Goal: Information Seeking & Learning: Learn about a topic

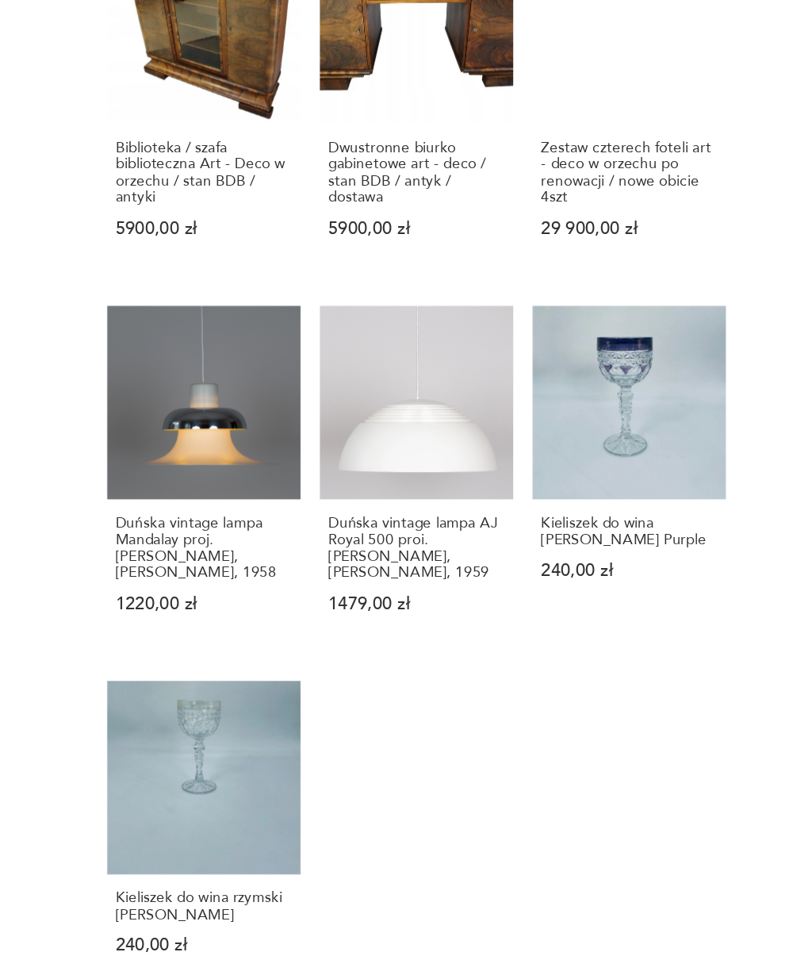
scroll to position [1306, 0]
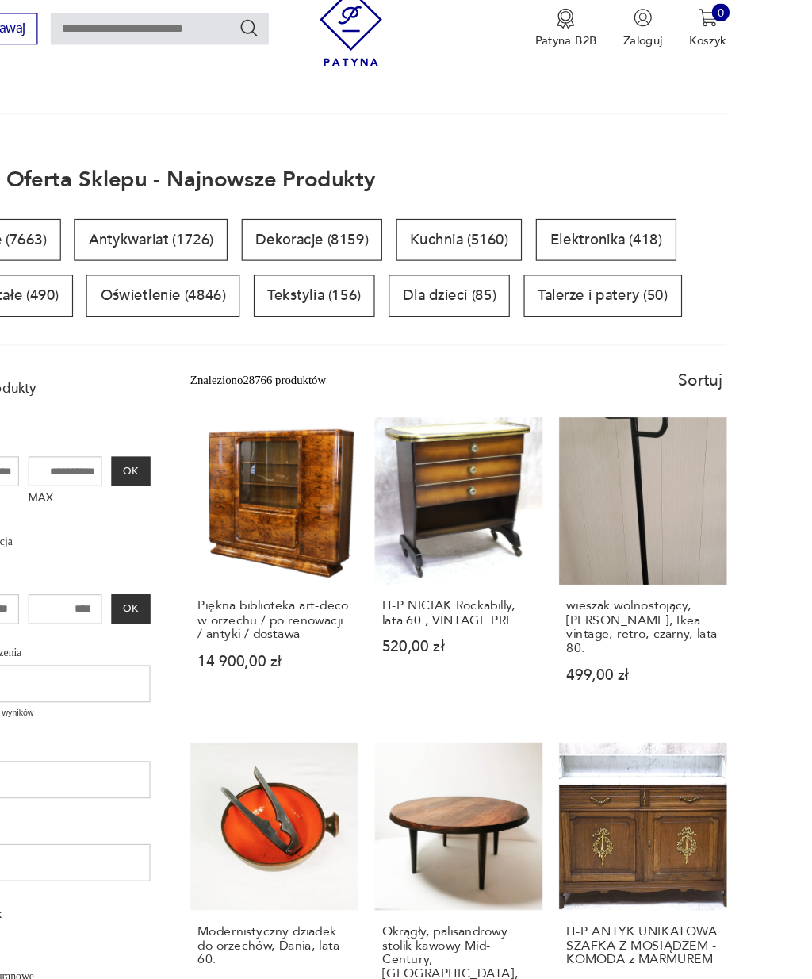
scroll to position [38, 0]
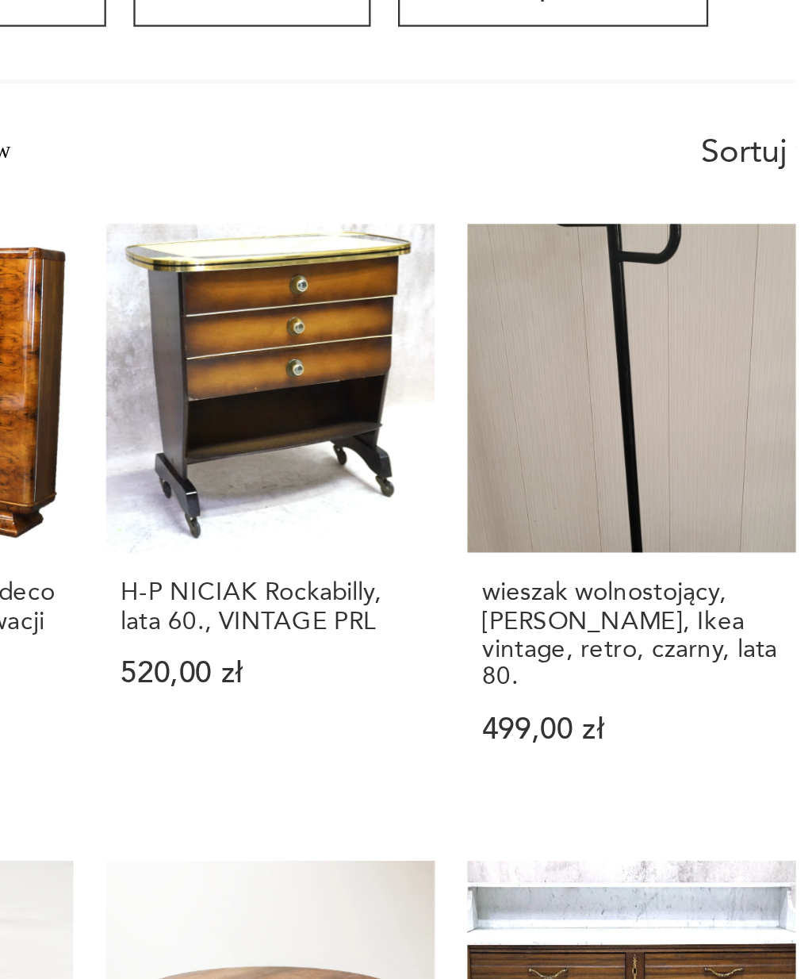
click at [282, 376] on link "Piękna biblioteka art-deco w orzechu / po renowacji / antyki / dostawa 14 900,0…" at bounding box center [353, 503] width 143 height 254
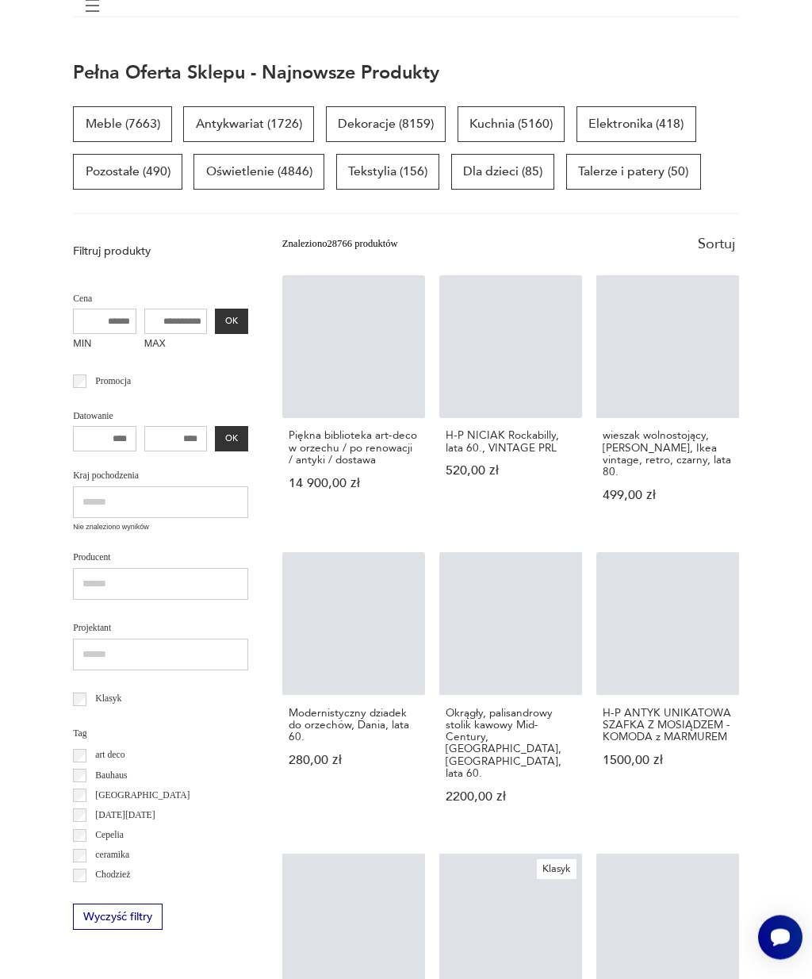
scroll to position [139, 0]
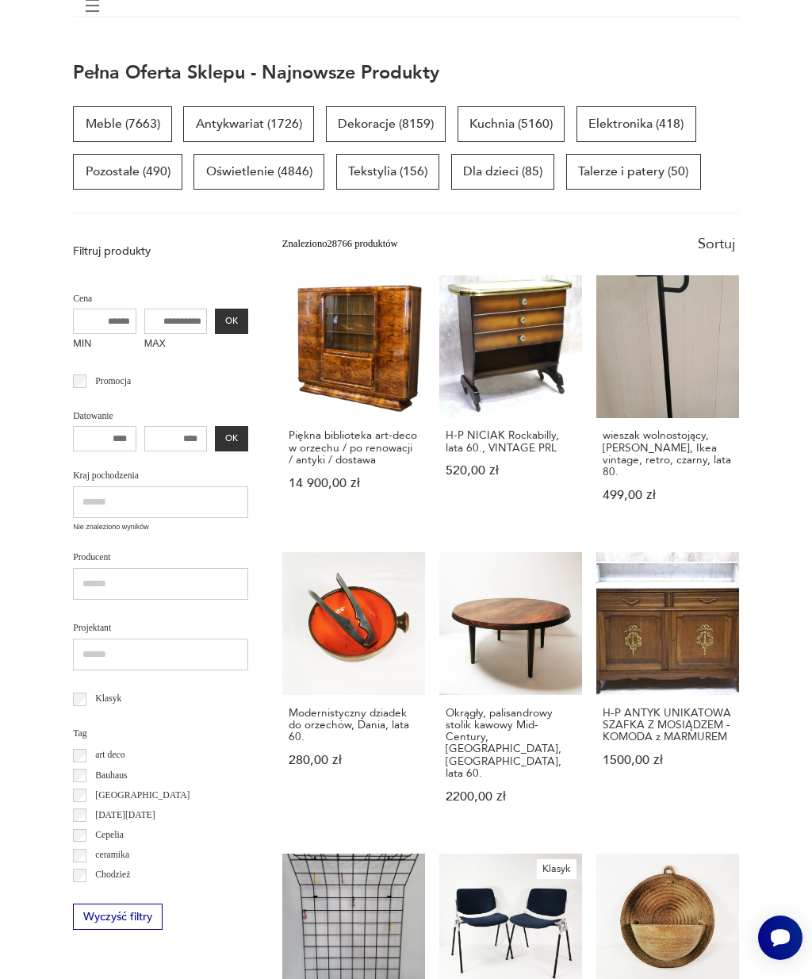
click at [703, 387] on link "wieszak wolnostojący, Rutger Andersson, Ikea vintage, retro, czarny, lata 80. 4…" at bounding box center [668, 402] width 143 height 254
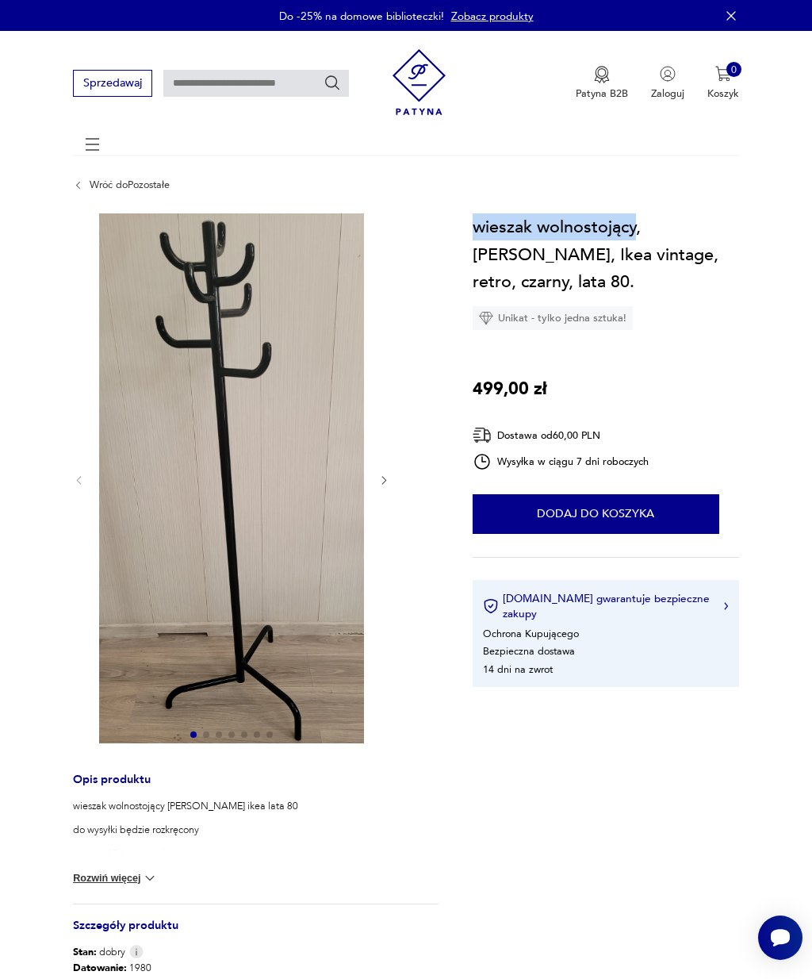
scroll to position [139, 0]
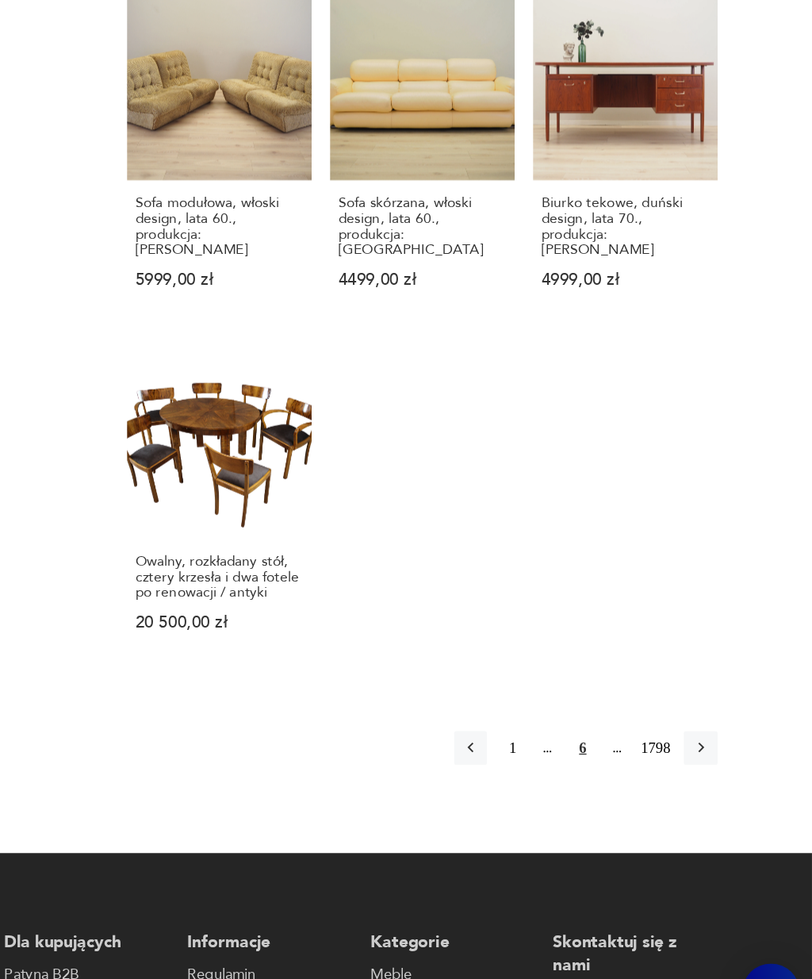
click at [713, 735] on button "button" at bounding box center [725, 747] width 25 height 25
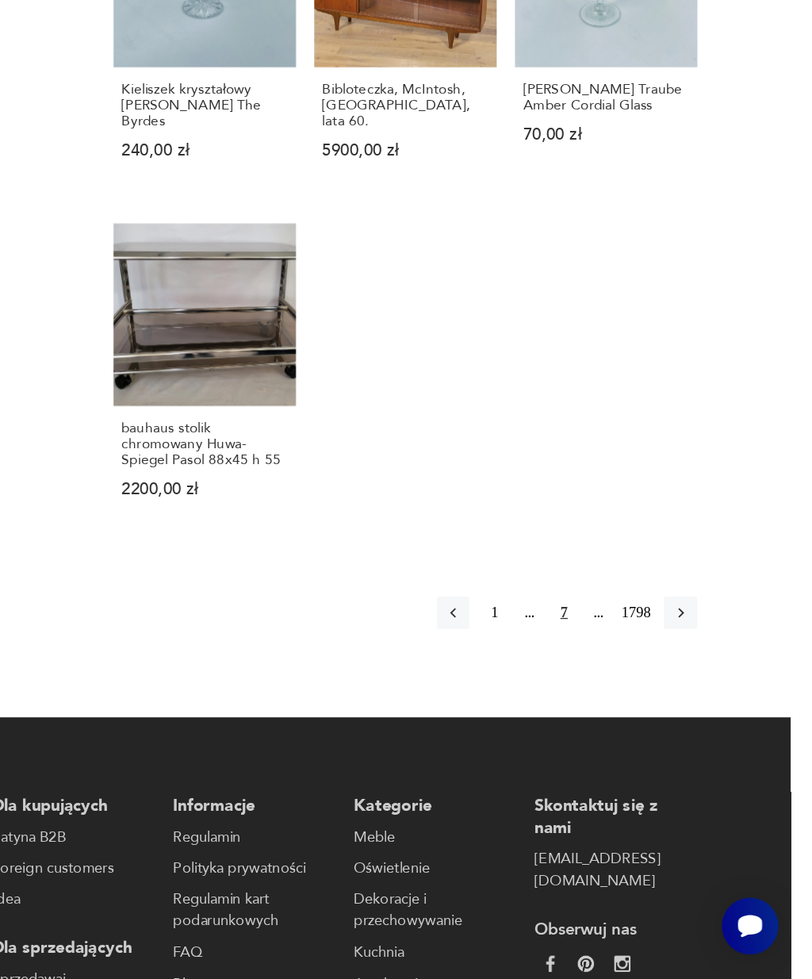
scroll to position [1379, 0]
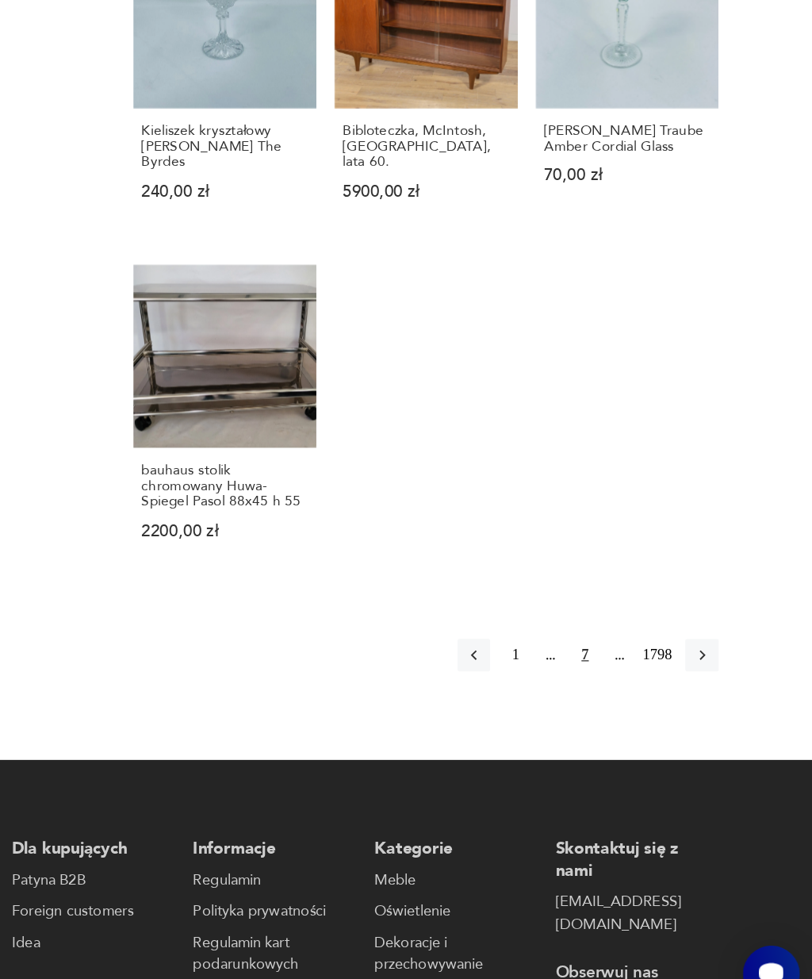
click at [713, 676] on button "button" at bounding box center [725, 688] width 25 height 25
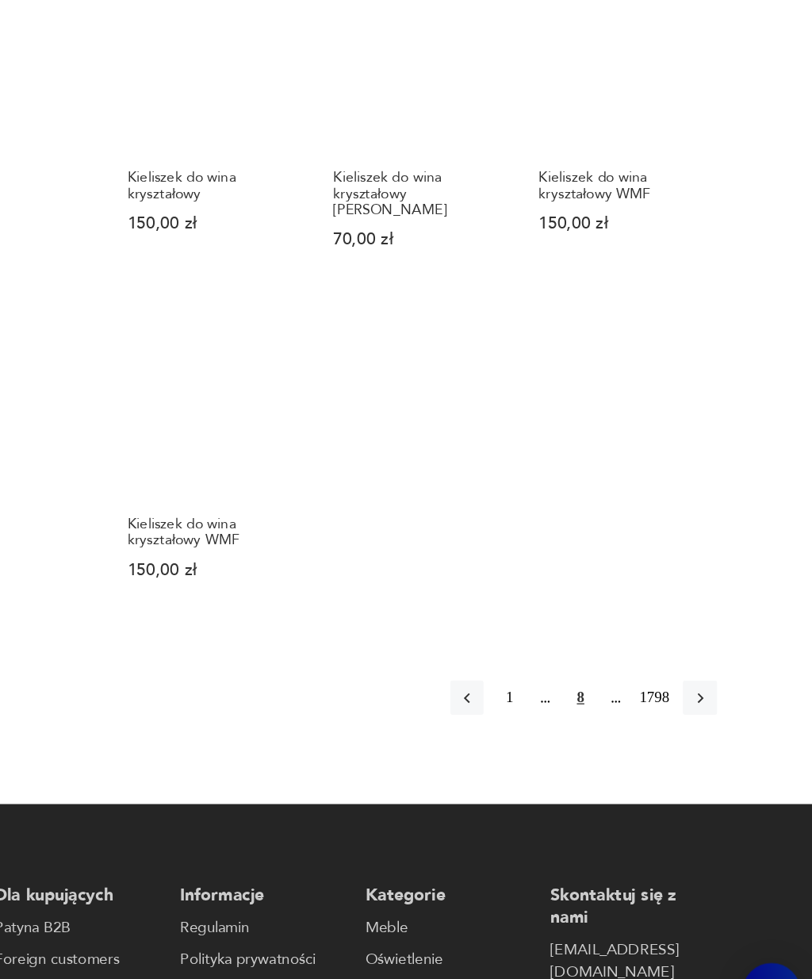
scroll to position [1314, 0]
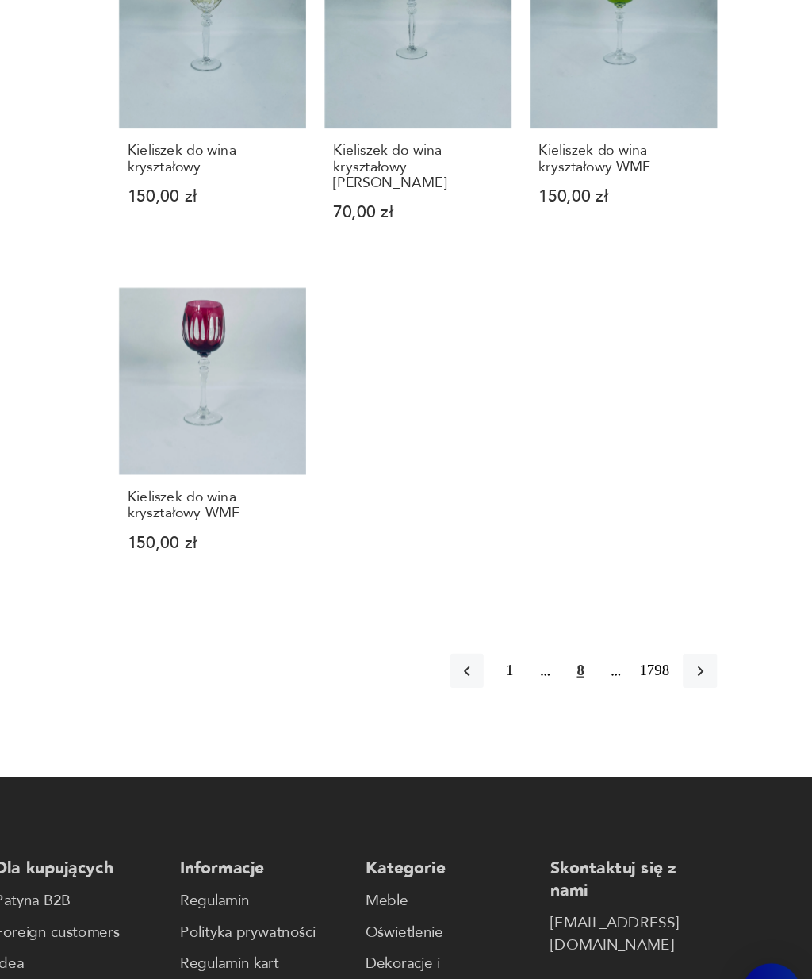
click at [713, 679] on button "button" at bounding box center [725, 691] width 25 height 25
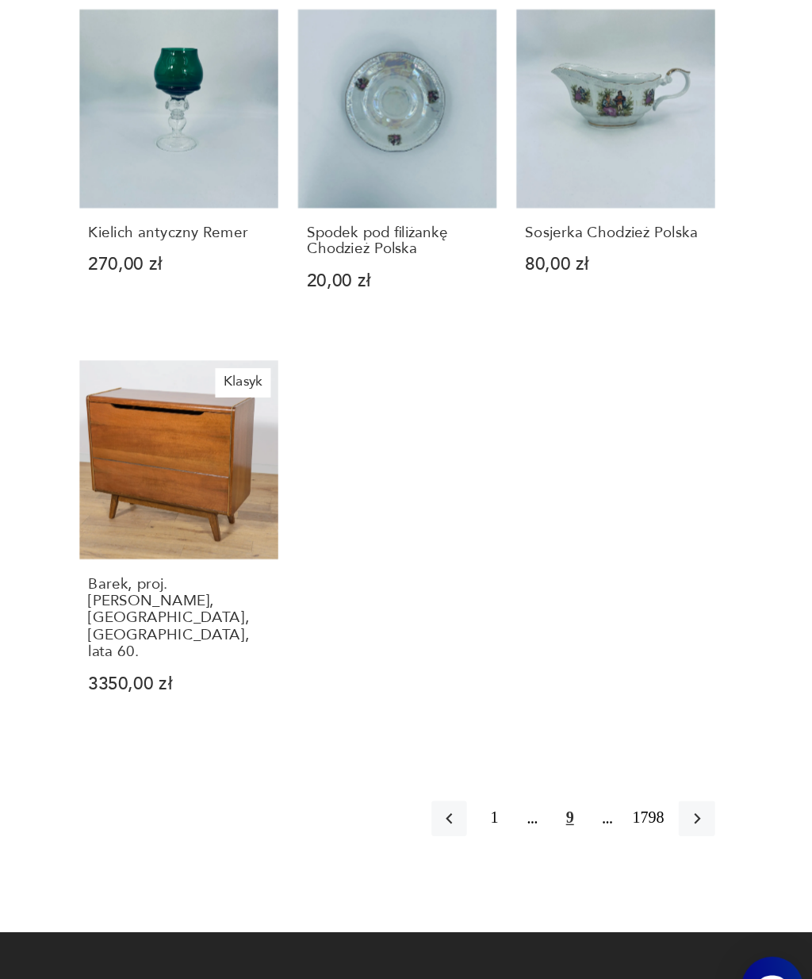
scroll to position [1283, 0]
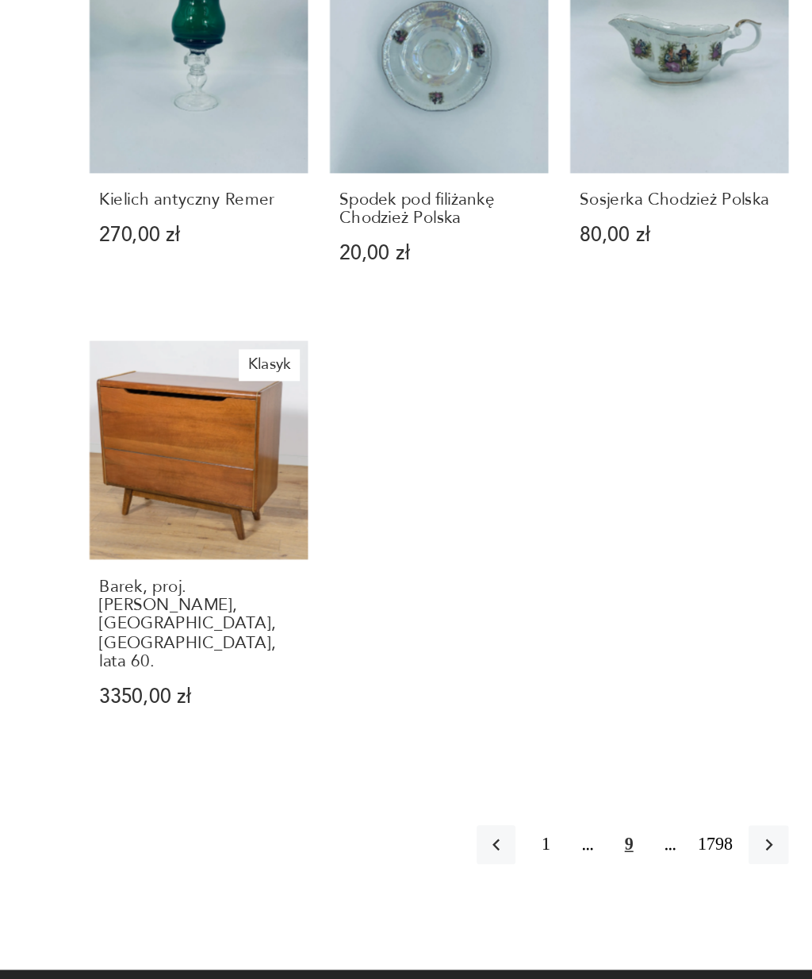
click at [719, 777] on icon "button" at bounding box center [726, 784] width 14 height 14
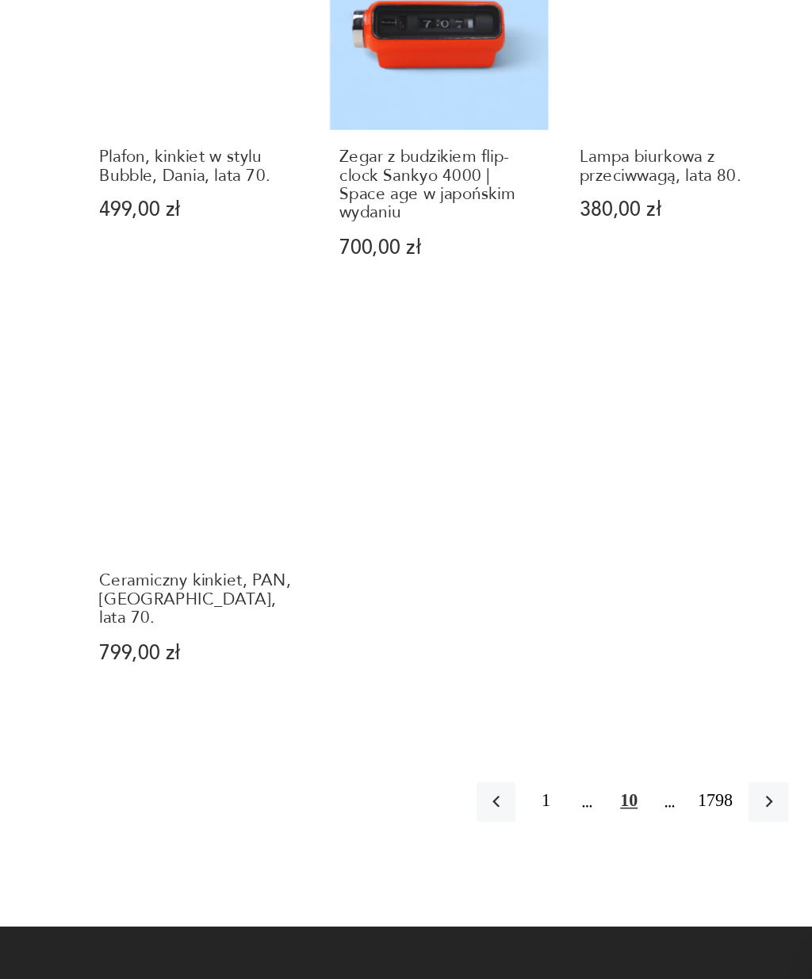
scroll to position [1401, 0]
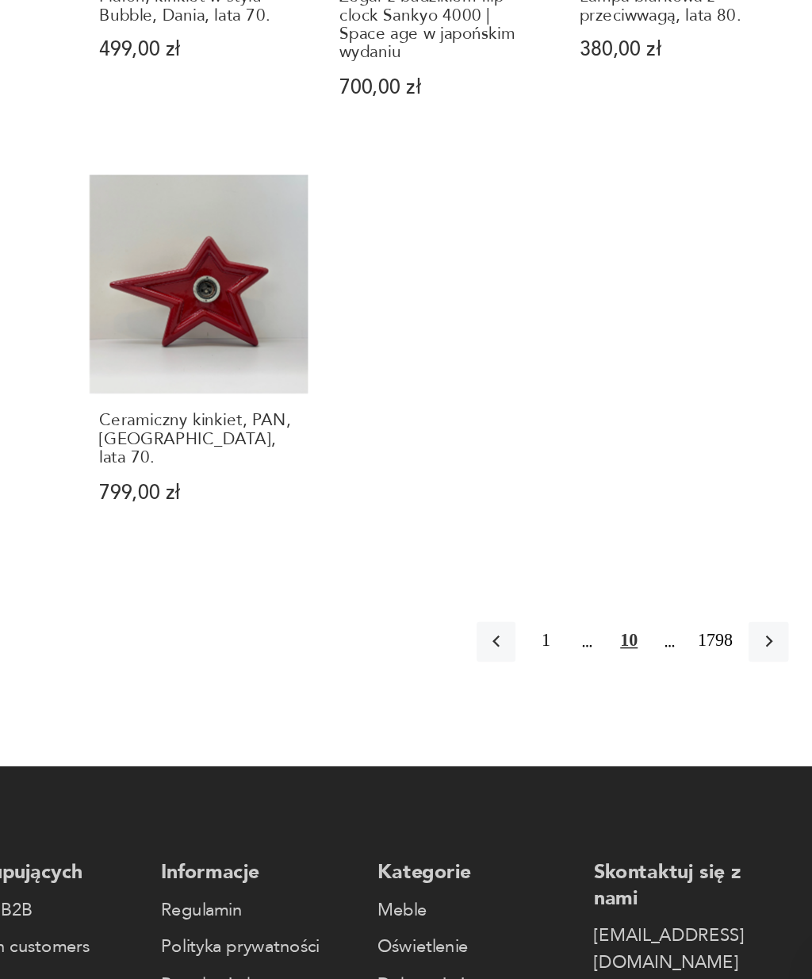
click at [719, 708] on icon "button" at bounding box center [726, 715] width 14 height 14
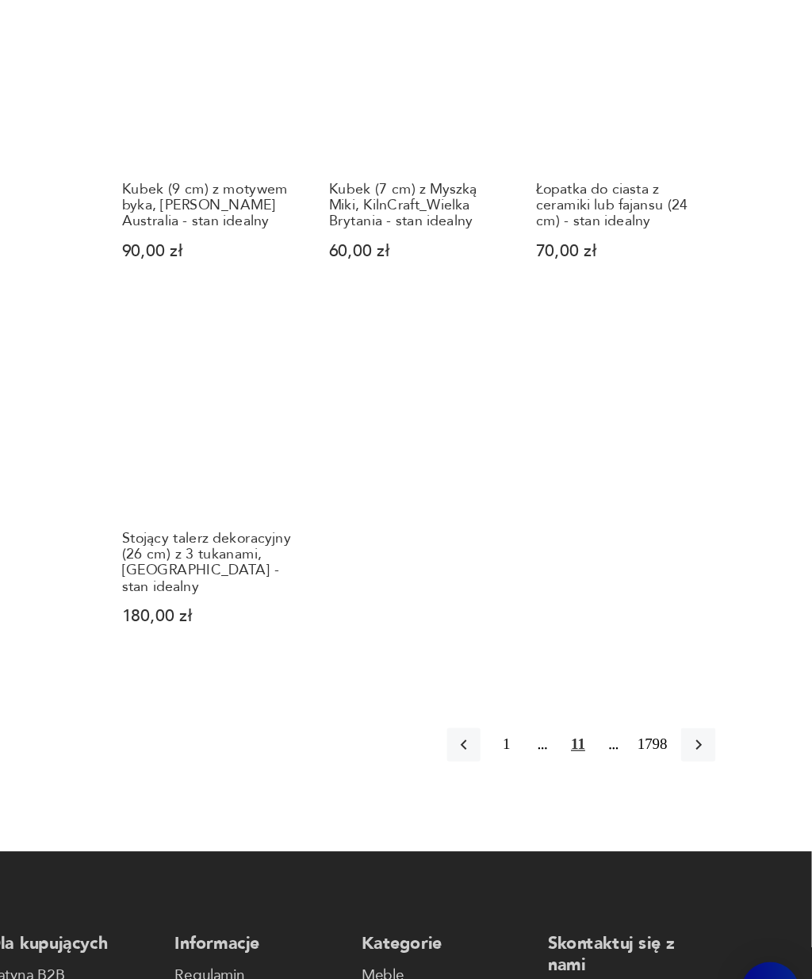
scroll to position [1389, 0]
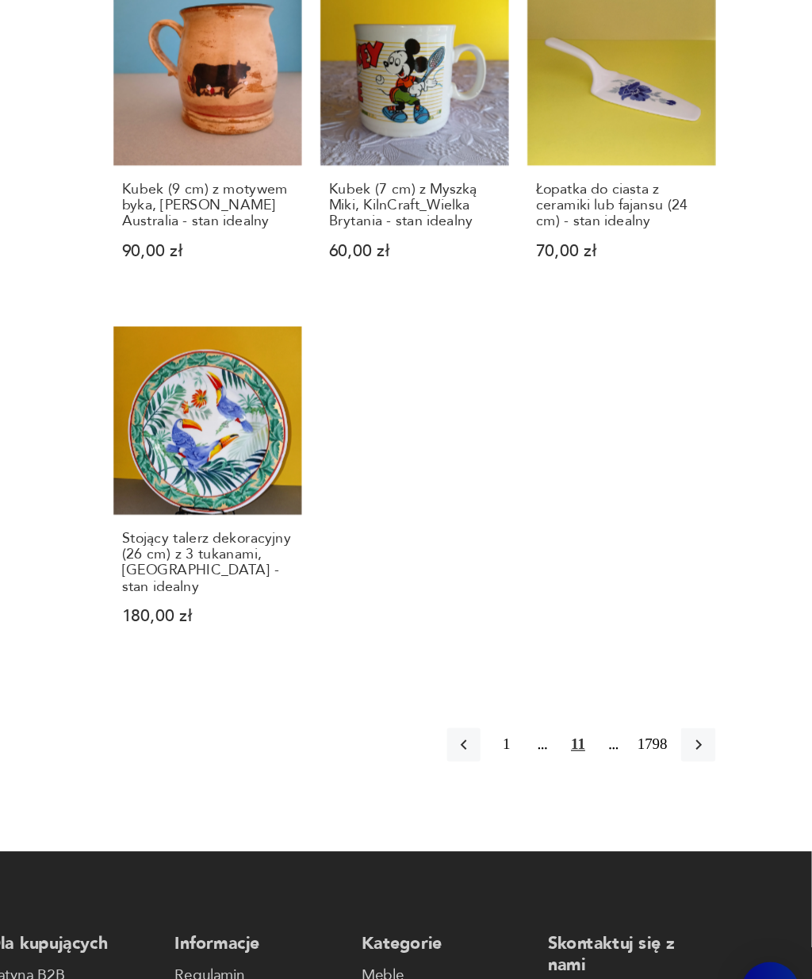
click at [719, 743] on icon "button" at bounding box center [726, 750] width 14 height 14
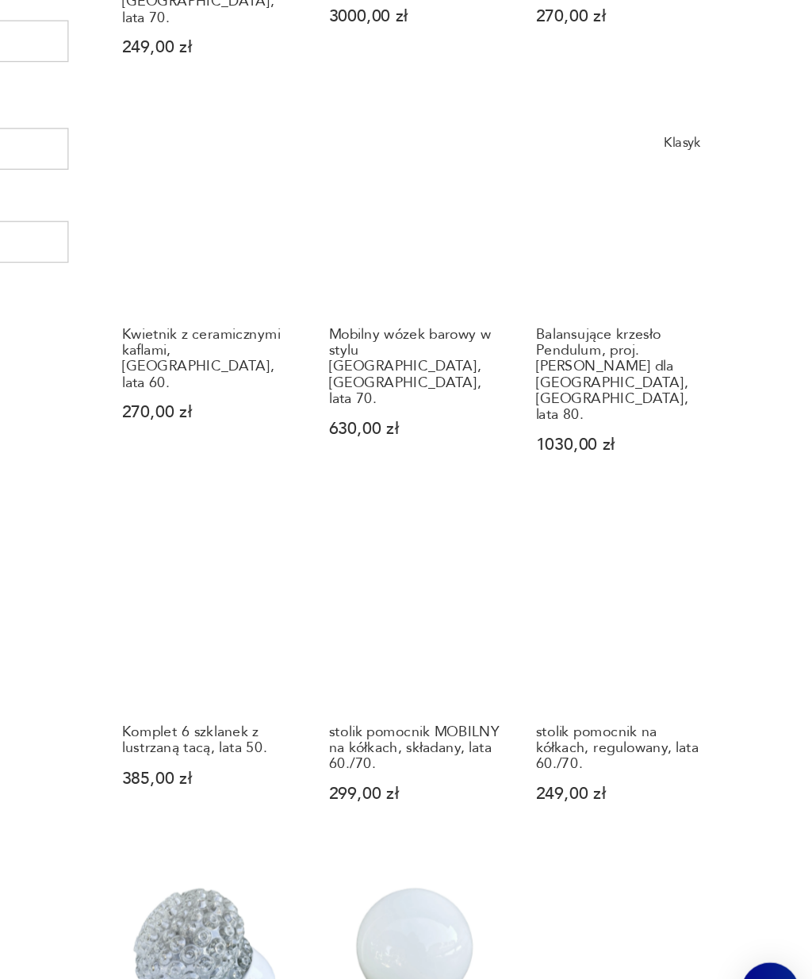
scroll to position [432, 0]
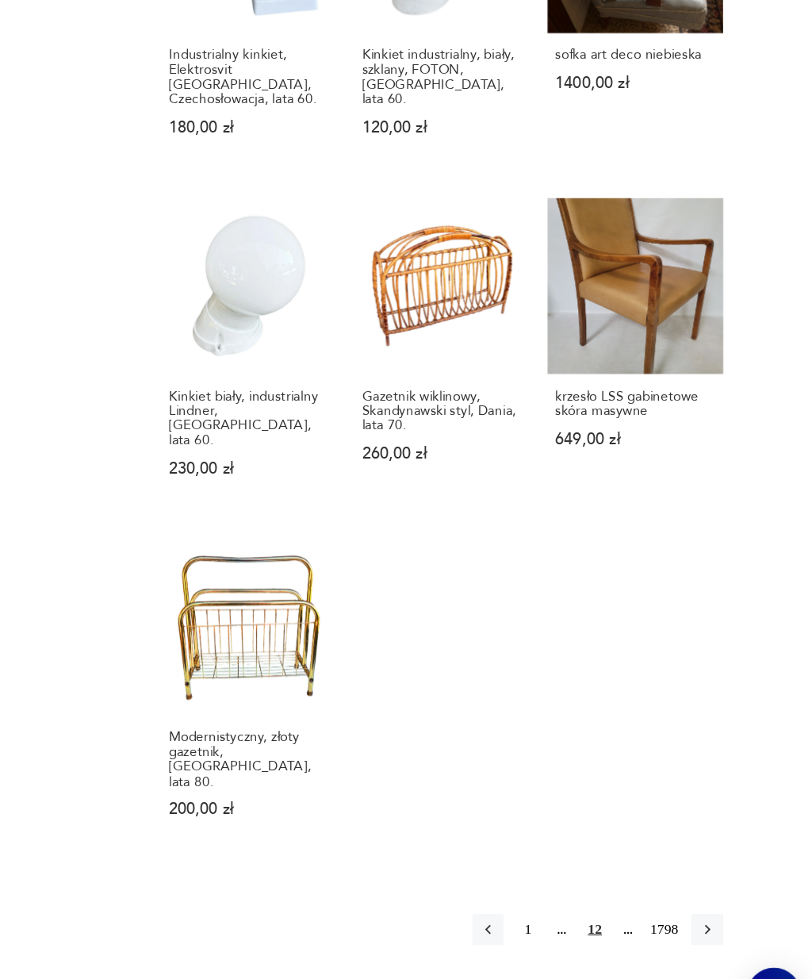
click at [719, 877] on icon "button" at bounding box center [726, 884] width 14 height 14
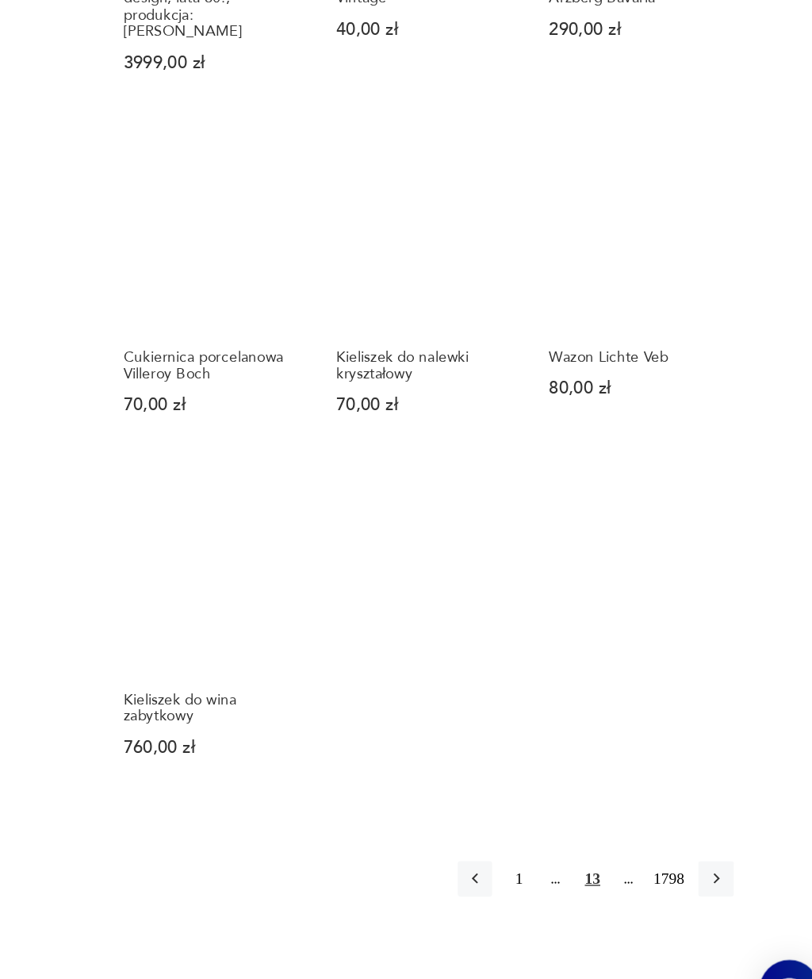
scroll to position [1225, 0]
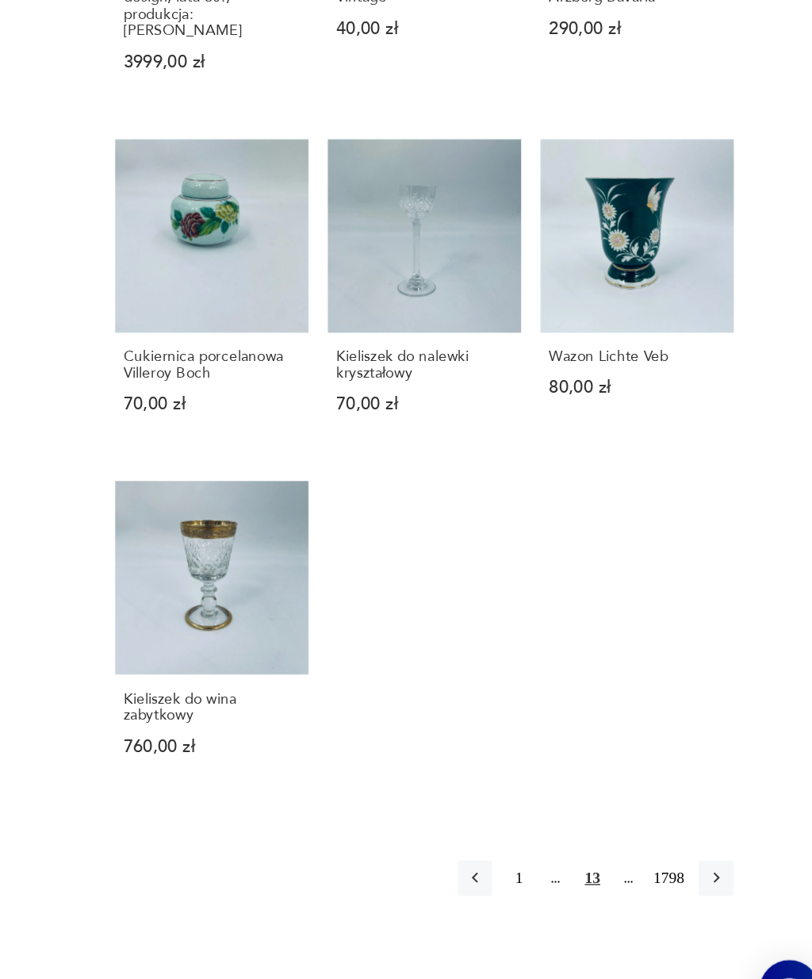
click at [719, 847] on icon "button" at bounding box center [726, 854] width 14 height 14
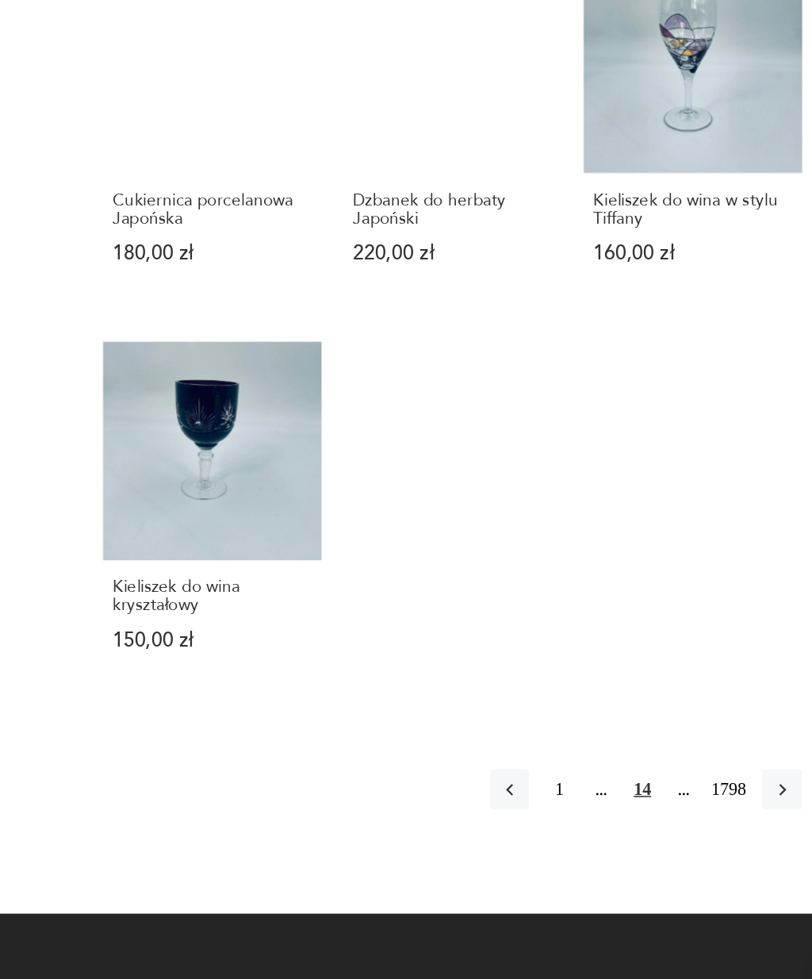
scroll to position [1201, 0]
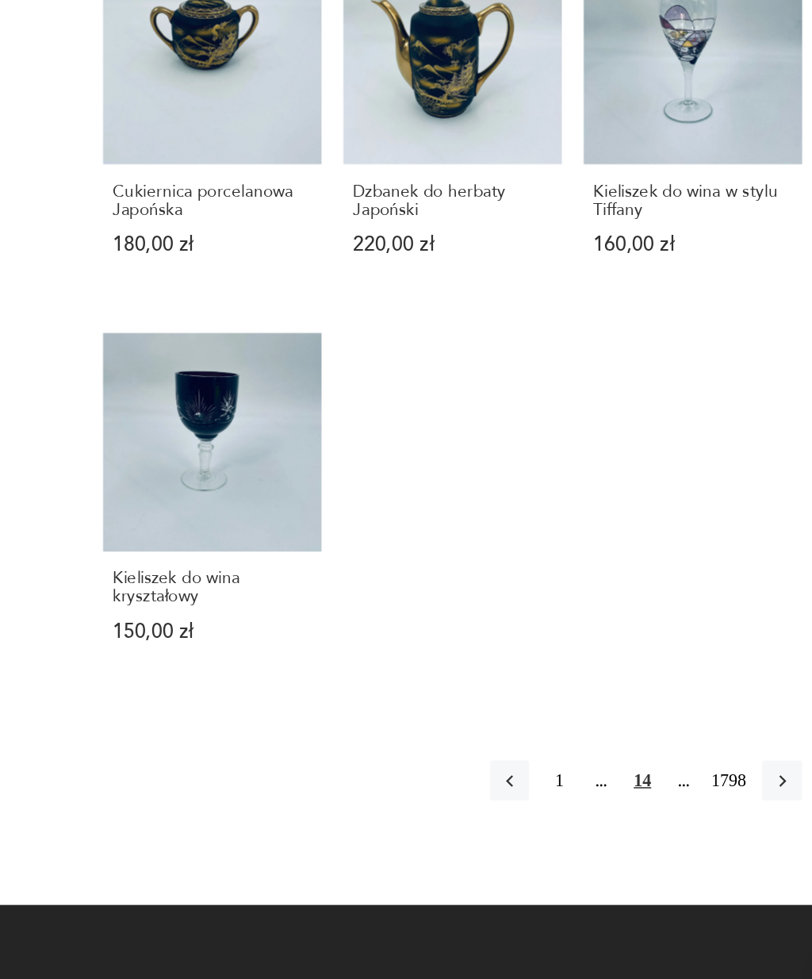
click at [719, 799] on icon "button" at bounding box center [726, 806] width 14 height 14
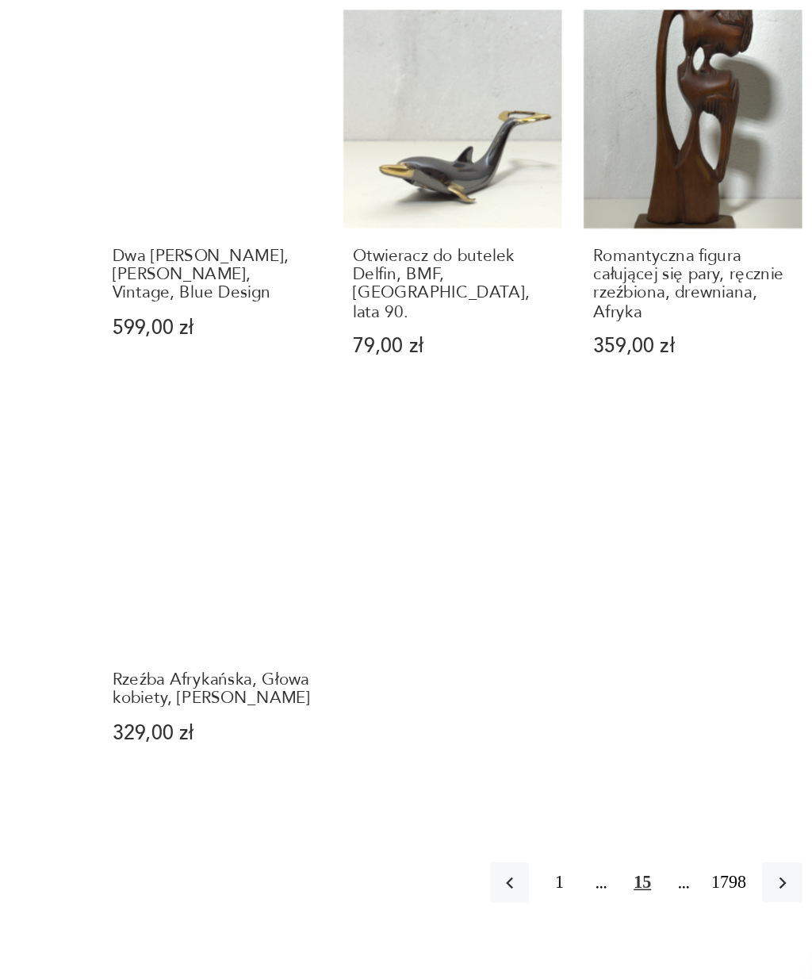
scroll to position [1191, 0]
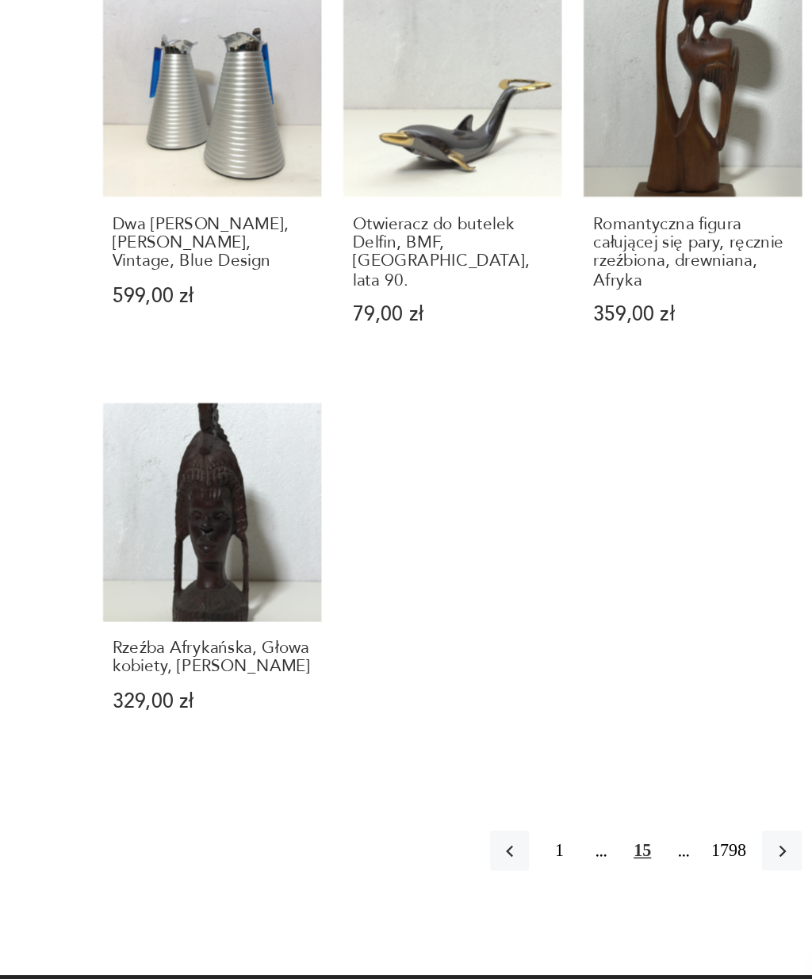
click at [719, 845] on icon "button" at bounding box center [726, 852] width 14 height 14
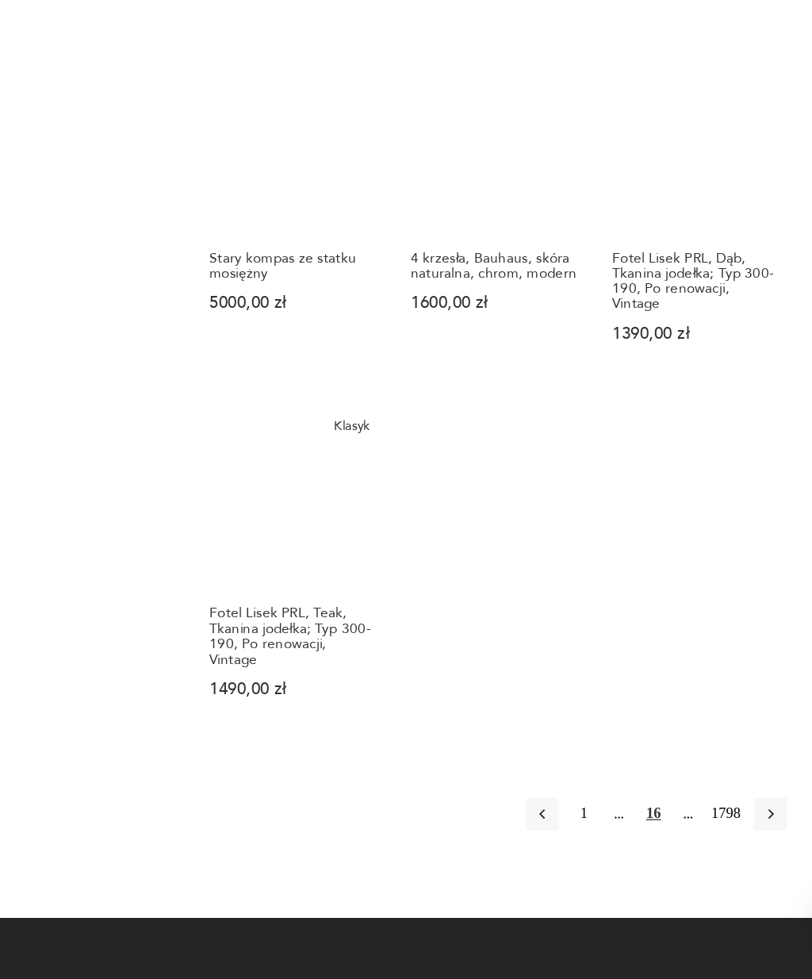
scroll to position [1351, 0]
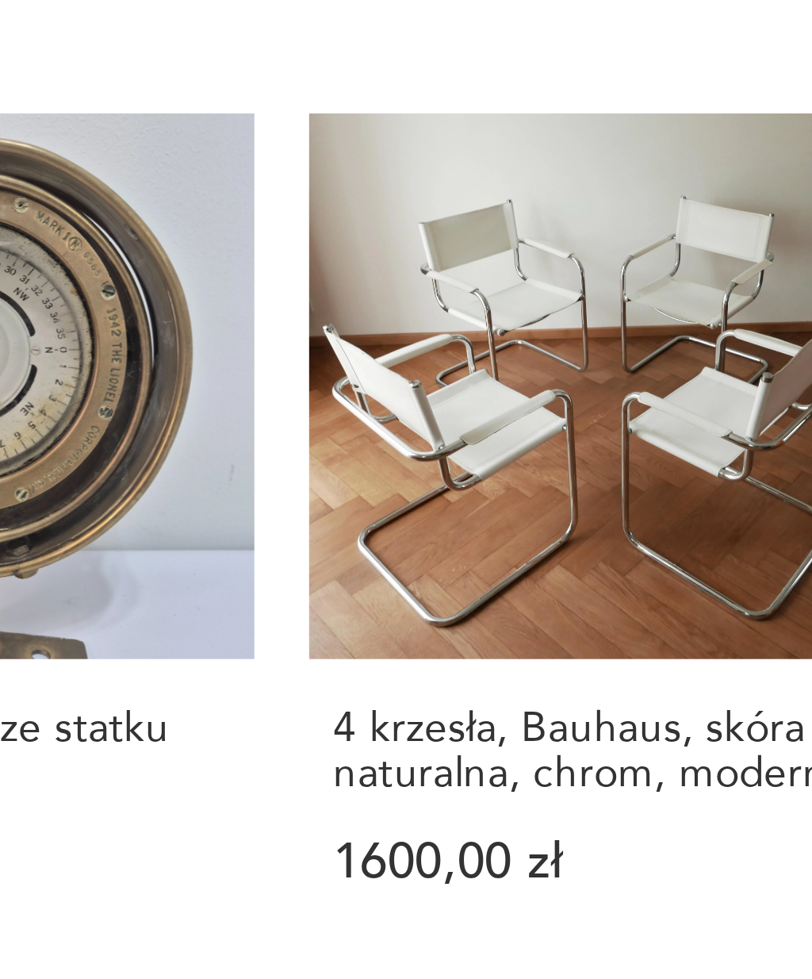
click at [446, 350] on h3 "4 krzesła, Bauhaus, skóra naturalna, chrom, modern" at bounding box center [511, 362] width 130 height 25
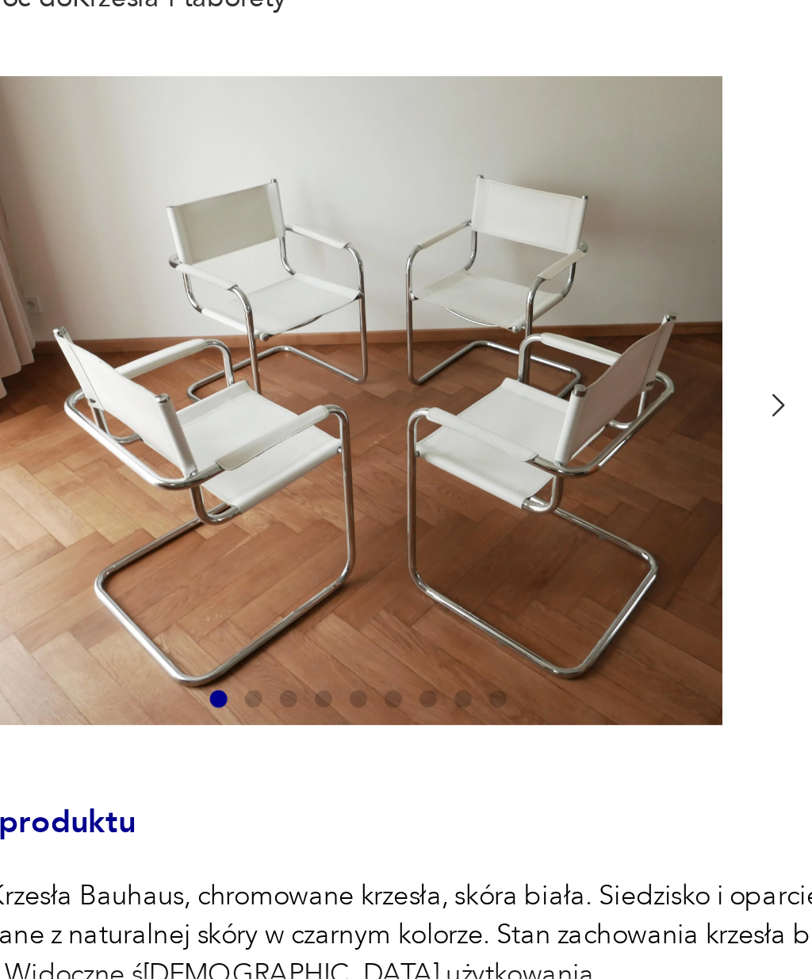
click at [382, 328] on icon "button" at bounding box center [384, 332] width 5 height 8
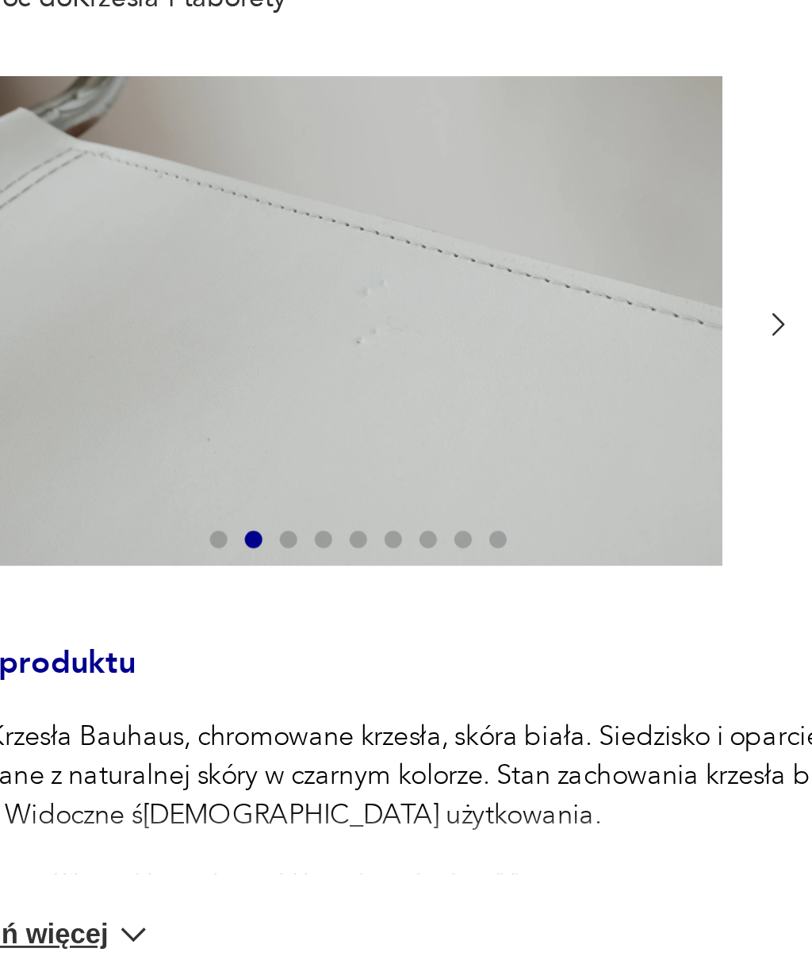
click at [378, 297] on icon "button" at bounding box center [384, 303] width 12 height 12
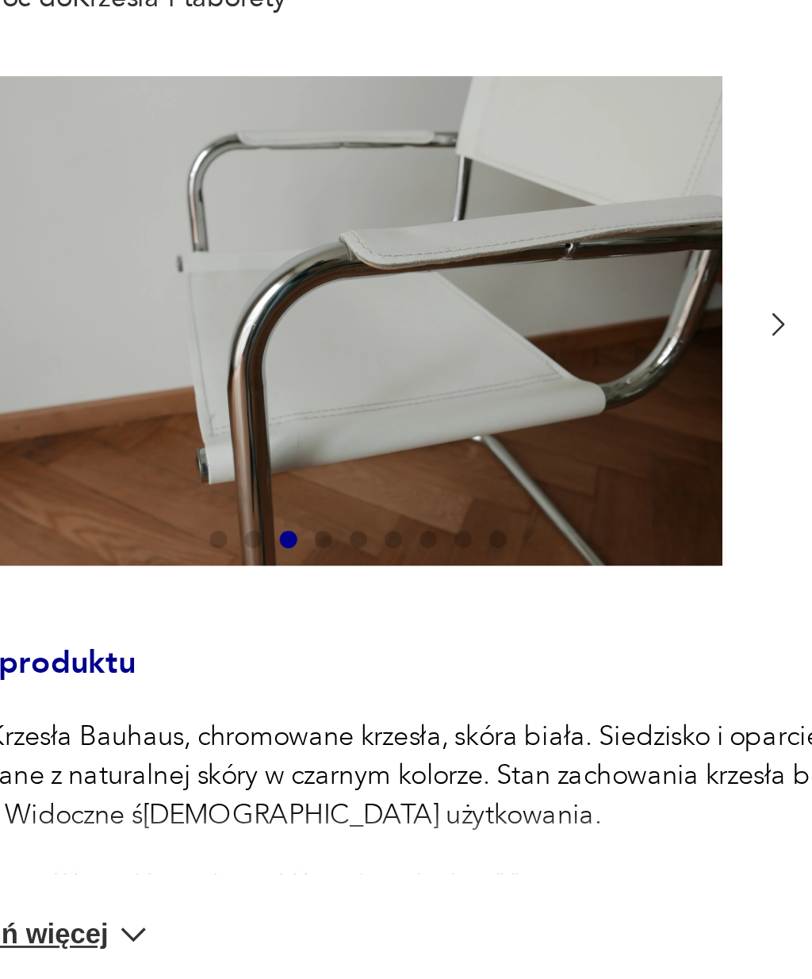
click at [378, 297] on icon "button" at bounding box center [384, 303] width 12 height 12
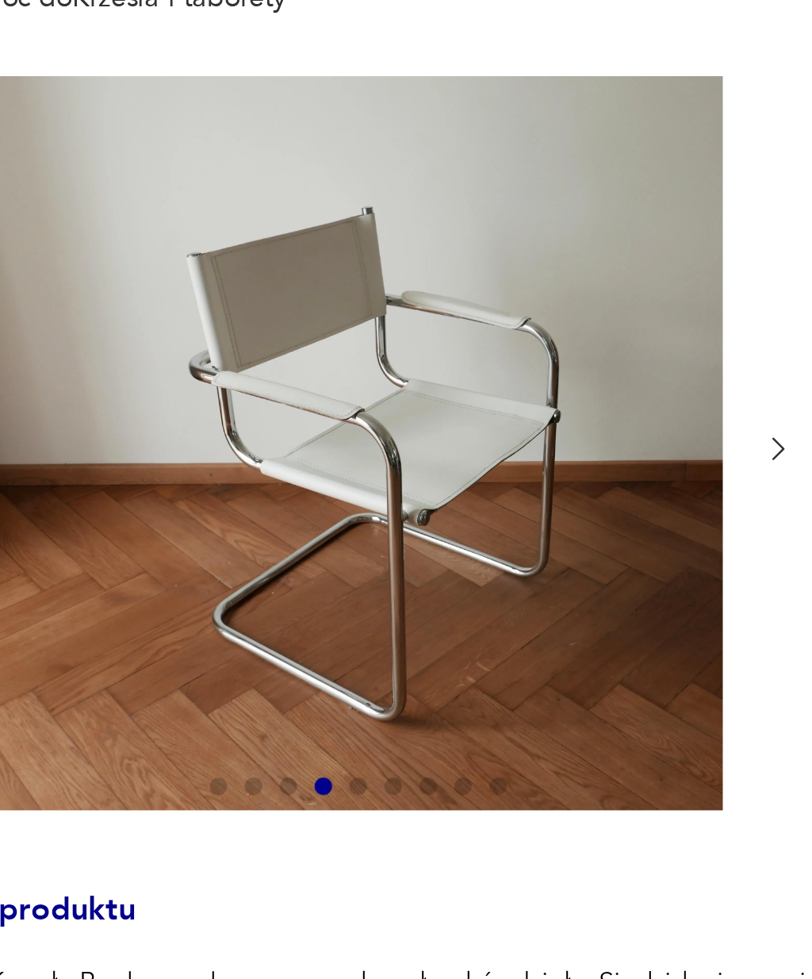
click at [378, 341] on button "button" at bounding box center [384, 348] width 12 height 14
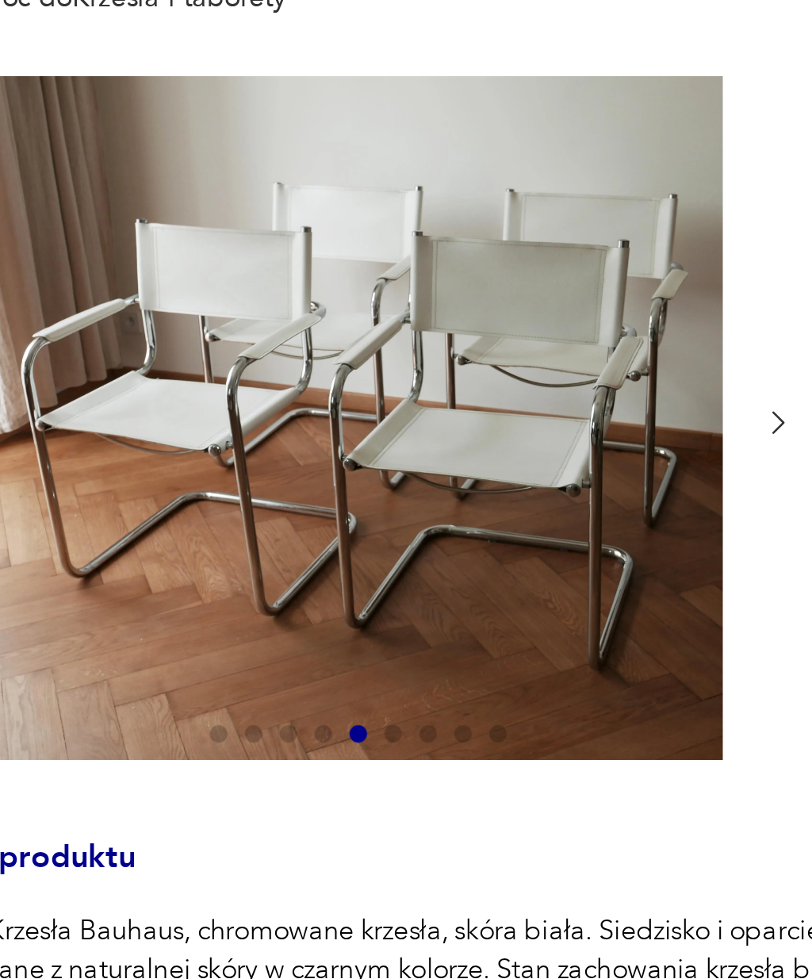
click at [378, 333] on icon "button" at bounding box center [384, 339] width 12 height 12
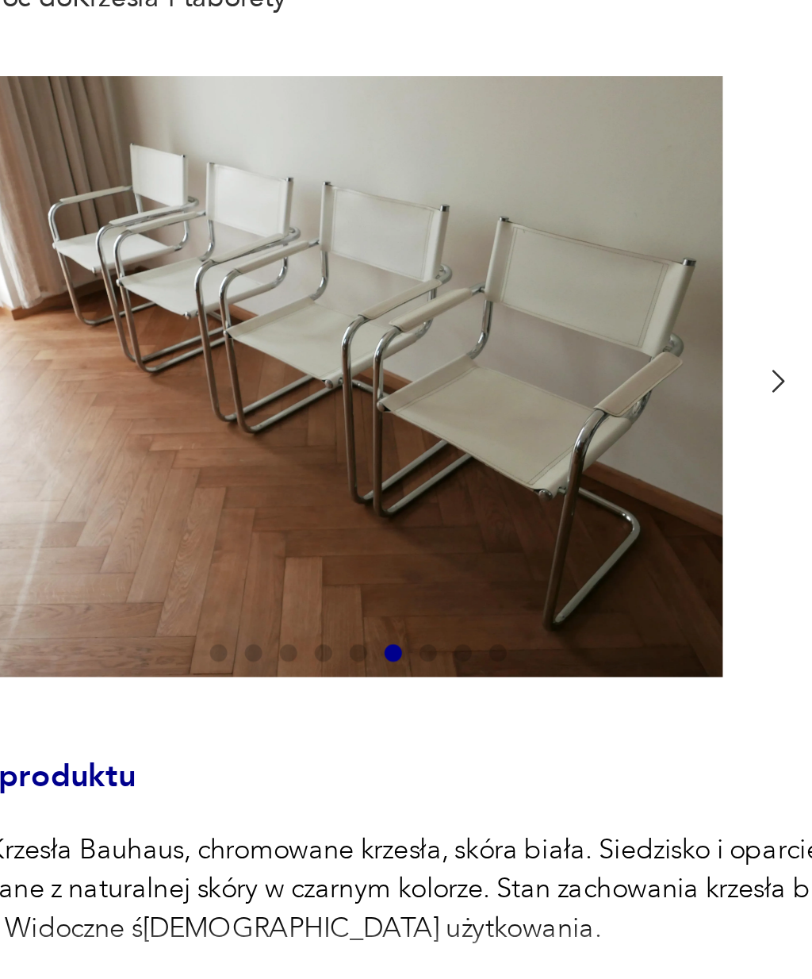
click at [378, 318] on icon "button" at bounding box center [384, 324] width 12 height 12
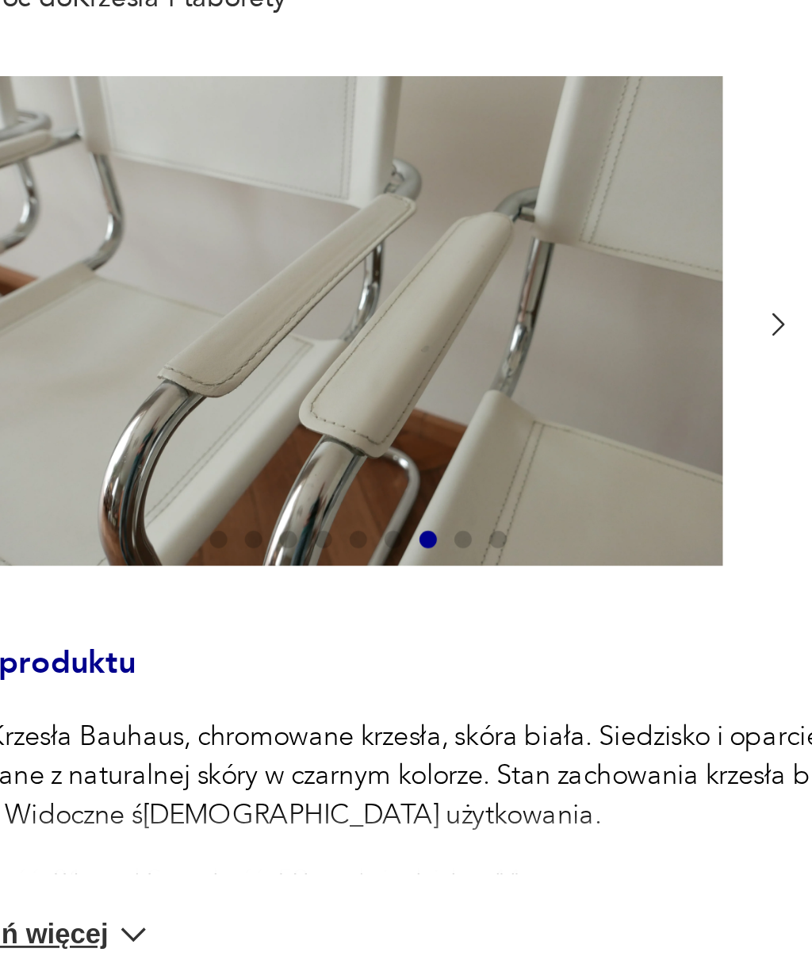
click at [378, 297] on icon "button" at bounding box center [384, 303] width 12 height 12
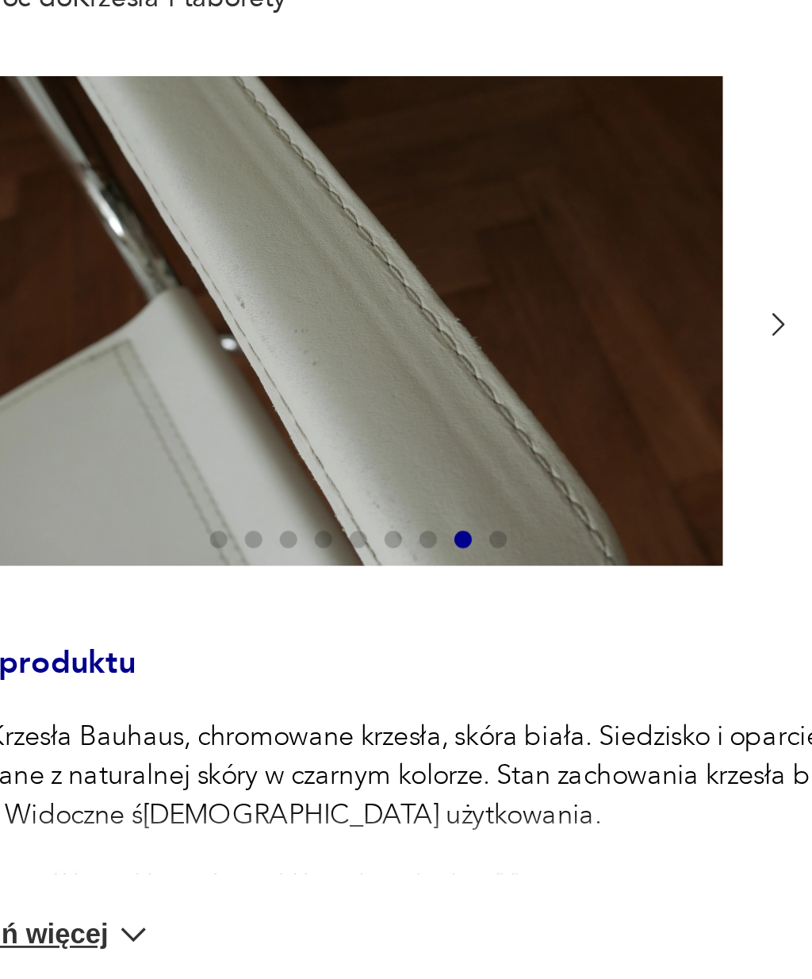
click at [378, 297] on icon "button" at bounding box center [384, 303] width 12 height 12
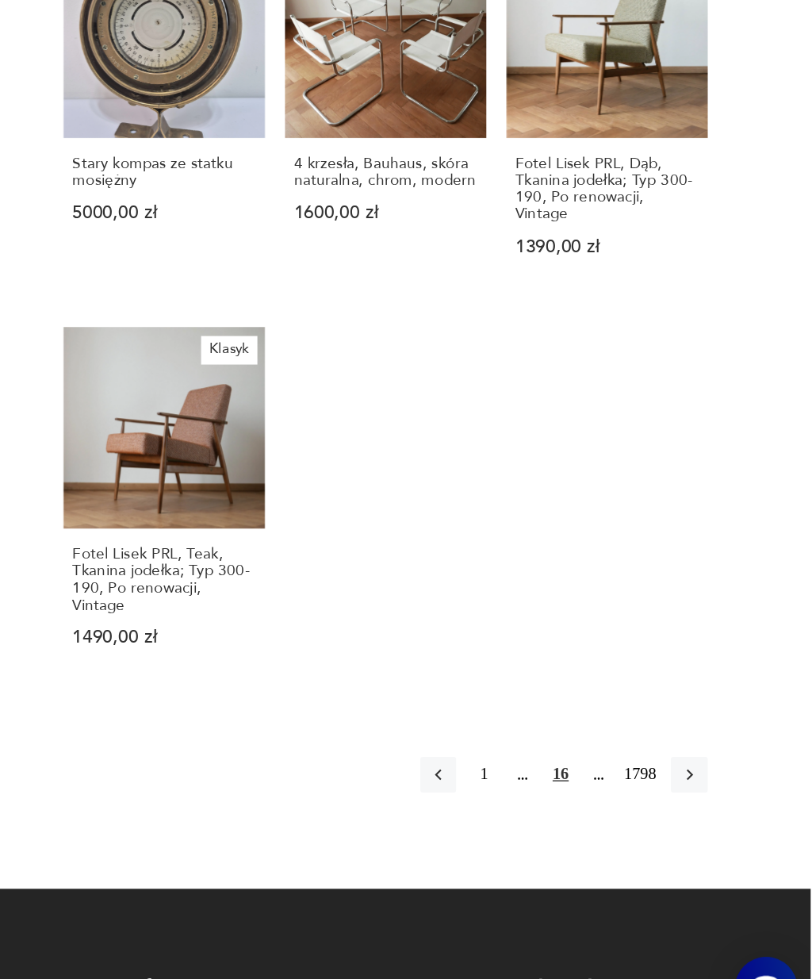
scroll to position [1356, 0]
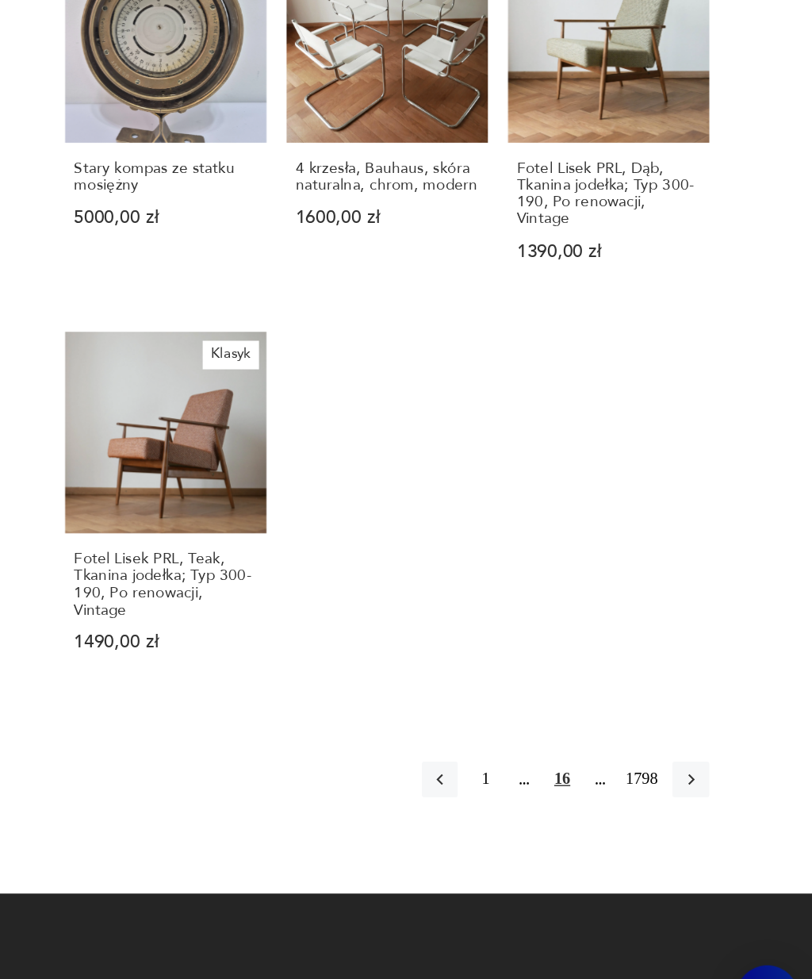
click at [713, 771] on button "button" at bounding box center [725, 783] width 25 height 25
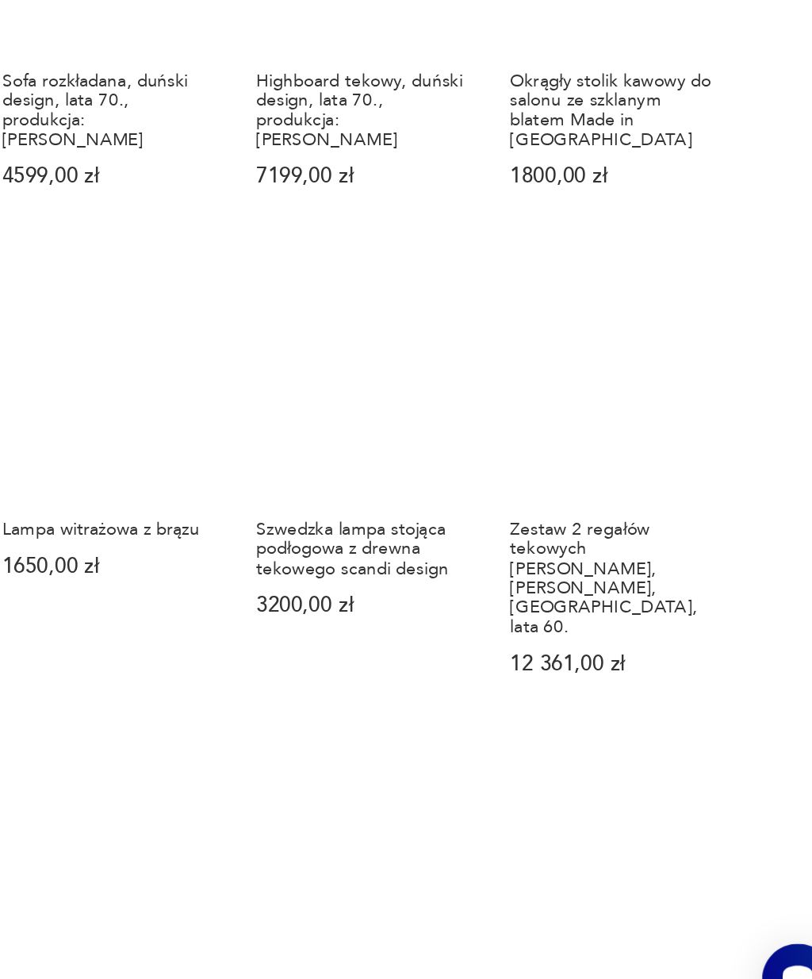
scroll to position [1041, 0]
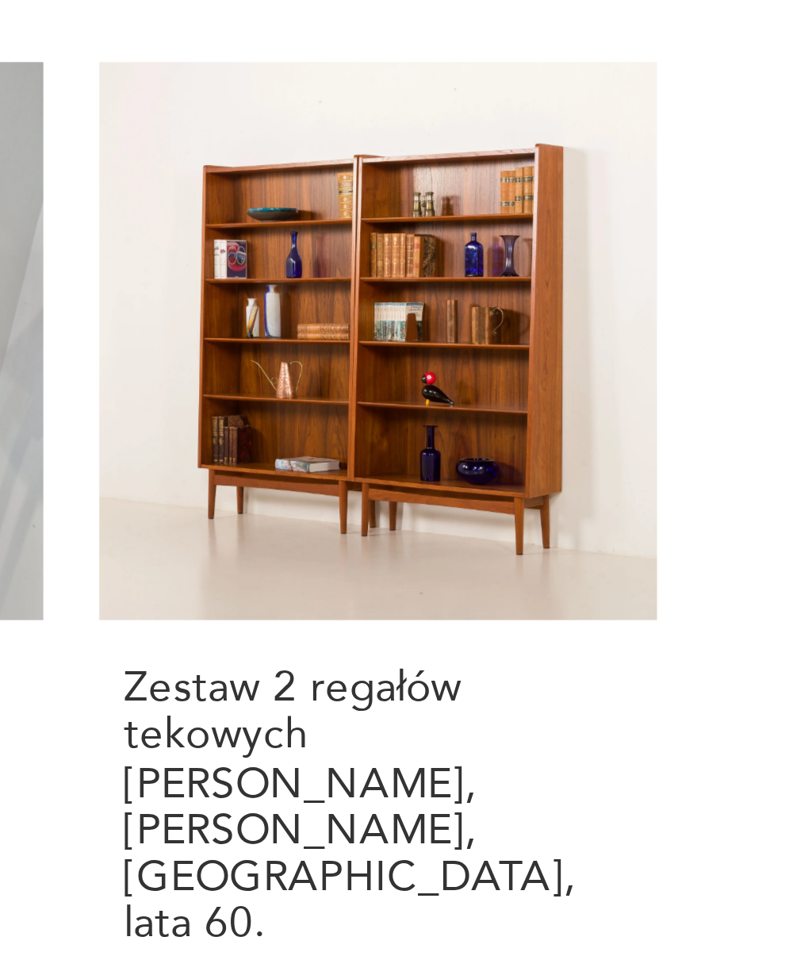
click at [603, 635] on h3 "Zestaw 2 regałów tekowych Johanna Sortha, Nexo, Bornholm, lata 60." at bounding box center [668, 671] width 130 height 73
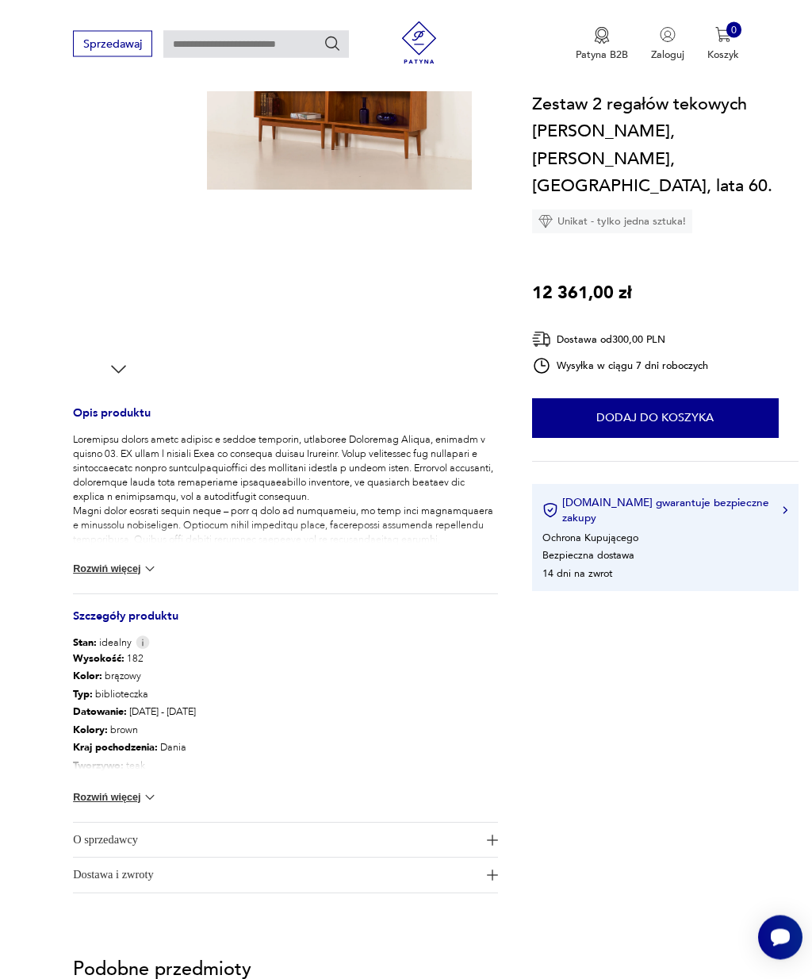
scroll to position [387, 0]
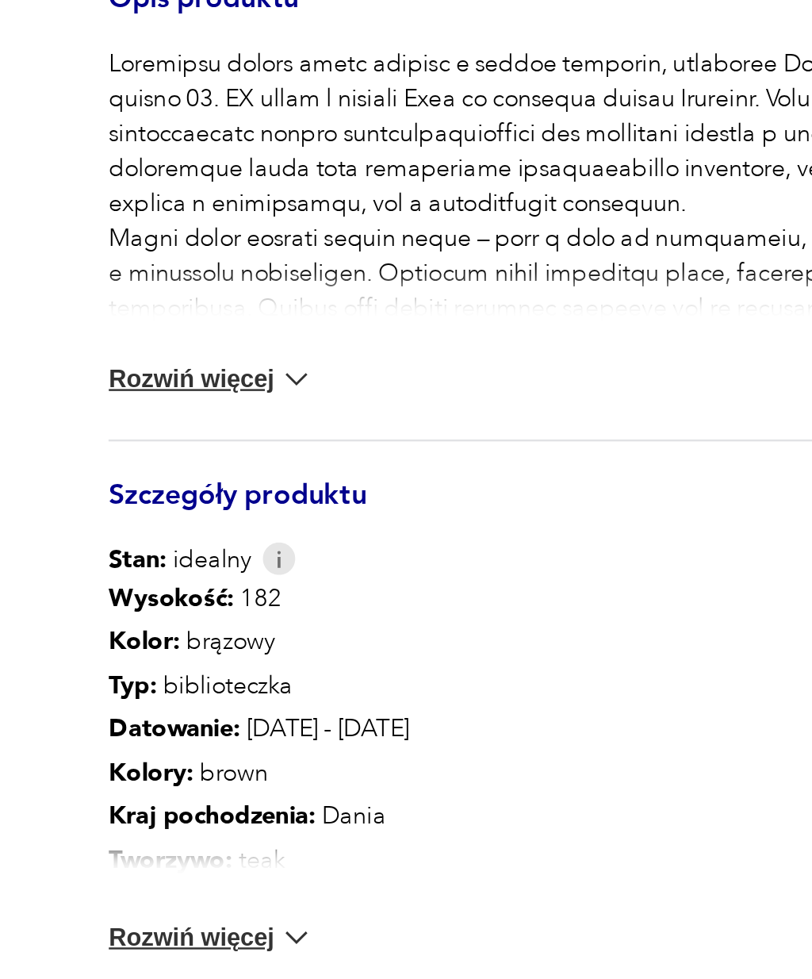
click at [73, 736] on button "Rozwiń więcej" at bounding box center [115, 744] width 85 height 16
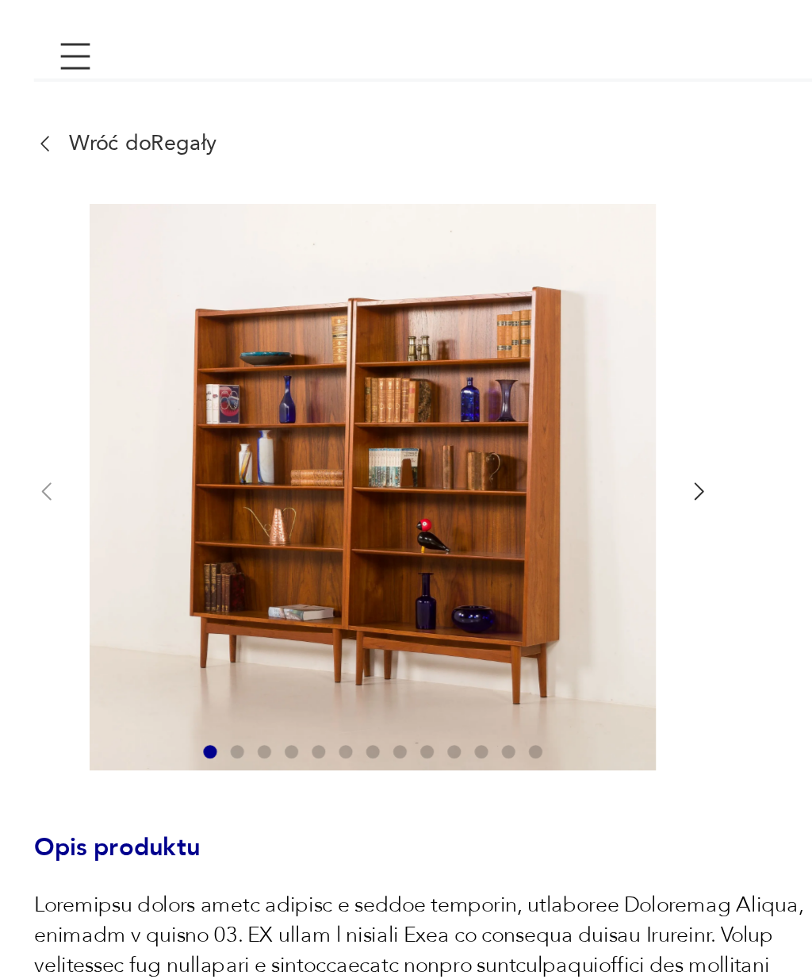
scroll to position [110, 0]
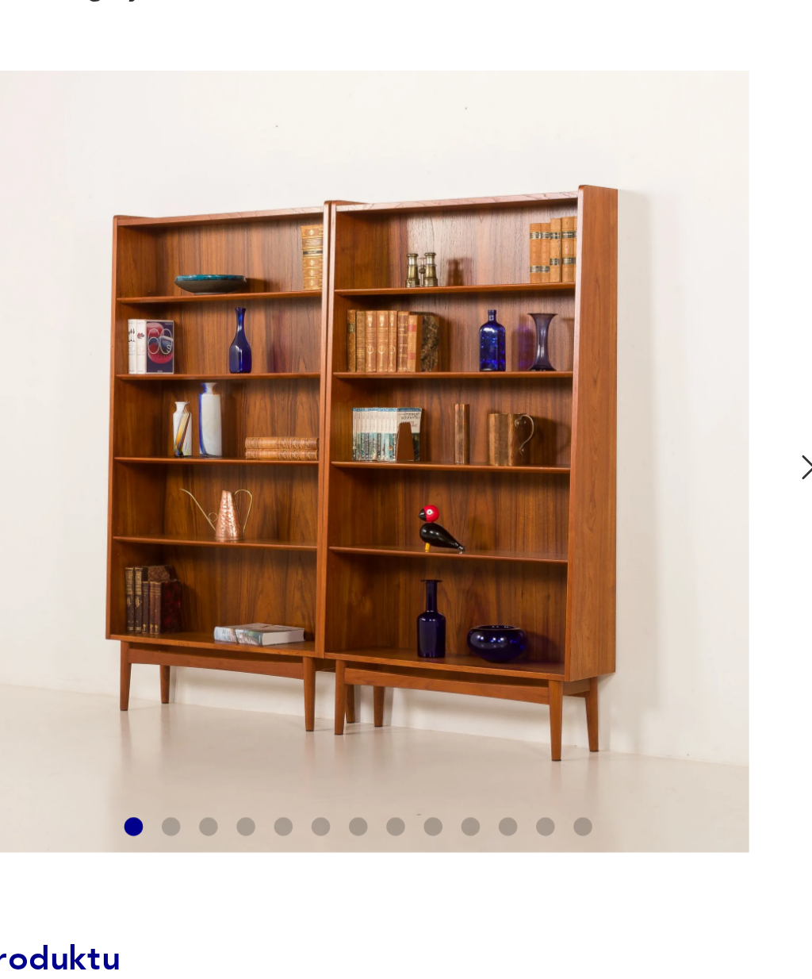
click at [378, 232] on icon "button" at bounding box center [384, 238] width 12 height 12
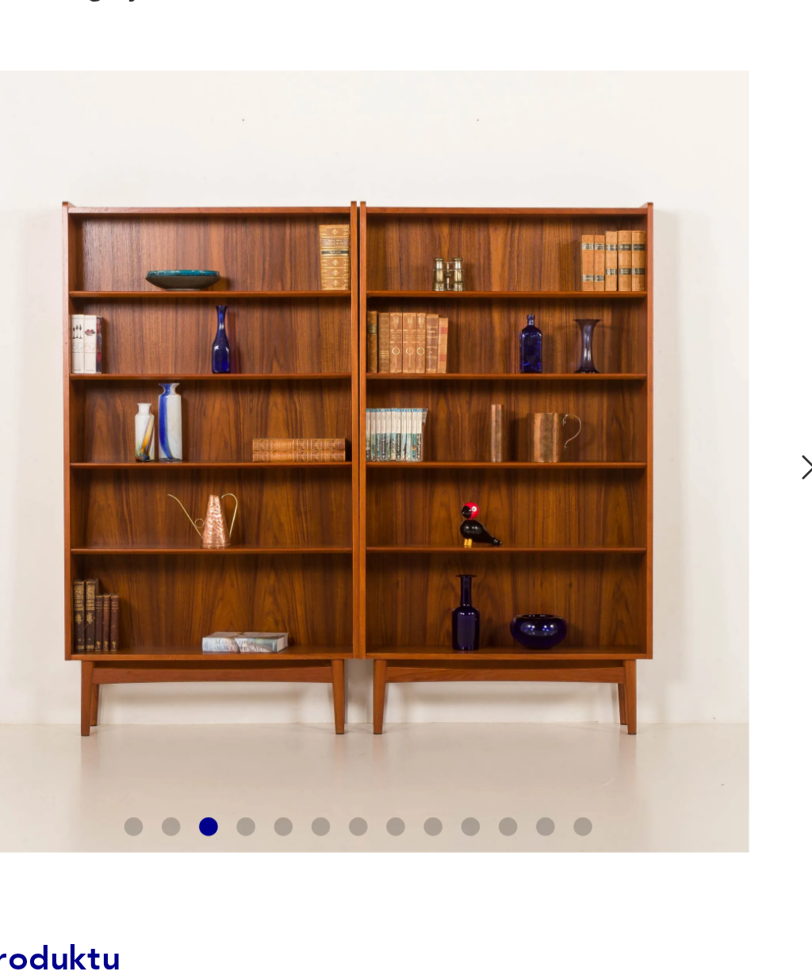
click at [378, 232] on icon "button" at bounding box center [384, 238] width 12 height 12
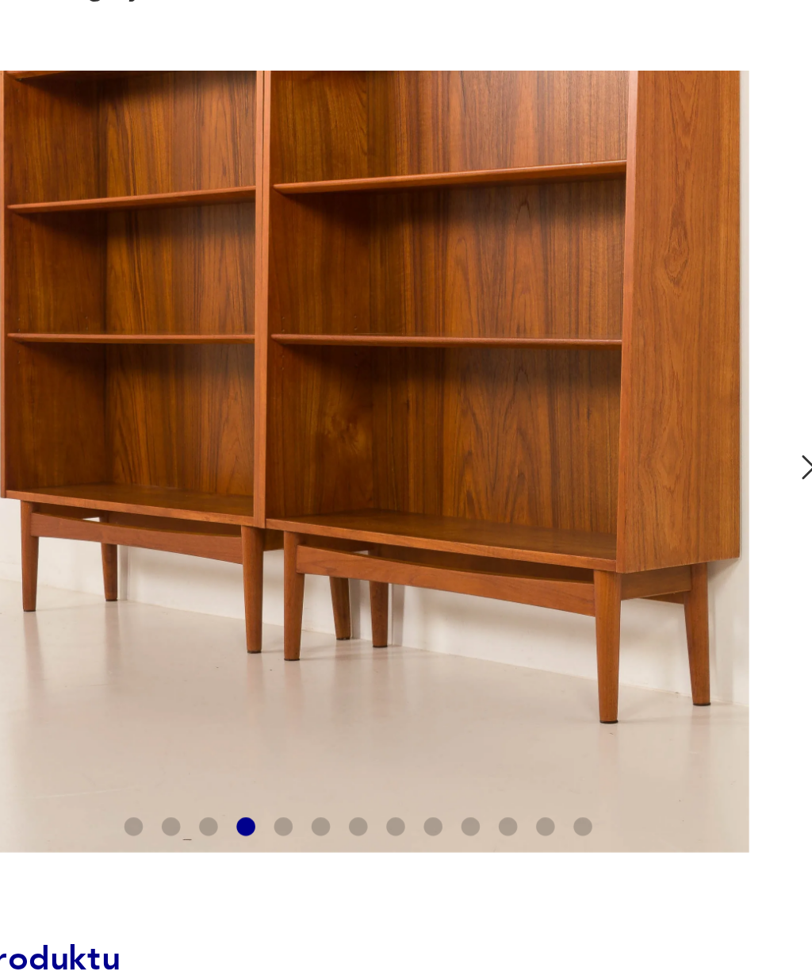
click at [378, 232] on icon "button" at bounding box center [384, 238] width 12 height 12
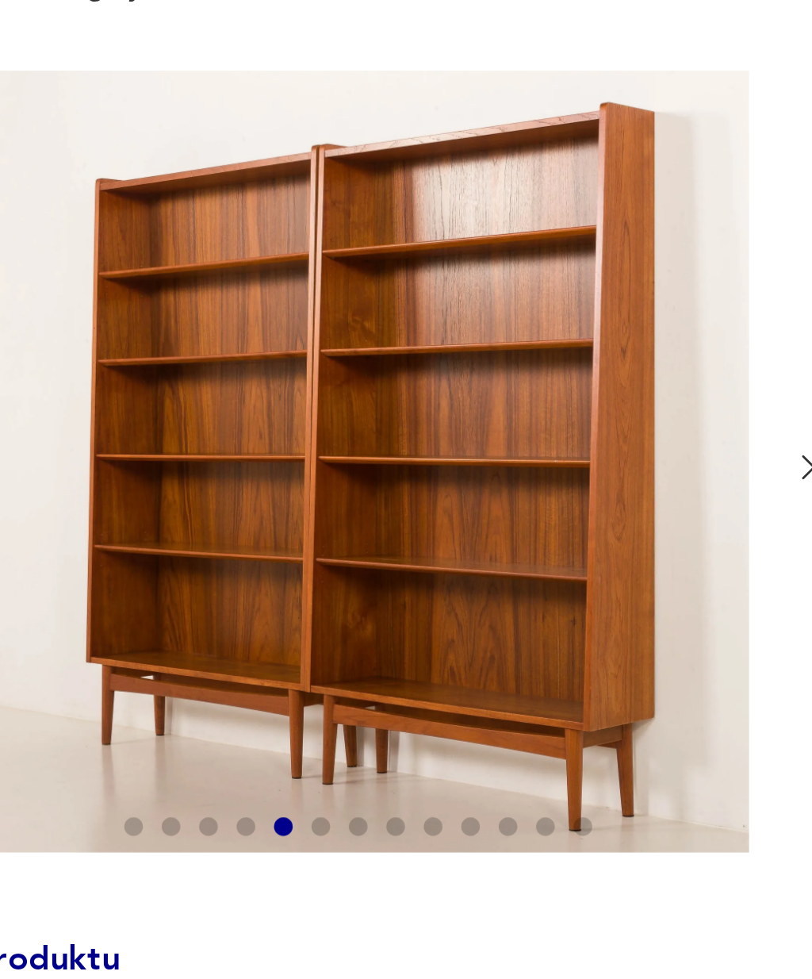
click at [378, 232] on icon "button" at bounding box center [384, 238] width 12 height 12
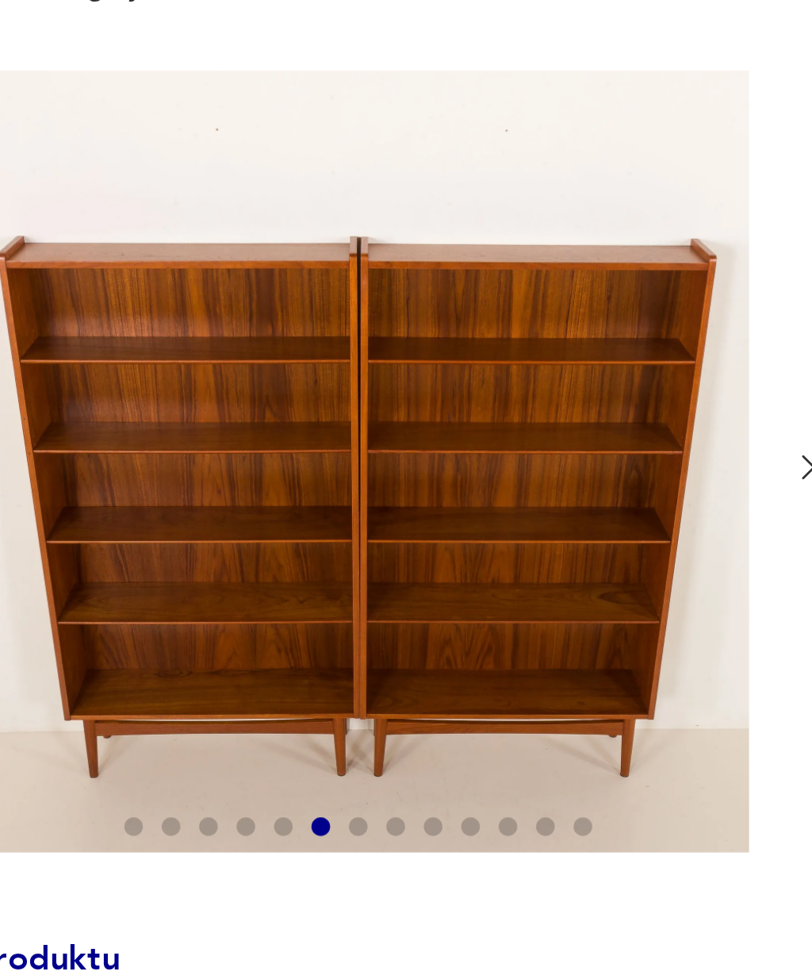
click at [382, 233] on icon "button" at bounding box center [384, 237] width 5 height 8
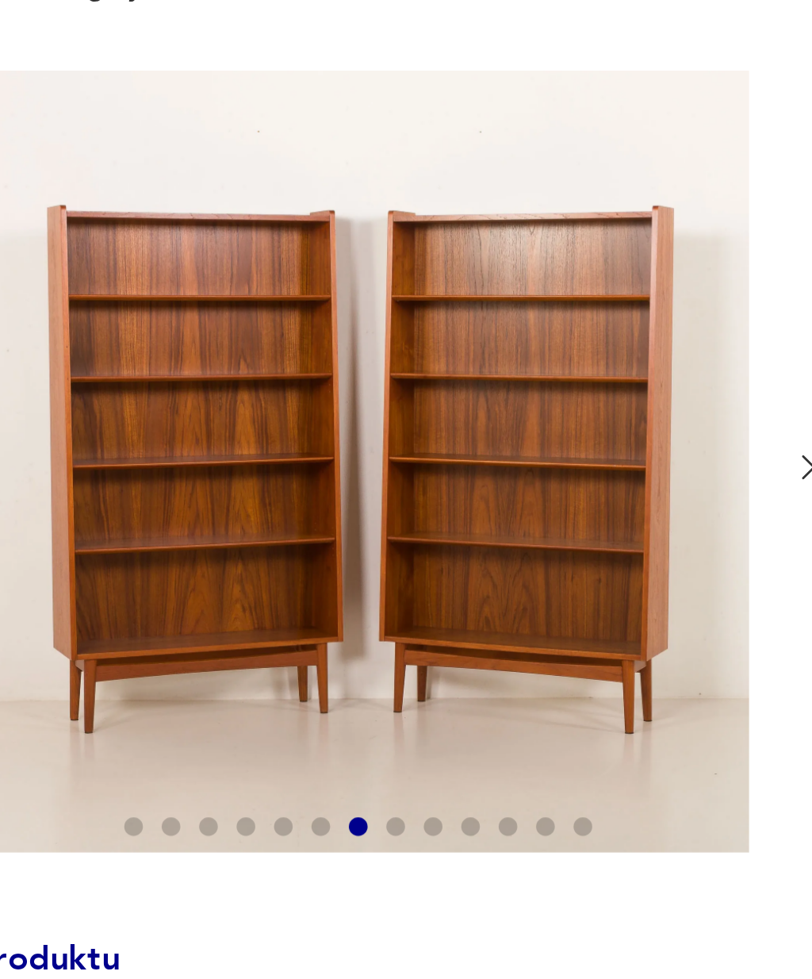
click at [378, 232] on icon "button" at bounding box center [384, 238] width 12 height 12
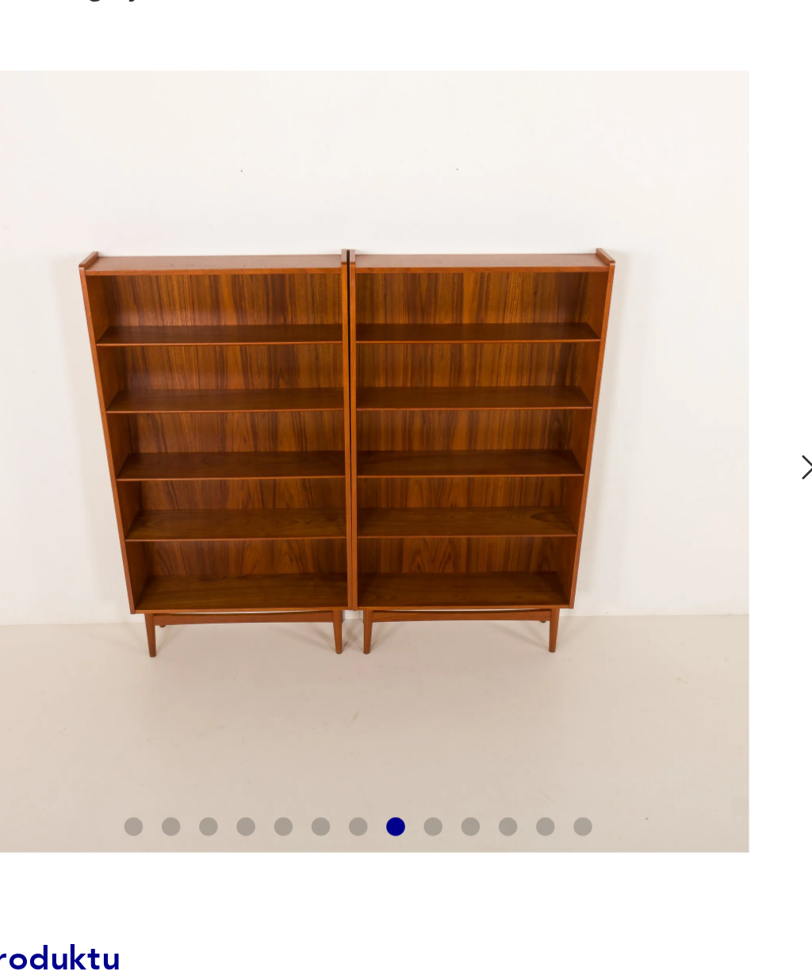
click at [382, 233] on icon "button" at bounding box center [384, 237] width 5 height 8
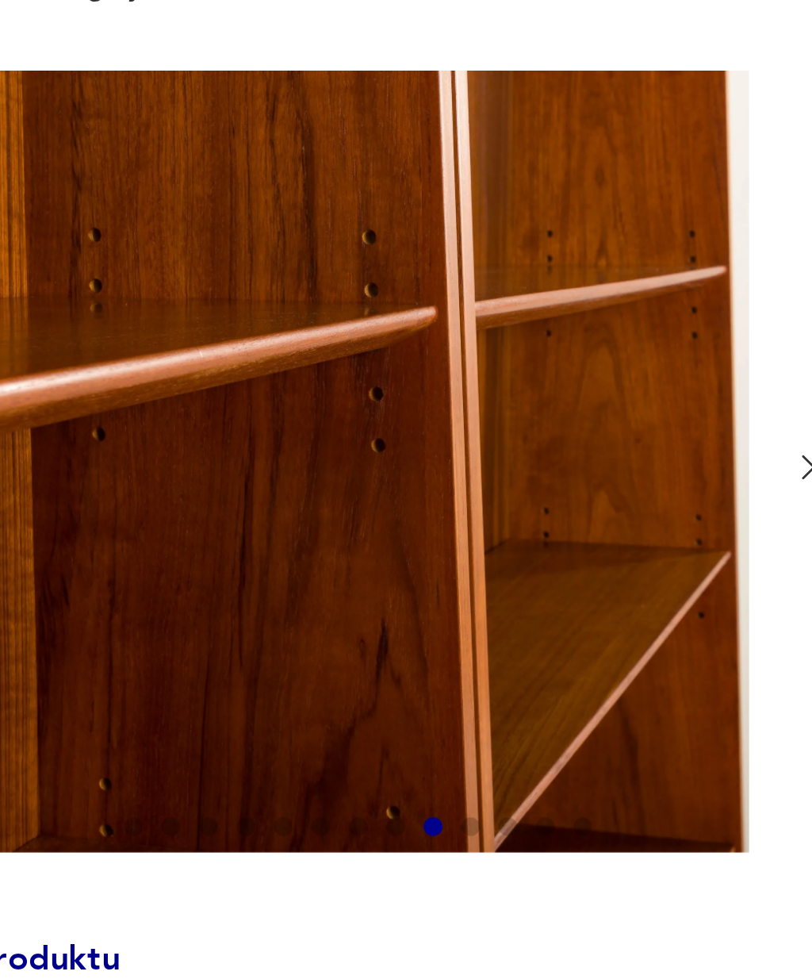
click at [378, 232] on icon "button" at bounding box center [384, 238] width 12 height 12
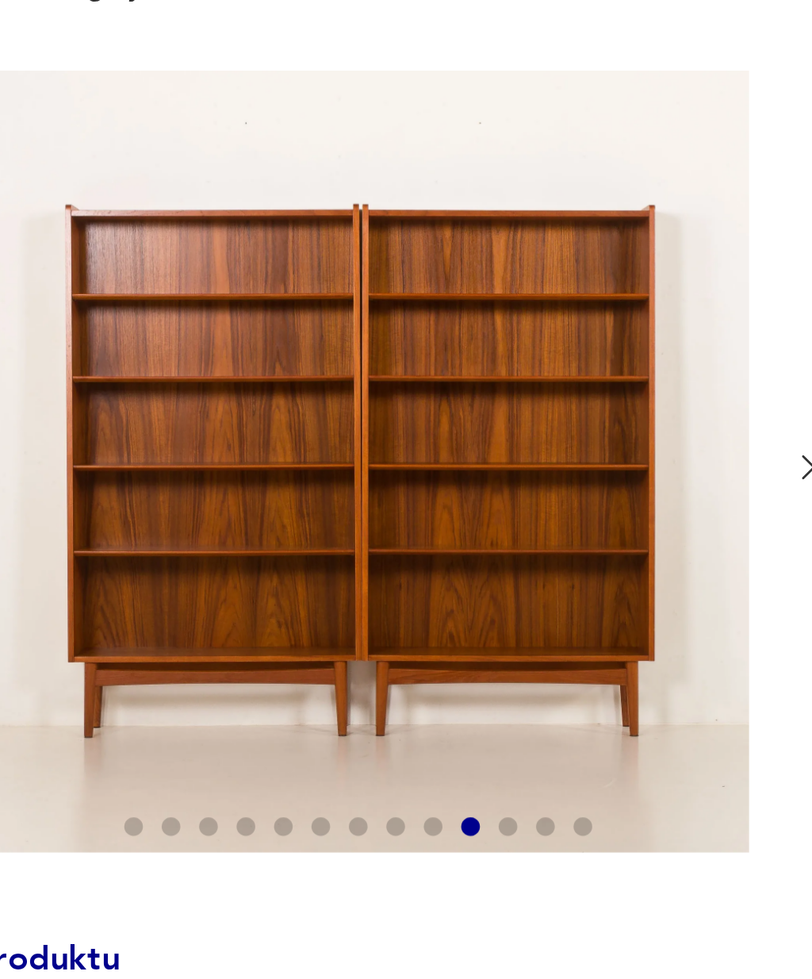
click at [378, 232] on icon "button" at bounding box center [384, 238] width 12 height 12
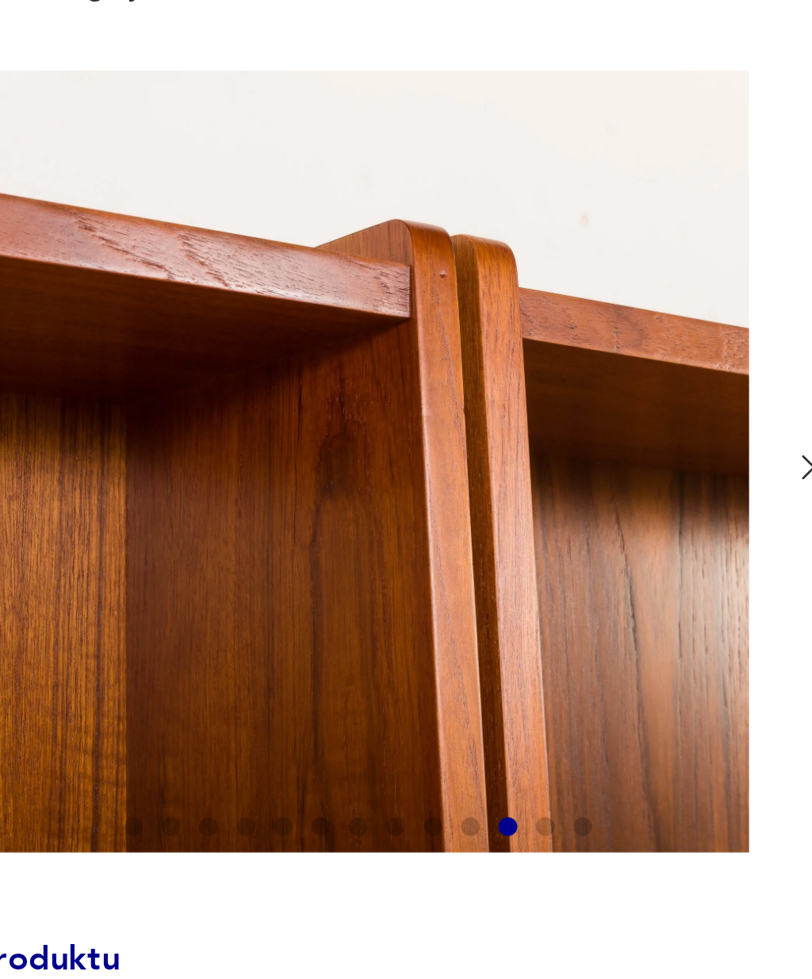
click at [378, 232] on icon "button" at bounding box center [384, 238] width 12 height 12
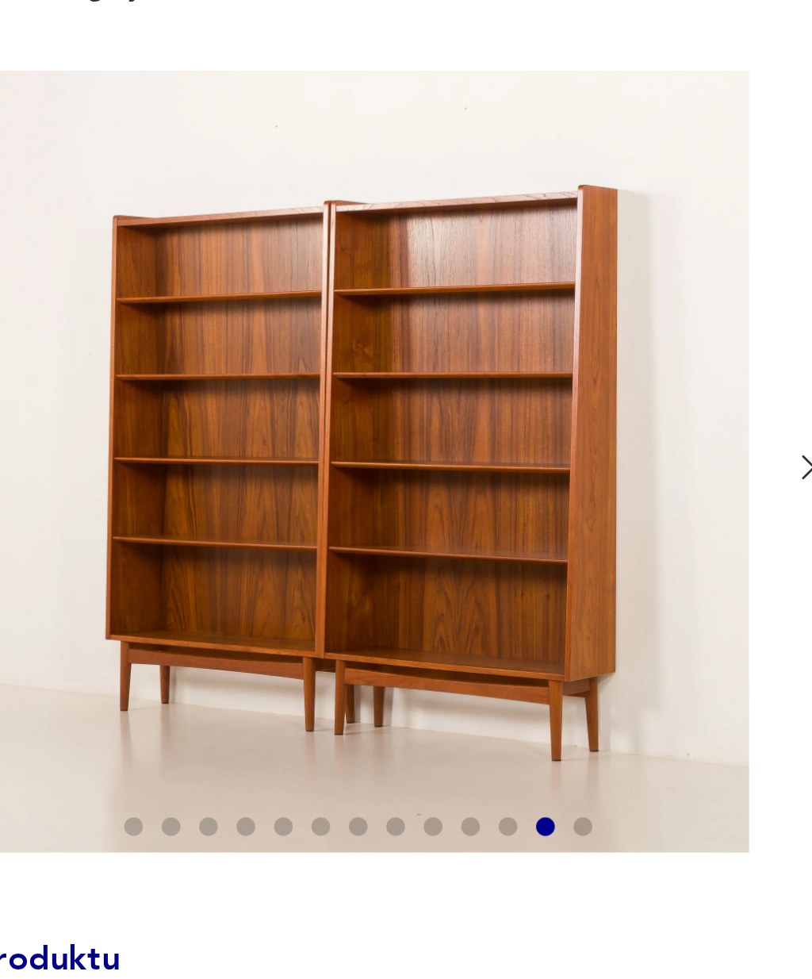
click at [382, 233] on icon "button" at bounding box center [384, 237] width 5 height 8
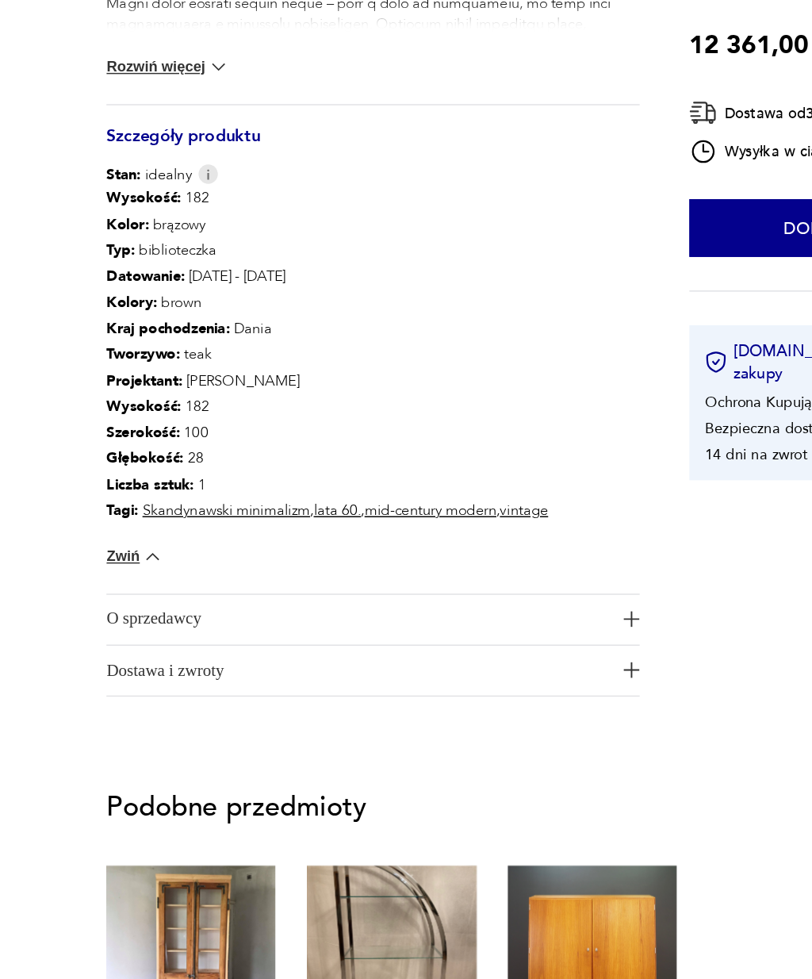
scroll to position [374, 0]
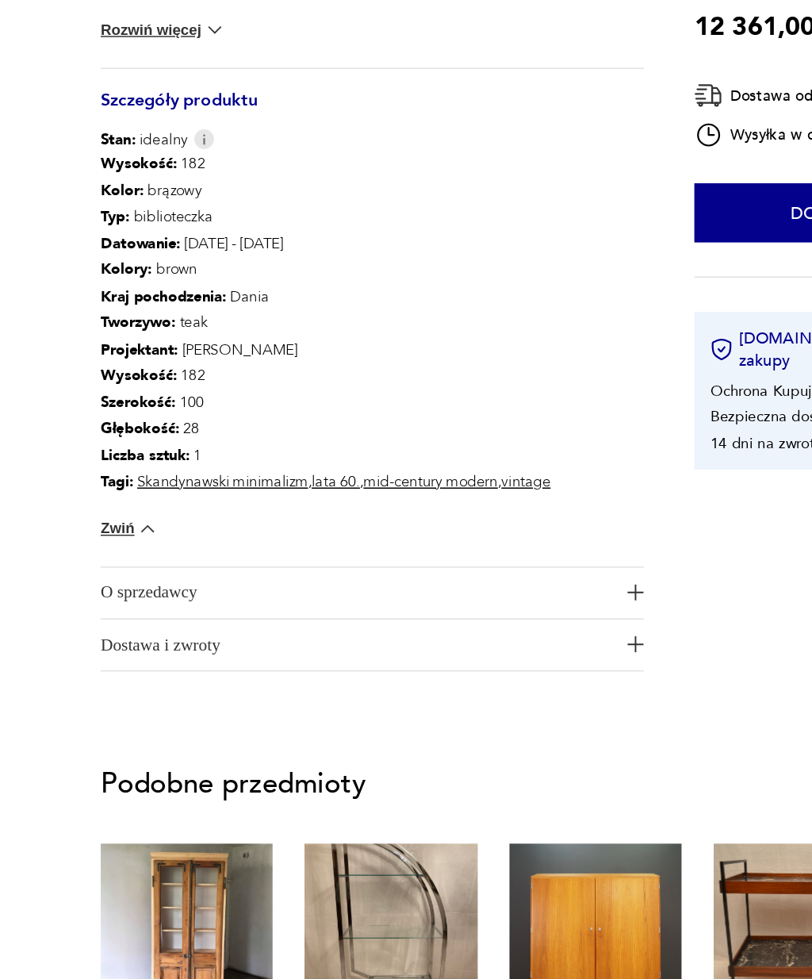
click at [417, 658] on button "O sprzedawcy" at bounding box center [256, 675] width 366 height 34
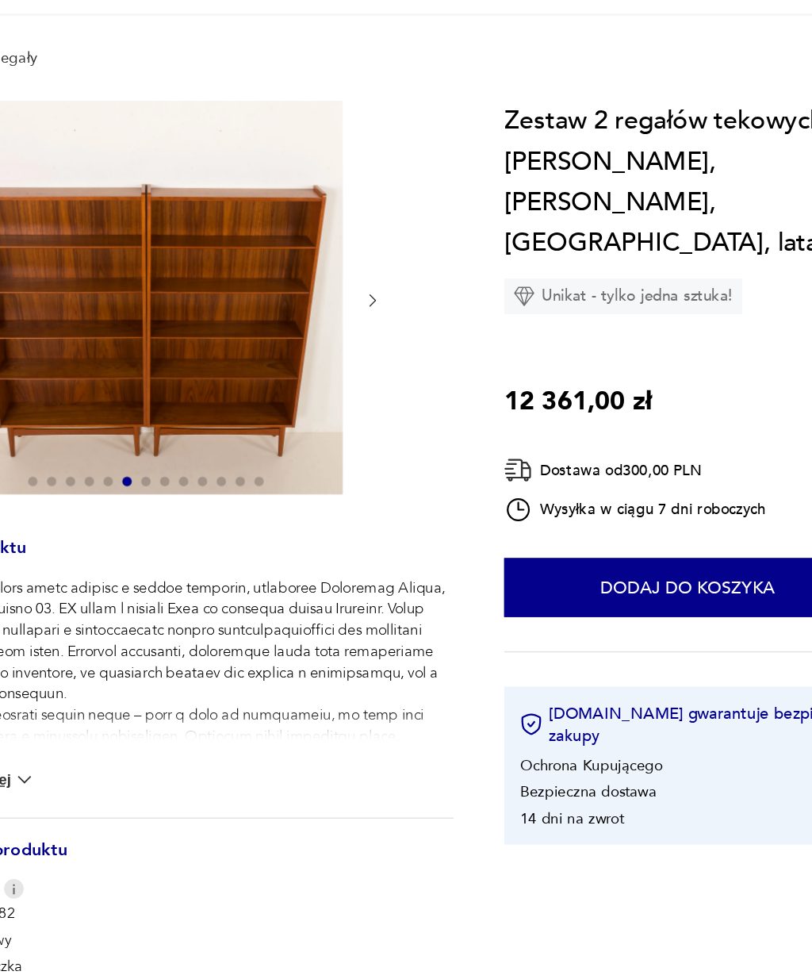
scroll to position [0, 0]
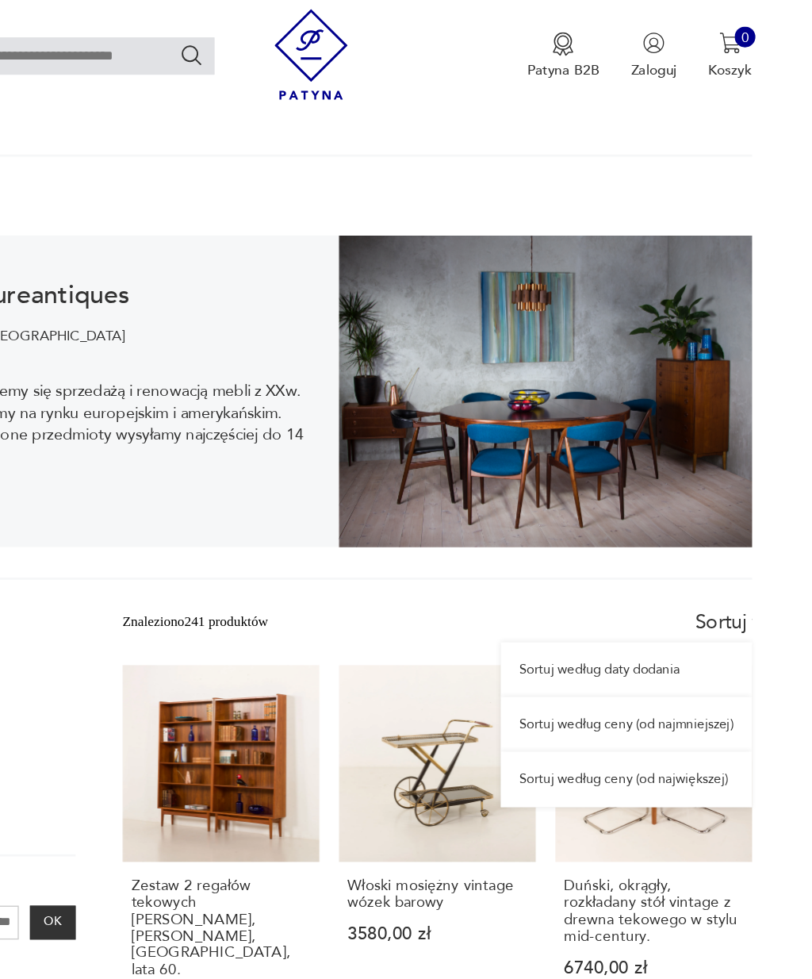
click at [557, 508] on div "Sortuj według daty dodania" at bounding box center [648, 528] width 182 height 40
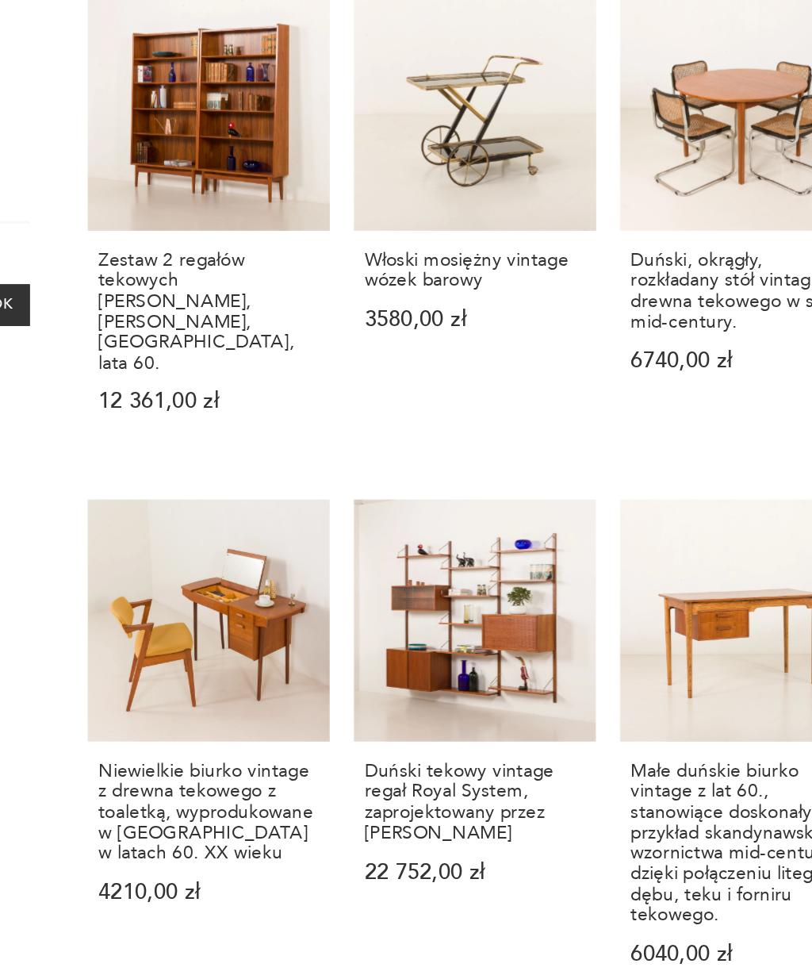
scroll to position [201, 0]
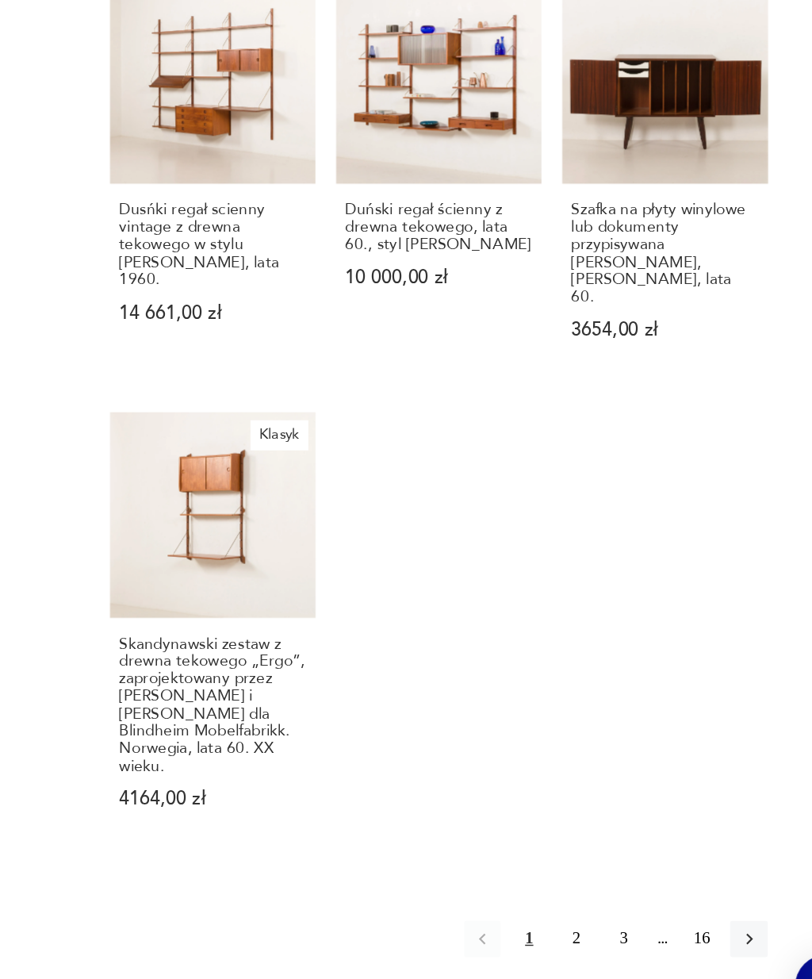
click at [593, 892] on button "2" at bounding box center [605, 904] width 25 height 25
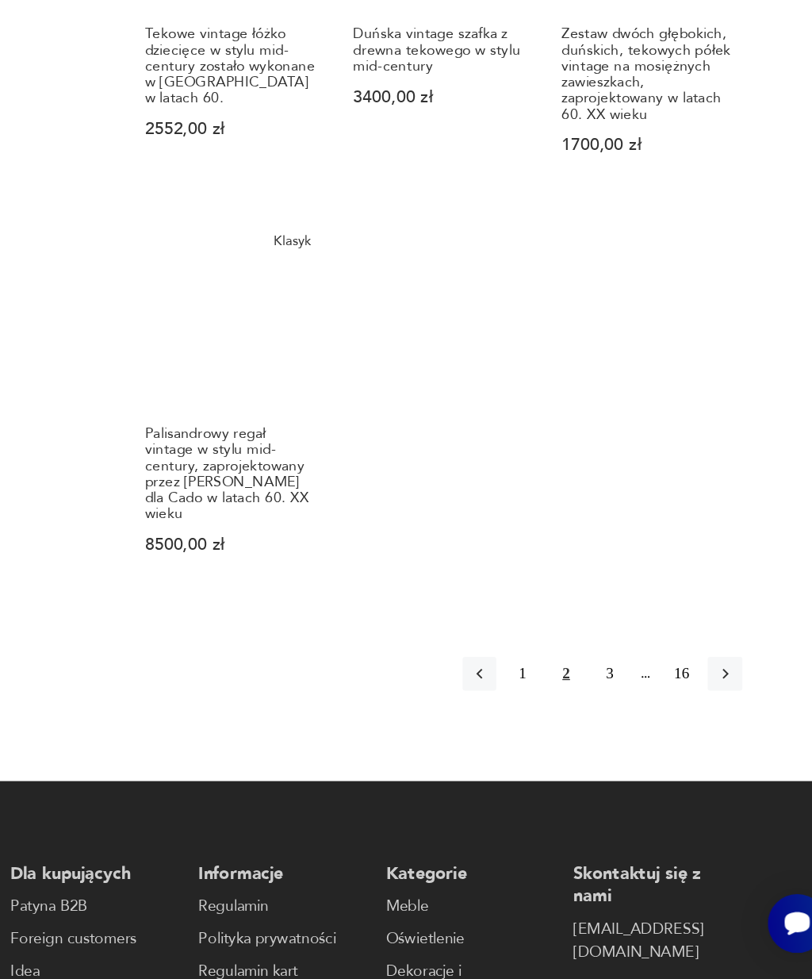
scroll to position [1712, 0]
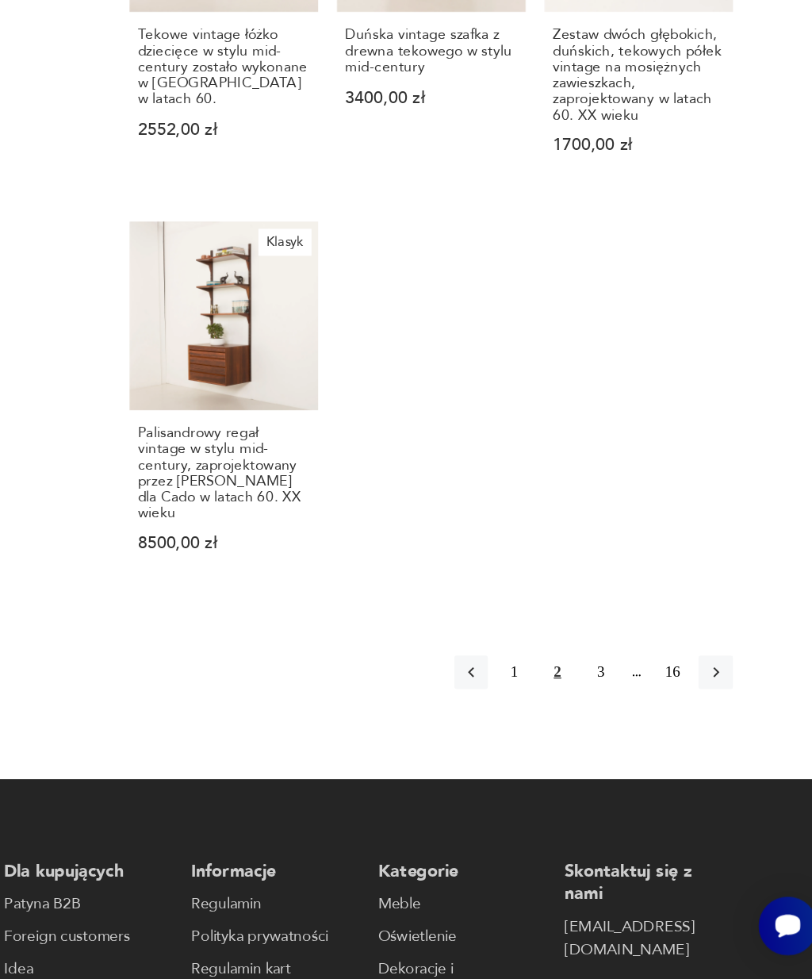
click at [627, 733] on button "3" at bounding box center [639, 745] width 25 height 25
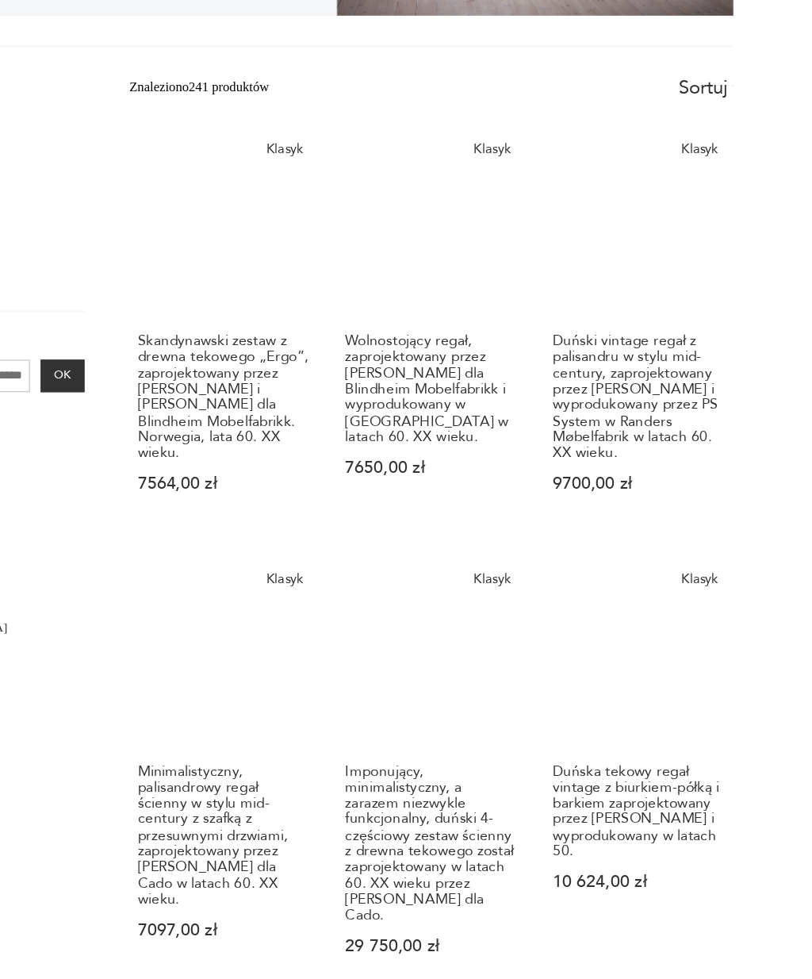
scroll to position [247, 0]
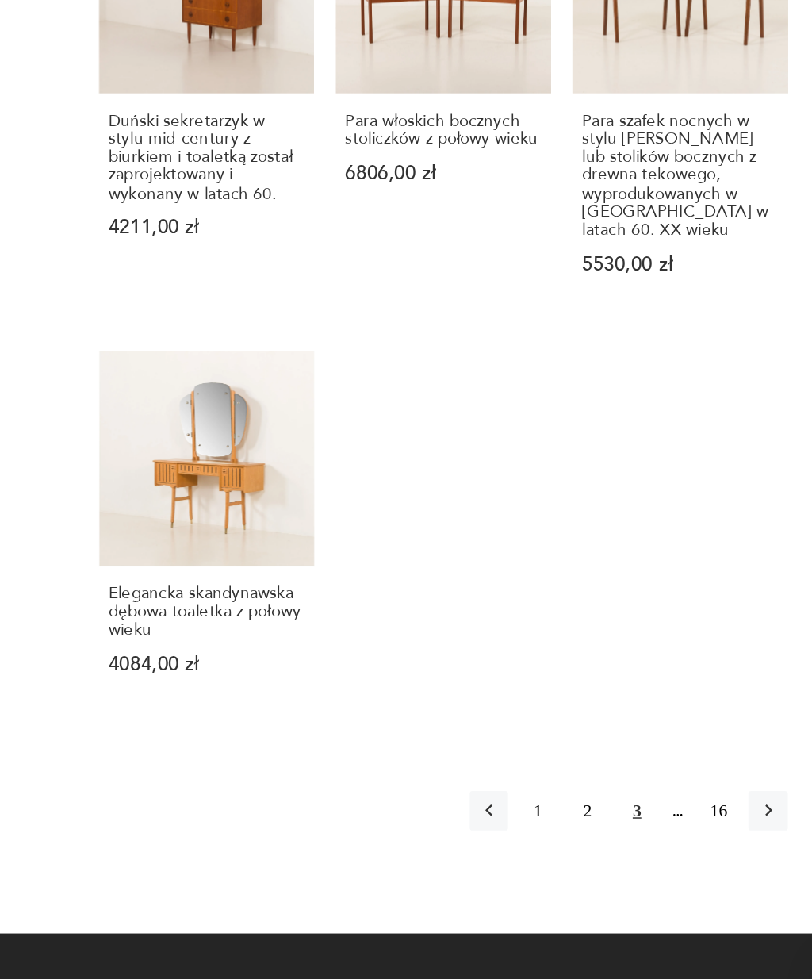
click at [719, 815] on icon "button" at bounding box center [726, 822] width 14 height 14
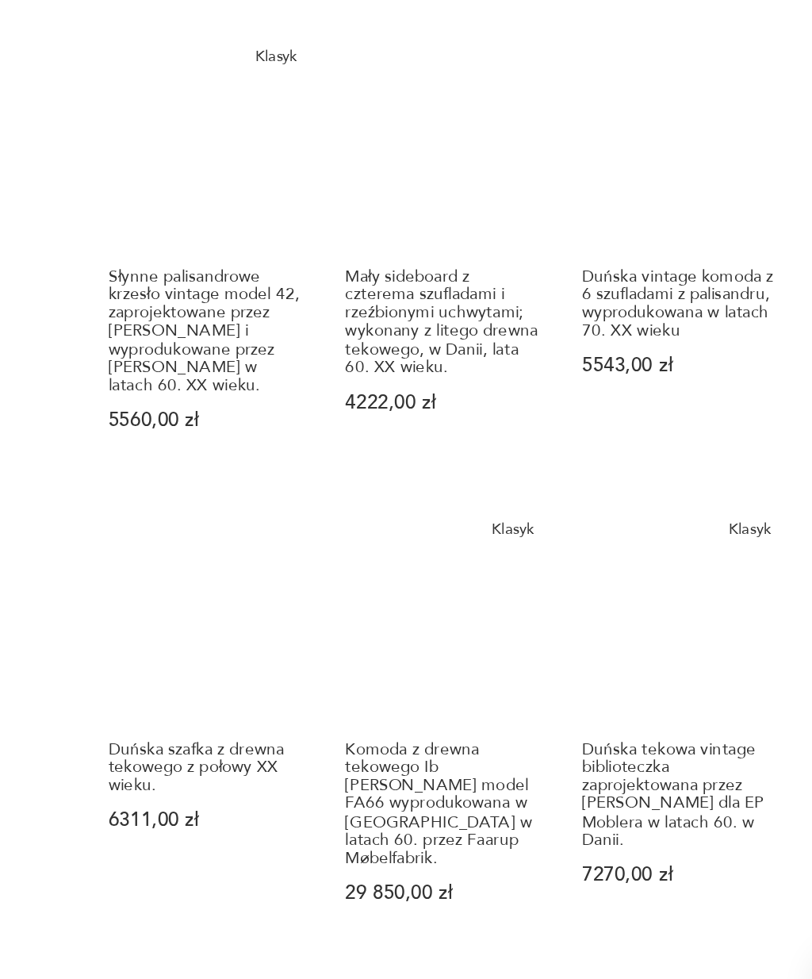
scroll to position [542, 0]
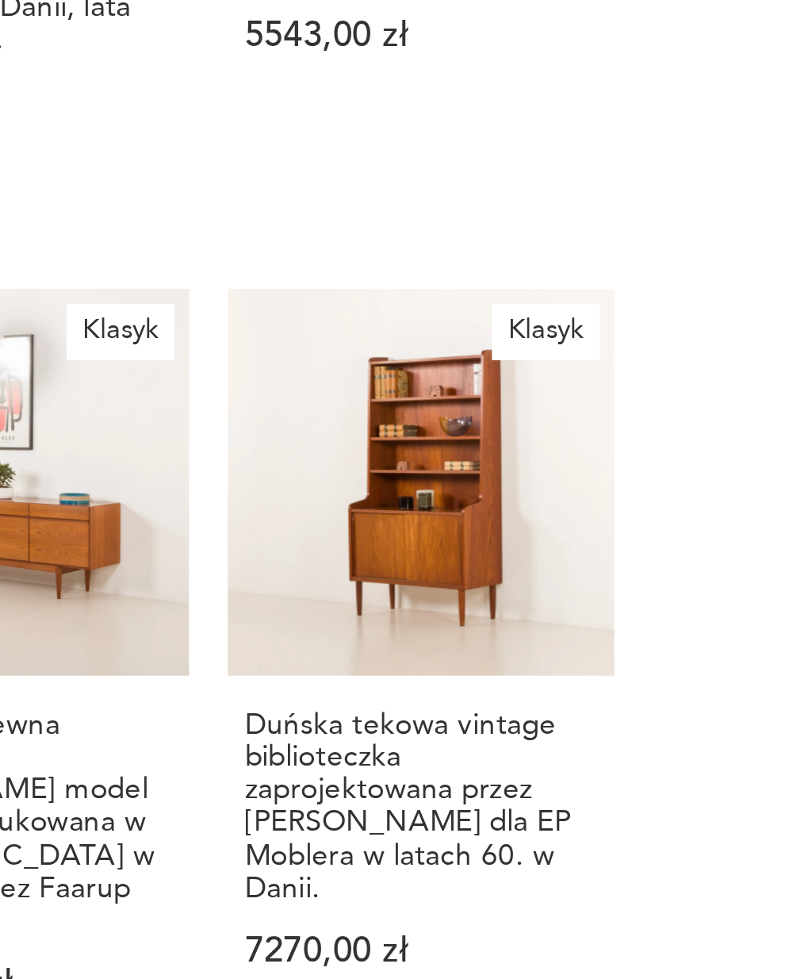
click at [603, 777] on h3 "Duńska tekowa vintage biblioteczka zaprojektowana przez Erika Petersena dla EP …" at bounding box center [668, 813] width 130 height 73
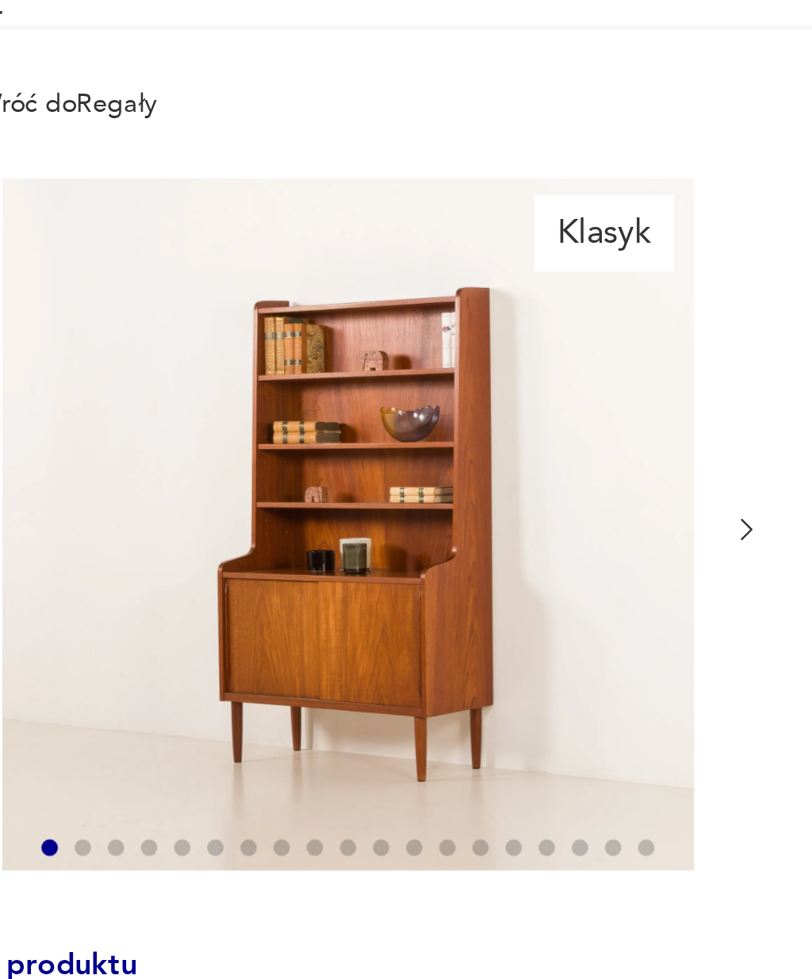
click at [378, 342] on icon "button" at bounding box center [384, 348] width 12 height 12
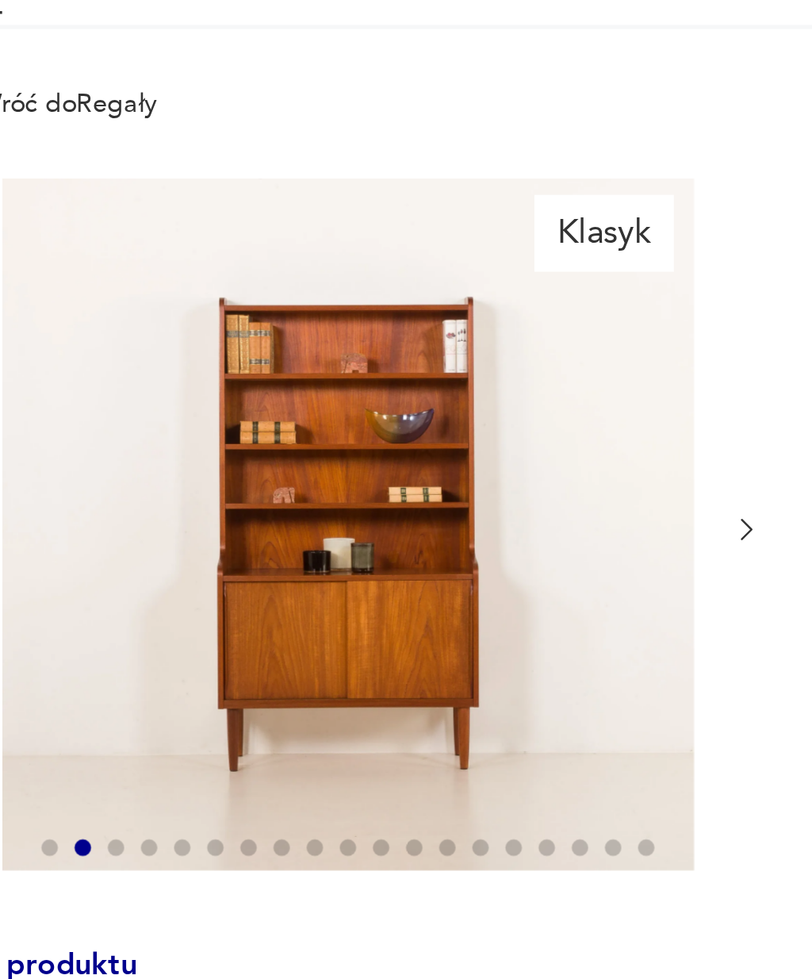
click at [378, 342] on icon "button" at bounding box center [384, 348] width 12 height 12
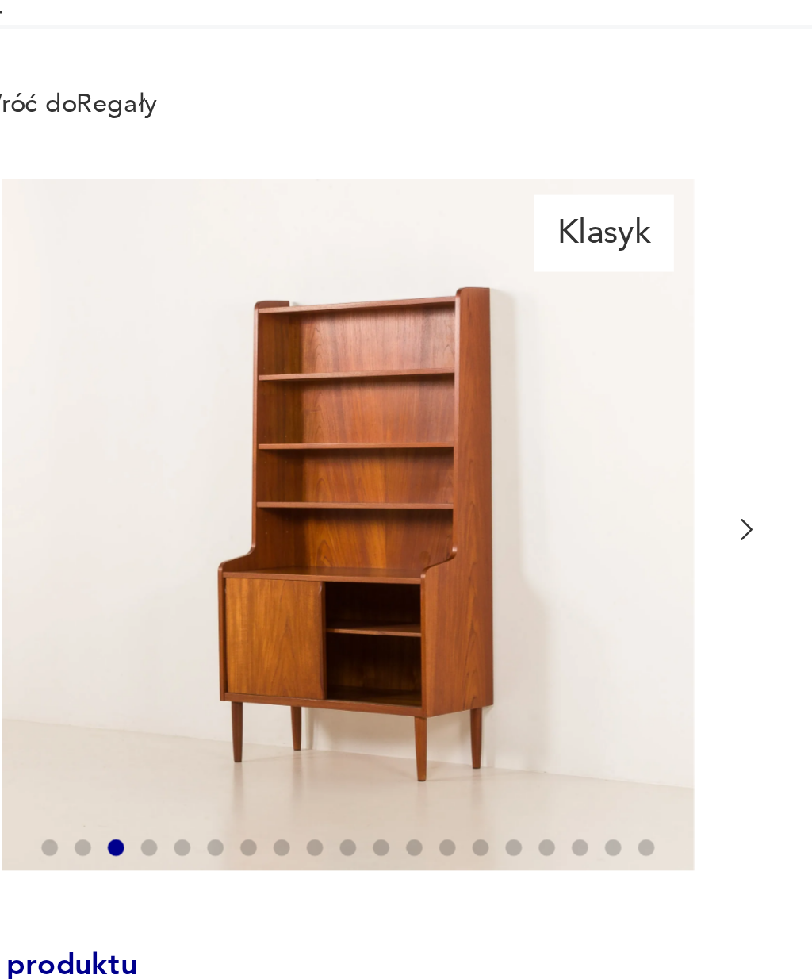
click at [378, 342] on icon "button" at bounding box center [384, 348] width 12 height 12
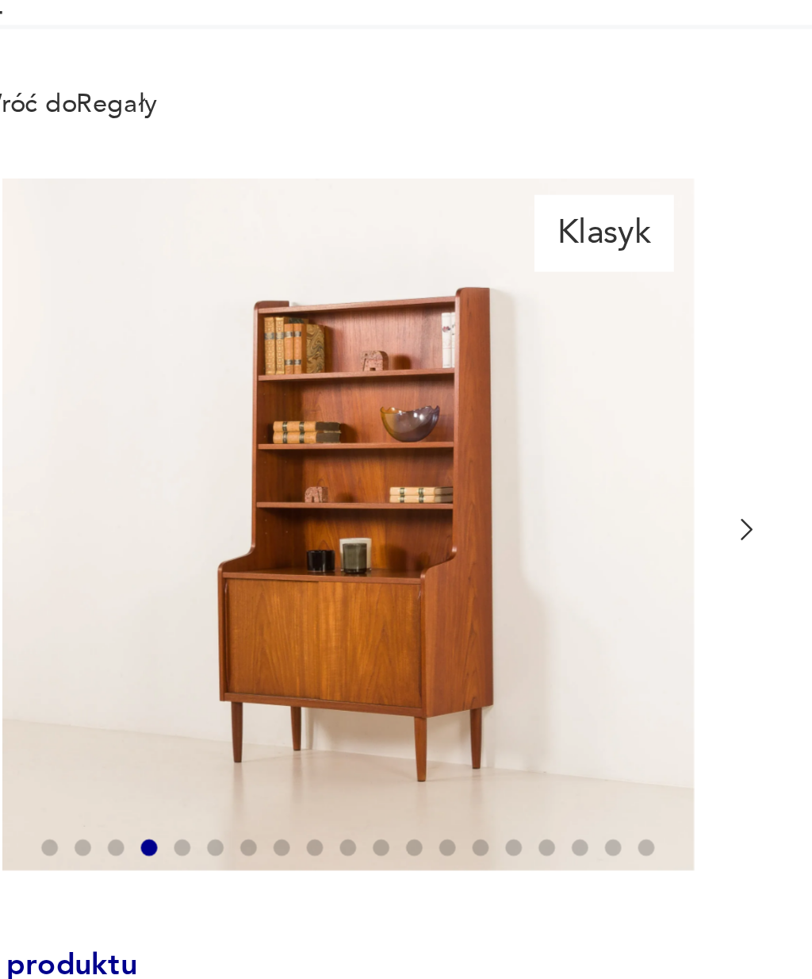
click at [382, 343] on icon "button" at bounding box center [384, 347] width 5 height 8
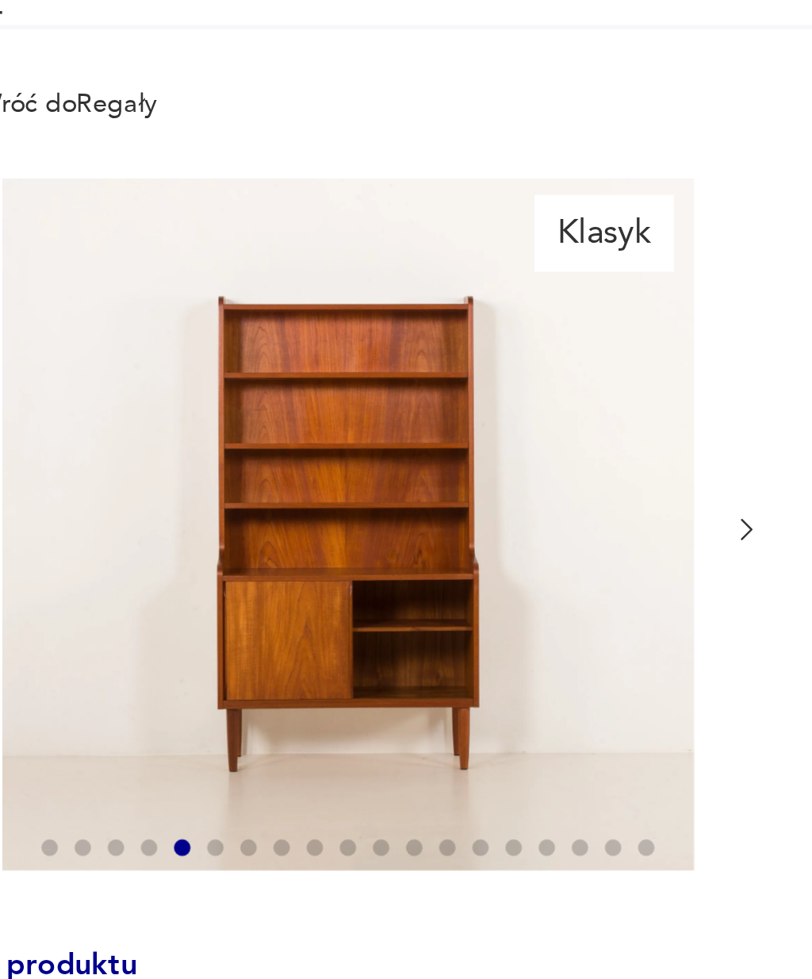
click at [382, 343] on icon "button" at bounding box center [384, 347] width 5 height 8
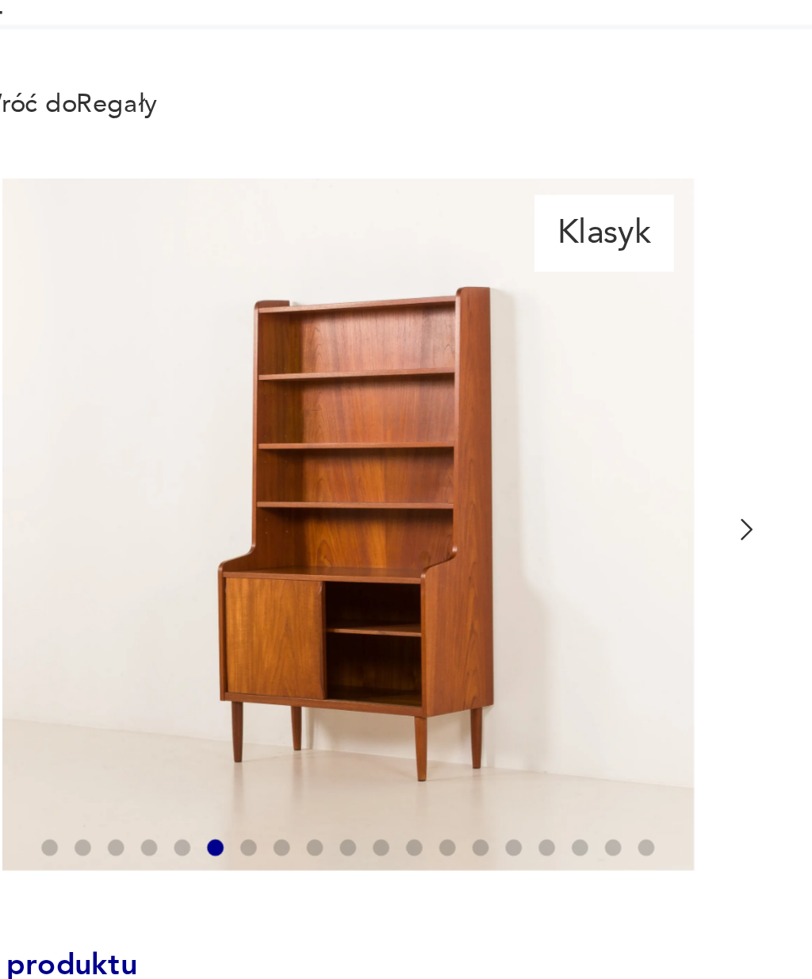
click at [378, 342] on icon "button" at bounding box center [384, 348] width 12 height 12
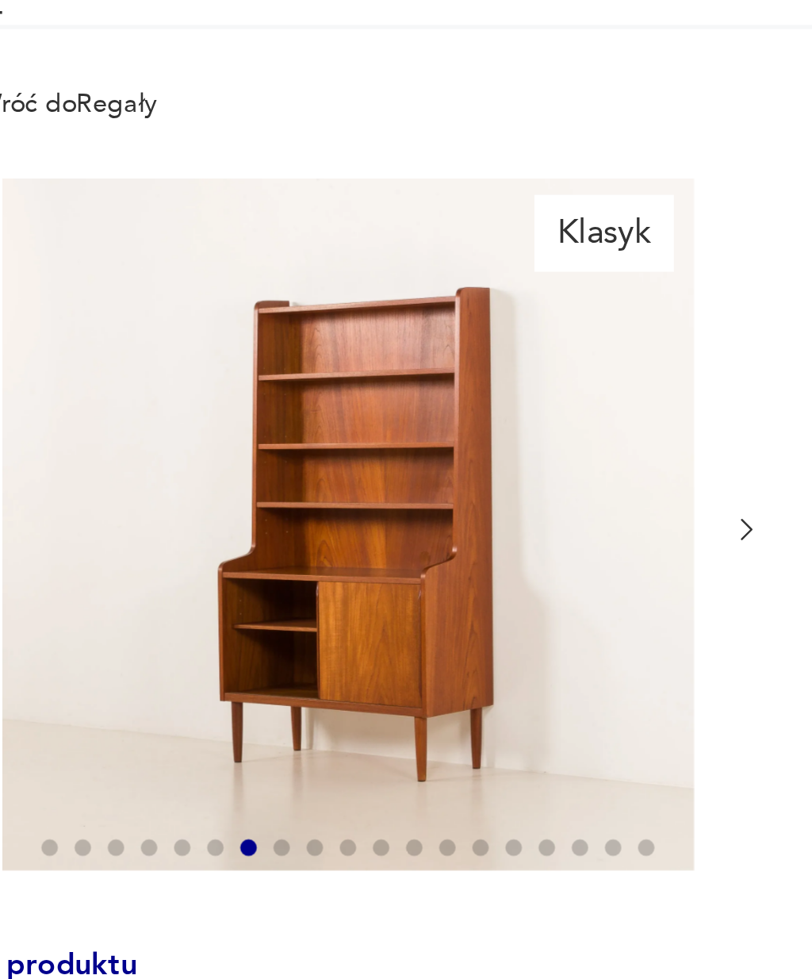
click at [378, 342] on icon "button" at bounding box center [384, 348] width 12 height 12
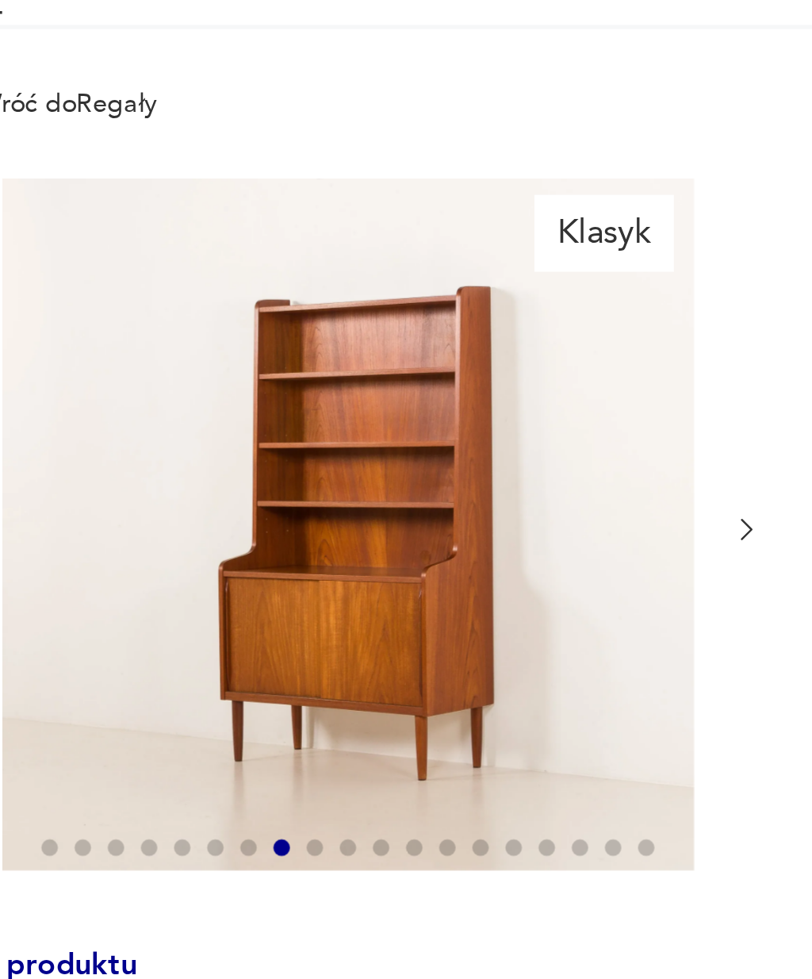
click at [378, 342] on icon "button" at bounding box center [384, 348] width 12 height 12
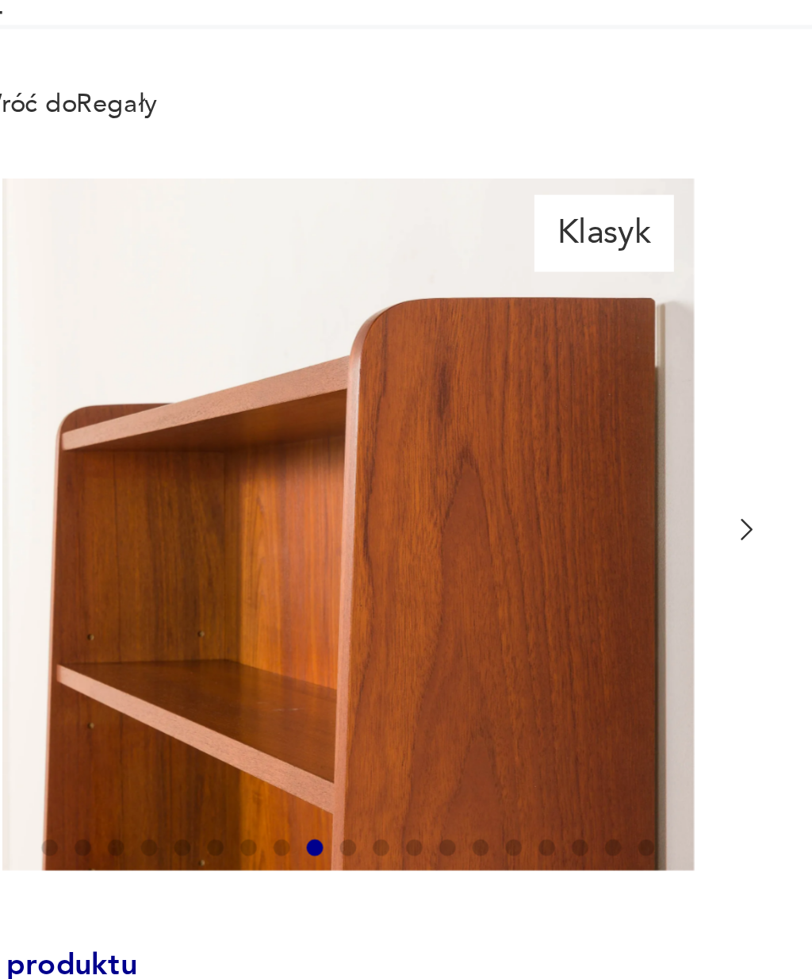
click at [378, 342] on icon "button" at bounding box center [384, 348] width 12 height 12
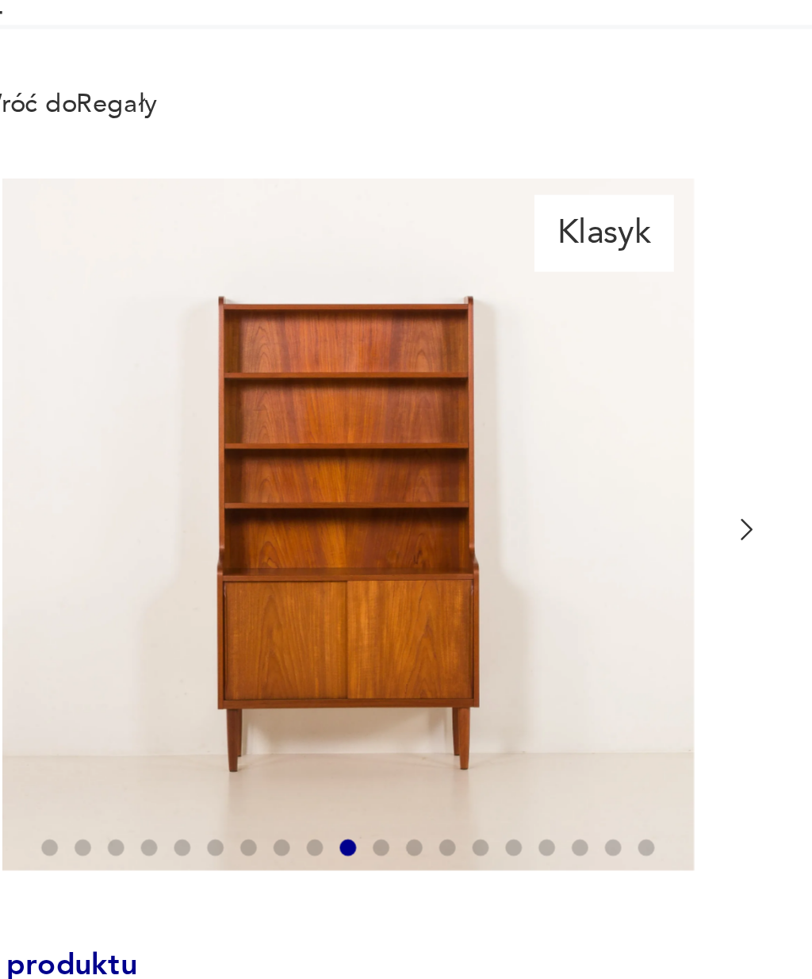
click at [378, 342] on icon "button" at bounding box center [384, 348] width 12 height 12
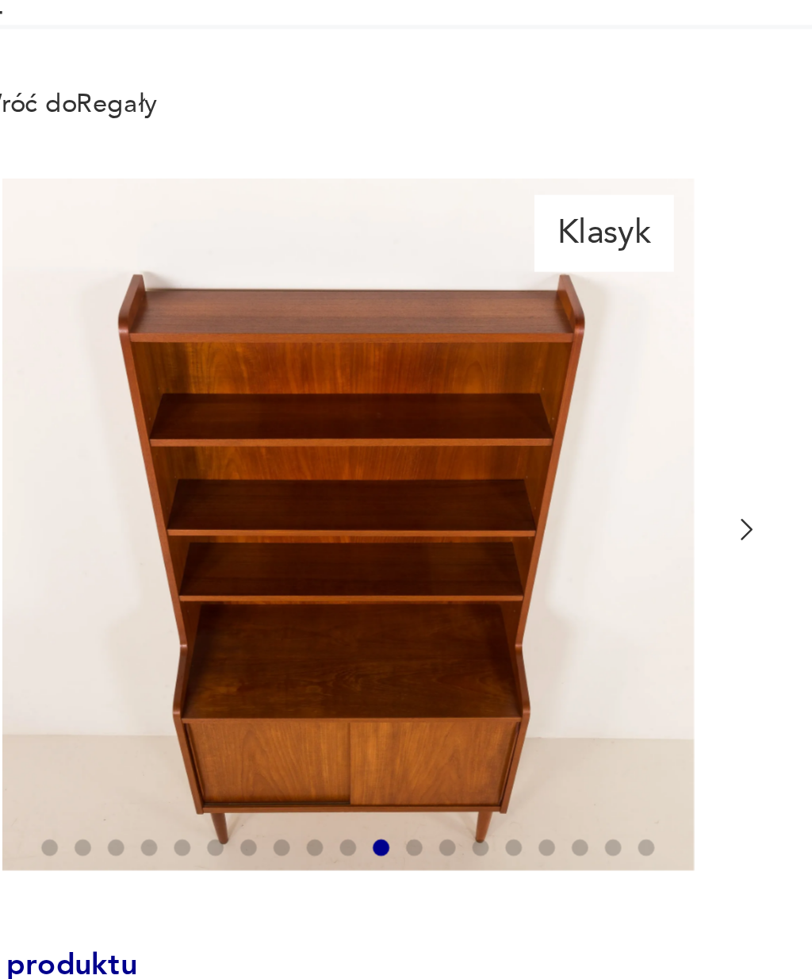
click at [378, 342] on icon "button" at bounding box center [384, 348] width 12 height 12
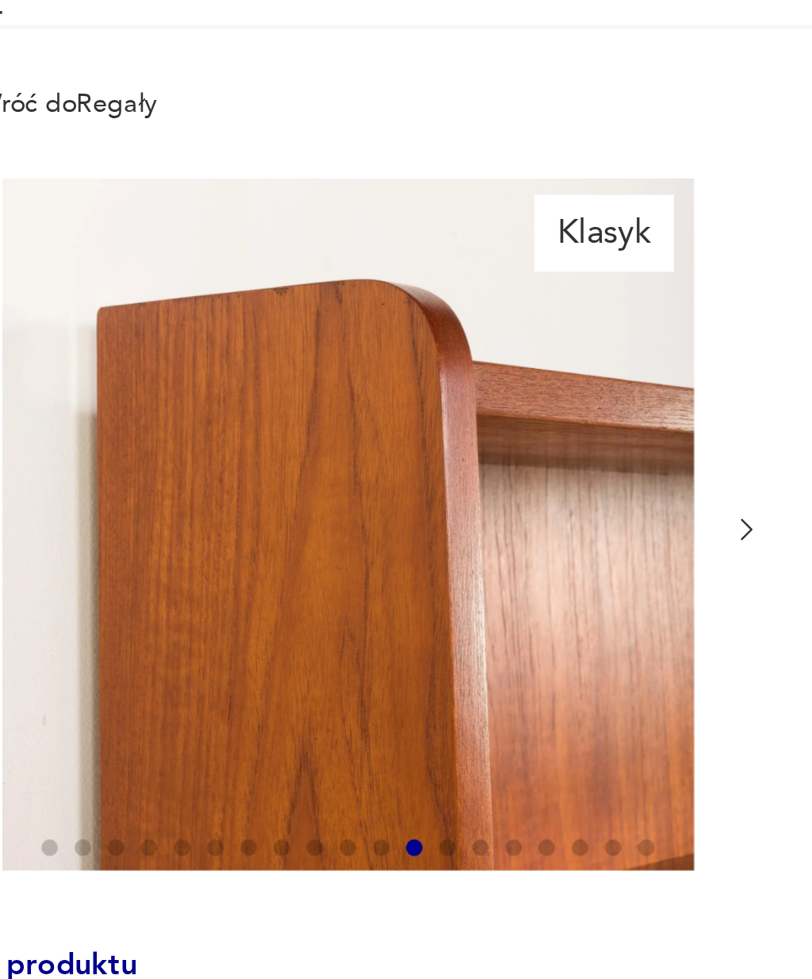
click at [378, 342] on icon "button" at bounding box center [384, 348] width 12 height 12
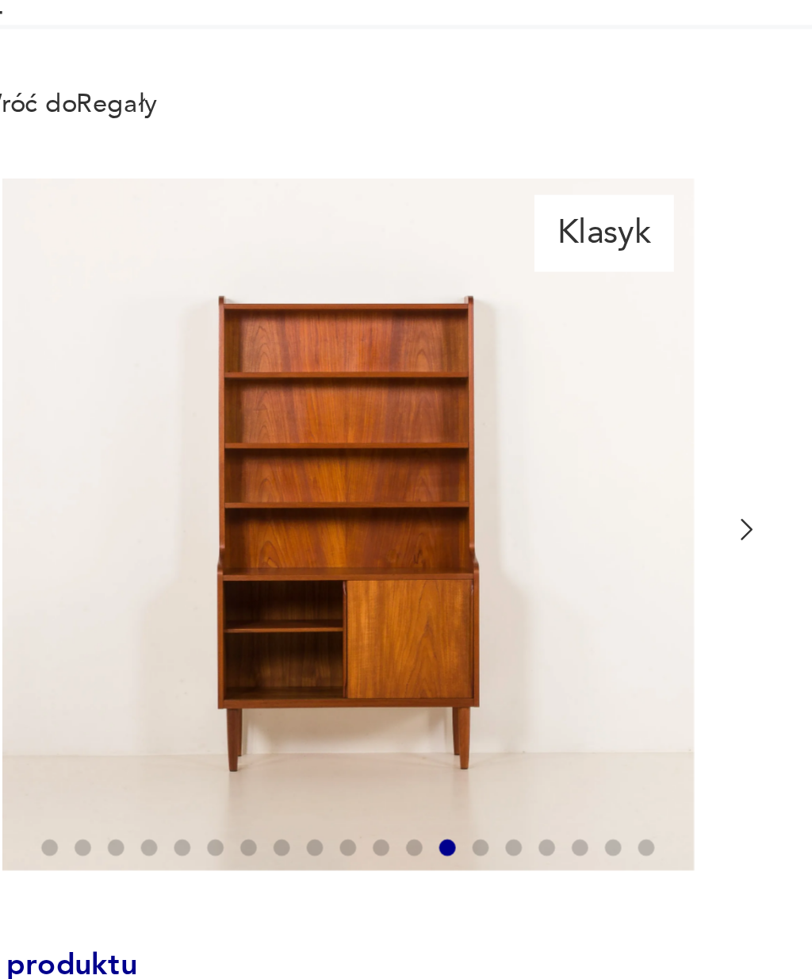
click at [378, 342] on icon "button" at bounding box center [384, 348] width 12 height 12
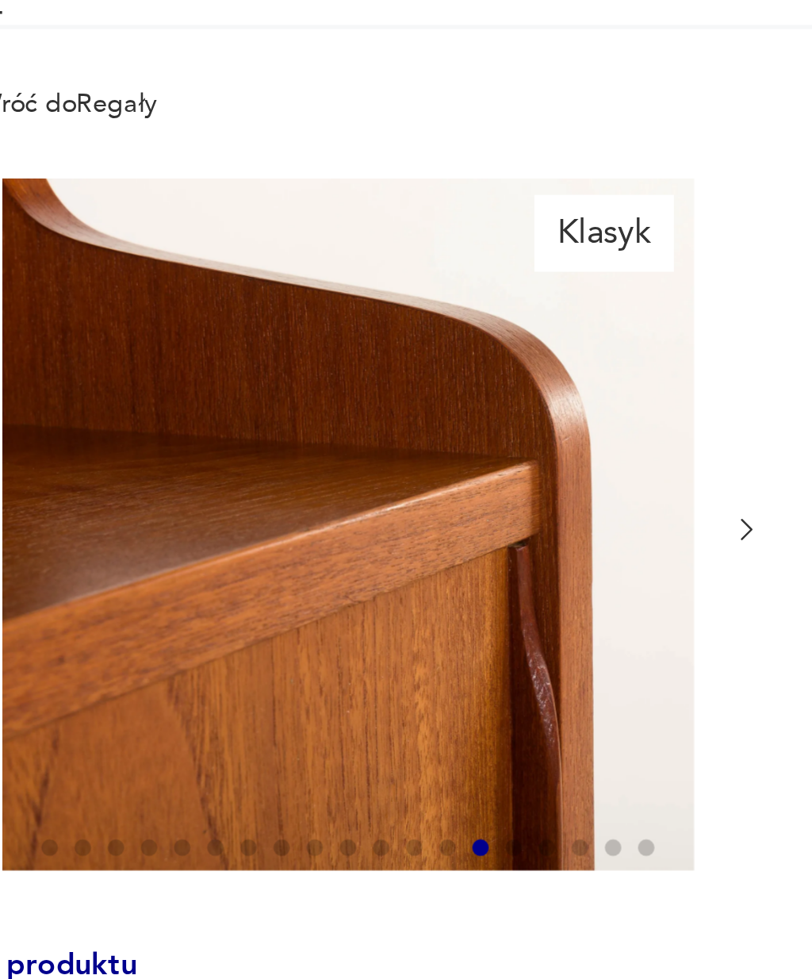
click at [378, 342] on icon "button" at bounding box center [384, 348] width 12 height 12
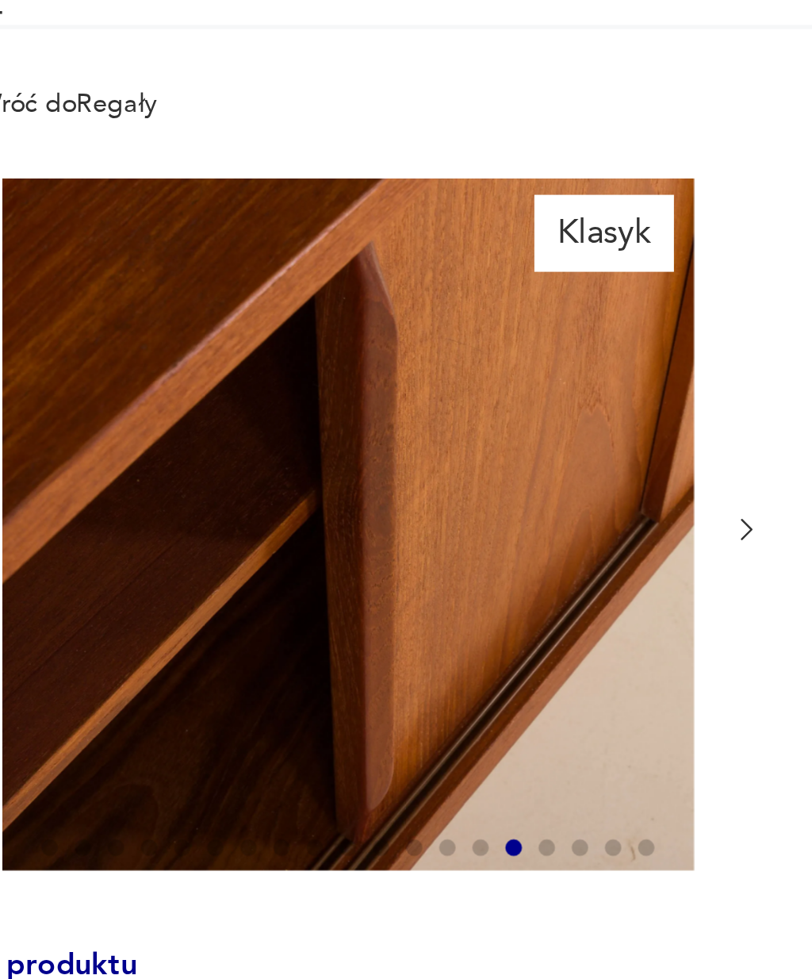
click at [378, 342] on icon "button" at bounding box center [384, 348] width 12 height 12
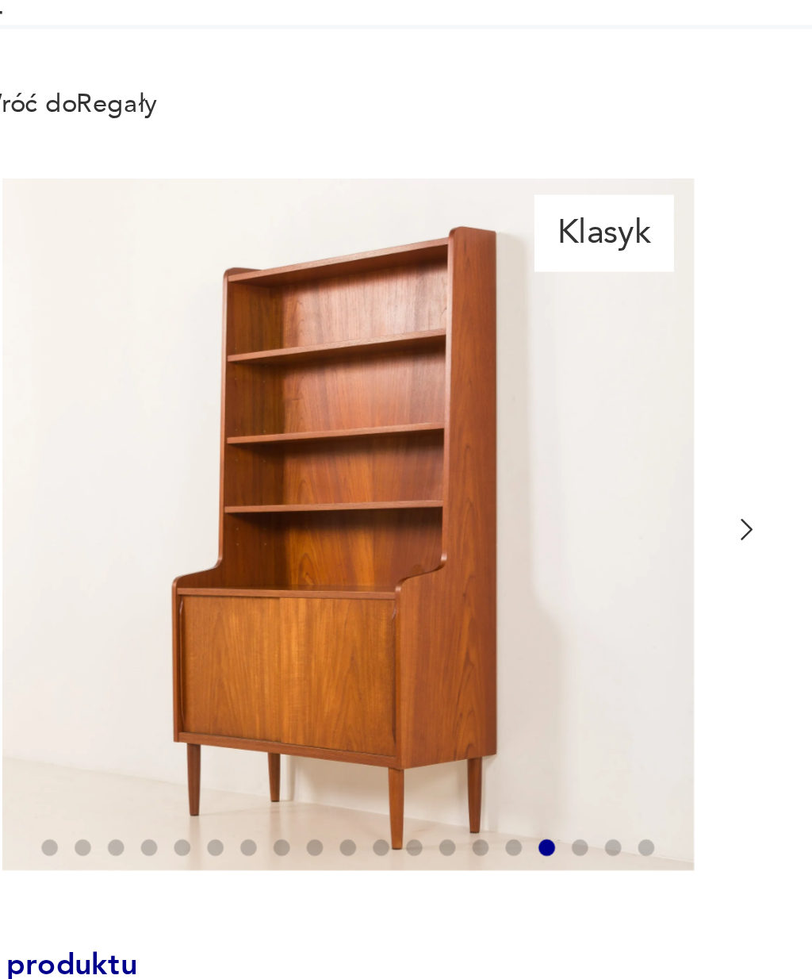
click at [378, 342] on icon "button" at bounding box center [384, 348] width 12 height 12
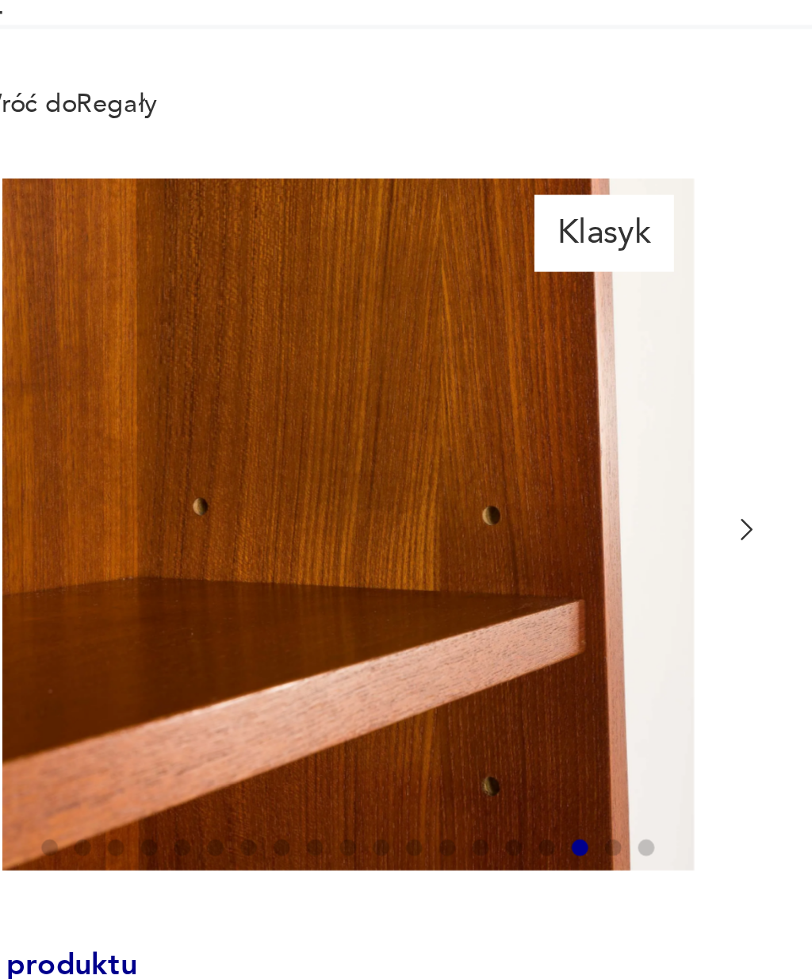
click at [378, 342] on icon "button" at bounding box center [384, 348] width 12 height 12
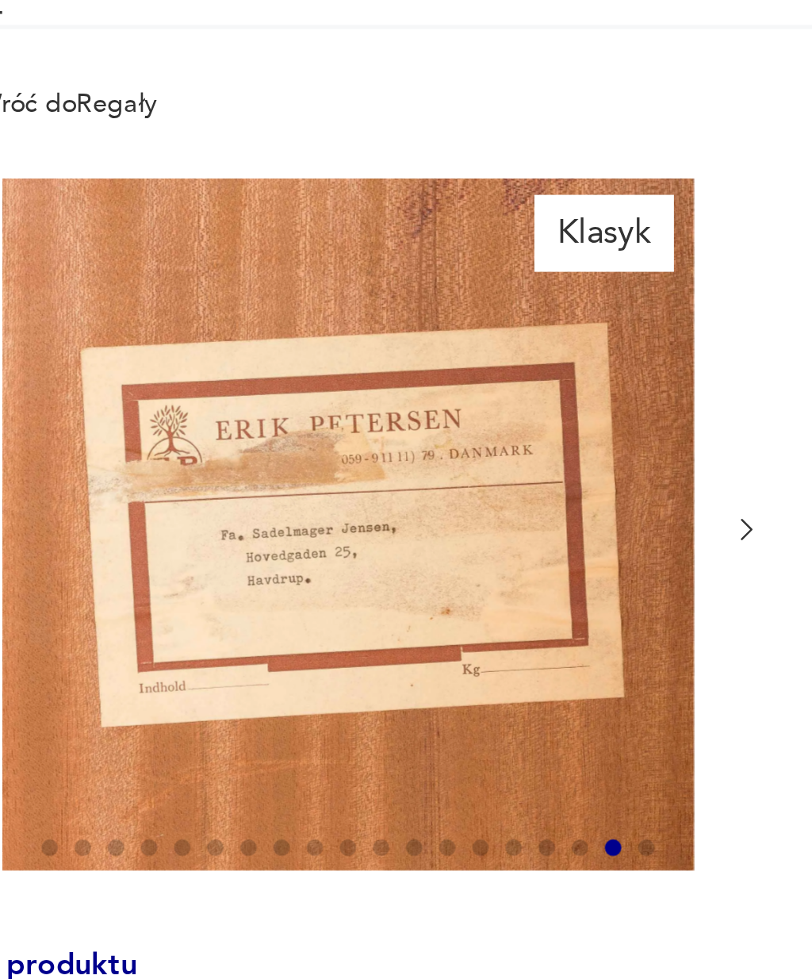
click at [378, 342] on icon "button" at bounding box center [384, 348] width 12 height 12
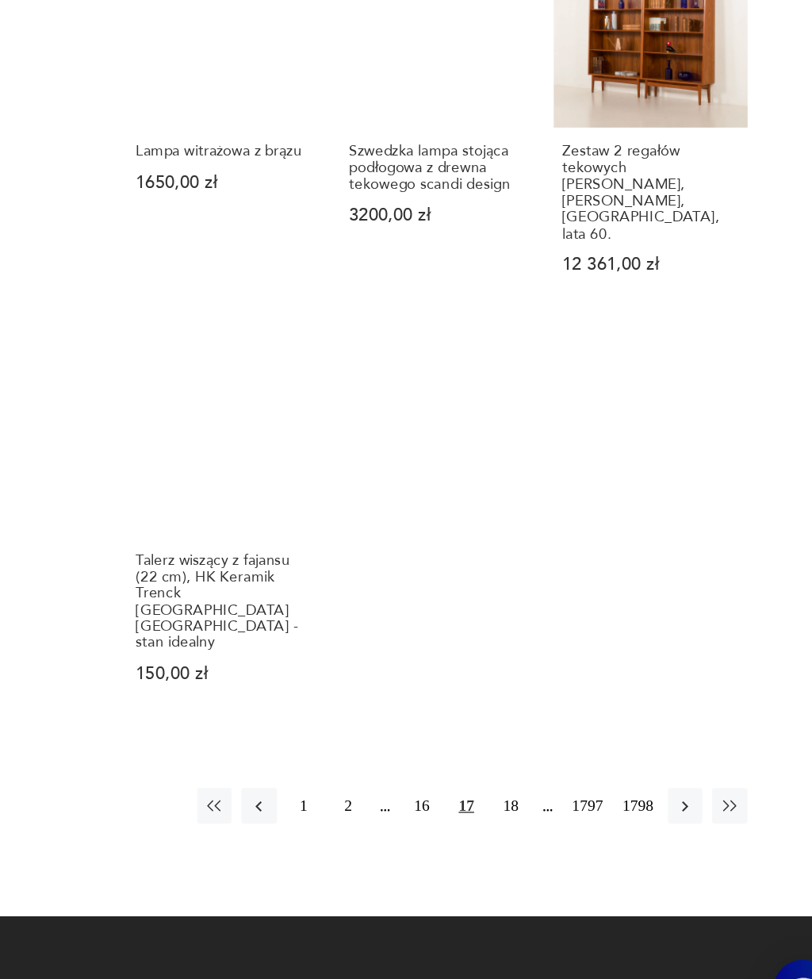
scroll to position [1426, 0]
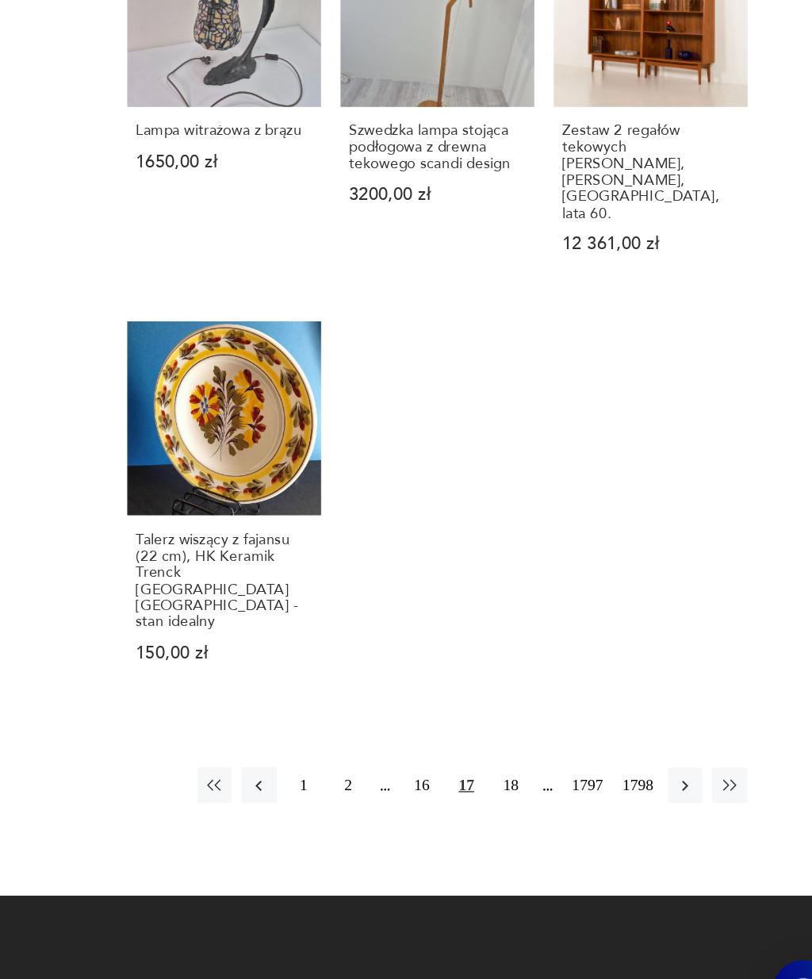
click at [686, 780] on icon "button" at bounding box center [693, 787] width 14 height 14
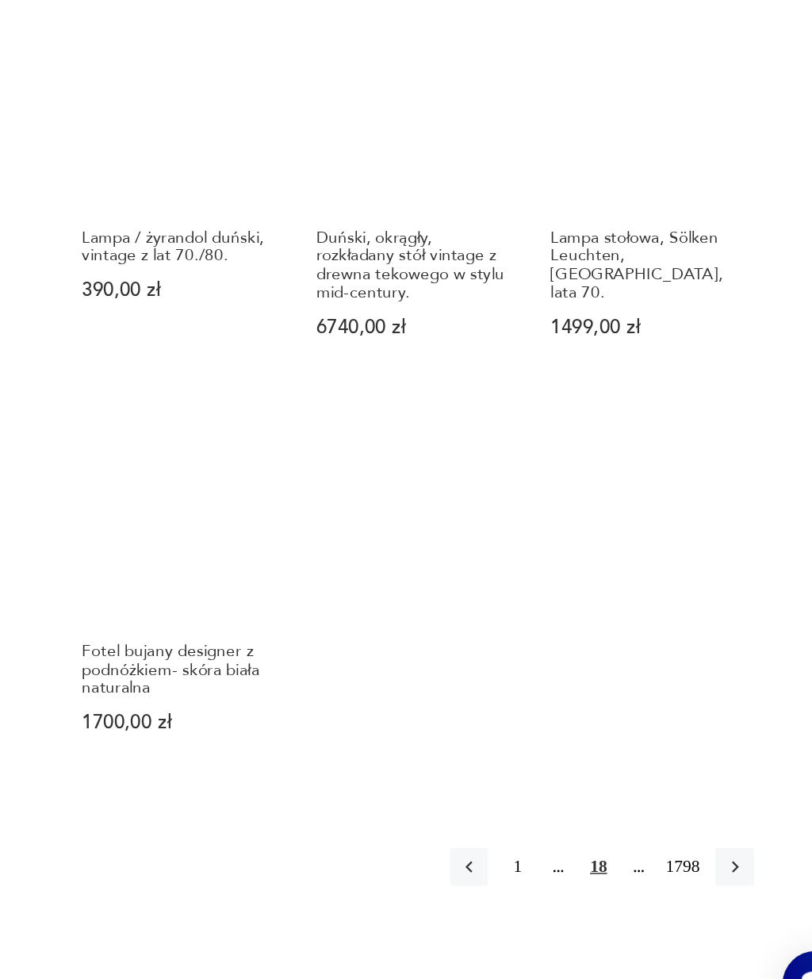
scroll to position [1292, 0]
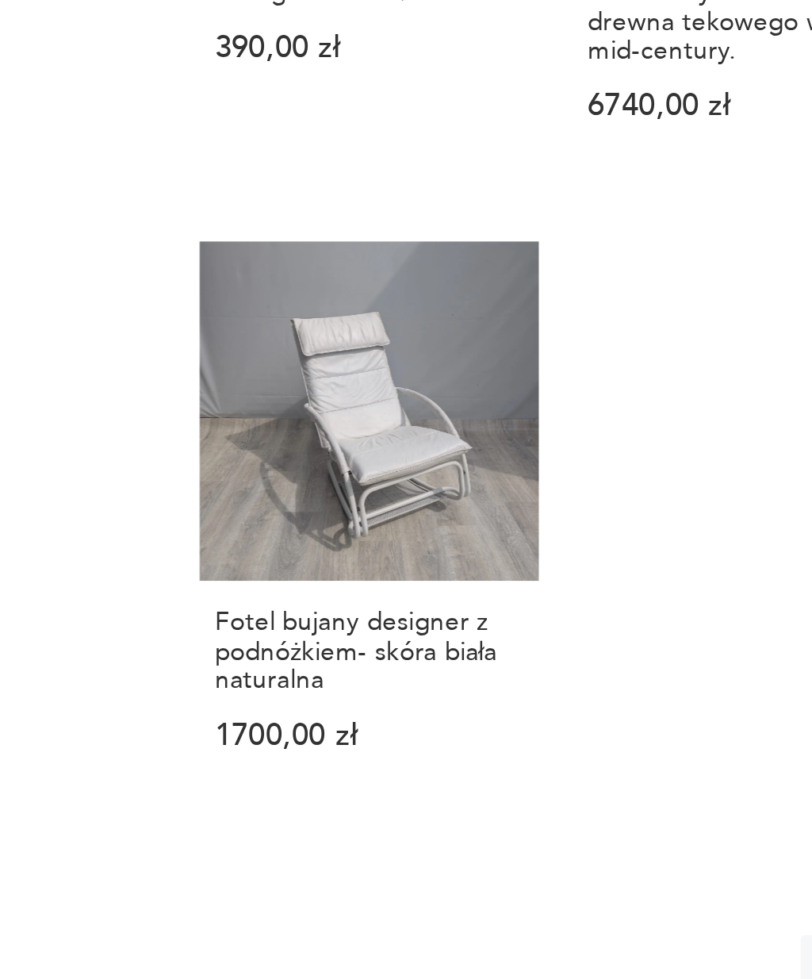
click at [289, 709] on h3 "Fotel bujany designer z podnóżkiem- skóra biała naturalna" at bounding box center [354, 727] width 130 height 36
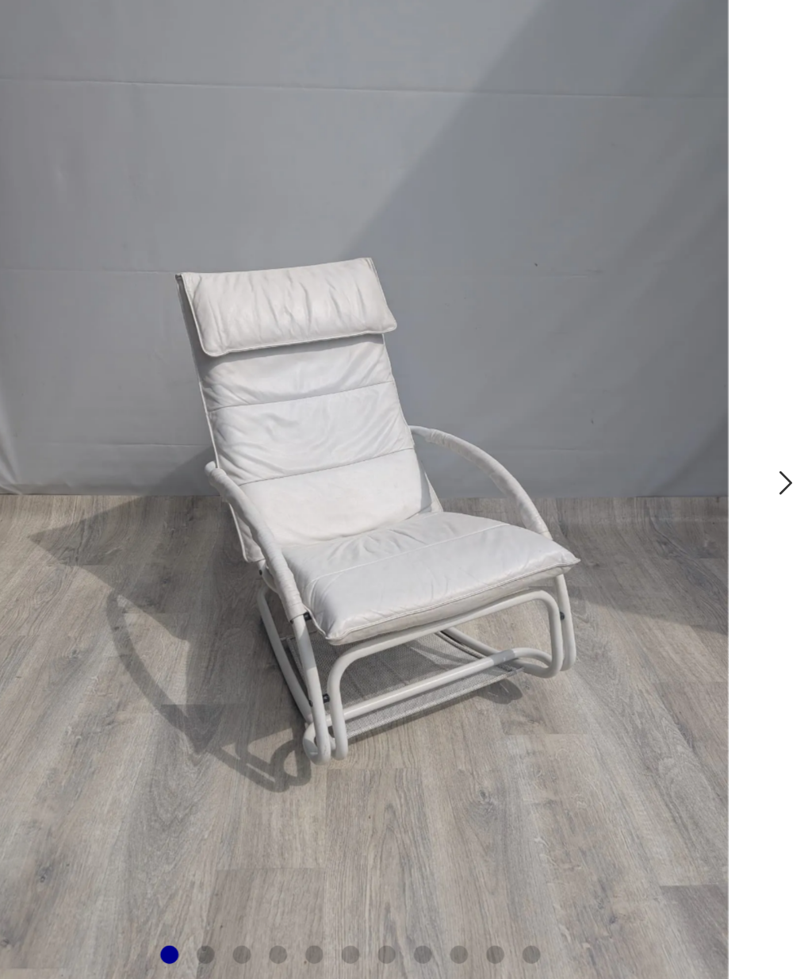
click at [382, 387] on icon "button" at bounding box center [384, 391] width 5 height 8
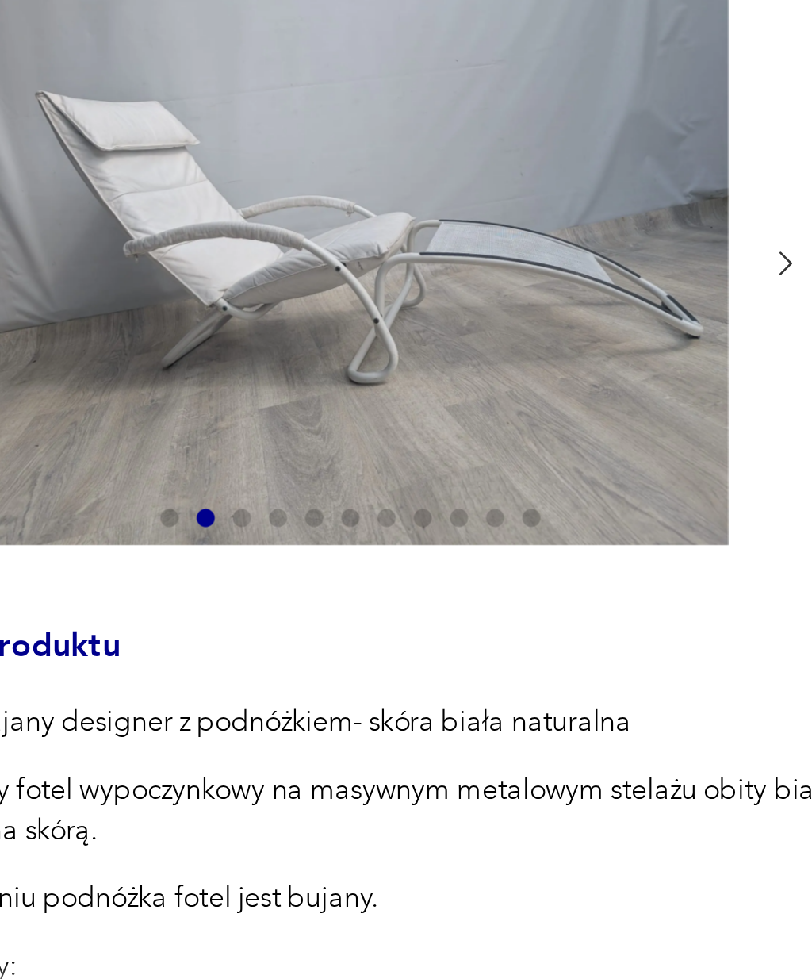
click at [378, 309] on icon "button" at bounding box center [384, 315] width 12 height 12
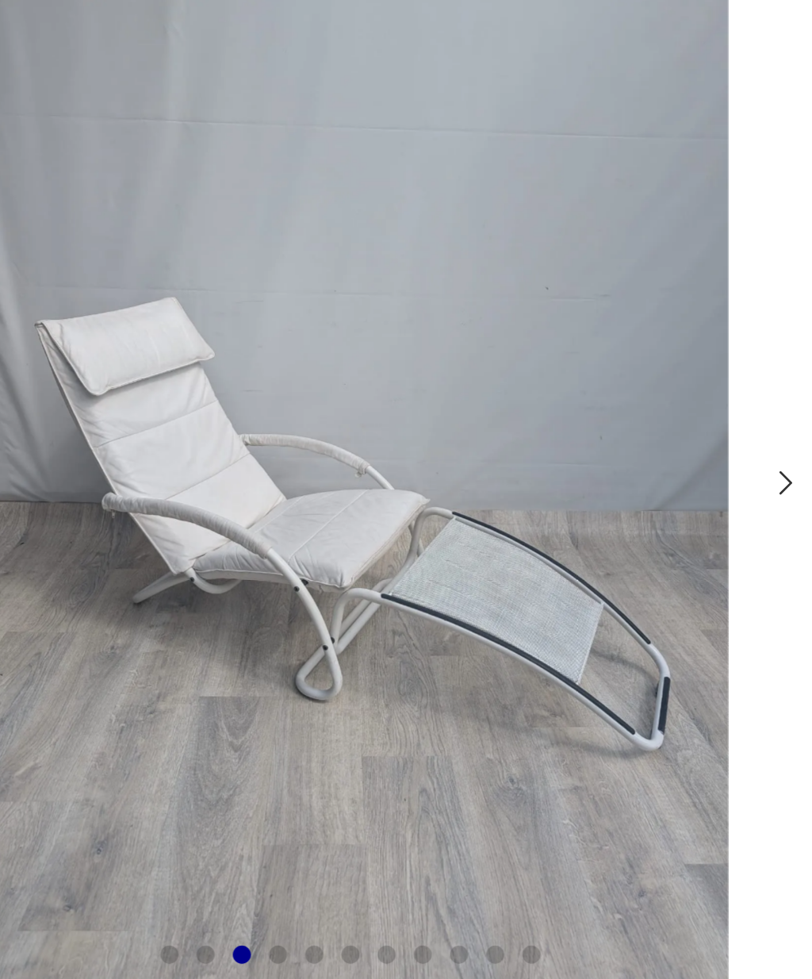
click at [378, 386] on icon "button" at bounding box center [384, 392] width 12 height 12
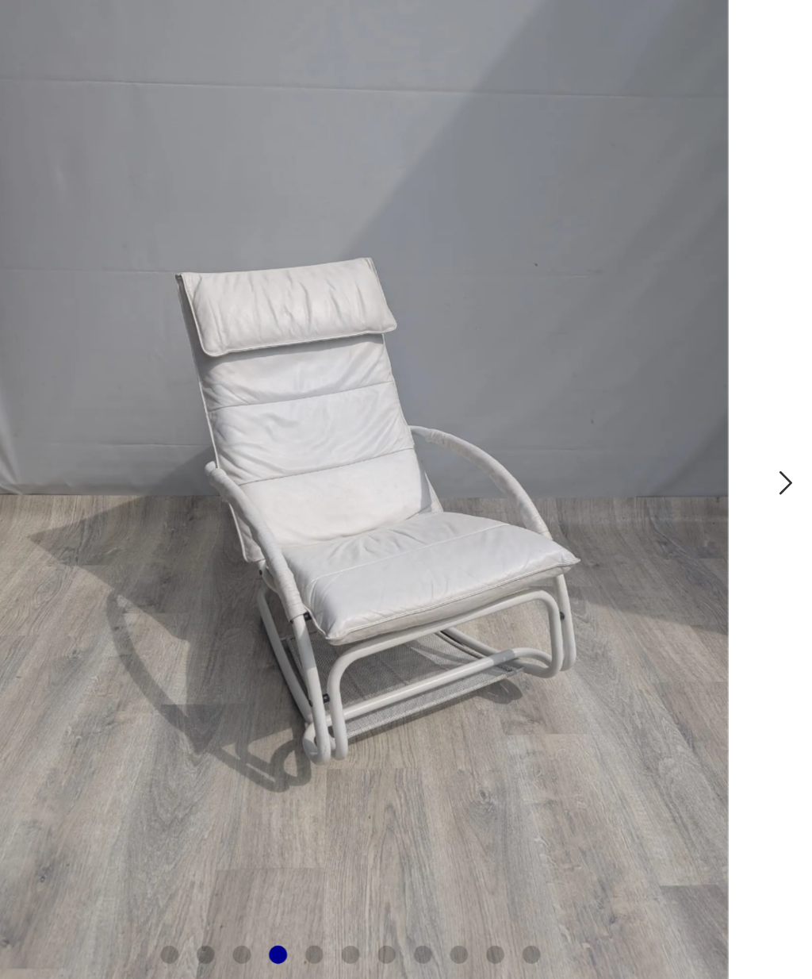
click at [378, 386] on icon "button" at bounding box center [384, 392] width 12 height 12
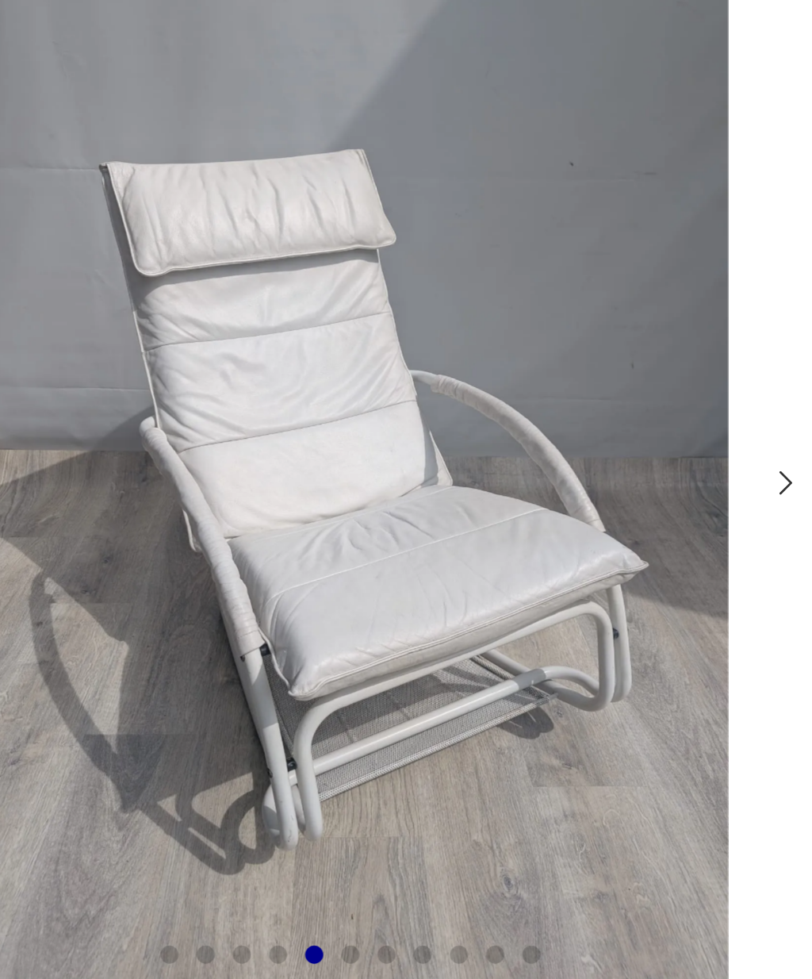
click at [378, 386] on icon "button" at bounding box center [384, 392] width 12 height 12
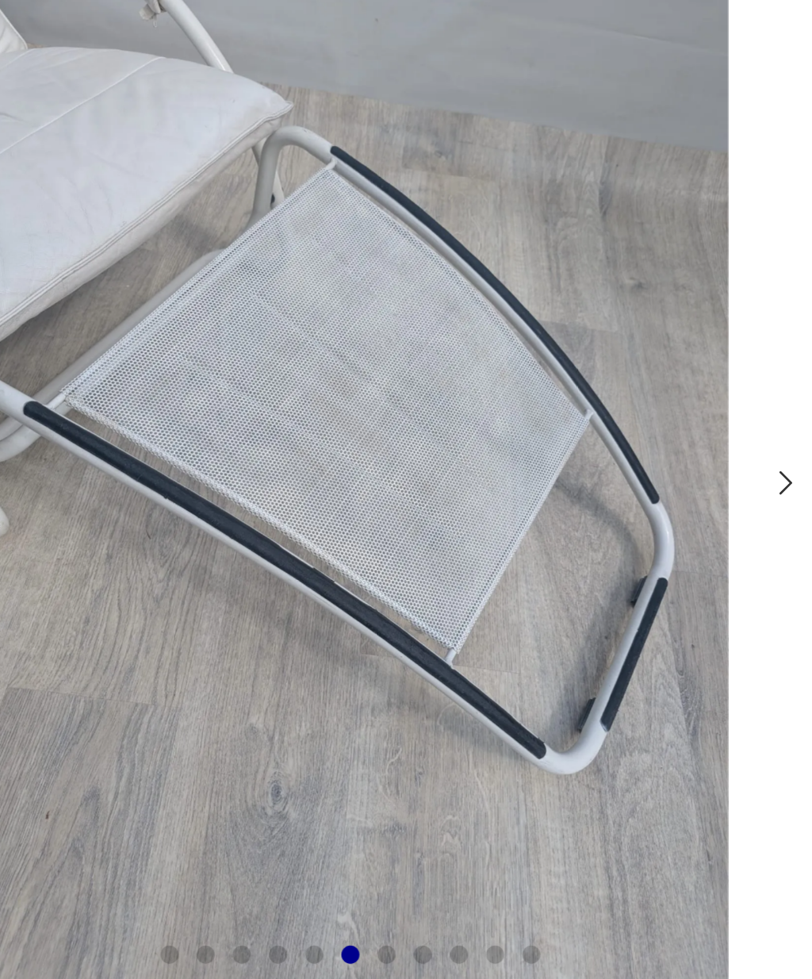
click at [378, 386] on icon "button" at bounding box center [384, 392] width 12 height 12
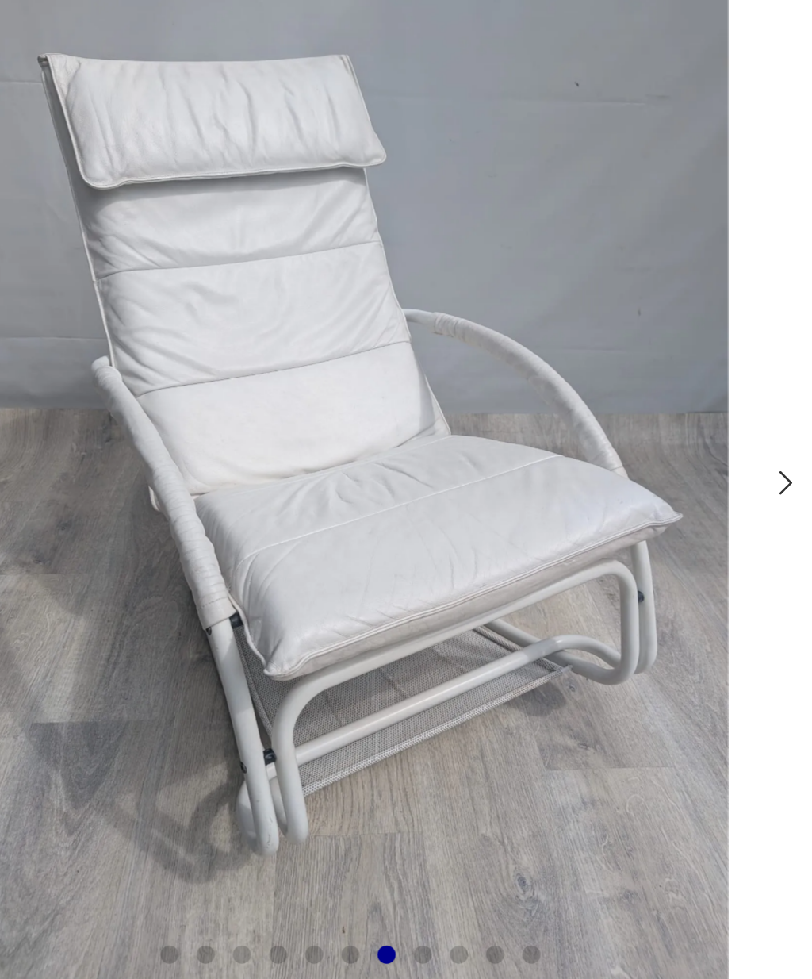
click at [378, 386] on icon "button" at bounding box center [384, 392] width 12 height 12
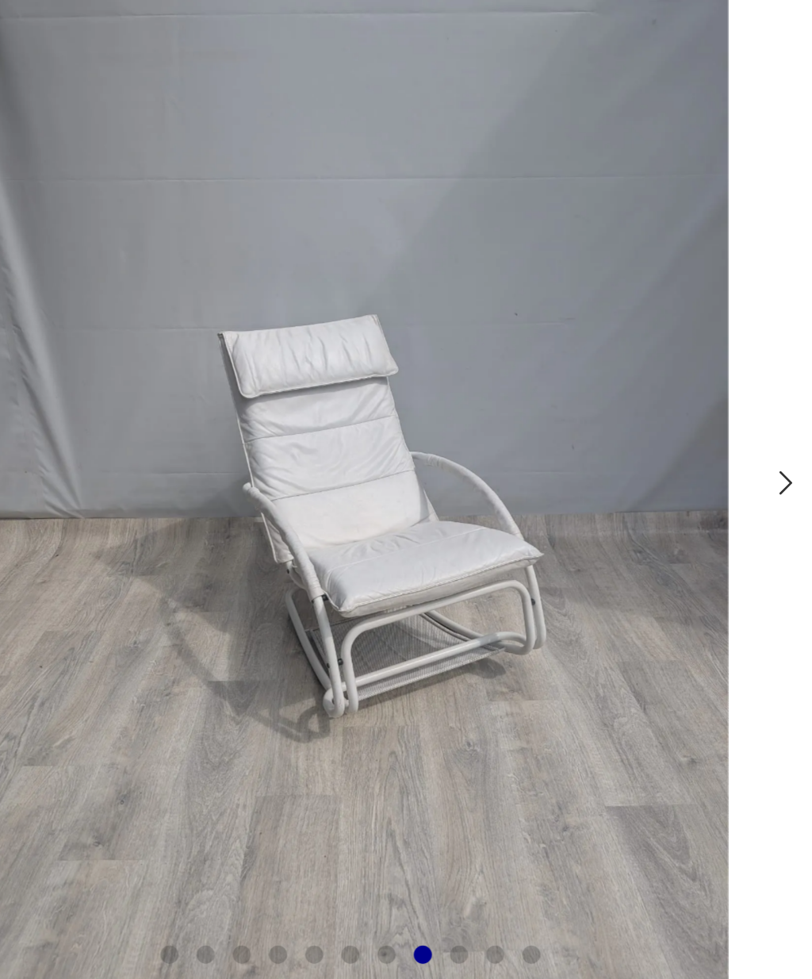
click at [378, 386] on icon "button" at bounding box center [384, 392] width 12 height 12
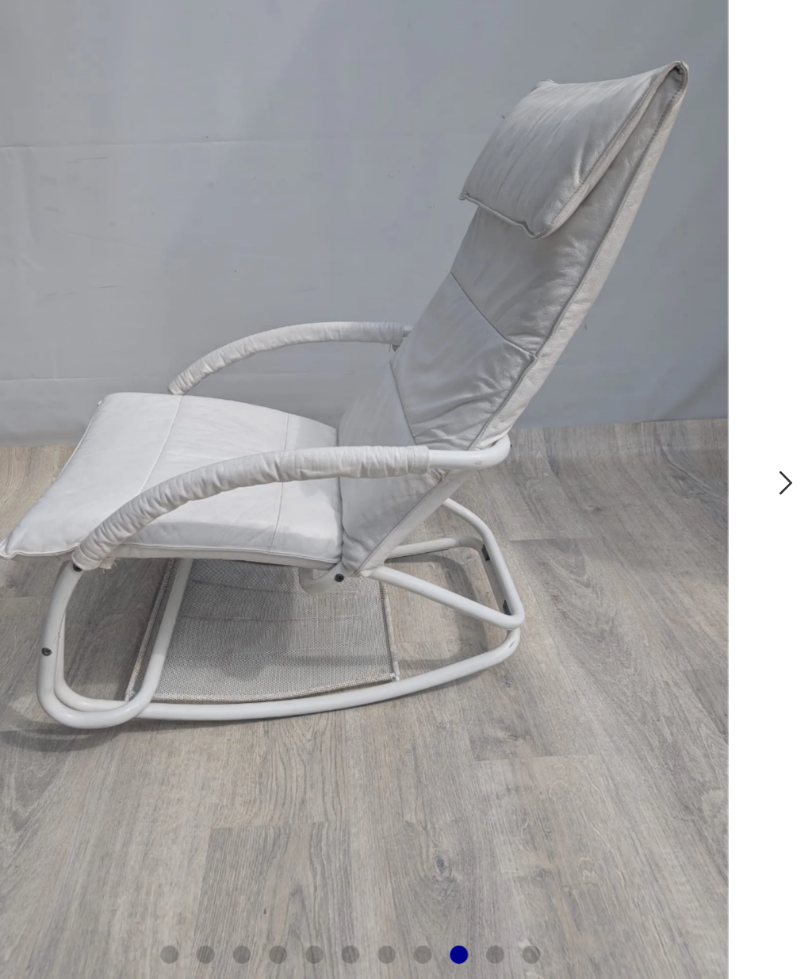
click at [378, 386] on icon "button" at bounding box center [384, 392] width 12 height 12
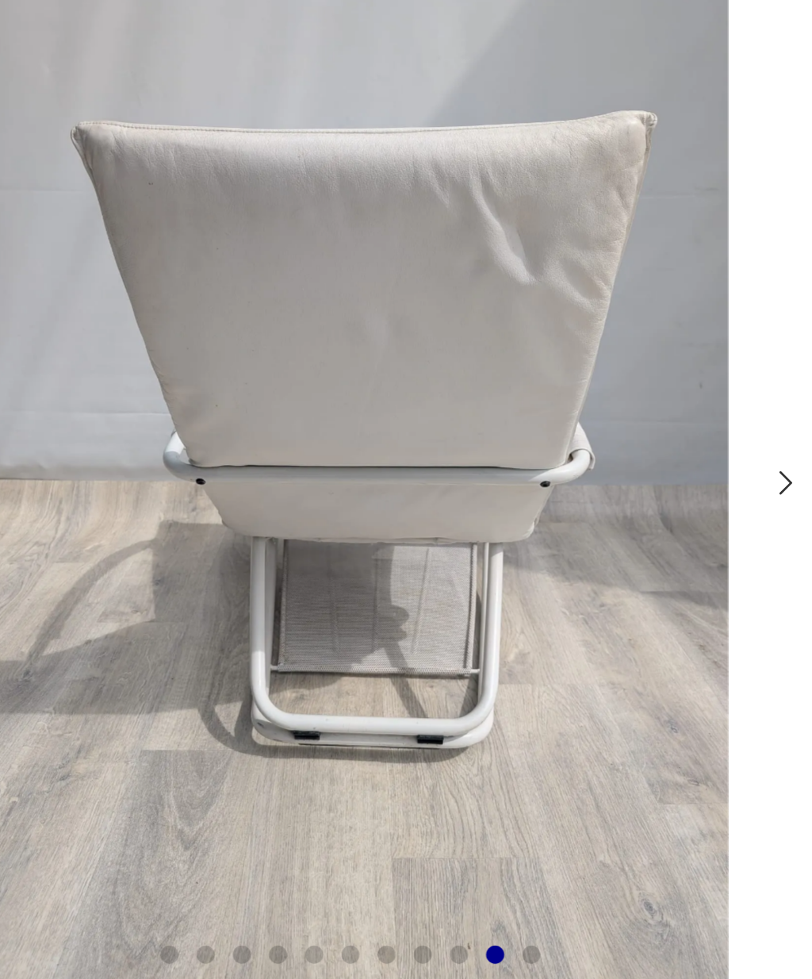
click at [382, 387] on icon "button" at bounding box center [384, 391] width 5 height 8
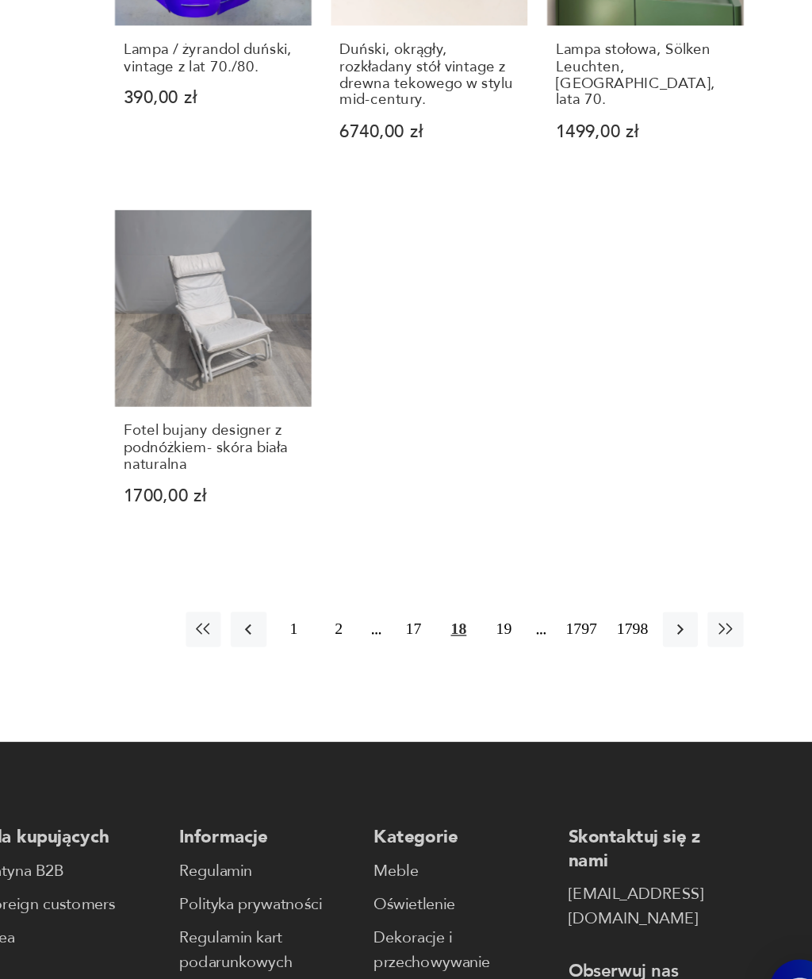
scroll to position [1548, 0]
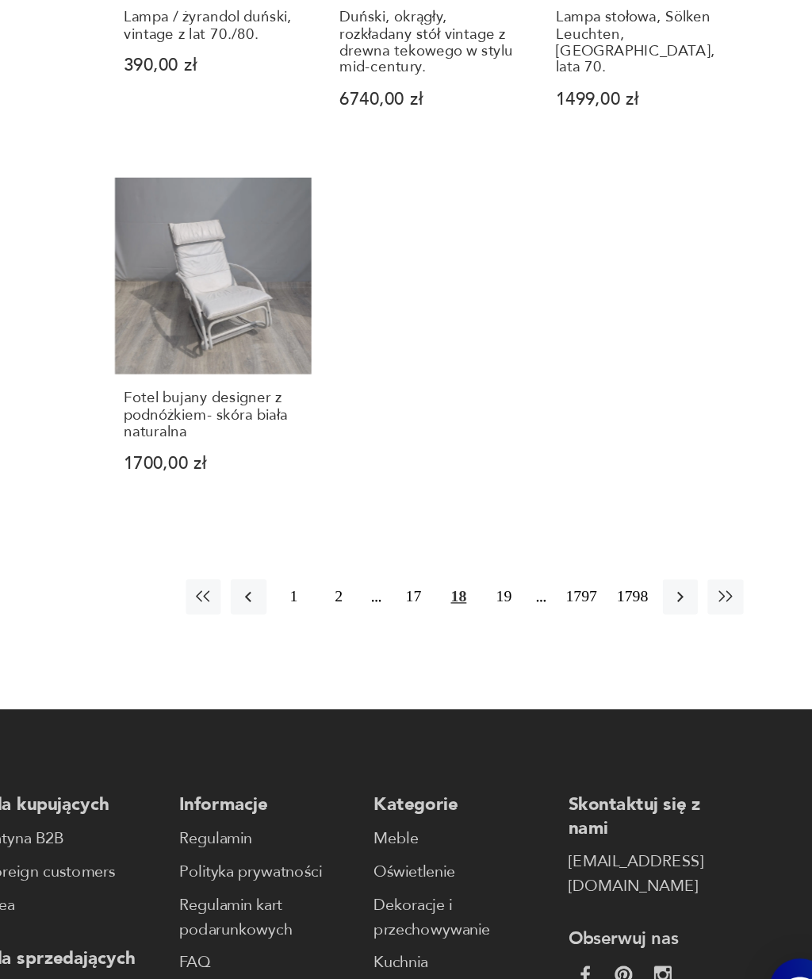
click at [552, 640] on button "19" at bounding box center [564, 652] width 25 height 25
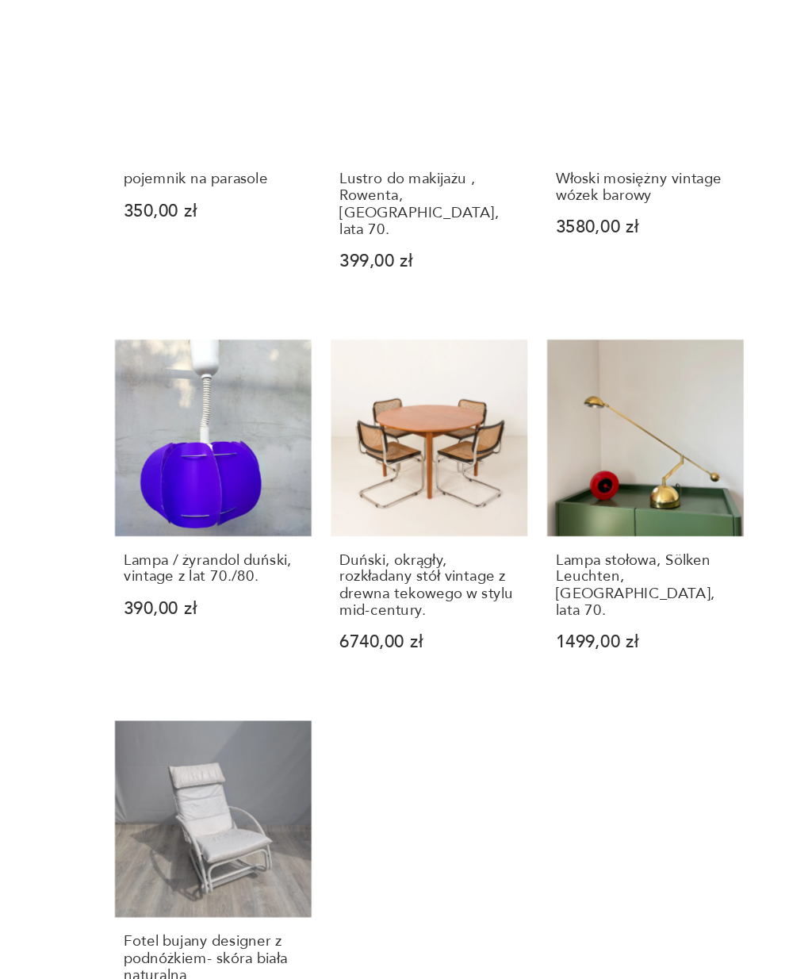
scroll to position [172, 0]
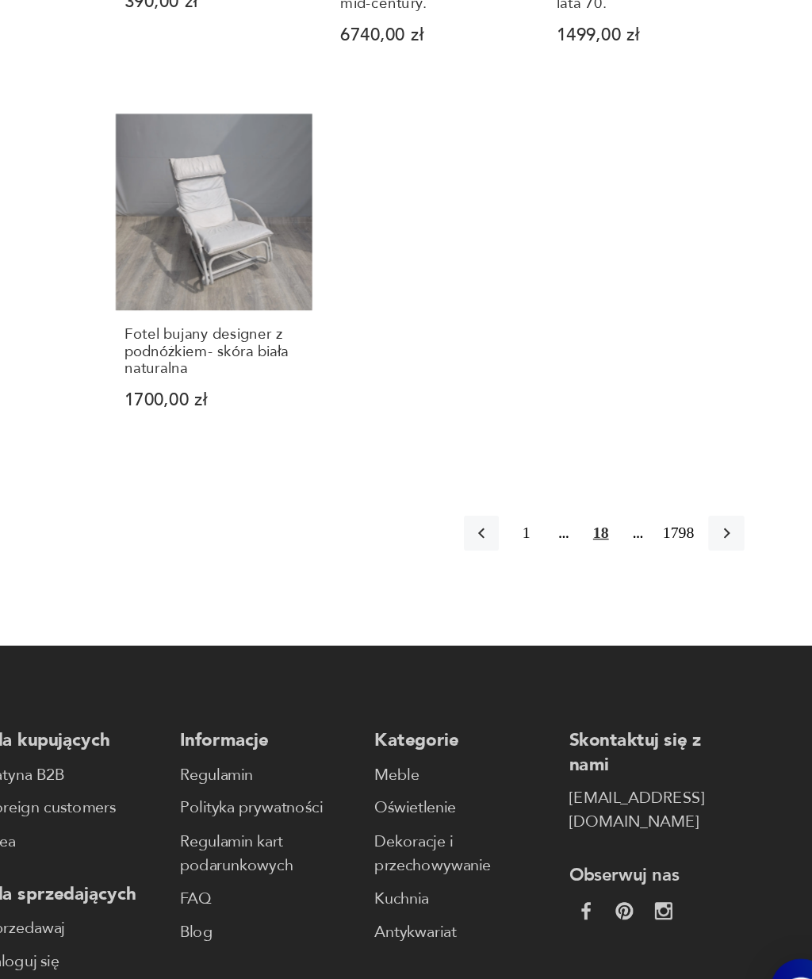
scroll to position [1625, 0]
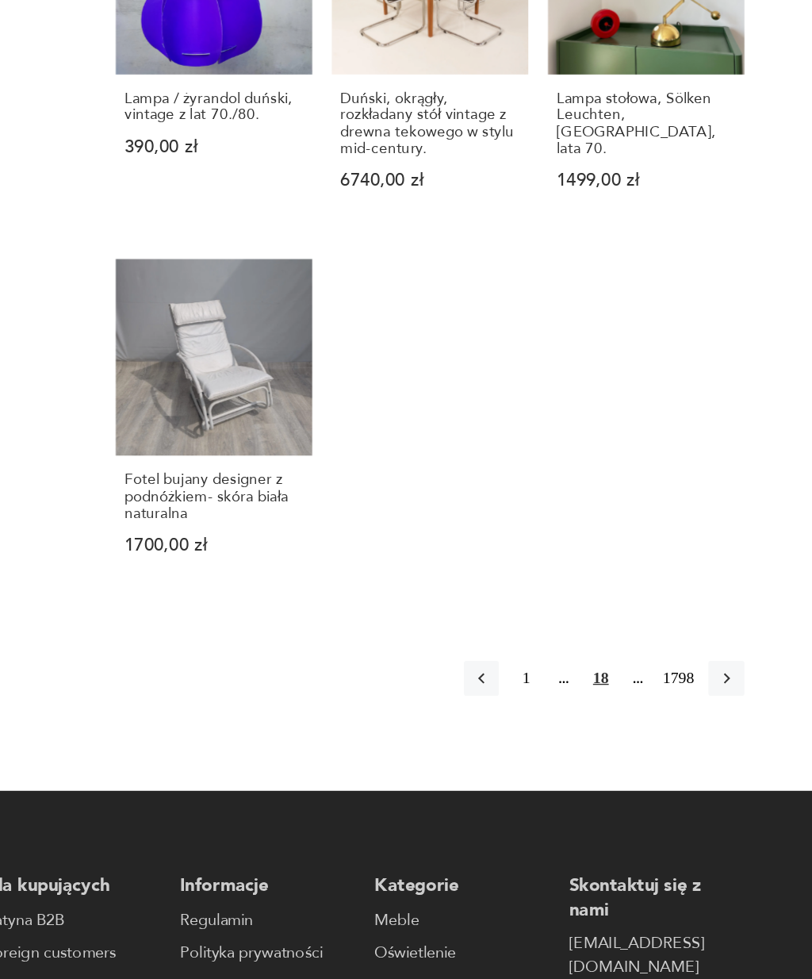
click at [289, 377] on h3 "Fotel bujany designer z podnóżkiem- skóra biała naturalna" at bounding box center [354, 395] width 130 height 36
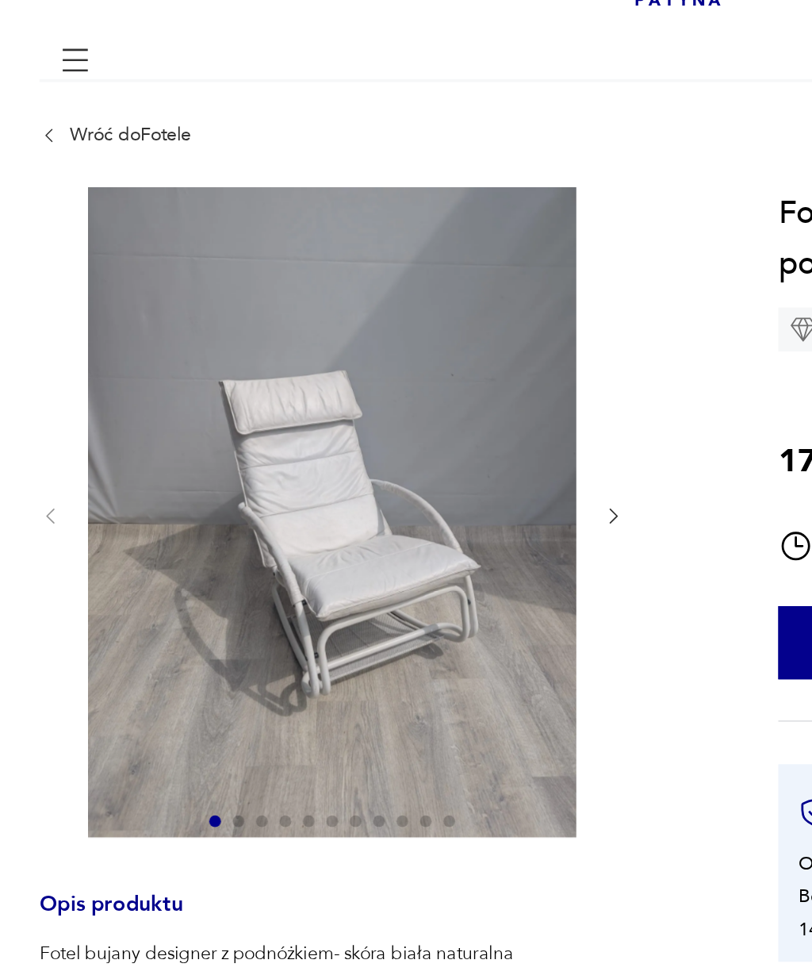
scroll to position [103, 0]
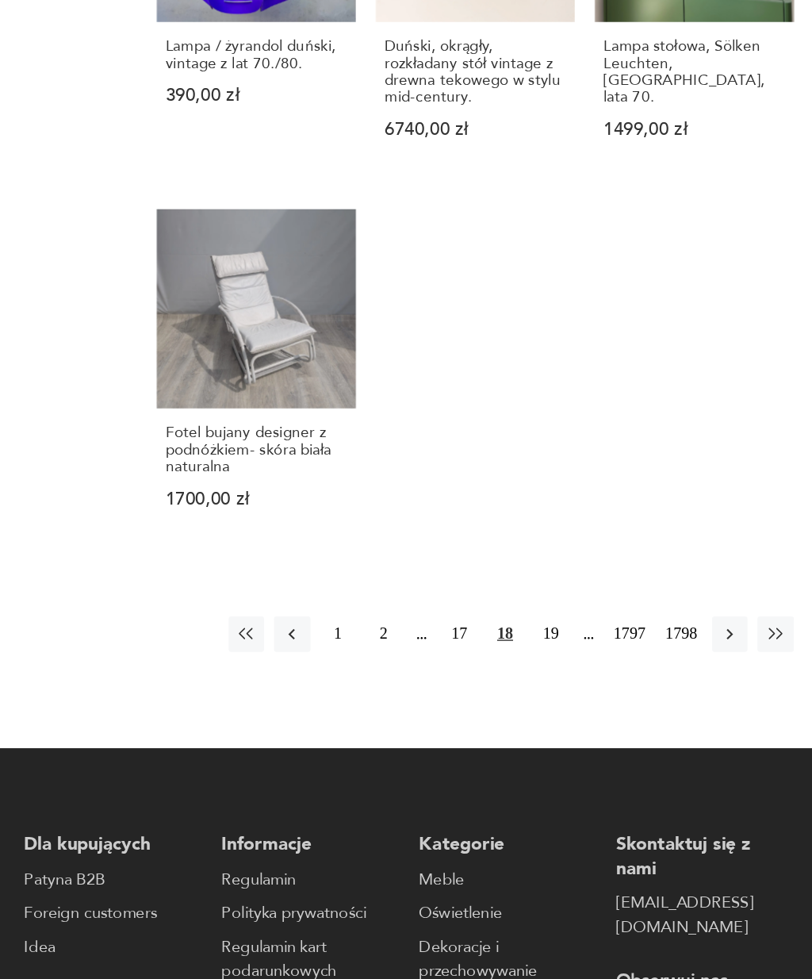
click at [552, 577] on button "19" at bounding box center [564, 589] width 25 height 25
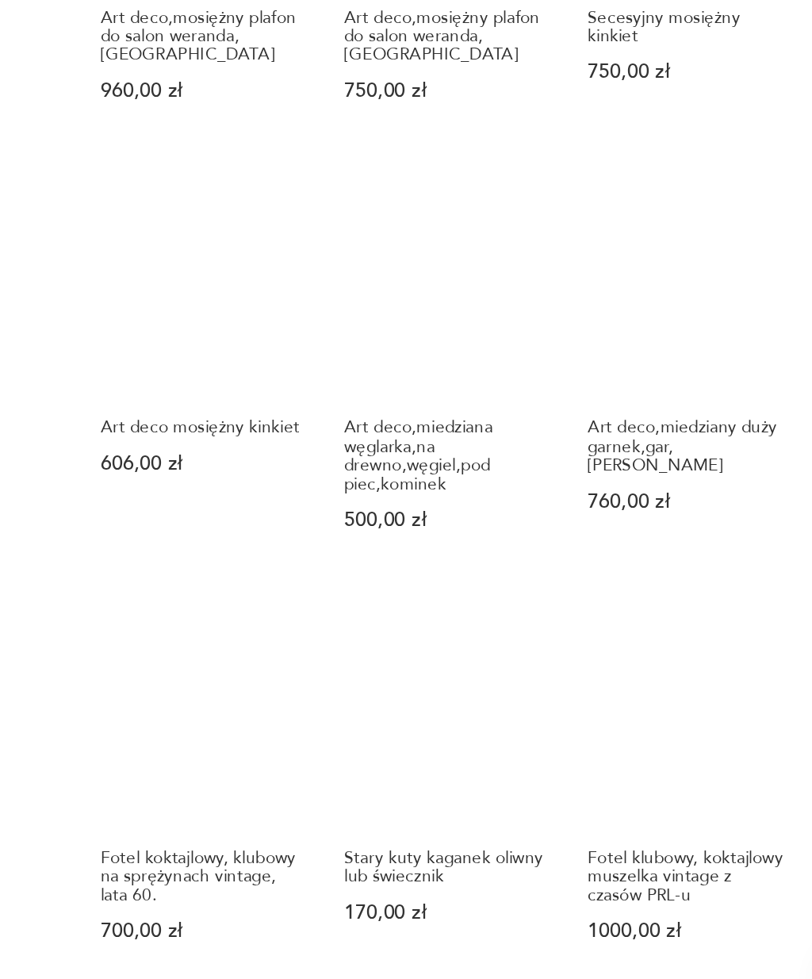
scroll to position [538, 0]
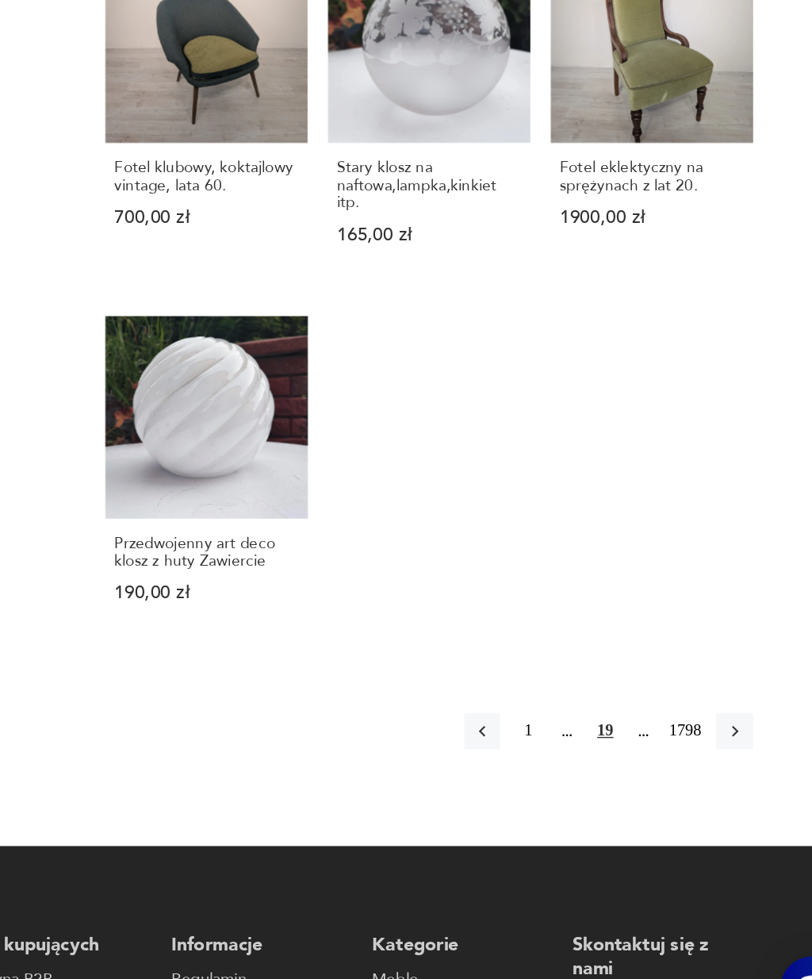
click at [719, 750] on icon "button" at bounding box center [726, 757] width 14 height 14
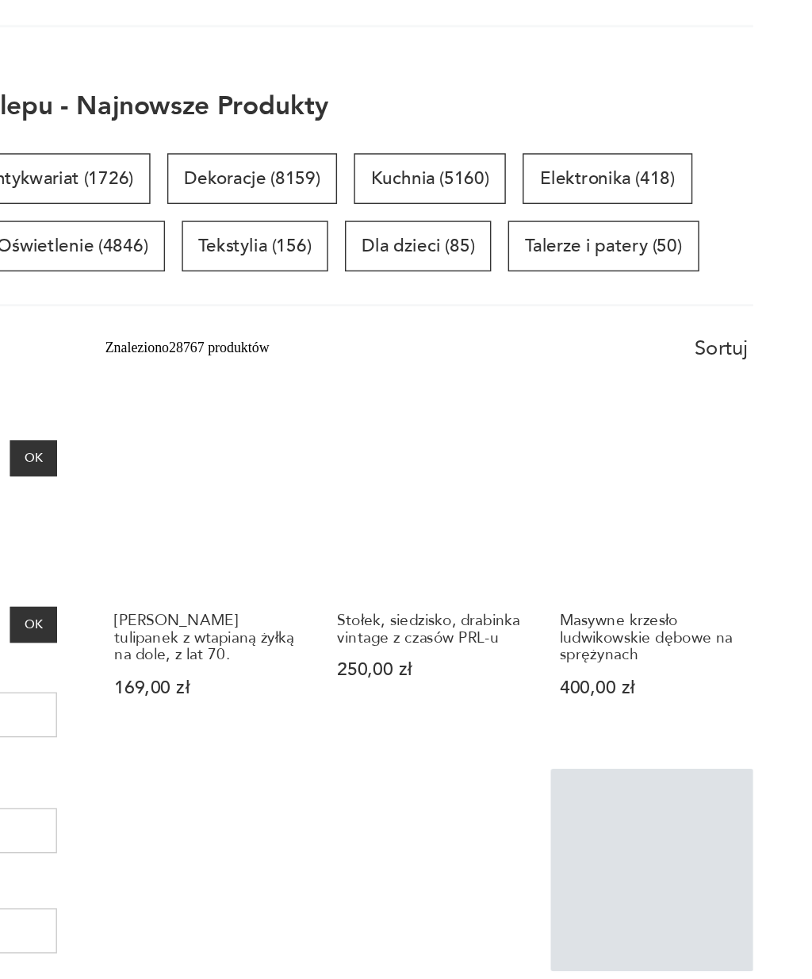
scroll to position [137, 0]
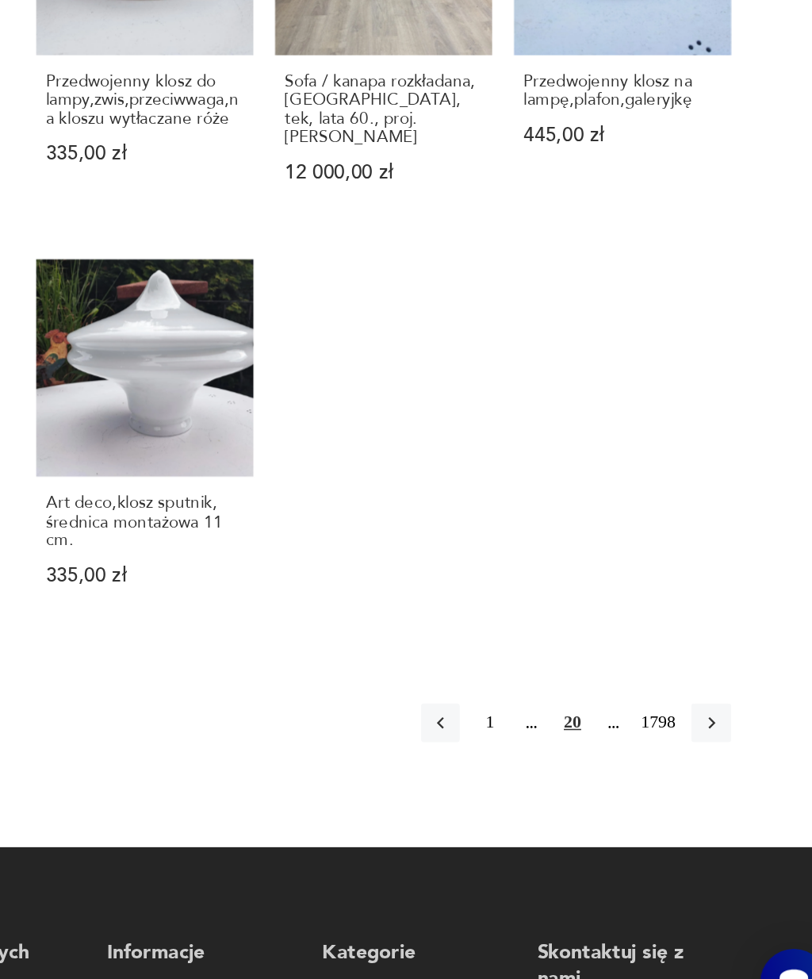
click at [719, 760] on icon "button" at bounding box center [726, 767] width 14 height 14
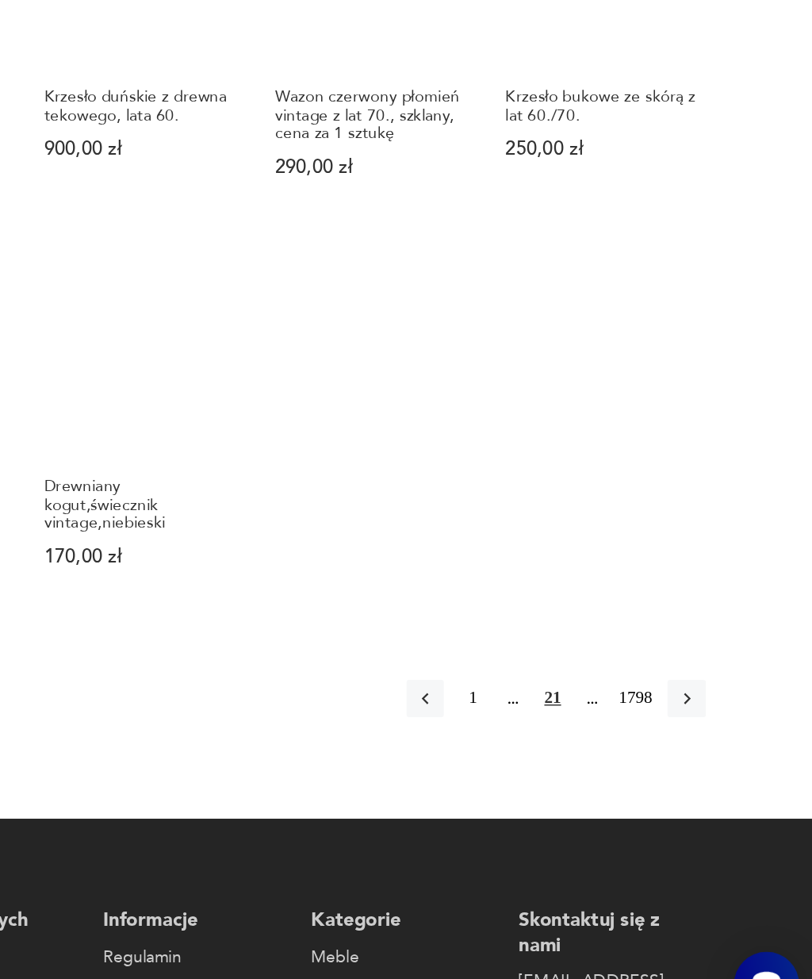
scroll to position [1324, 0]
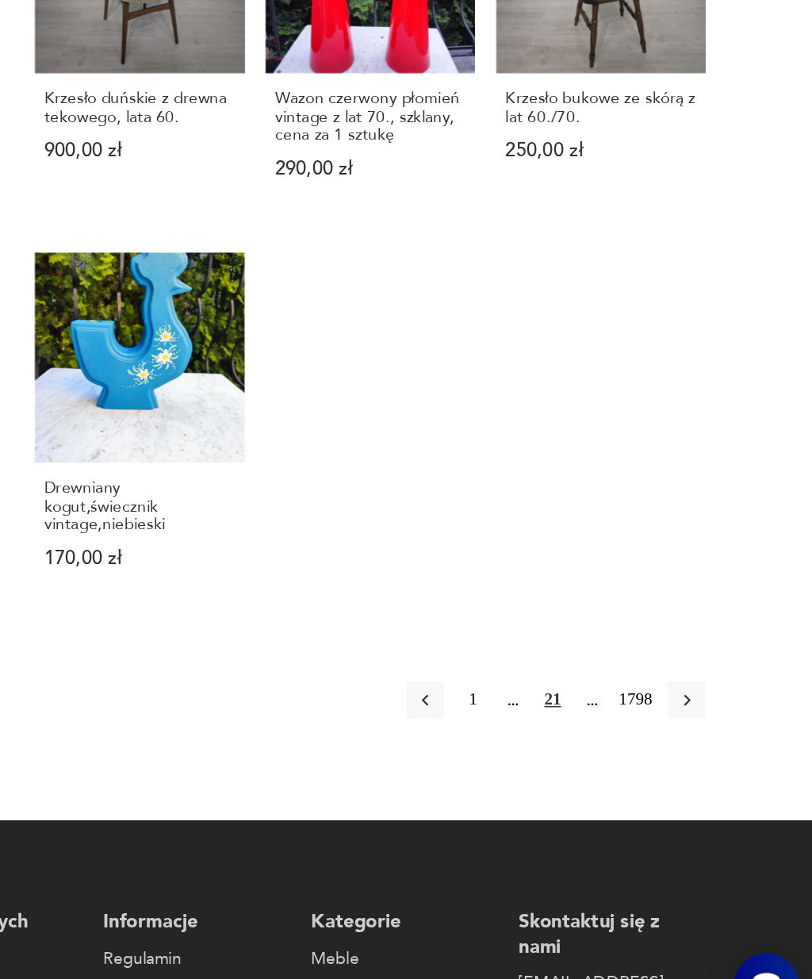
click at [719, 736] on icon "button" at bounding box center [726, 743] width 14 height 14
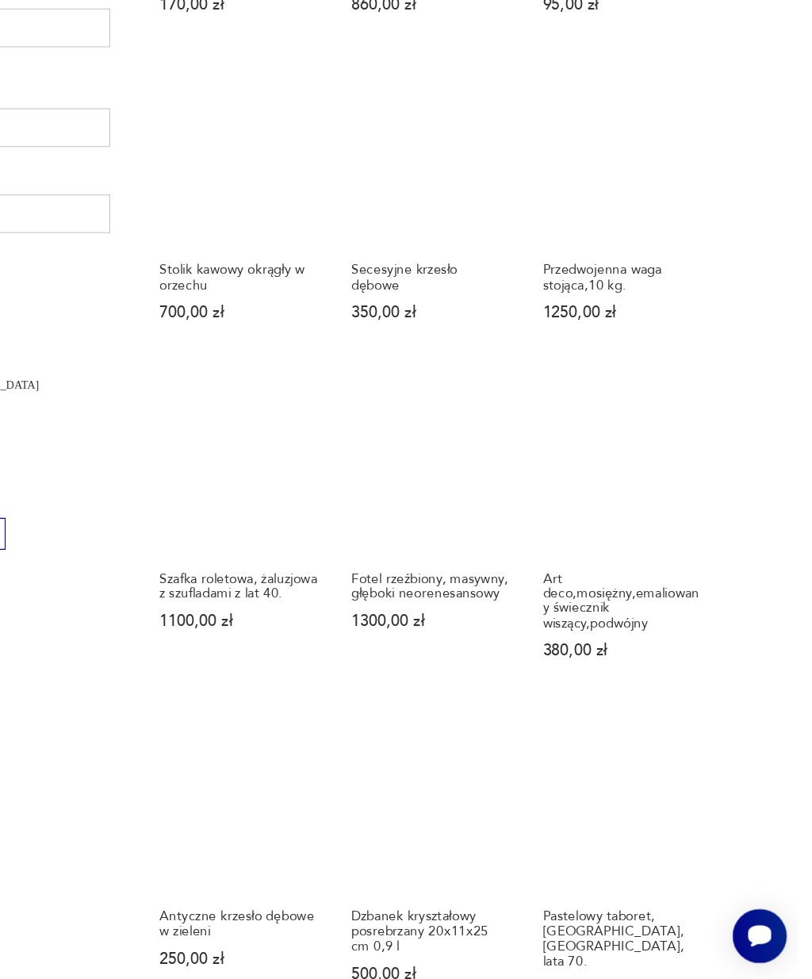
scroll to position [451, 0]
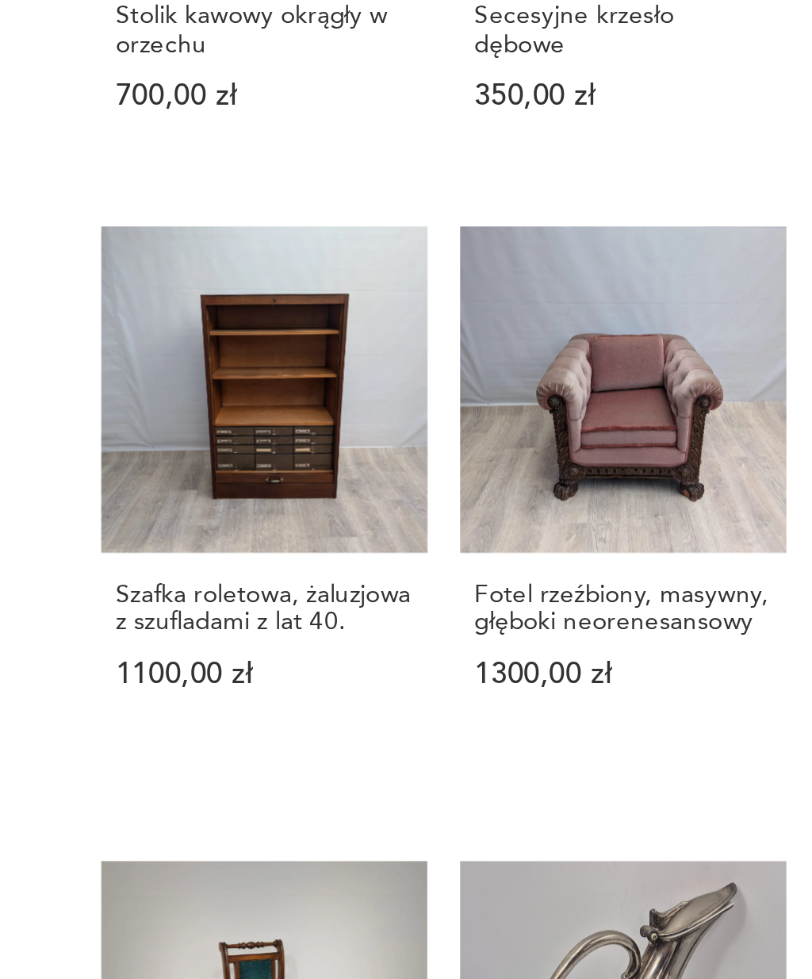
click at [289, 635] on h3 "Szafka roletowa, żaluzjowa z szufladami z lat 40." at bounding box center [354, 647] width 130 height 25
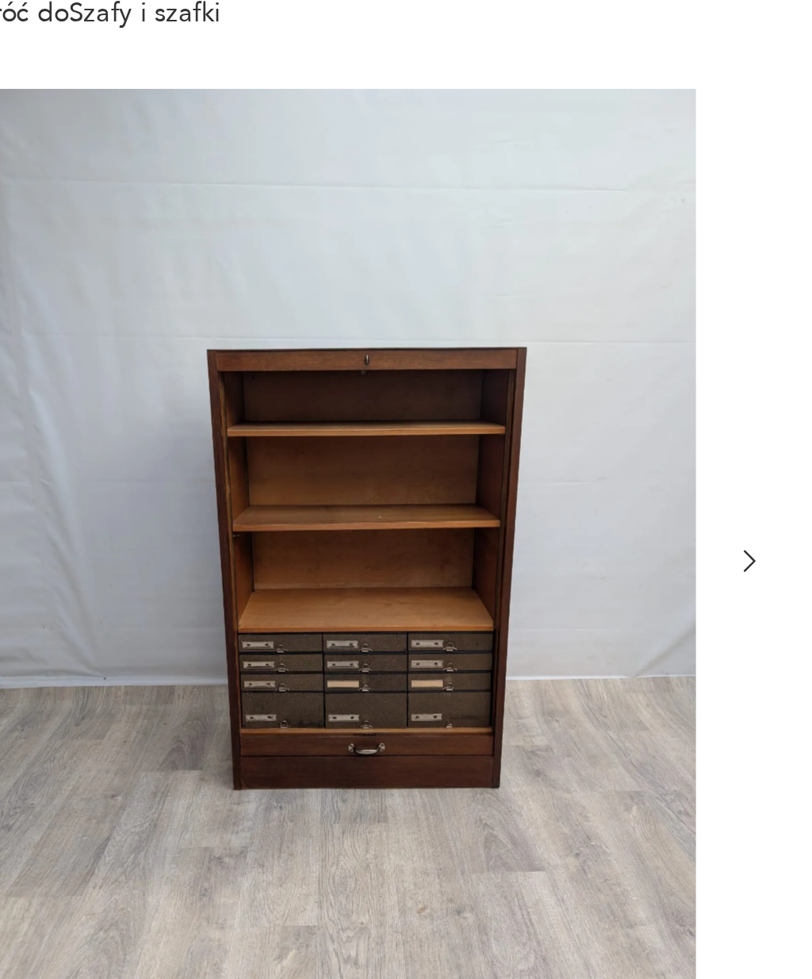
click at [378, 386] on icon "button" at bounding box center [384, 392] width 12 height 12
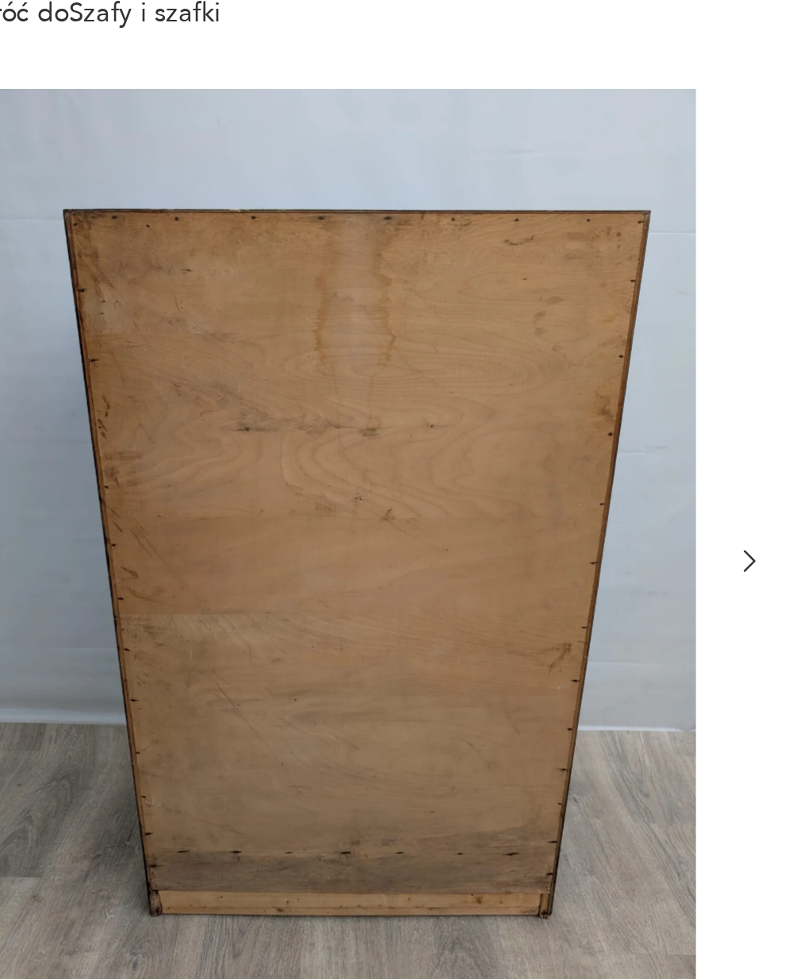
click at [382, 387] on icon "button" at bounding box center [384, 391] width 5 height 8
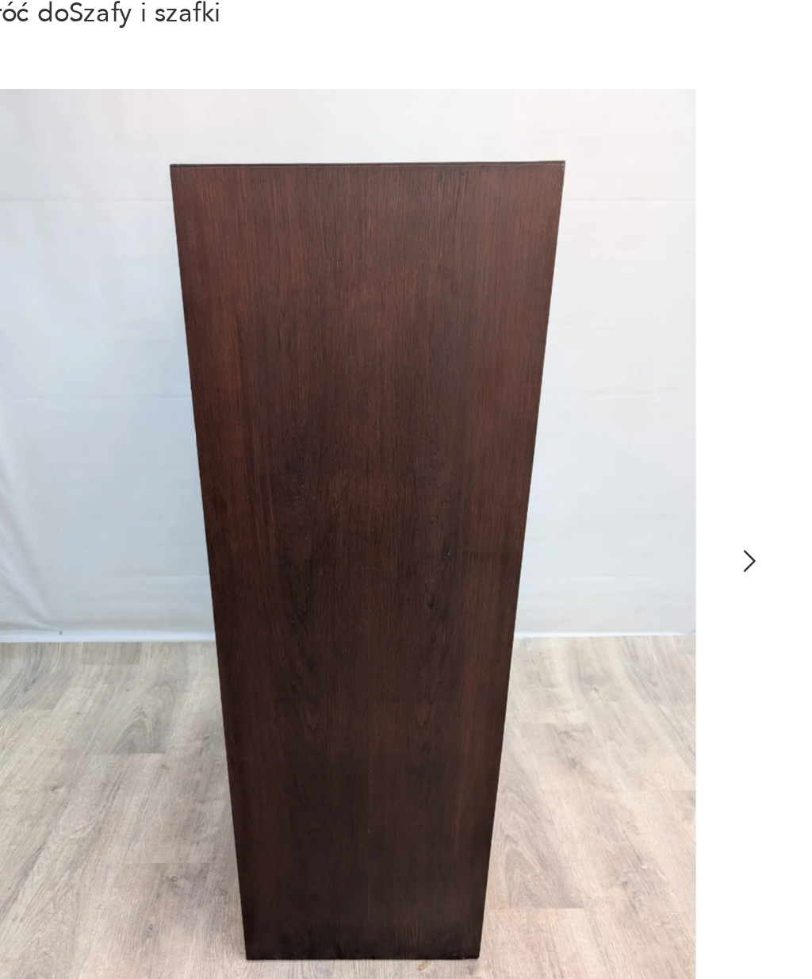
click at [378, 386] on icon "button" at bounding box center [384, 392] width 12 height 12
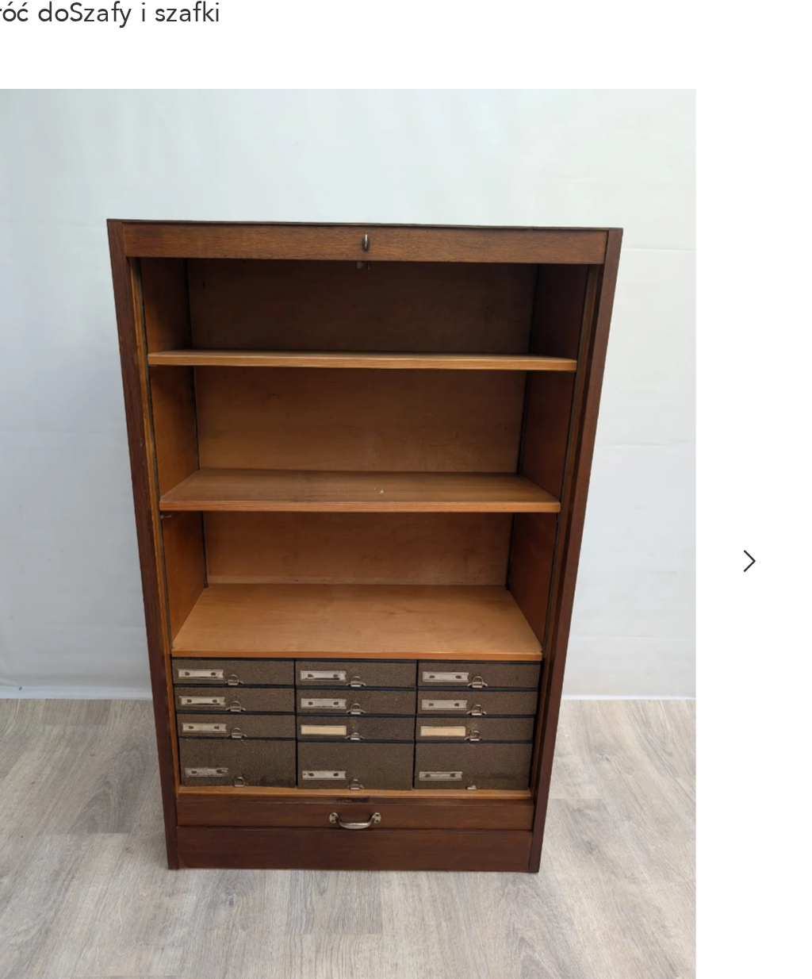
click at [378, 386] on icon "button" at bounding box center [384, 392] width 12 height 12
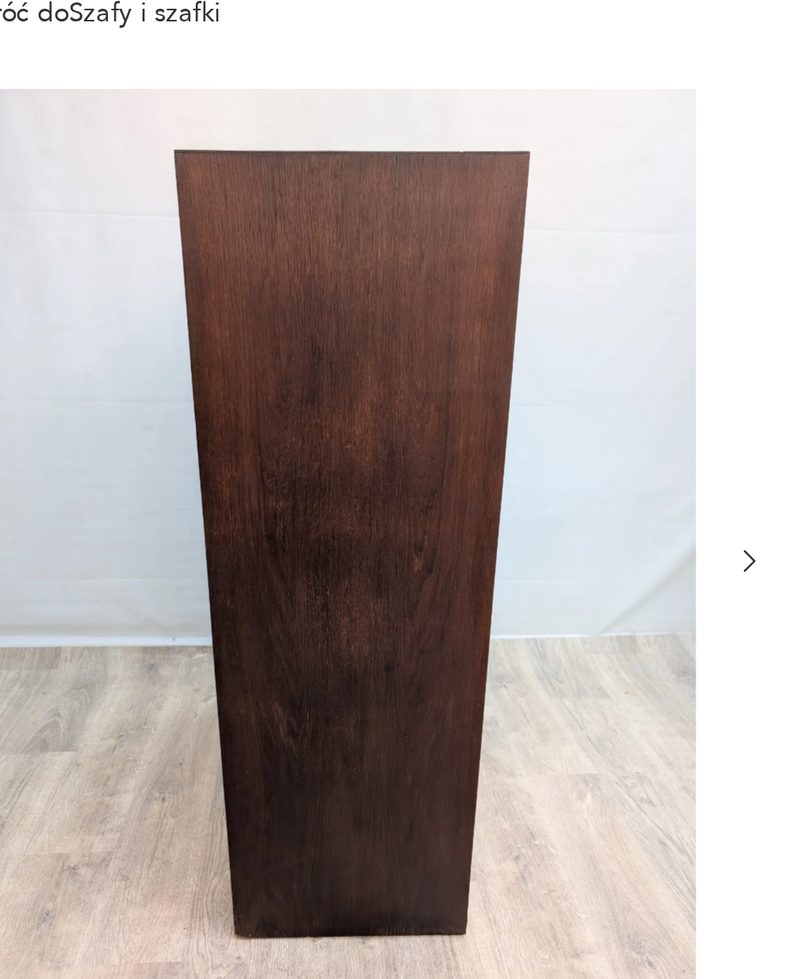
click at [378, 386] on icon "button" at bounding box center [384, 392] width 12 height 12
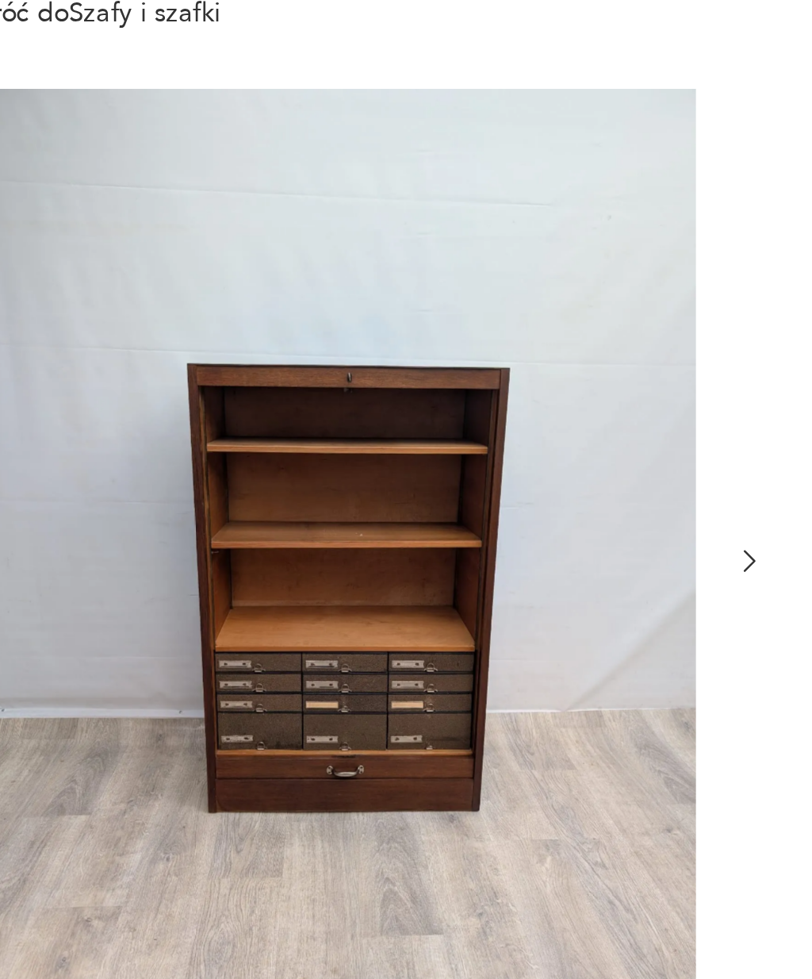
click at [378, 386] on icon "button" at bounding box center [384, 392] width 12 height 12
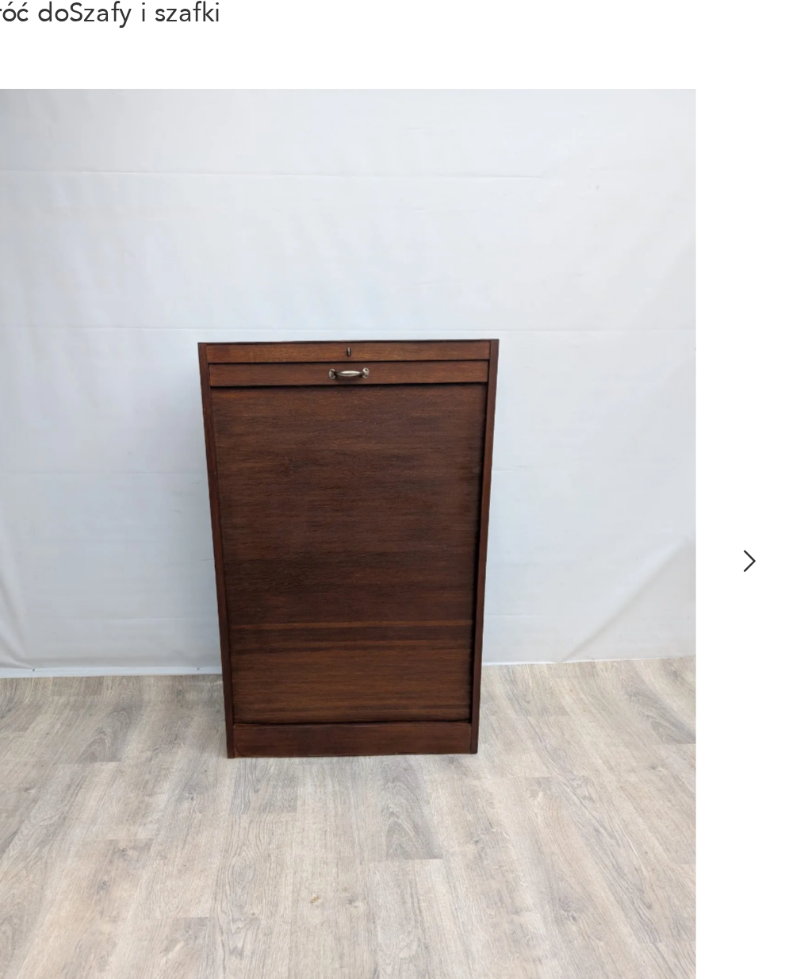
click at [378, 386] on icon "button" at bounding box center [384, 392] width 12 height 12
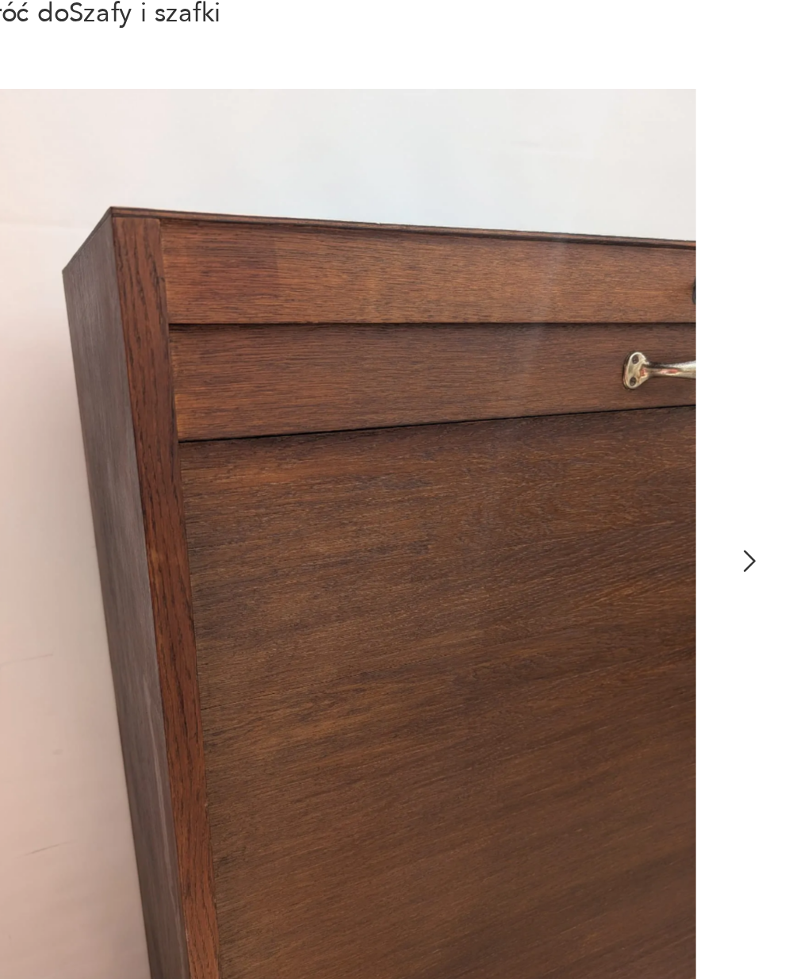
click at [378, 386] on icon "button" at bounding box center [384, 392] width 12 height 12
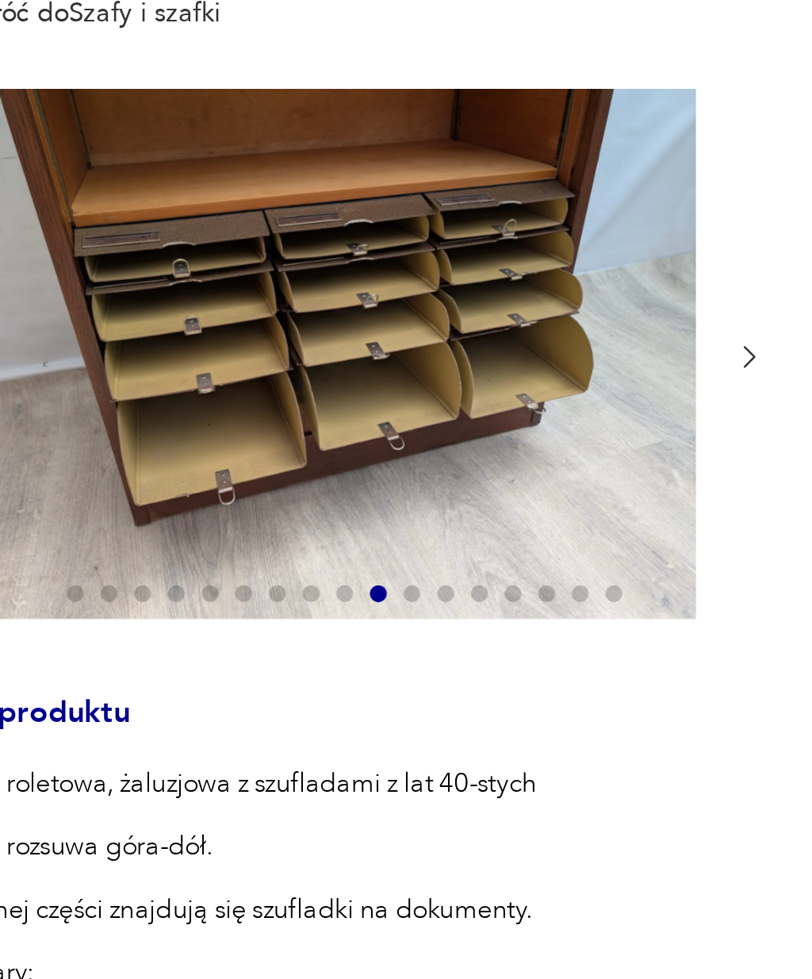
click at [286, 213] on div at bounding box center [231, 314] width 317 height 202
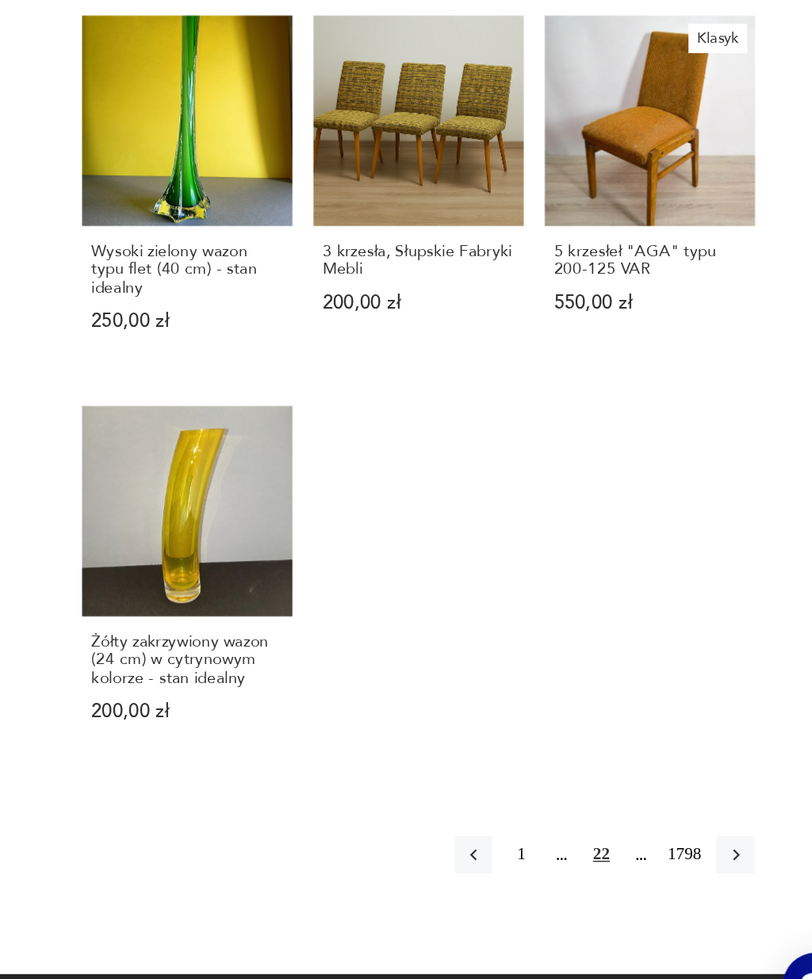
click at [719, 842] on icon "button" at bounding box center [726, 849] width 14 height 14
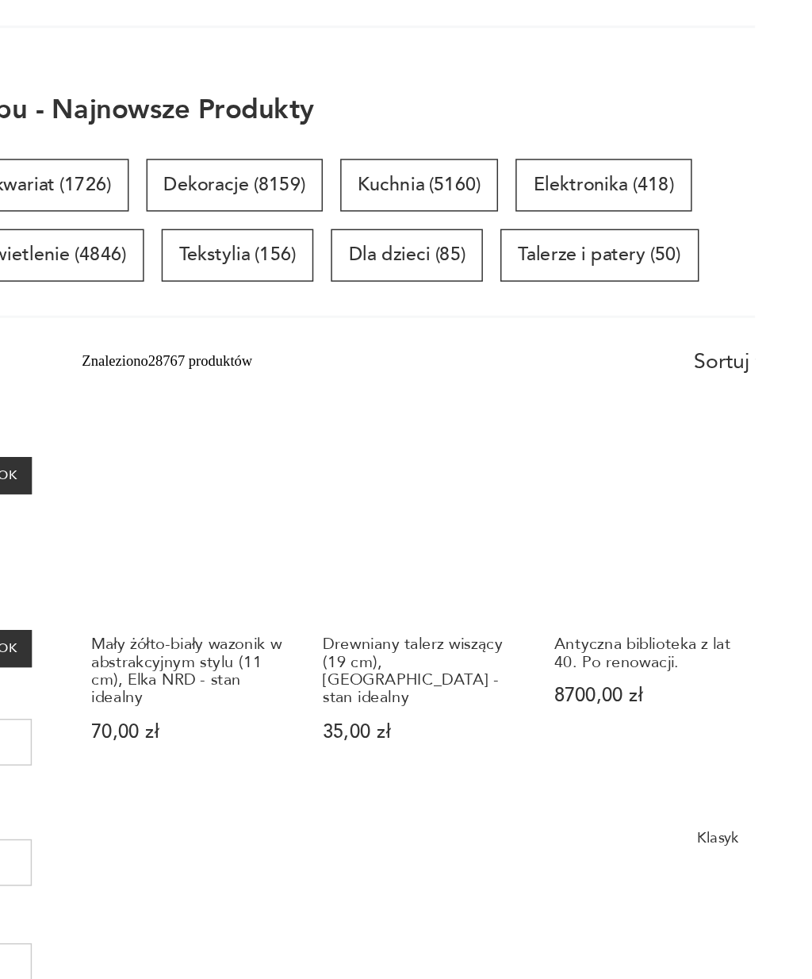
scroll to position [137, 0]
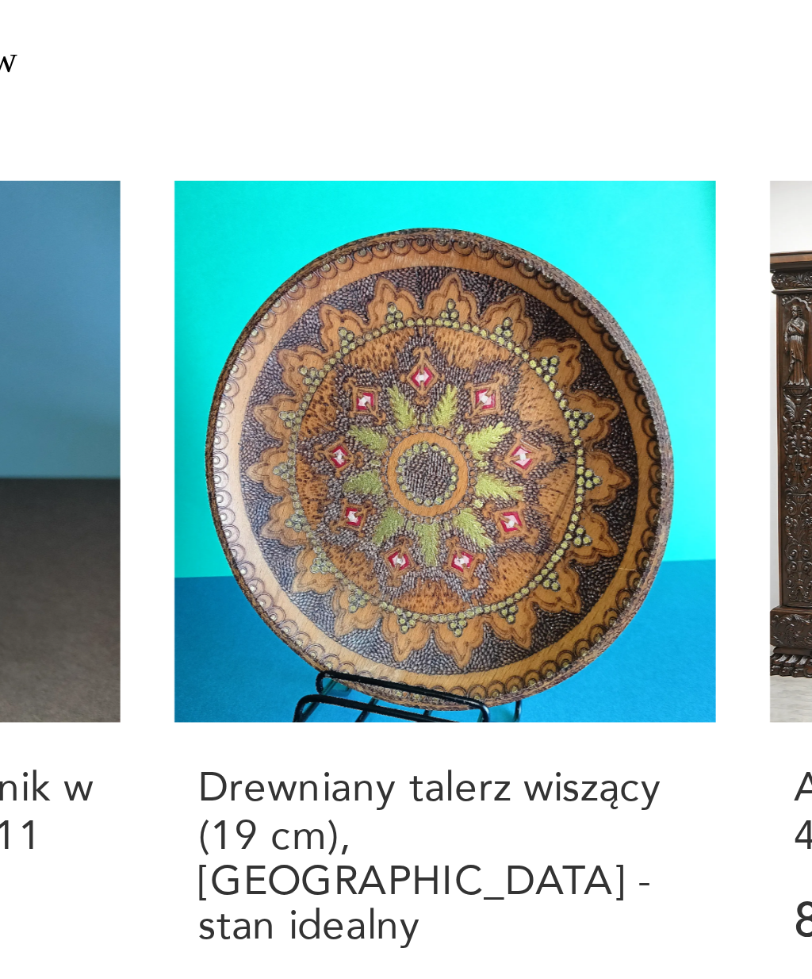
click at [446, 431] on h3 "Drewniany talerz wiszący (19 cm), Albania - stan idealny" at bounding box center [511, 455] width 130 height 48
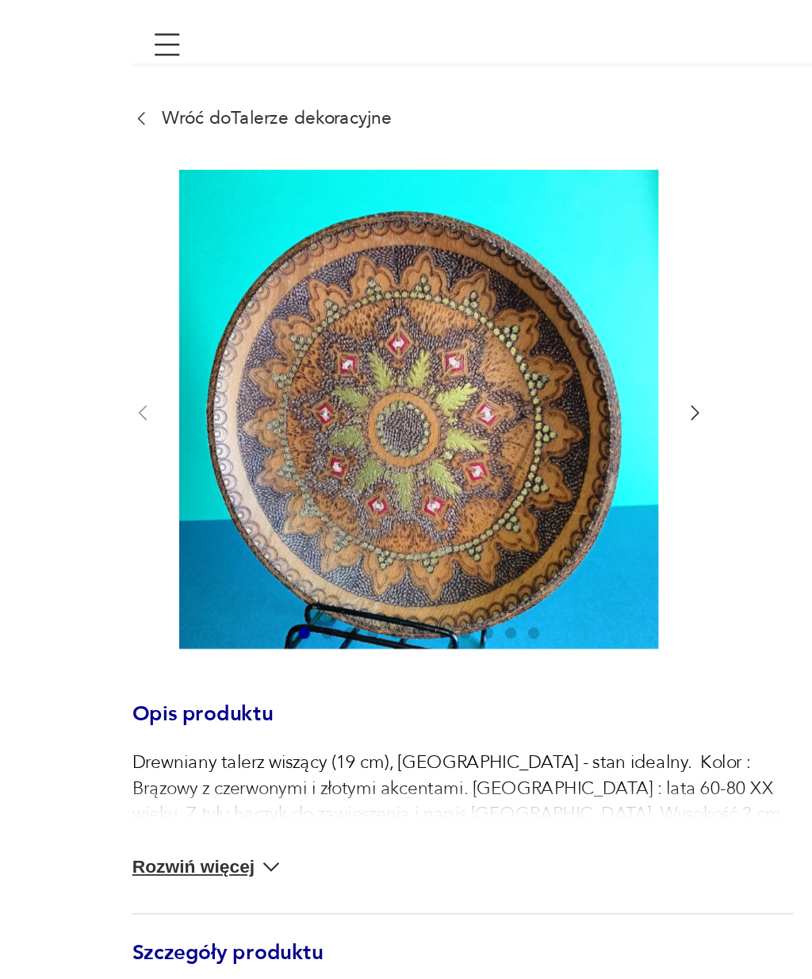
click at [382, 239] on div at bounding box center [231, 347] width 317 height 268
click at [380, 240] on div at bounding box center [231, 347] width 317 height 268
click at [386, 342] on icon "button" at bounding box center [384, 348] width 12 height 12
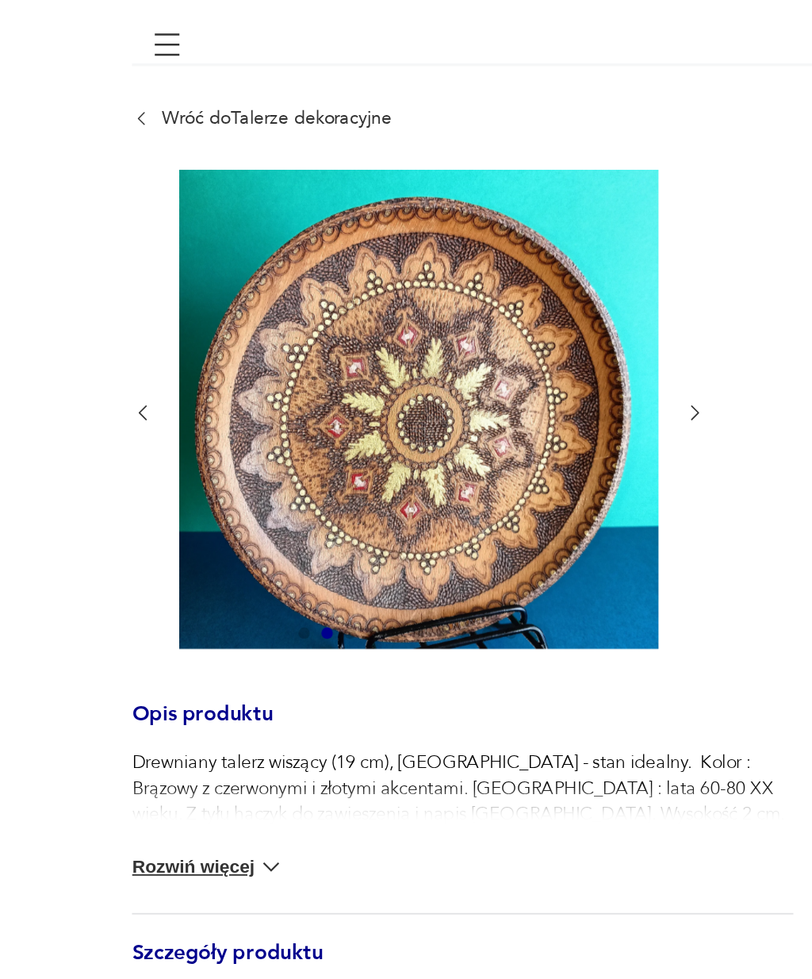
click at [385, 342] on icon "button" at bounding box center [384, 348] width 12 height 12
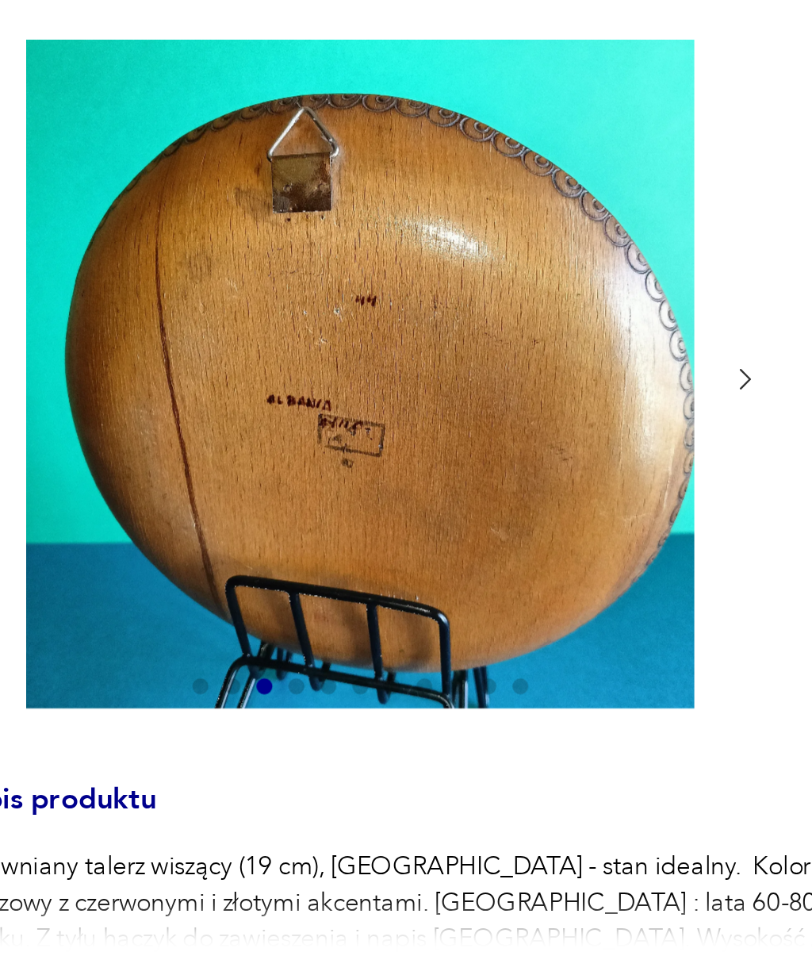
click at [378, 342] on icon "button" at bounding box center [384, 348] width 12 height 12
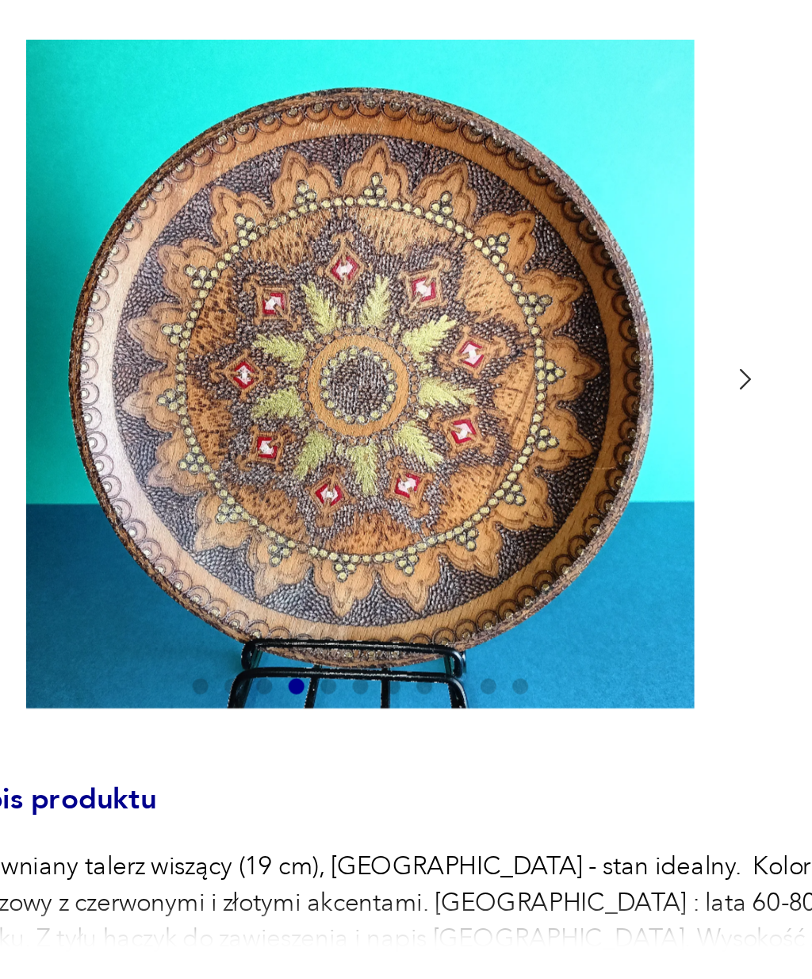
click at [378, 342] on icon "button" at bounding box center [384, 348] width 12 height 12
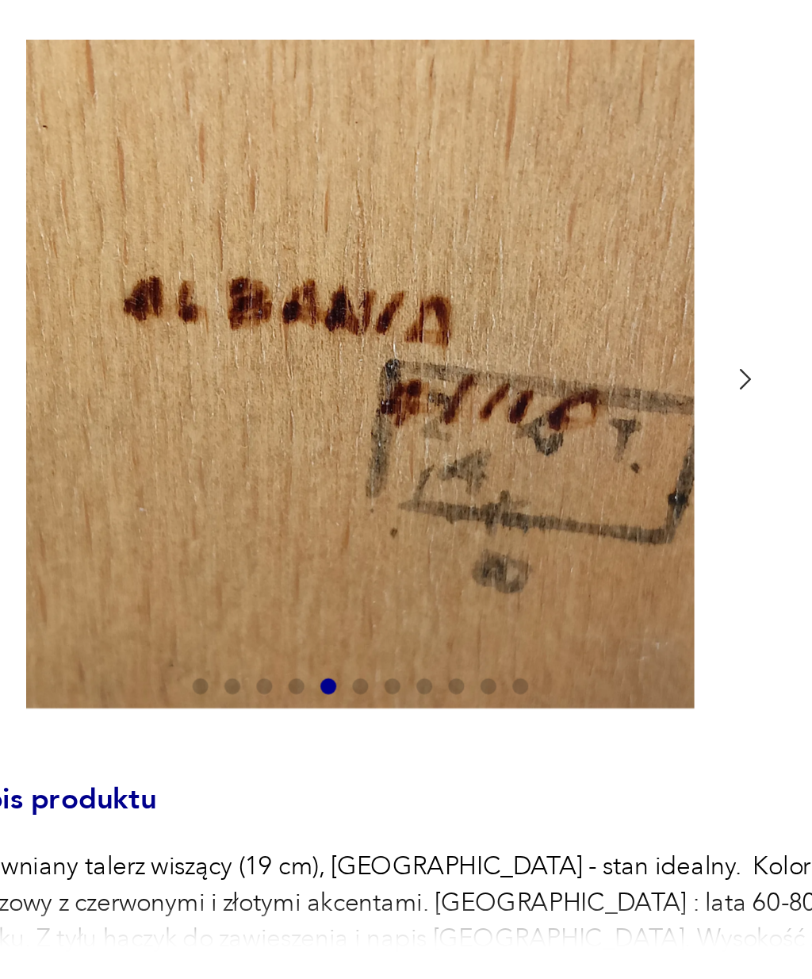
click at [378, 342] on icon "button" at bounding box center [384, 348] width 12 height 12
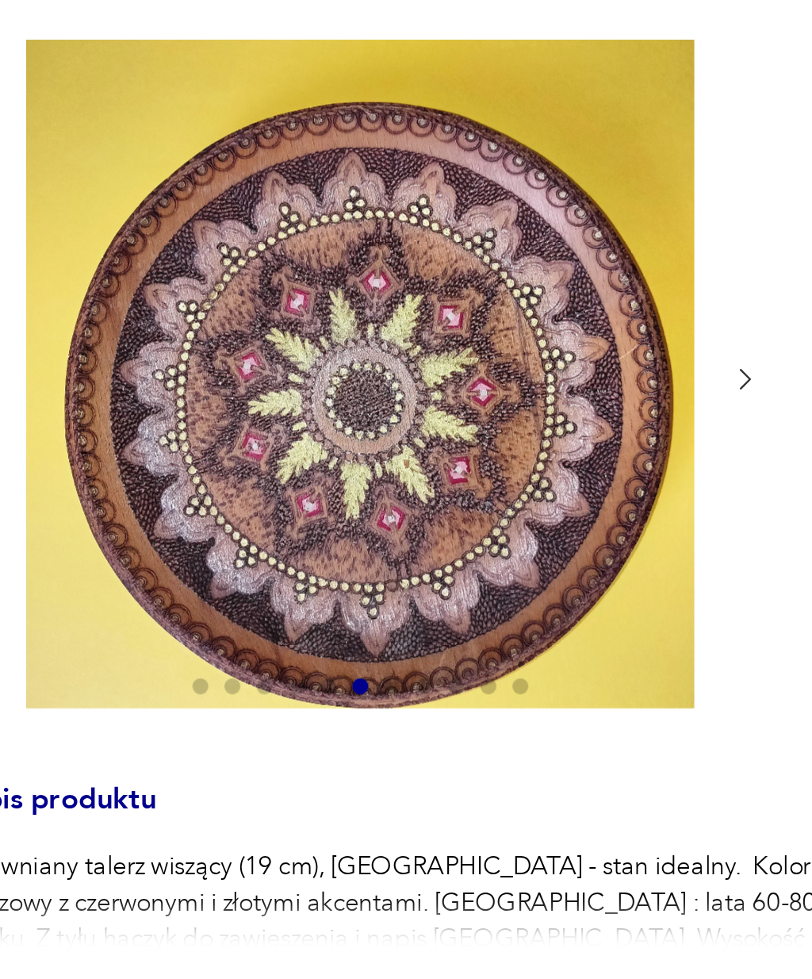
click at [378, 342] on icon "button" at bounding box center [384, 348] width 12 height 12
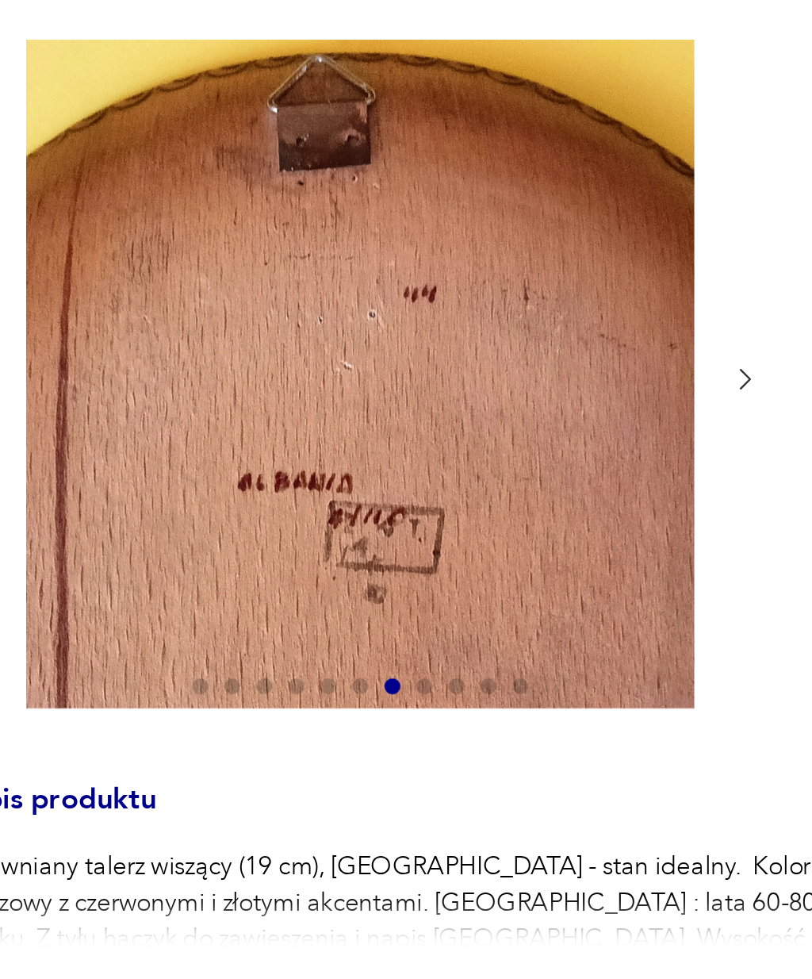
click at [382, 343] on icon "button" at bounding box center [384, 347] width 5 height 8
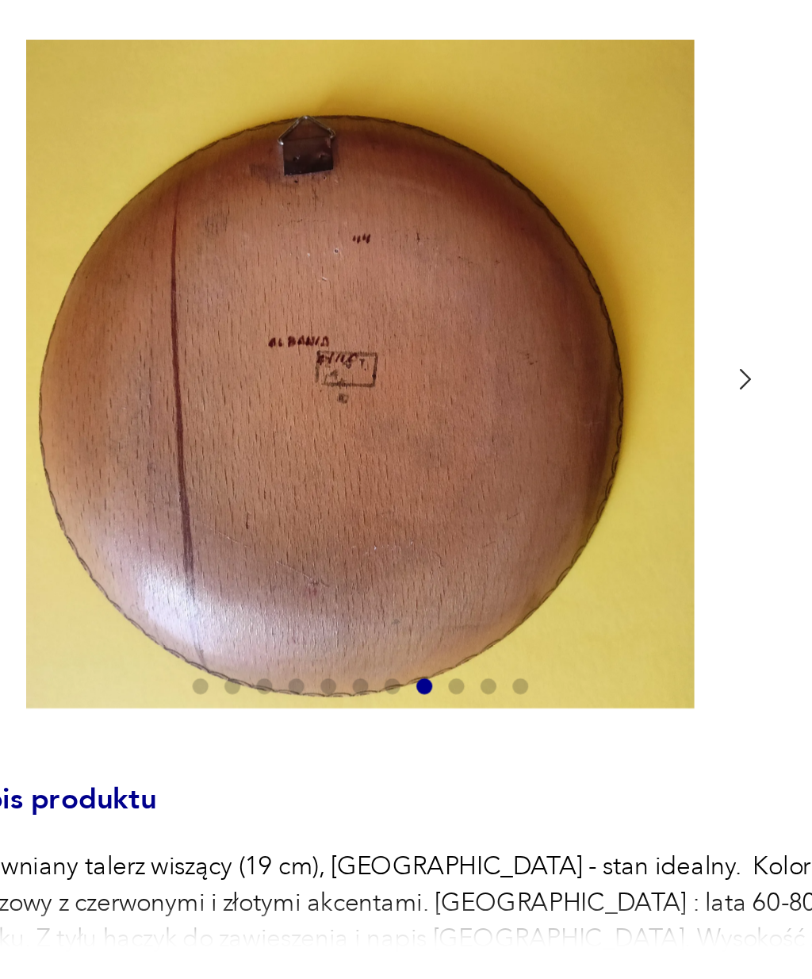
click at [378, 342] on icon "button" at bounding box center [384, 348] width 12 height 12
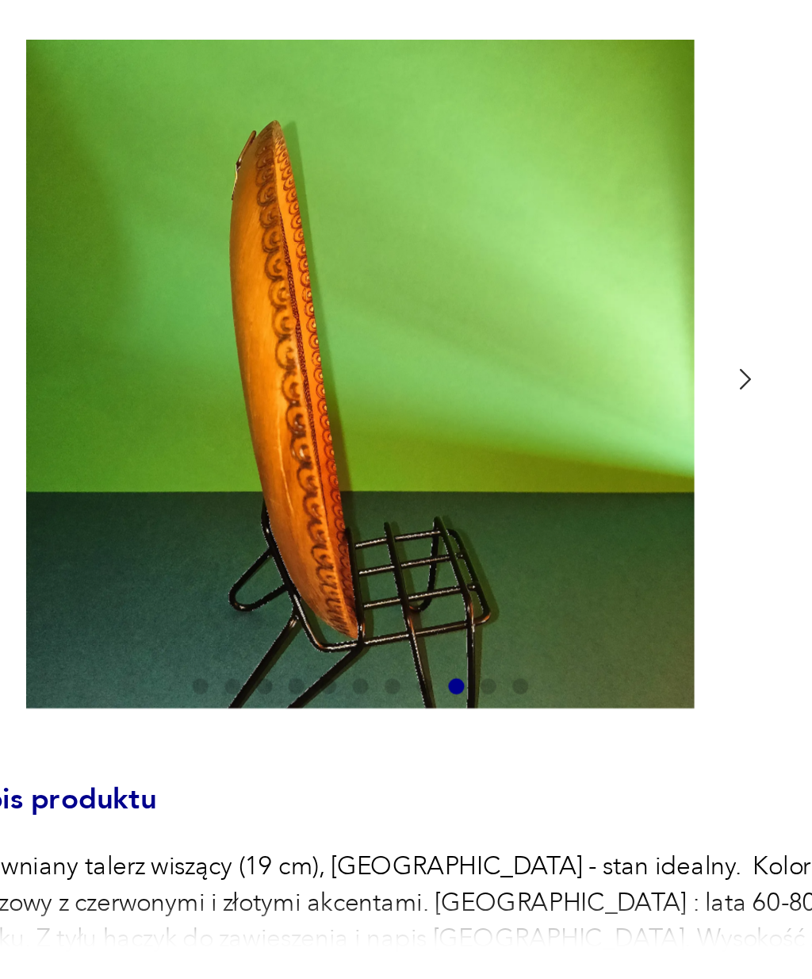
click at [378, 342] on icon "button" at bounding box center [384, 348] width 12 height 12
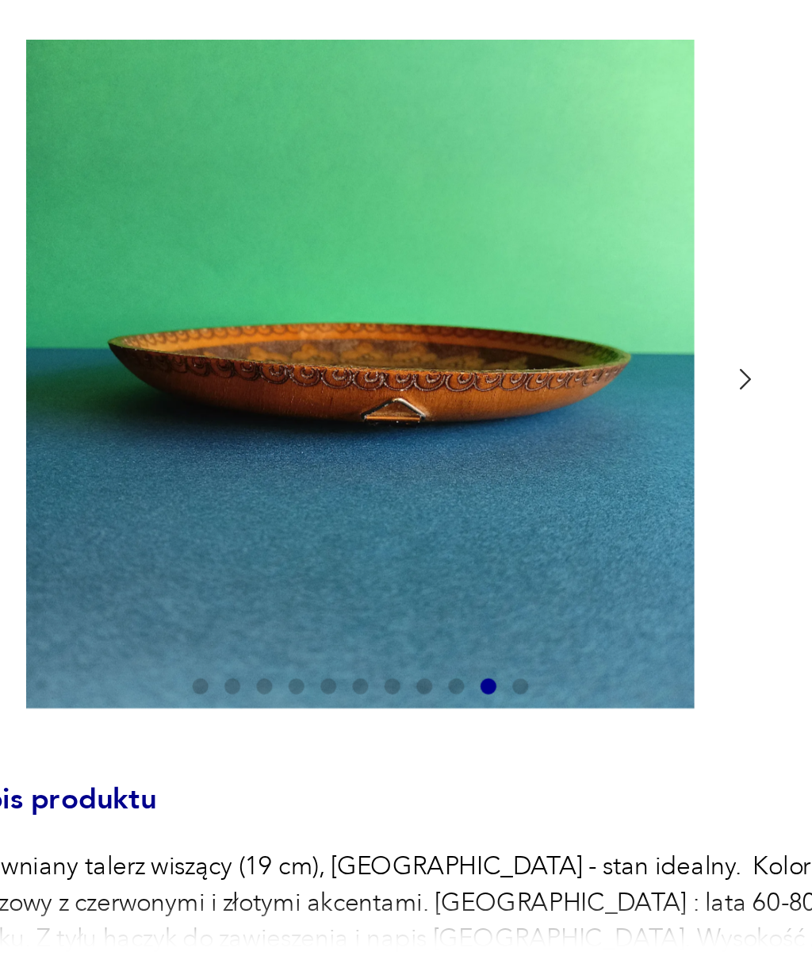
click at [378, 342] on icon "button" at bounding box center [384, 348] width 12 height 12
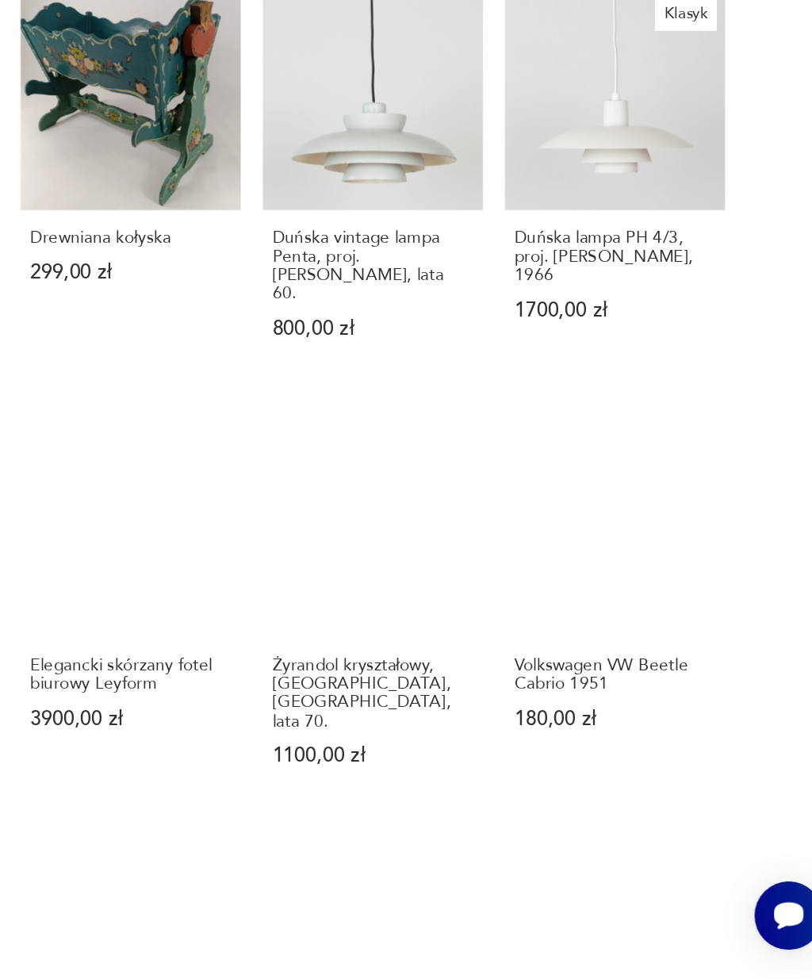
scroll to position [355, 0]
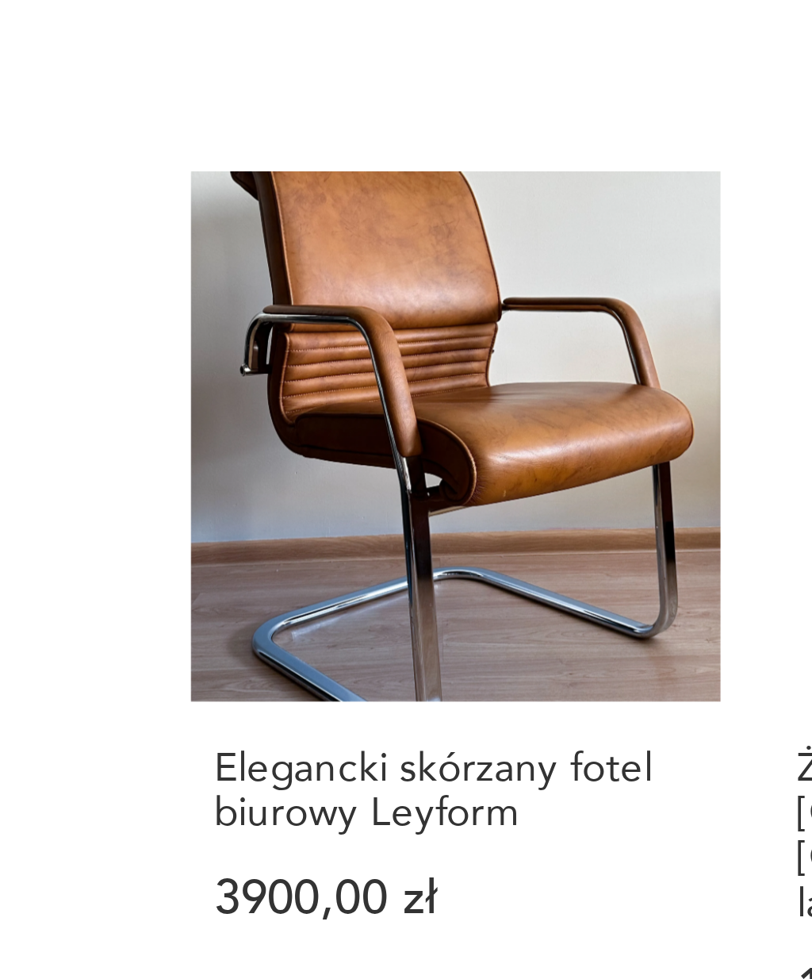
click at [289, 768] on h3 "Elegancki skórzany fotel biurowy Leyform" at bounding box center [354, 780] width 130 height 25
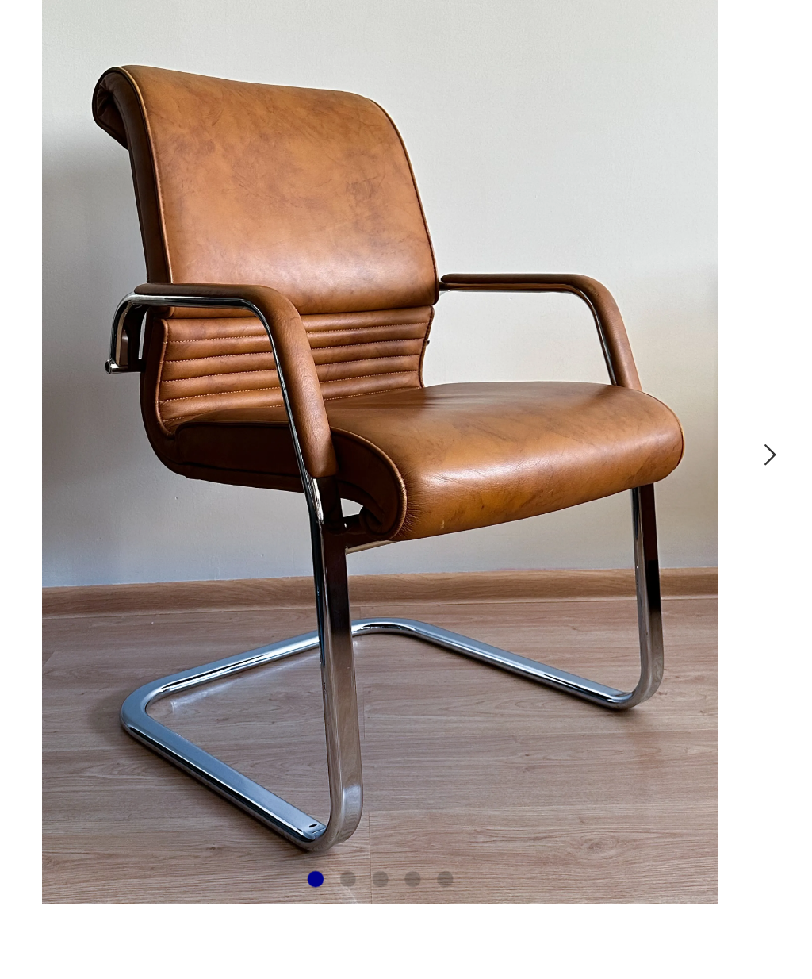
click at [382, 388] on icon "button" at bounding box center [384, 392] width 5 height 8
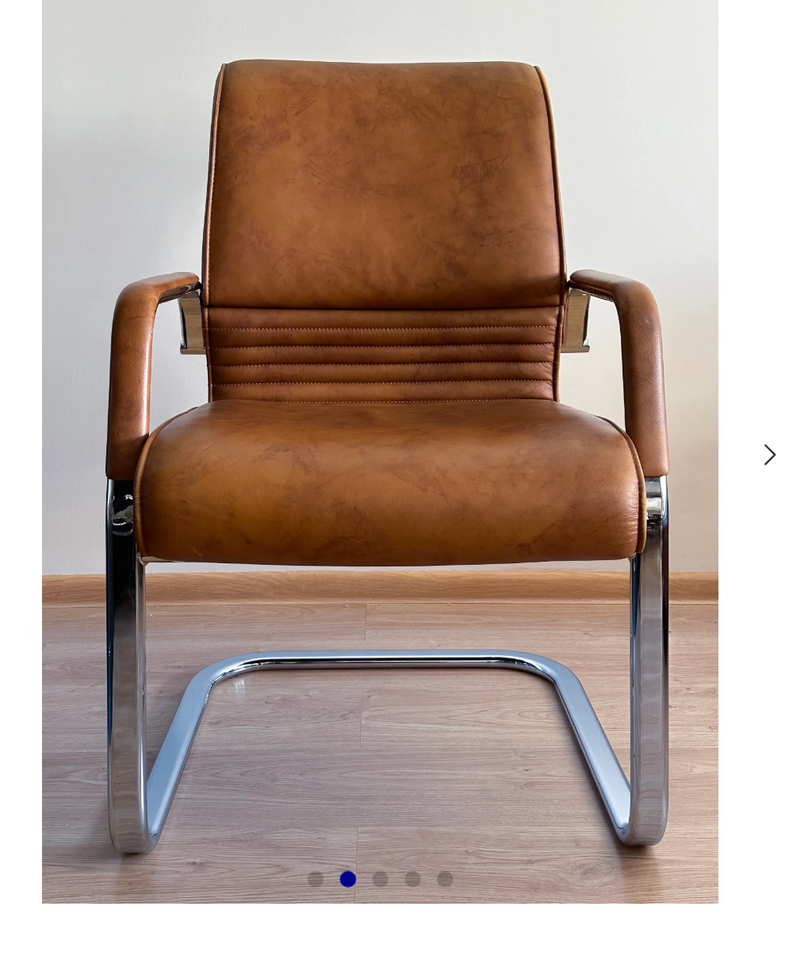
click at [378, 386] on icon "button" at bounding box center [384, 392] width 12 height 12
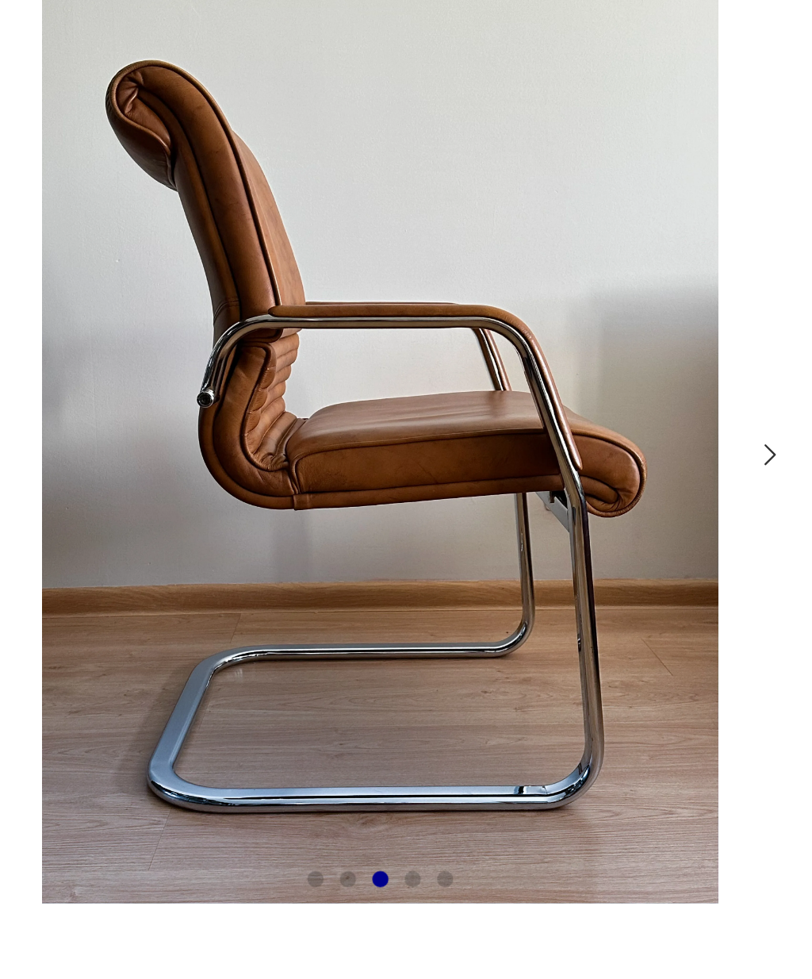
click at [378, 386] on icon "button" at bounding box center [384, 392] width 12 height 12
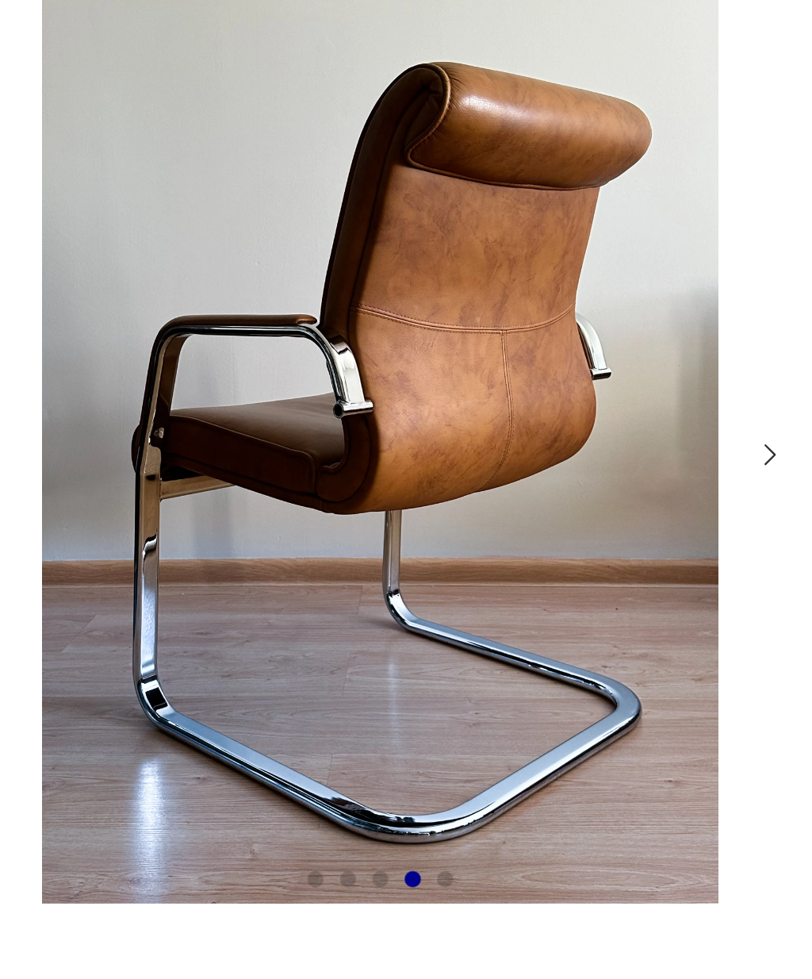
click at [378, 386] on icon "button" at bounding box center [384, 392] width 12 height 12
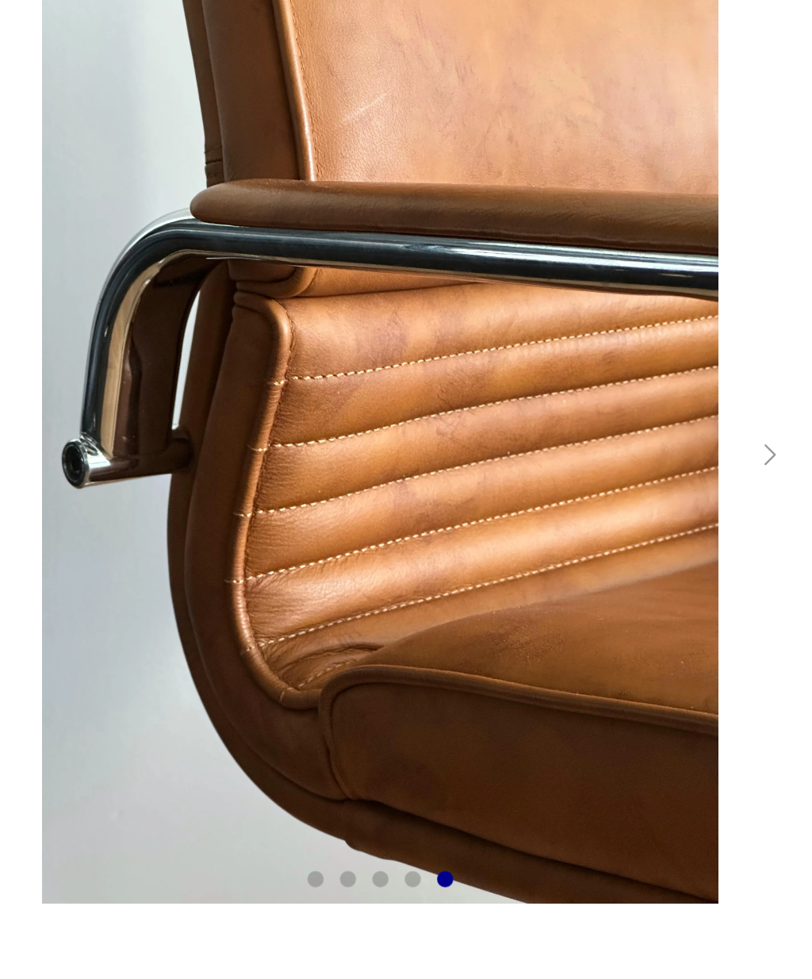
click at [309, 213] on div at bounding box center [256, 391] width 366 height 356
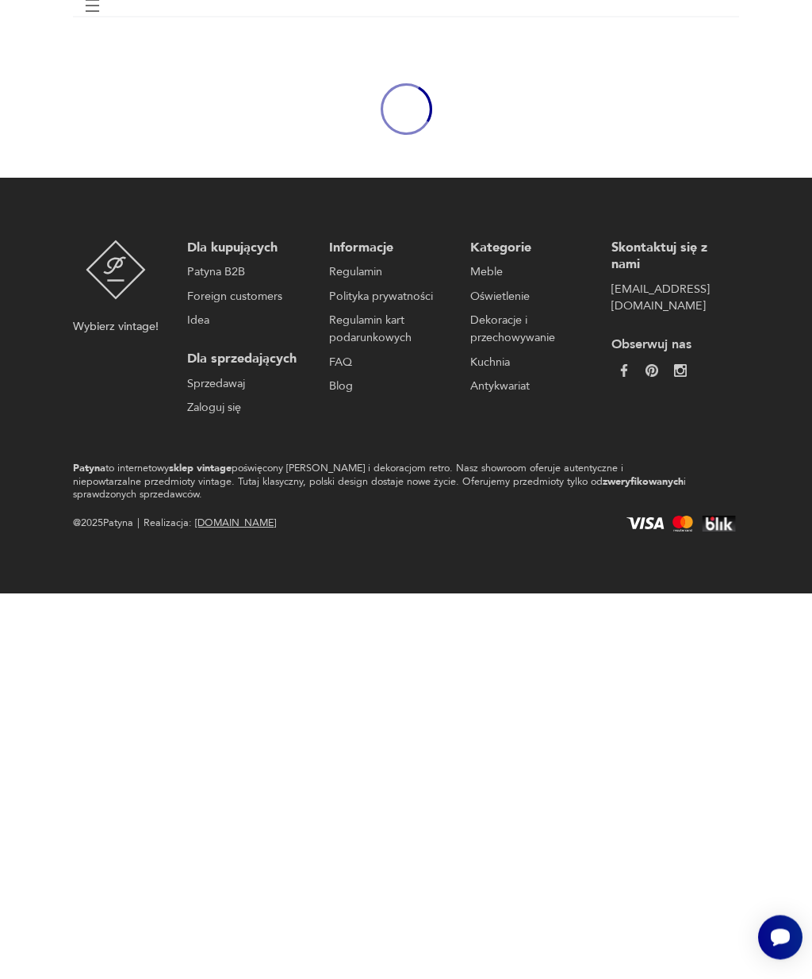
scroll to position [139, 0]
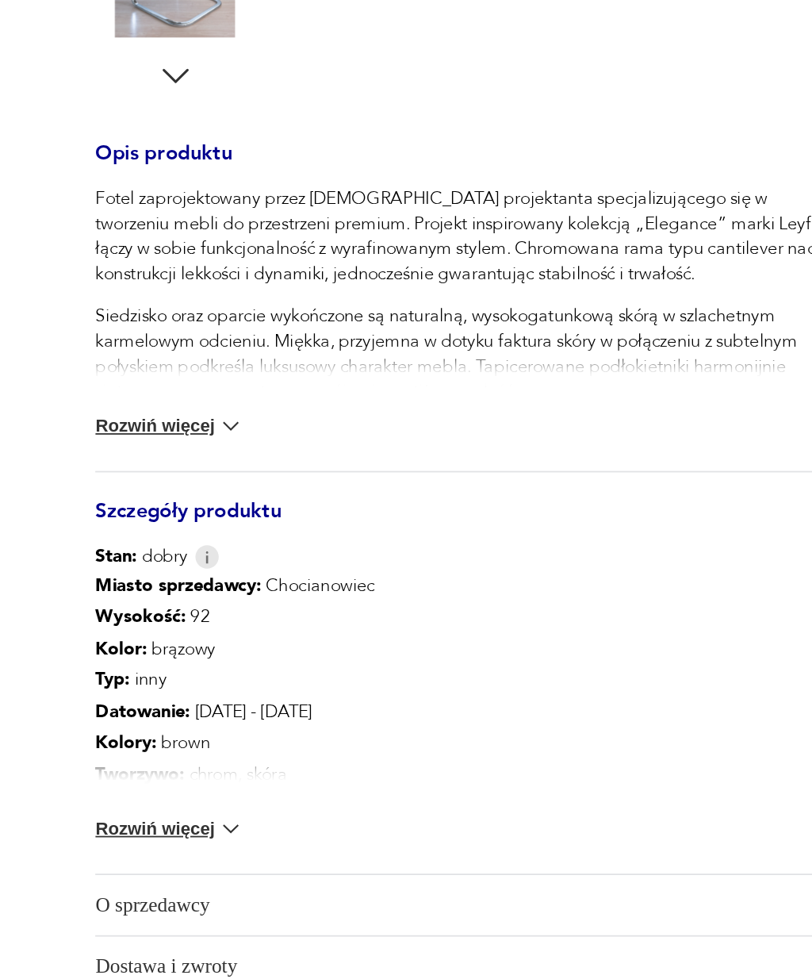
scroll to position [301, 0]
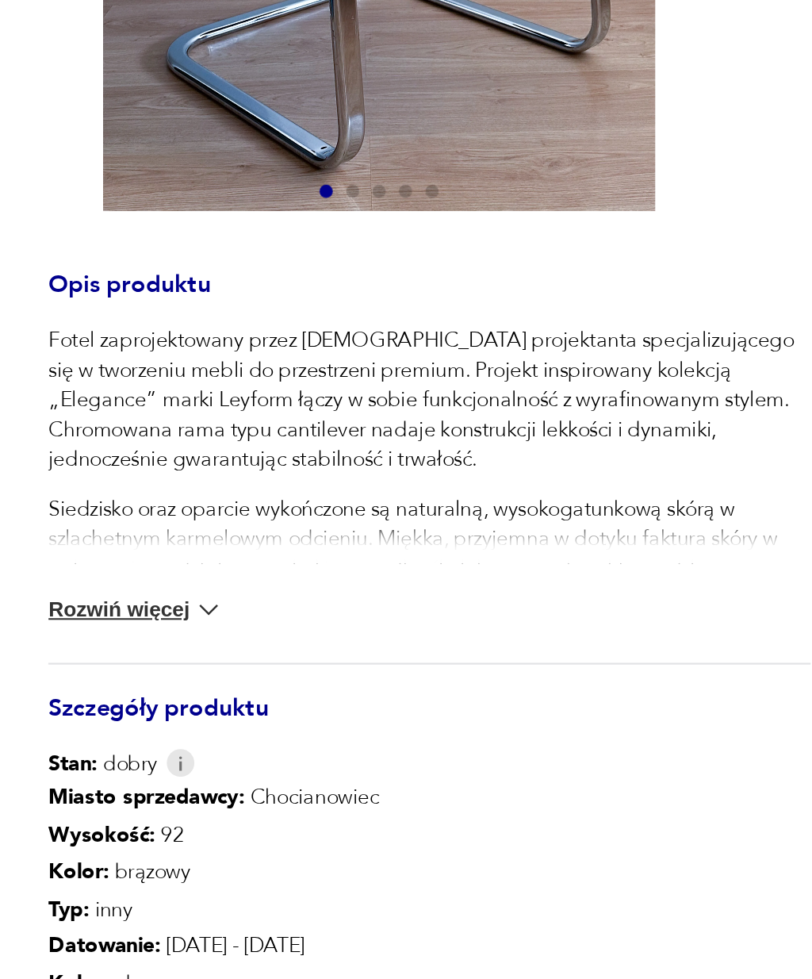
click at [73, 449] on button "Rozwiń więcej" at bounding box center [115, 457] width 85 height 16
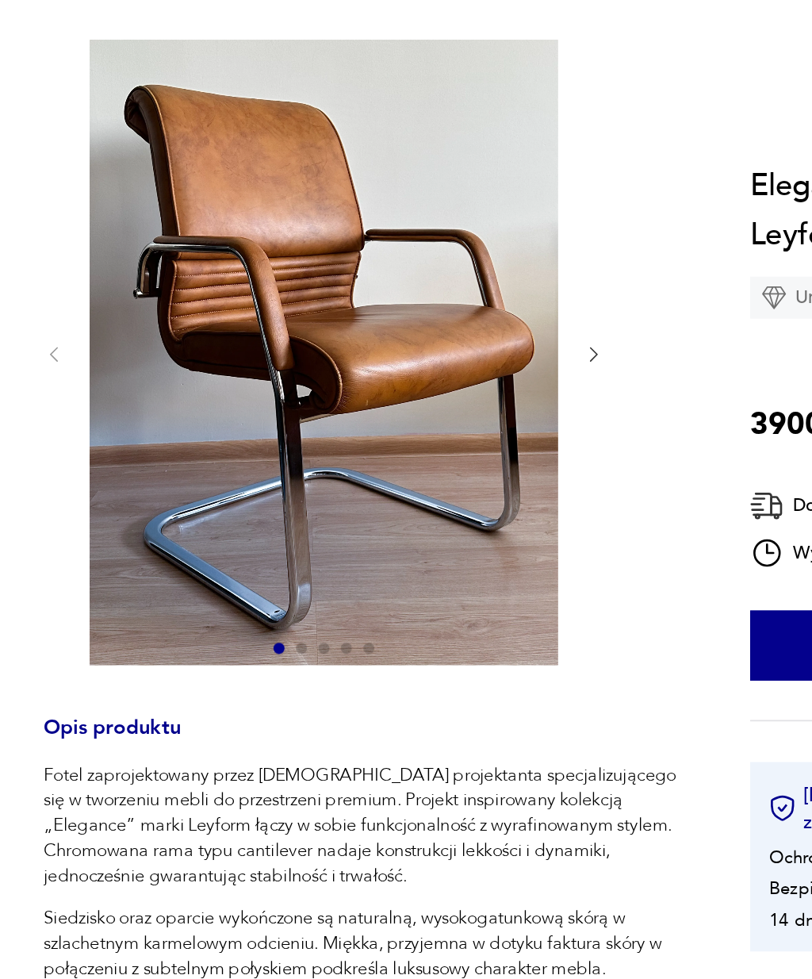
scroll to position [190, 0]
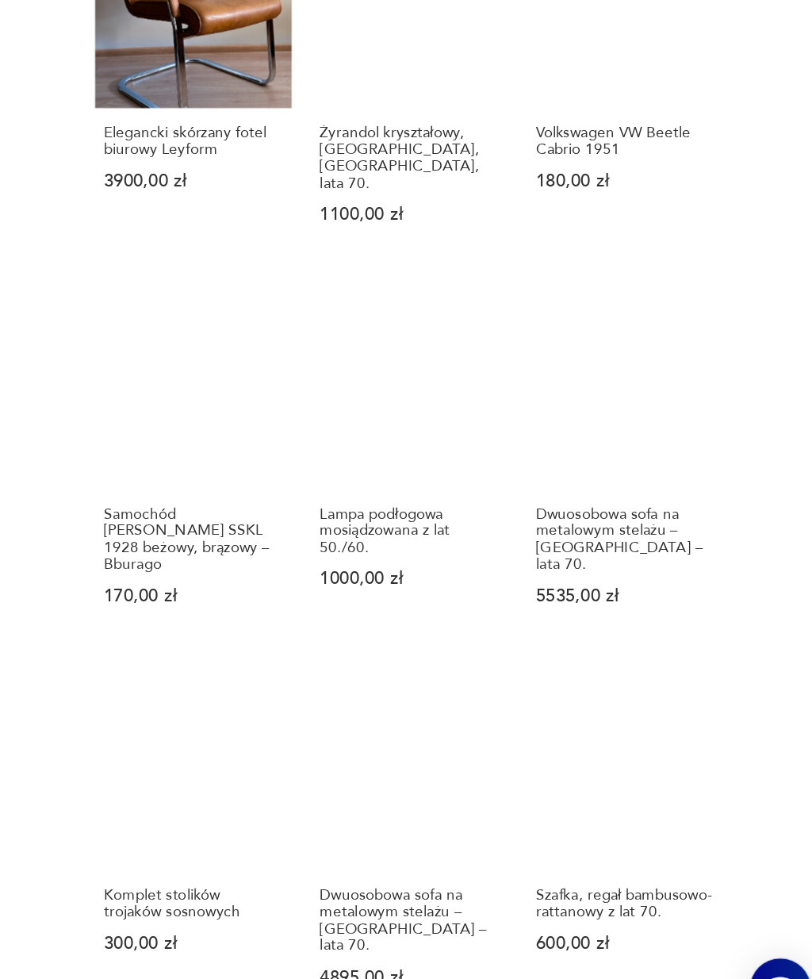
scroll to position [891, 0]
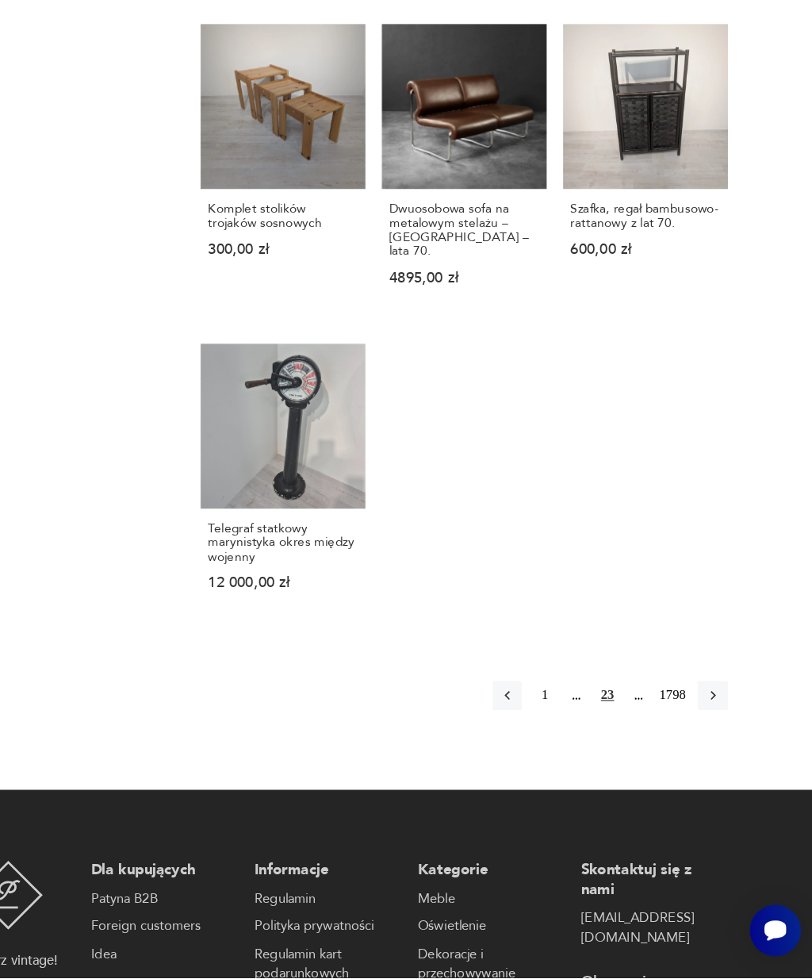
click at [719, 727] on icon "button" at bounding box center [726, 734] width 14 height 14
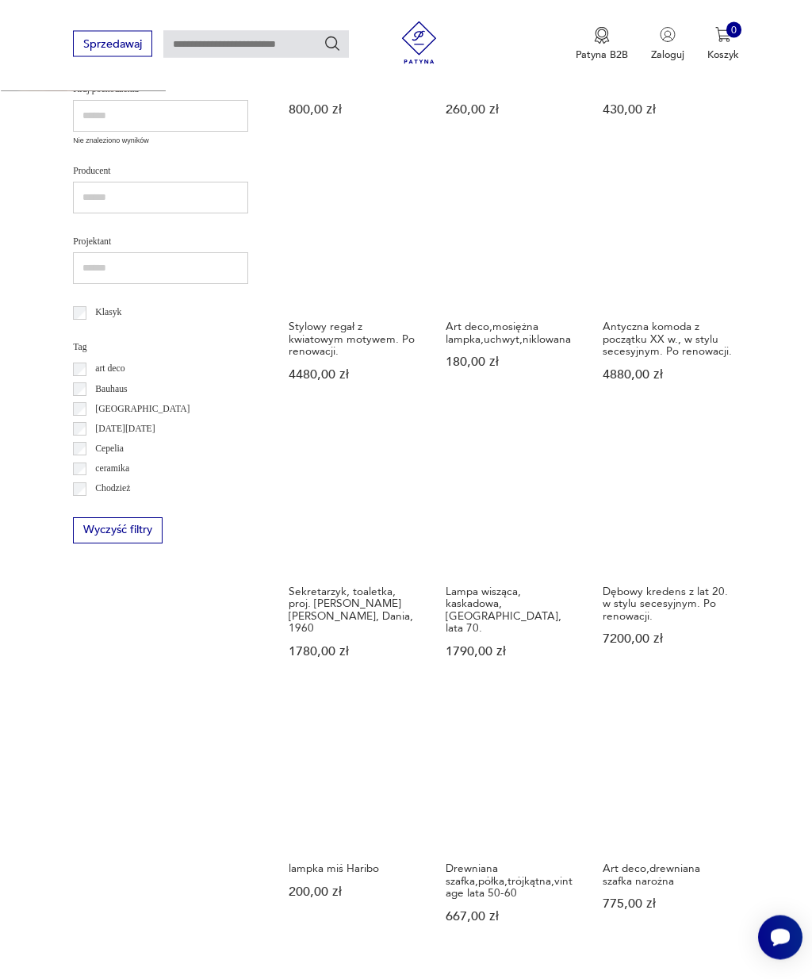
scroll to position [608, 0]
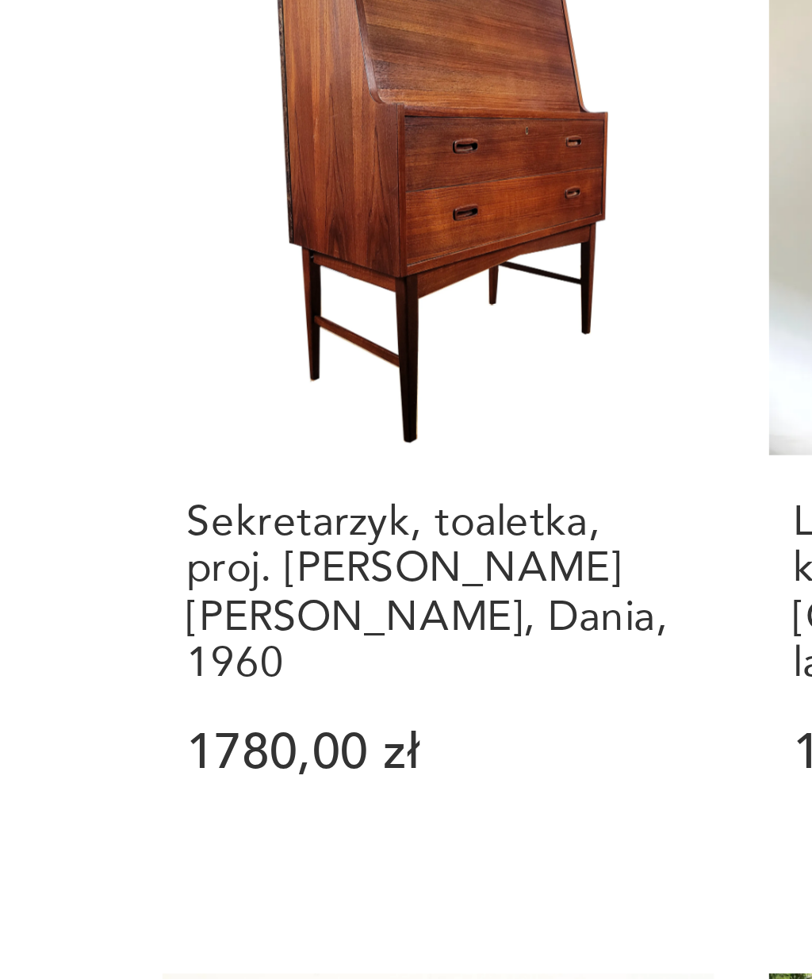
click at [289, 490] on h3 "Sekretarzyk, toaletka, proj. [PERSON_NAME] [PERSON_NAME], Dania, 1960" at bounding box center [354, 514] width 130 height 48
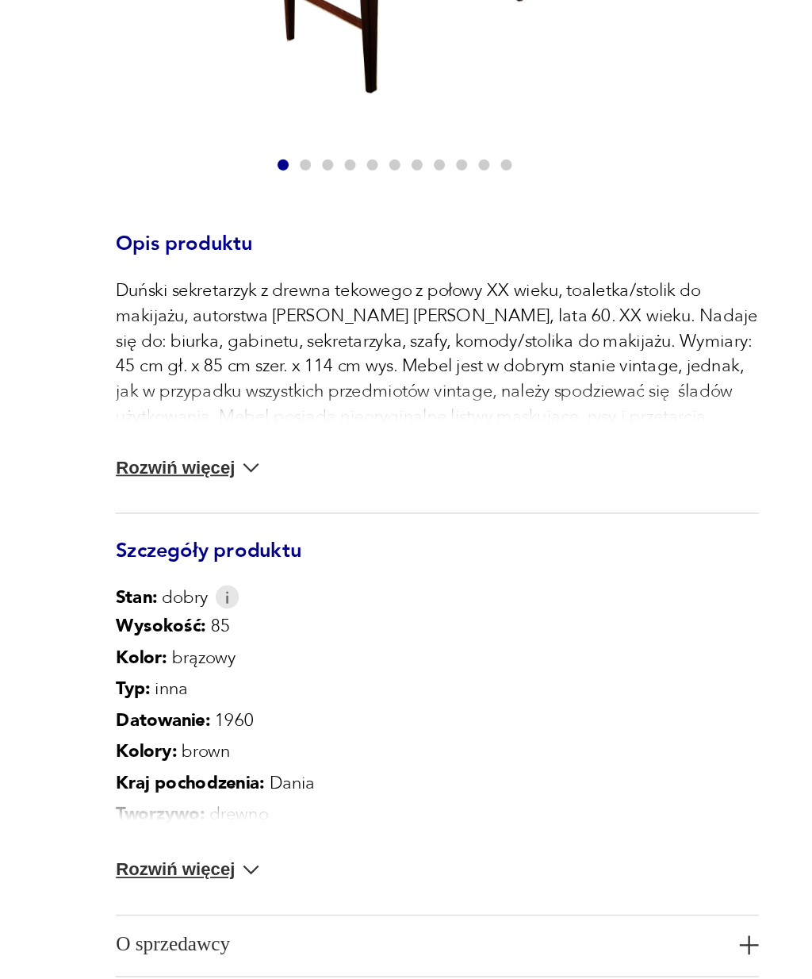
scroll to position [43, 0]
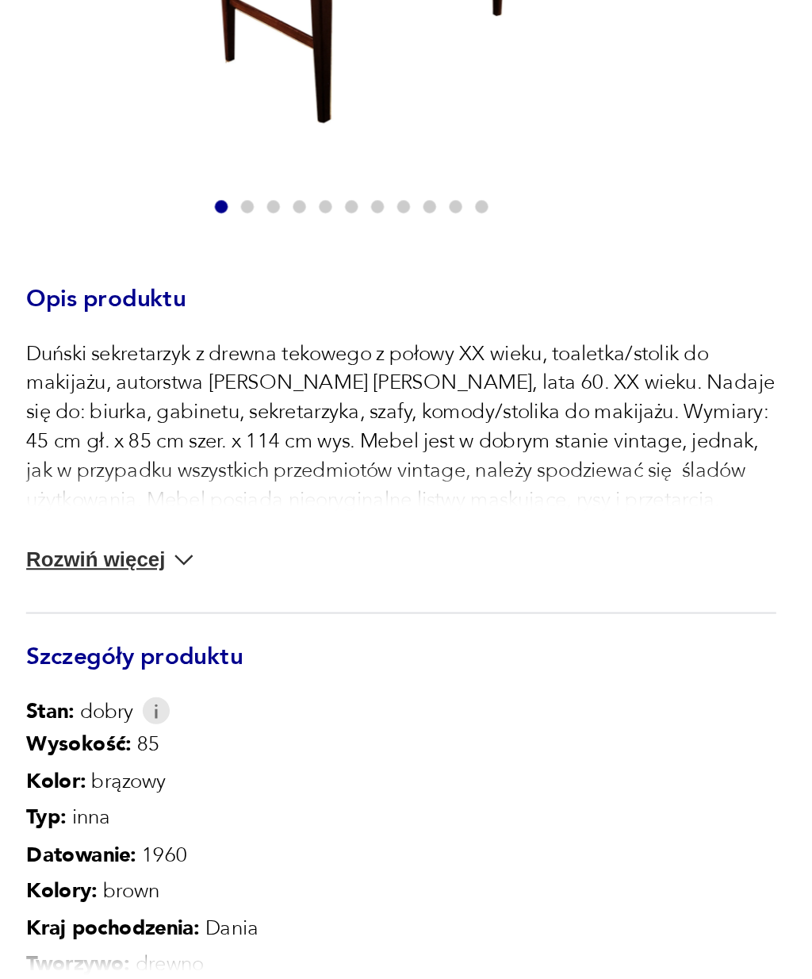
click at [73, 579] on div "Duński sekretarzyk z drewna tekowego z połowy XX wieku, toaletka/stolik do maki…" at bounding box center [256, 645] width 366 height 133
click at [73, 679] on button "Rozwiń więcej" at bounding box center [115, 687] width 85 height 16
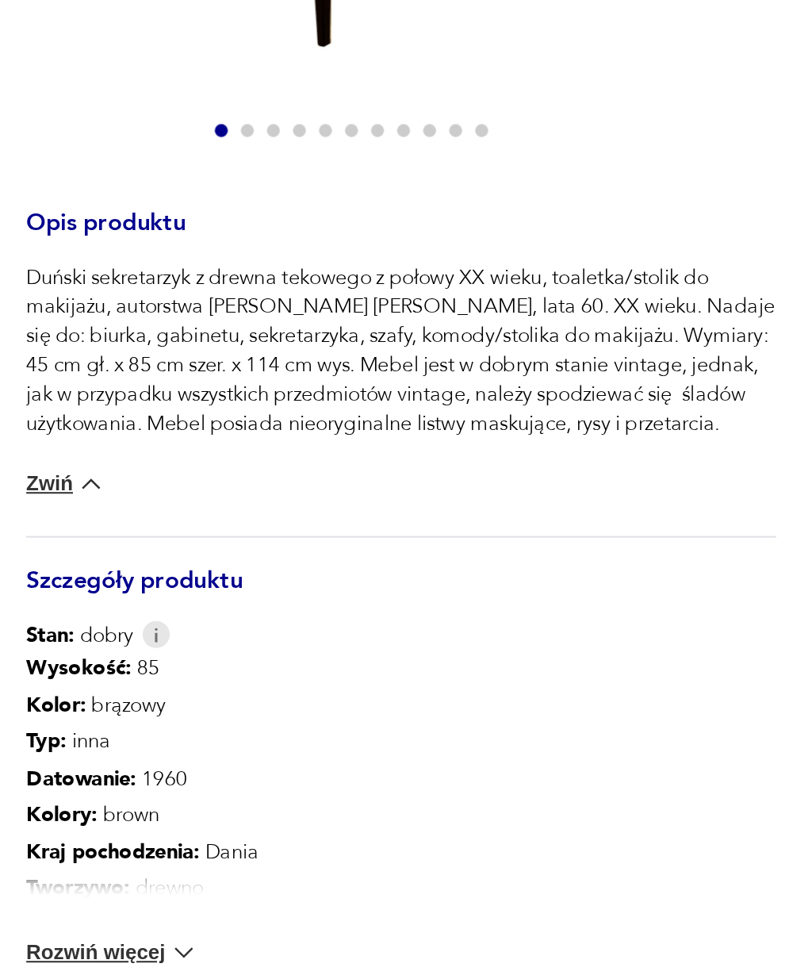
click at [73, 907] on button "Rozwiń więcej" at bounding box center [115, 915] width 85 height 16
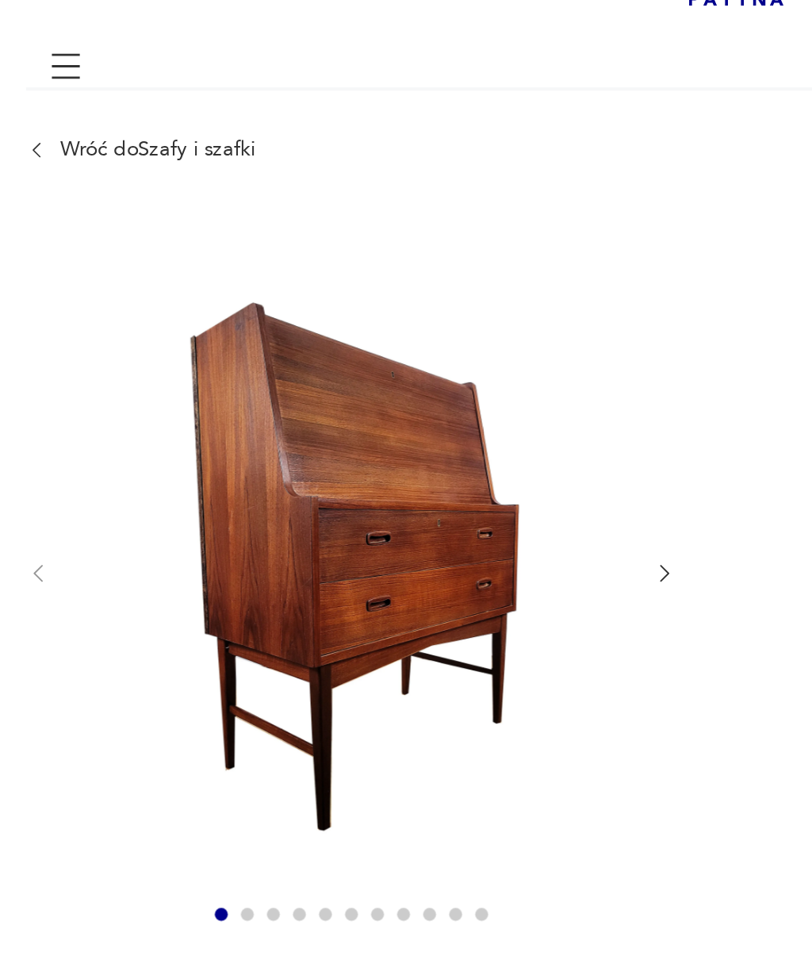
scroll to position [111, 0]
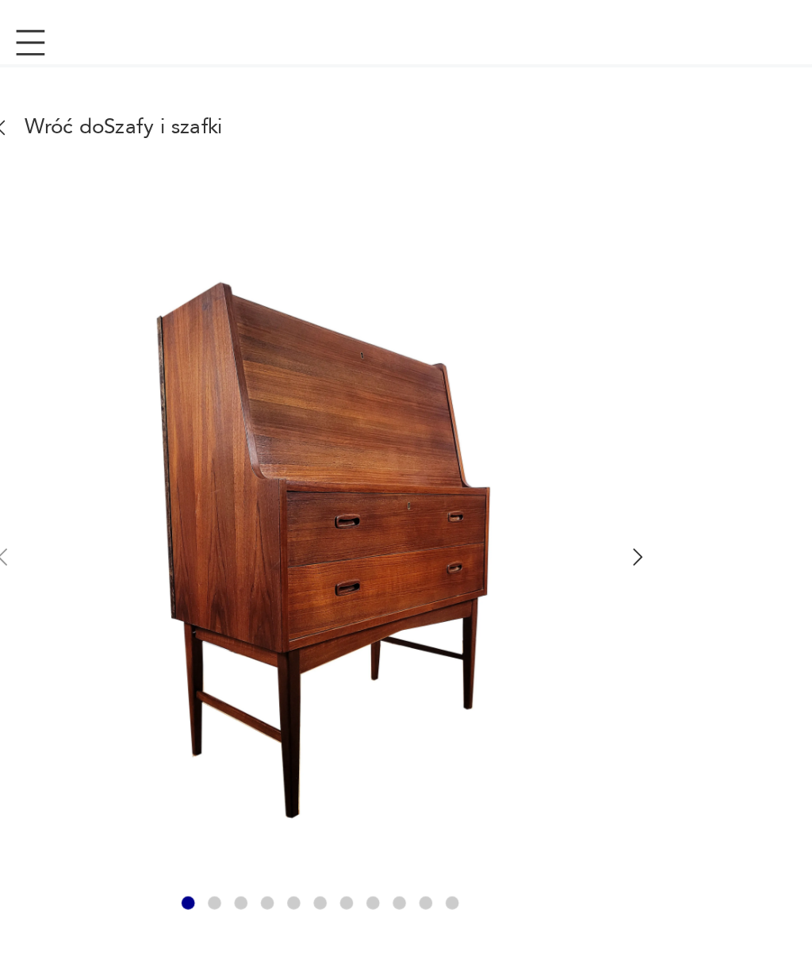
click at [378, 274] on icon "button" at bounding box center [384, 280] width 12 height 12
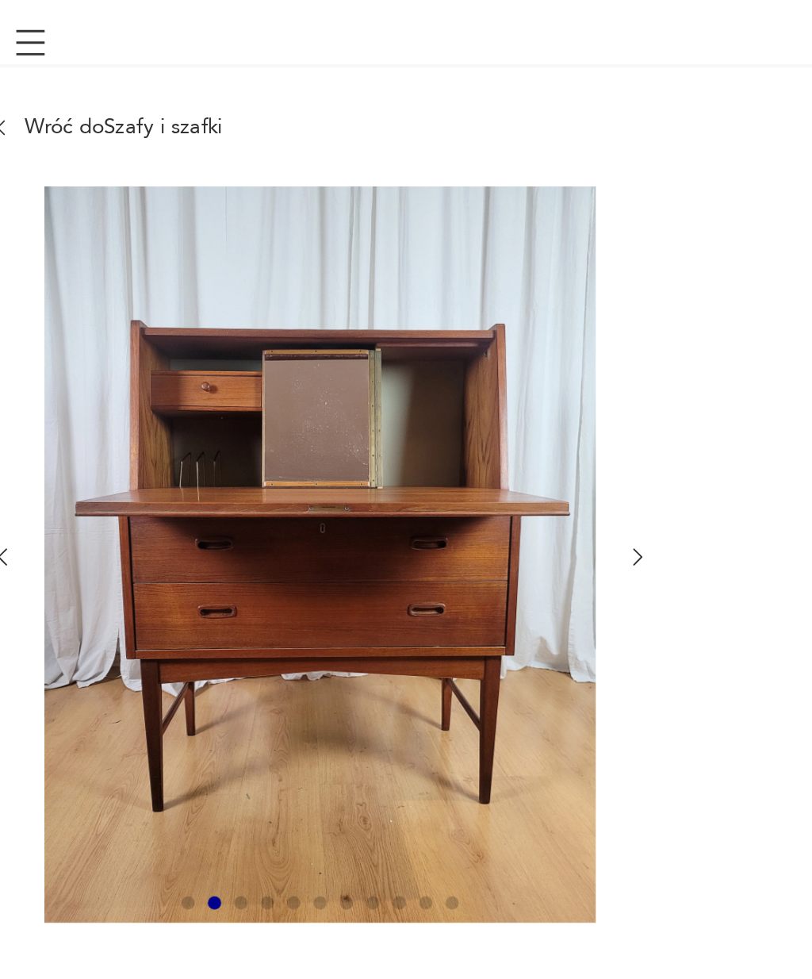
click at [378, 274] on button "button" at bounding box center [384, 281] width 12 height 14
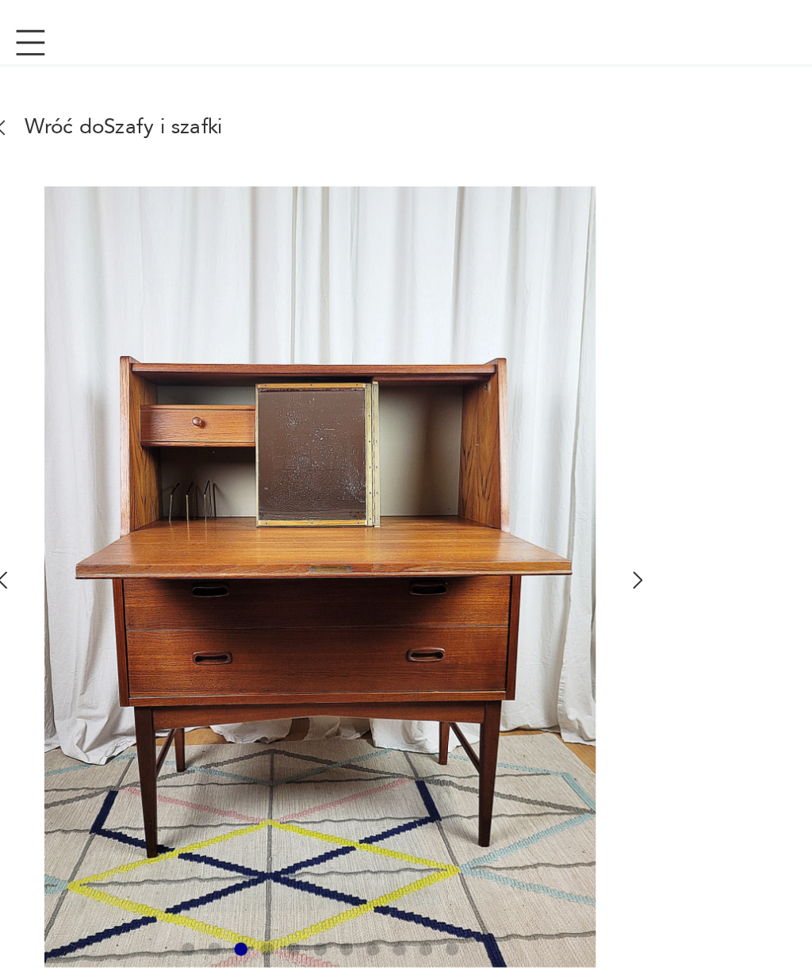
click at [313, 259] on div at bounding box center [231, 291] width 317 height 378
click at [378, 285] on button "button" at bounding box center [384, 292] width 12 height 14
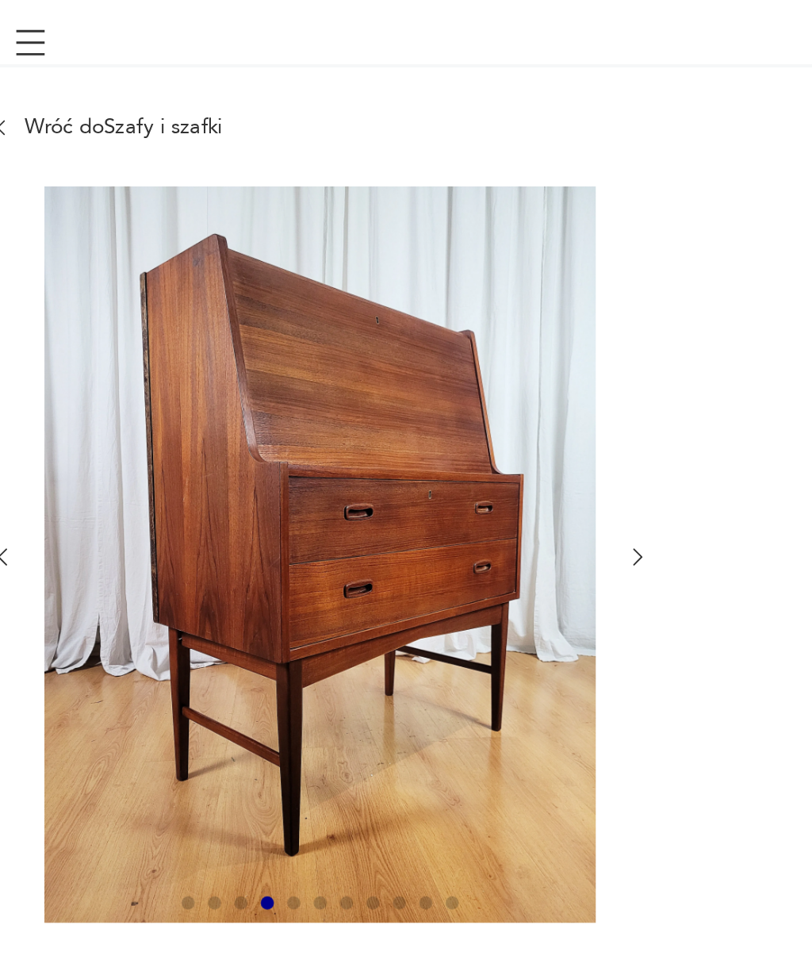
click at [378, 274] on icon "button" at bounding box center [384, 280] width 12 height 12
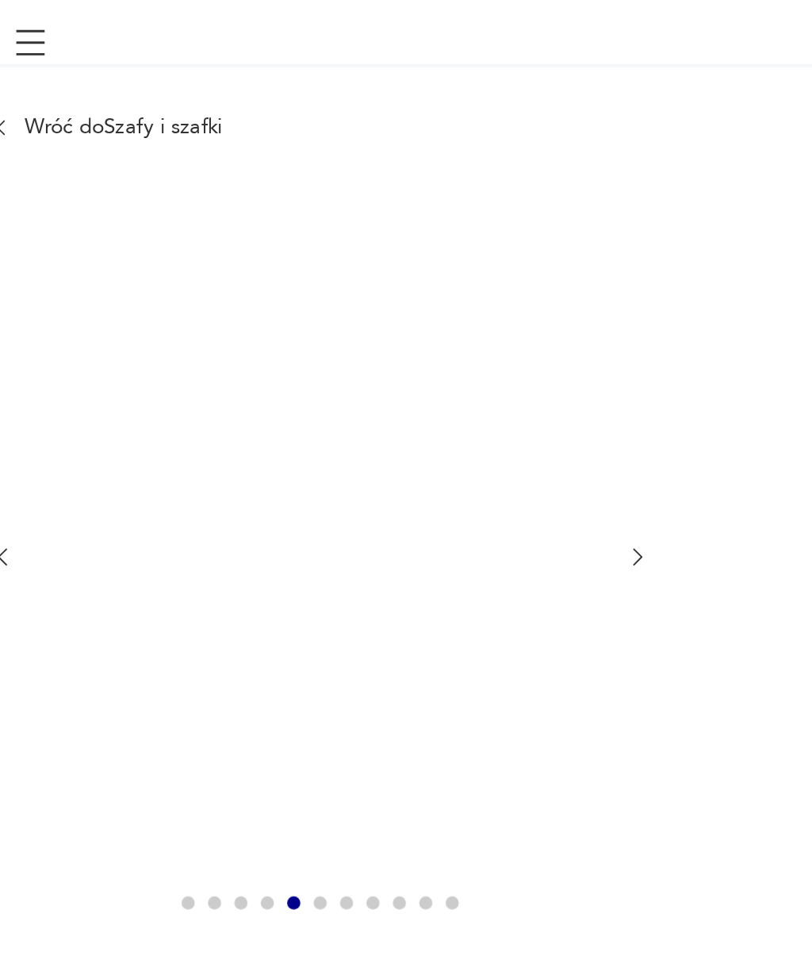
click at [378, 274] on icon "button" at bounding box center [384, 280] width 12 height 12
click at [317, 273] on div at bounding box center [256, 280] width 366 height 356
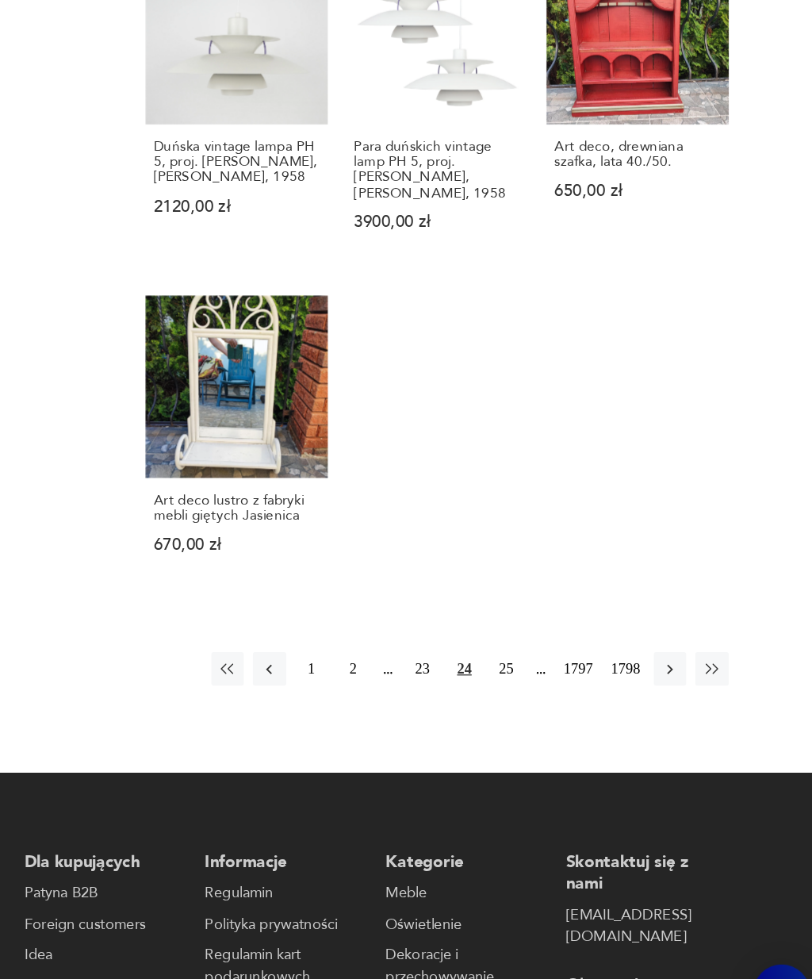
click at [552, 671] on button "25" at bounding box center [564, 683] width 25 height 25
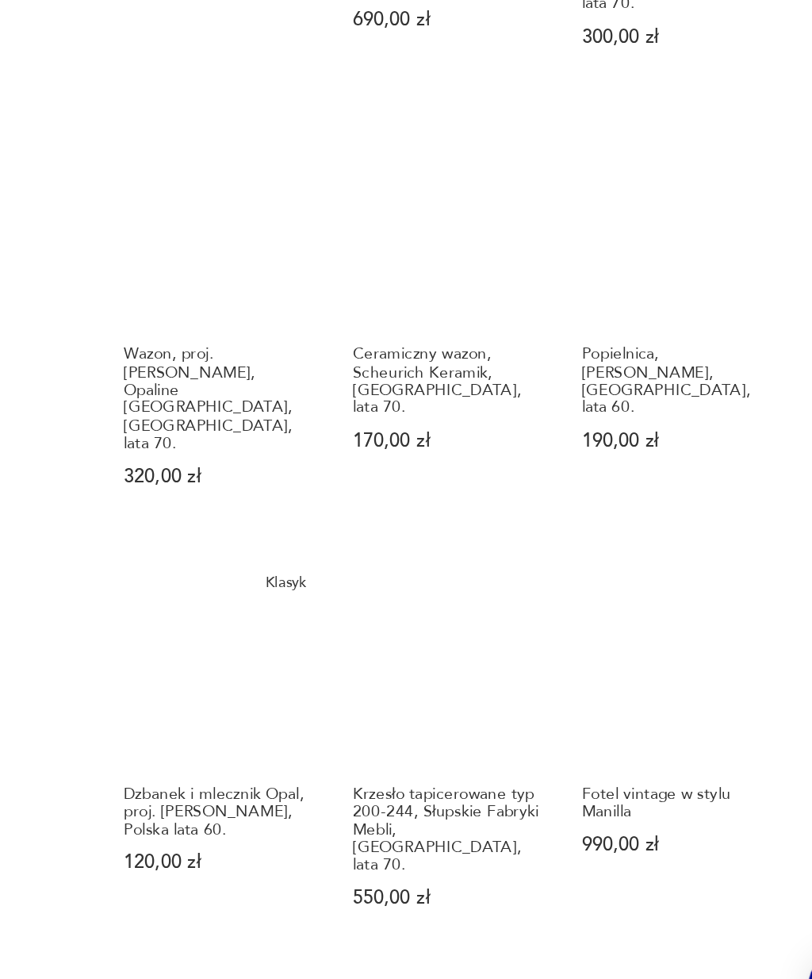
scroll to position [966, 0]
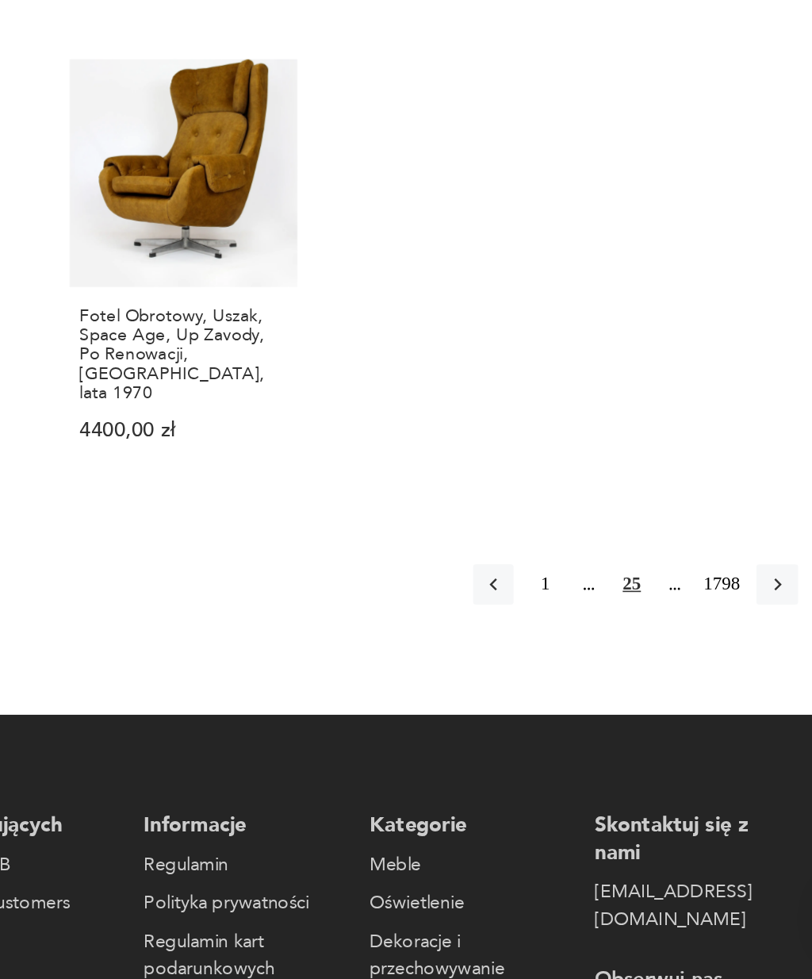
click at [719, 722] on icon "button" at bounding box center [726, 729] width 14 height 14
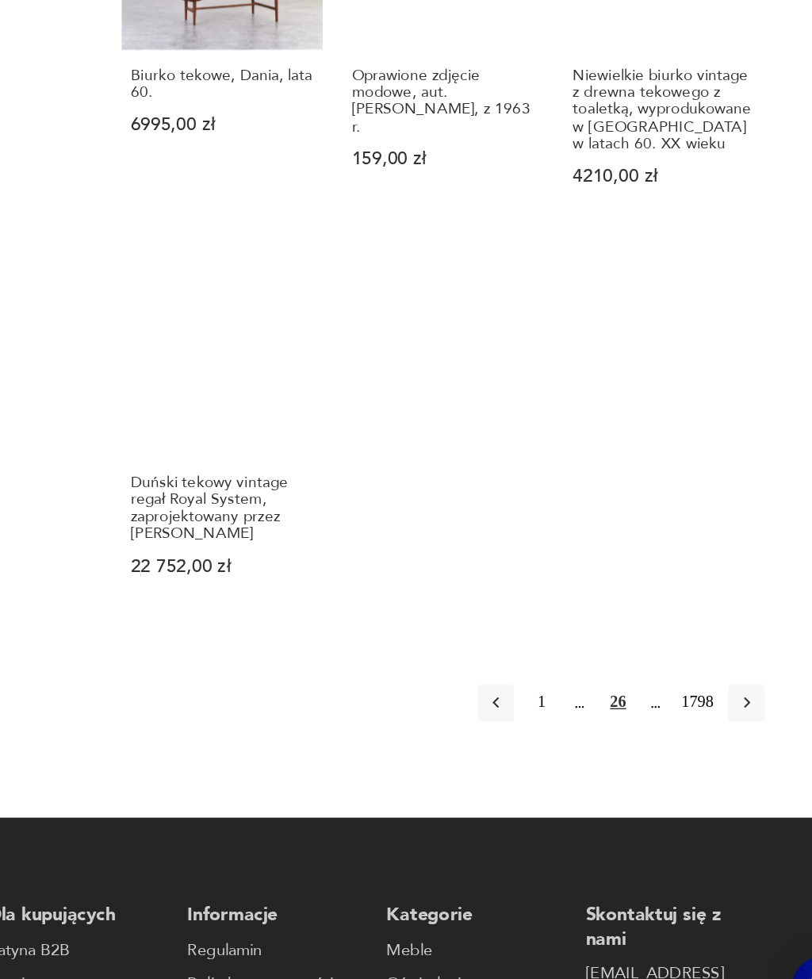
scroll to position [1381, 0]
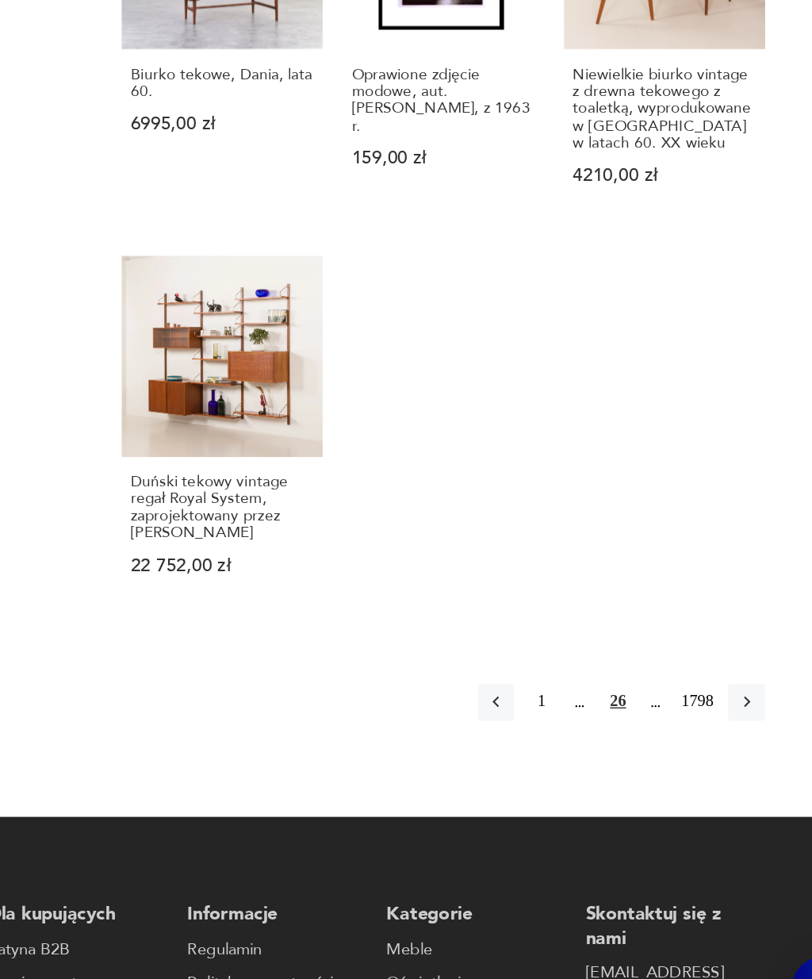
click at [724, 731] on icon "button" at bounding box center [726, 735] width 5 height 8
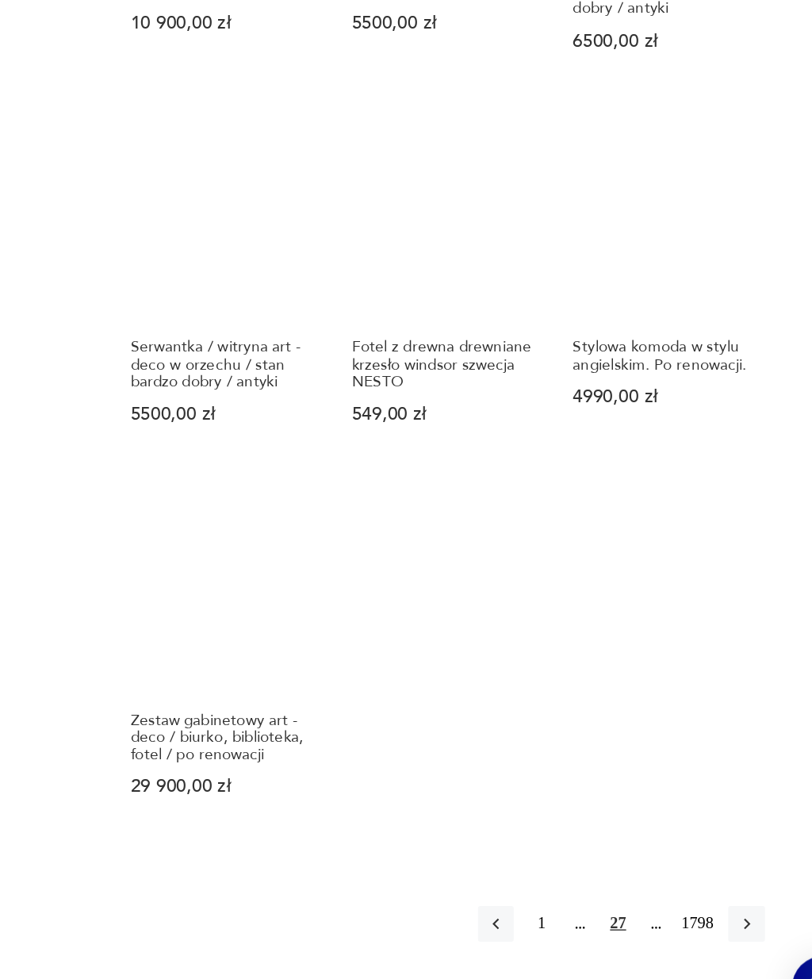
scroll to position [1237, 0]
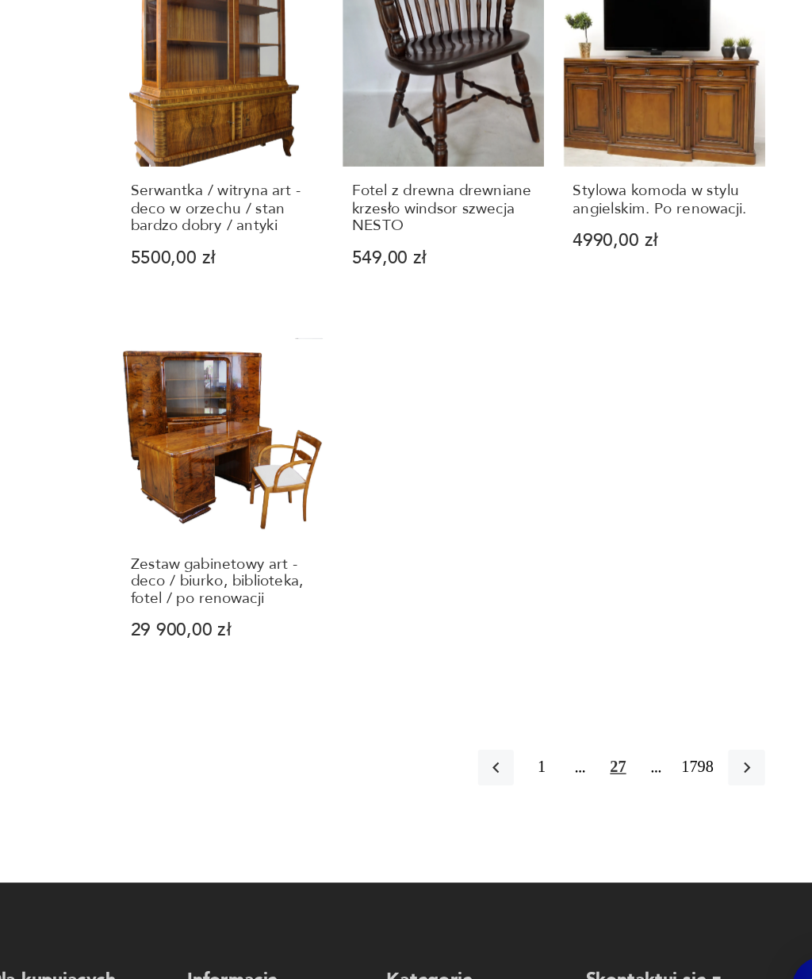
click at [719, 774] on icon "button" at bounding box center [726, 781] width 14 height 14
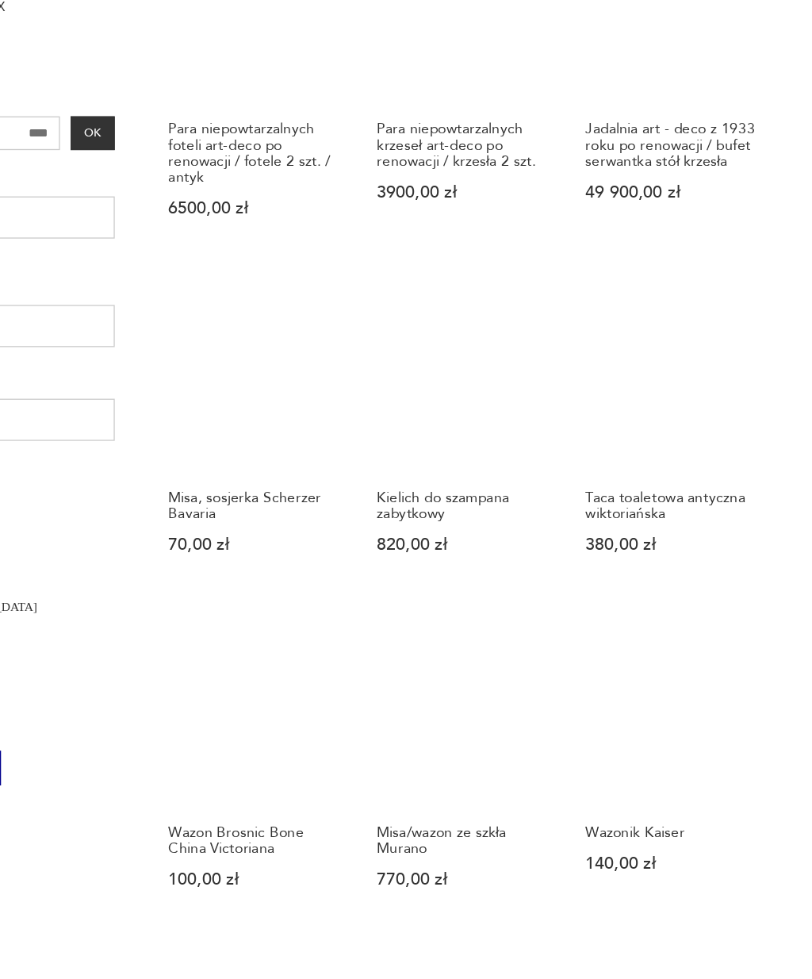
scroll to position [458, 0]
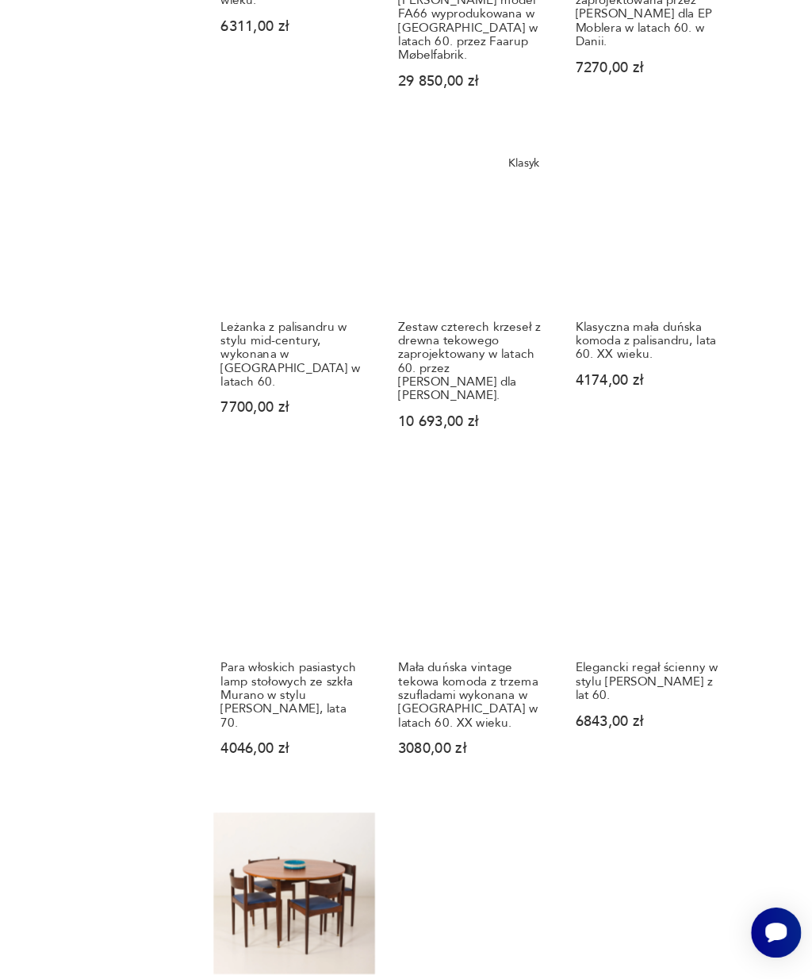
scroll to position [1237, 0]
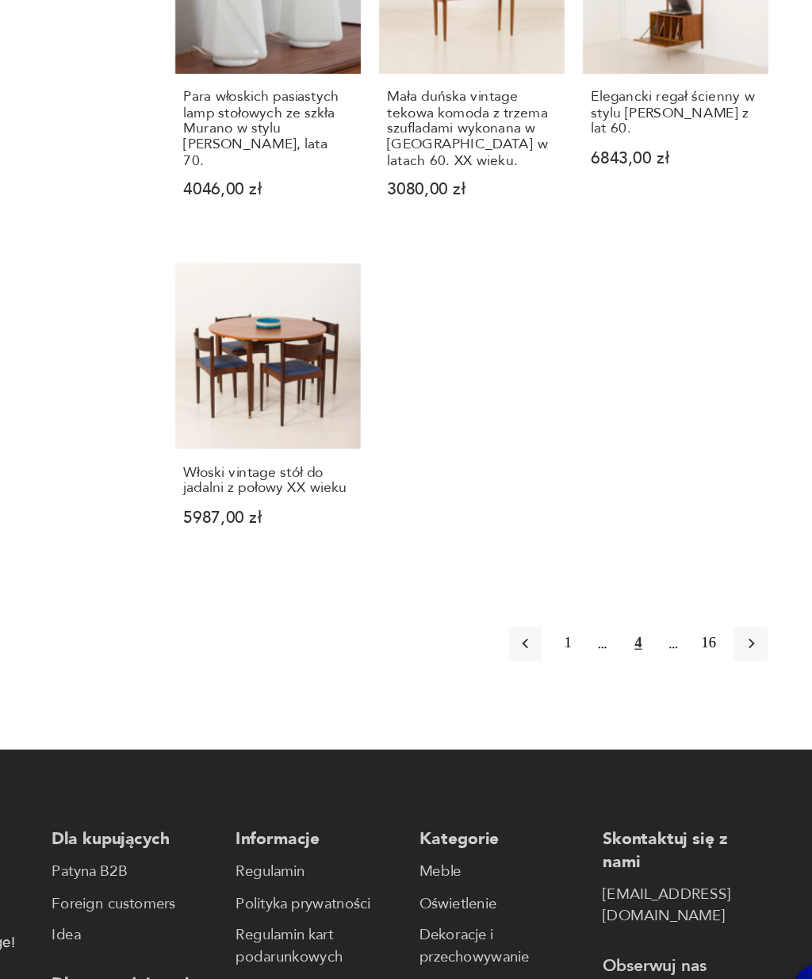
click at [719, 662] on icon "button" at bounding box center [726, 669] width 14 height 14
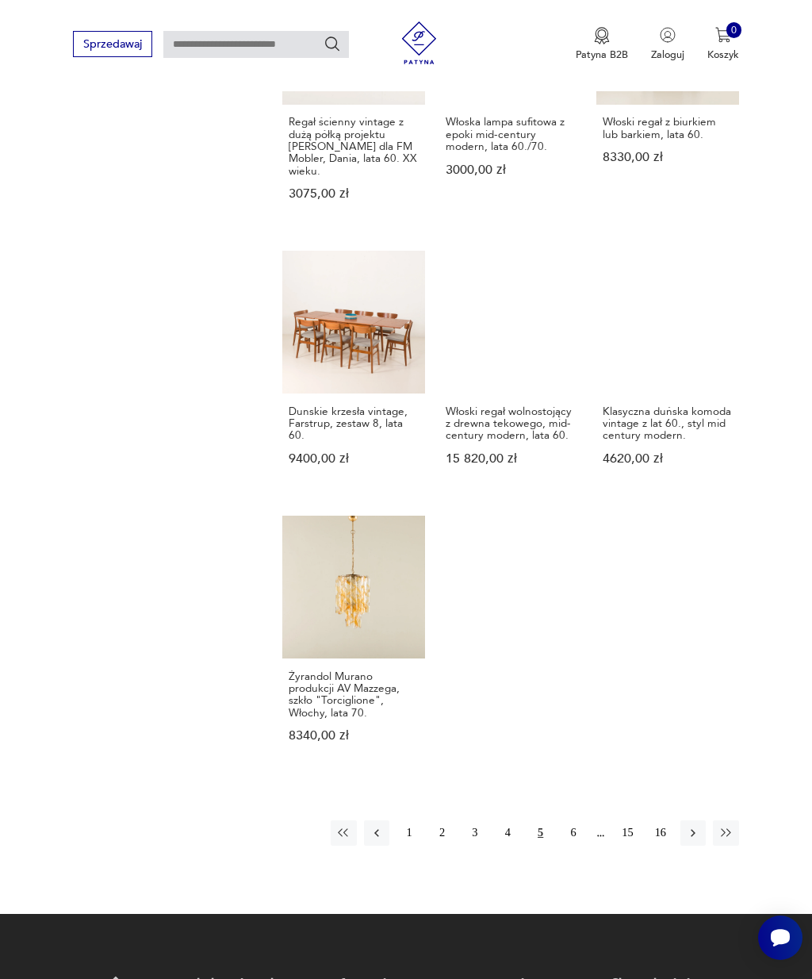
scroll to position [1533, 0]
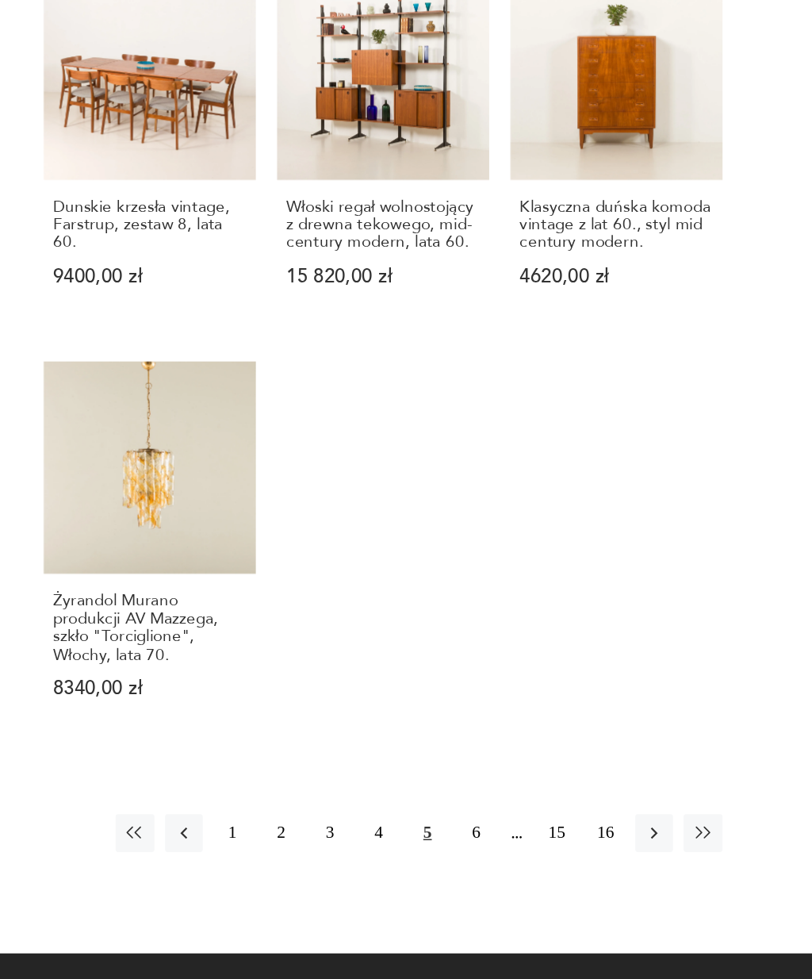
click at [681, 777] on button "button" at bounding box center [693, 789] width 25 height 25
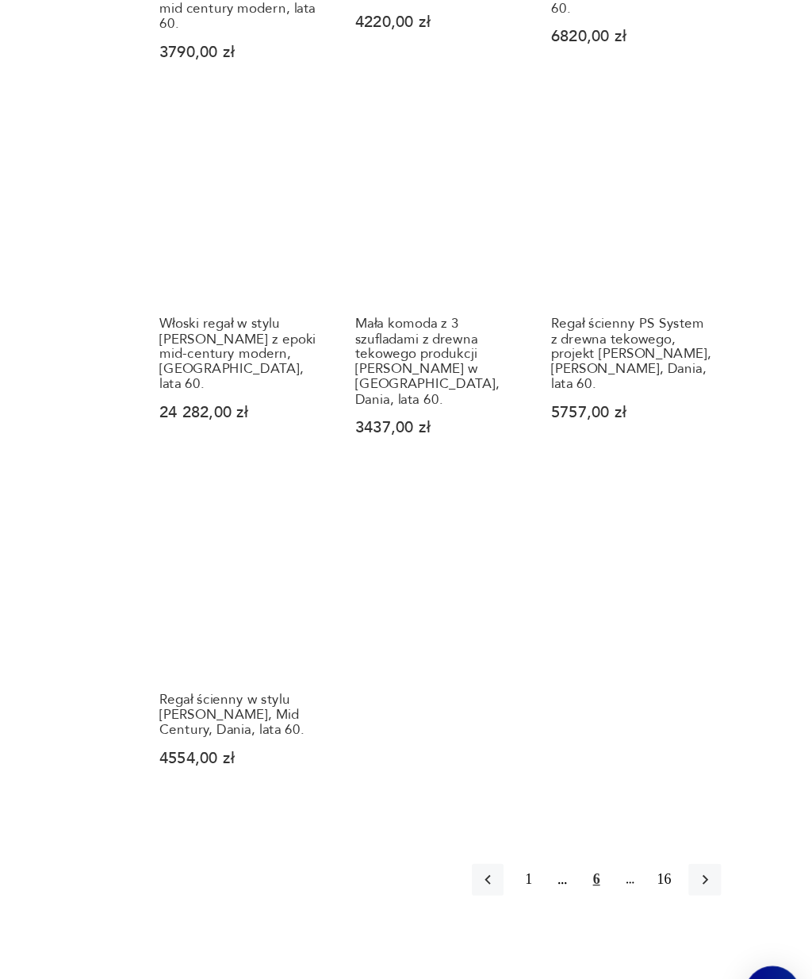
scroll to position [1503, 0]
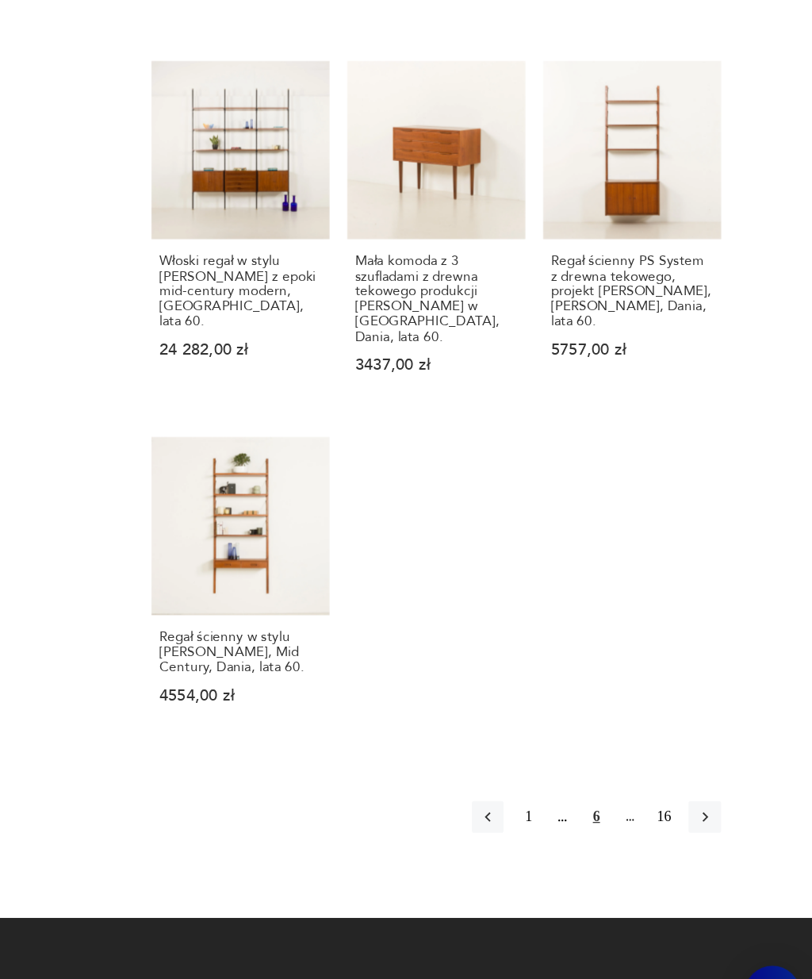
click at [719, 789] on icon "button" at bounding box center [726, 796] width 14 height 14
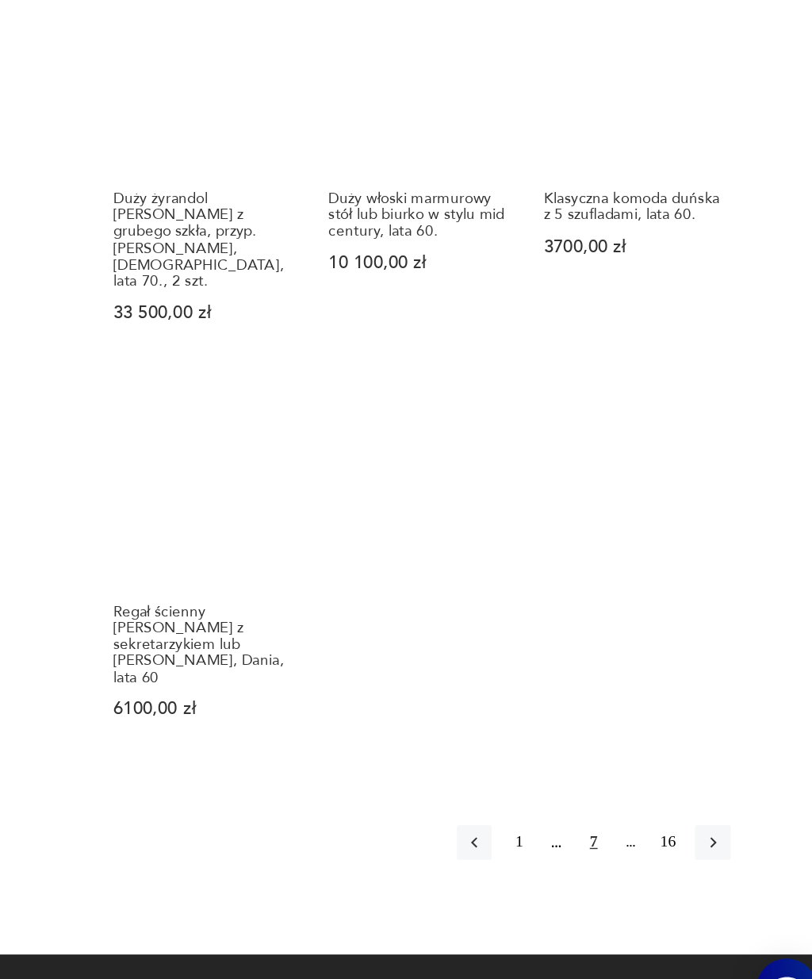
scroll to position [1433, 0]
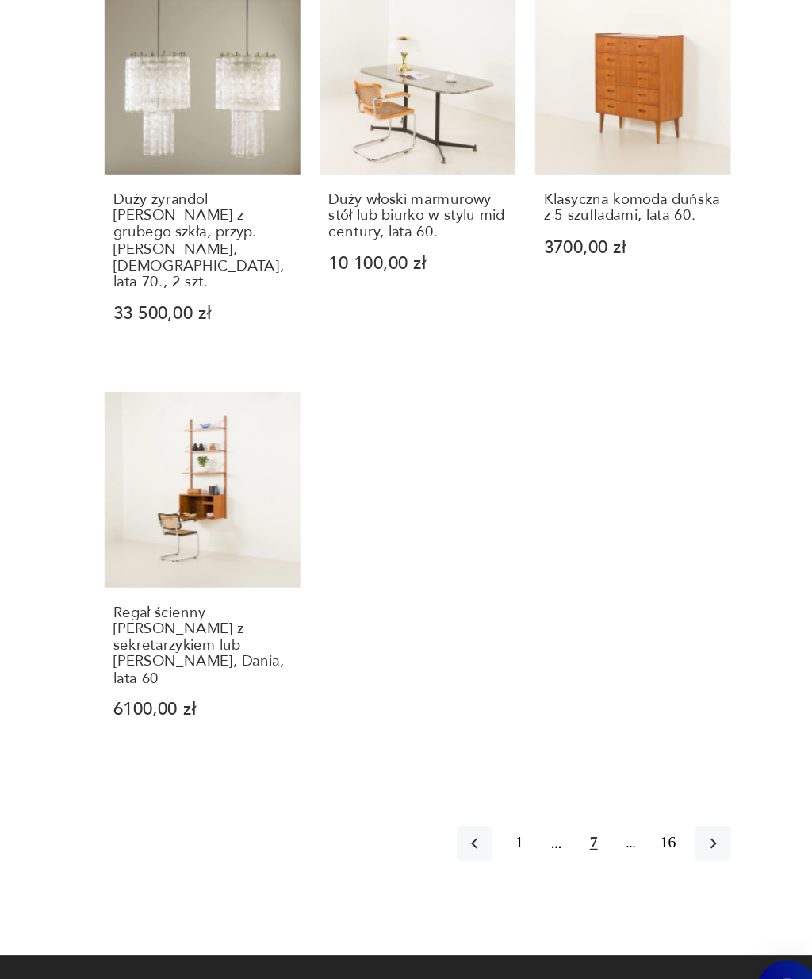
click at [719, 823] on icon "button" at bounding box center [726, 830] width 14 height 14
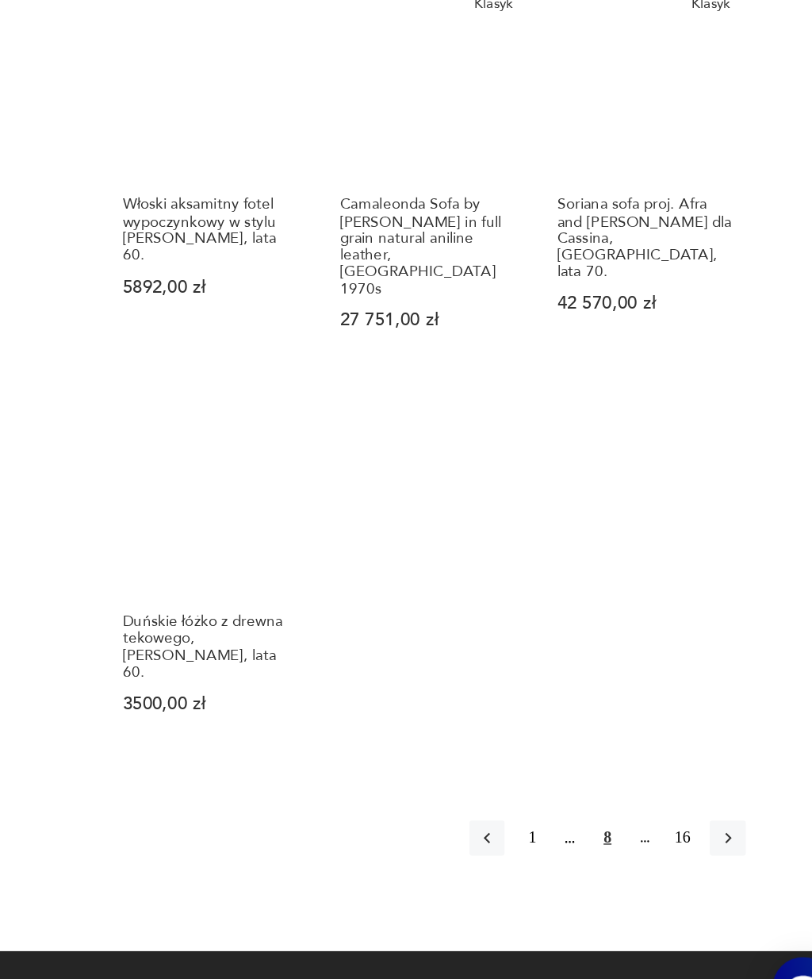
scroll to position [1483, 0]
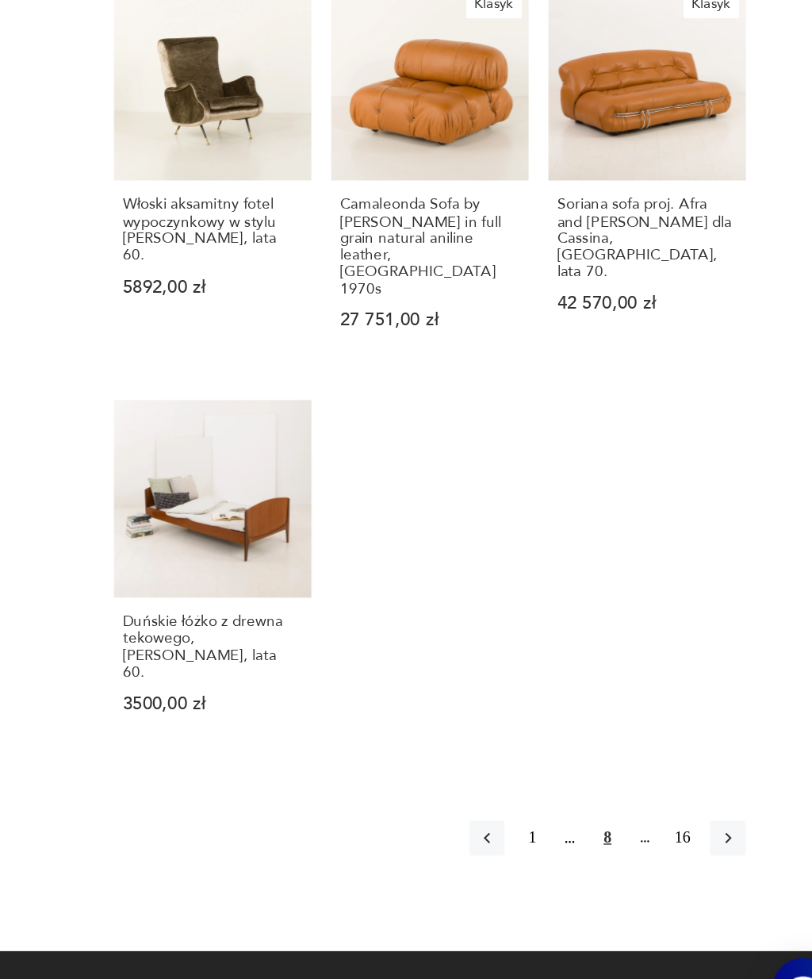
click at [719, 822] on icon "button" at bounding box center [726, 829] width 14 height 14
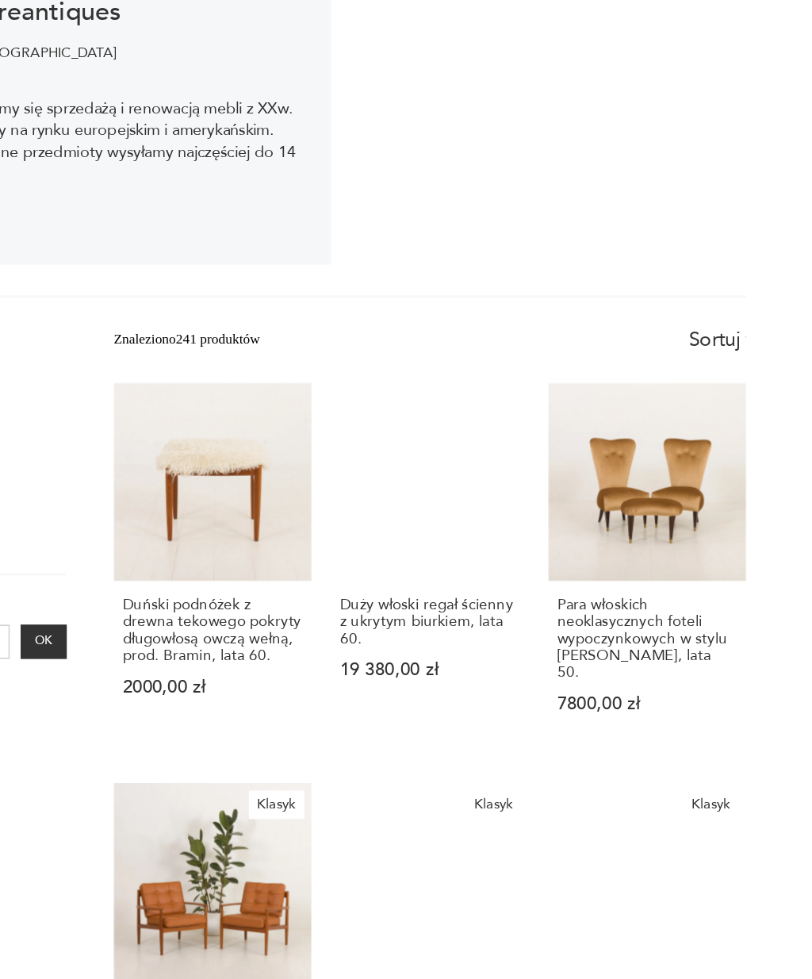
scroll to position [248, 0]
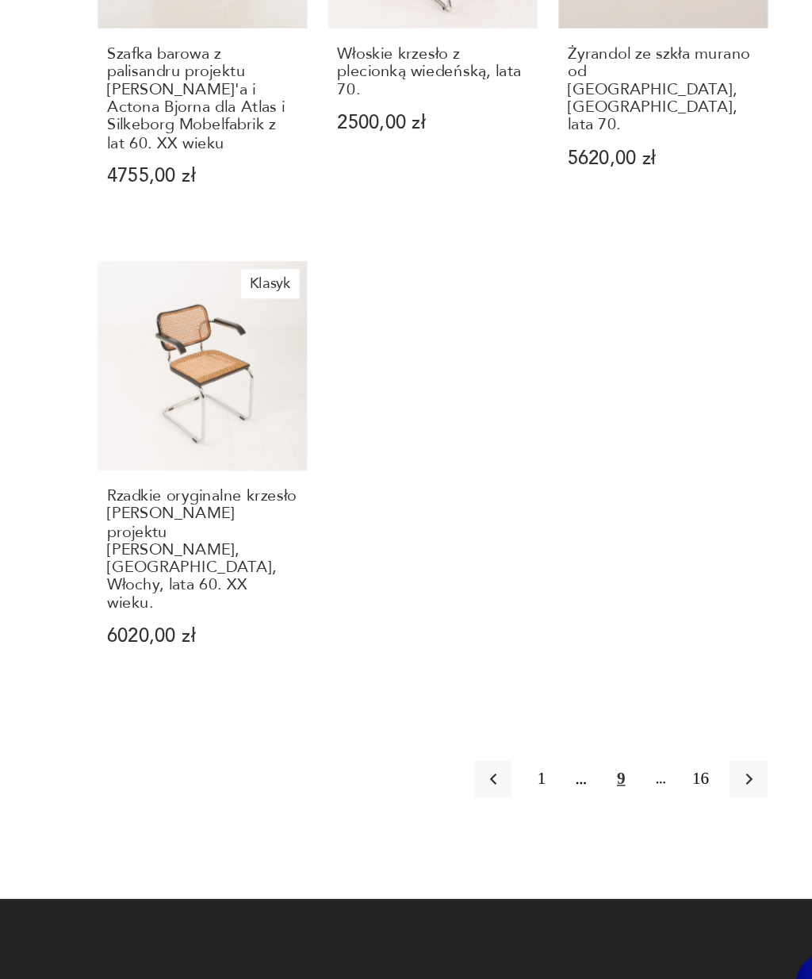
click at [719, 790] on icon "button" at bounding box center [726, 797] width 14 height 14
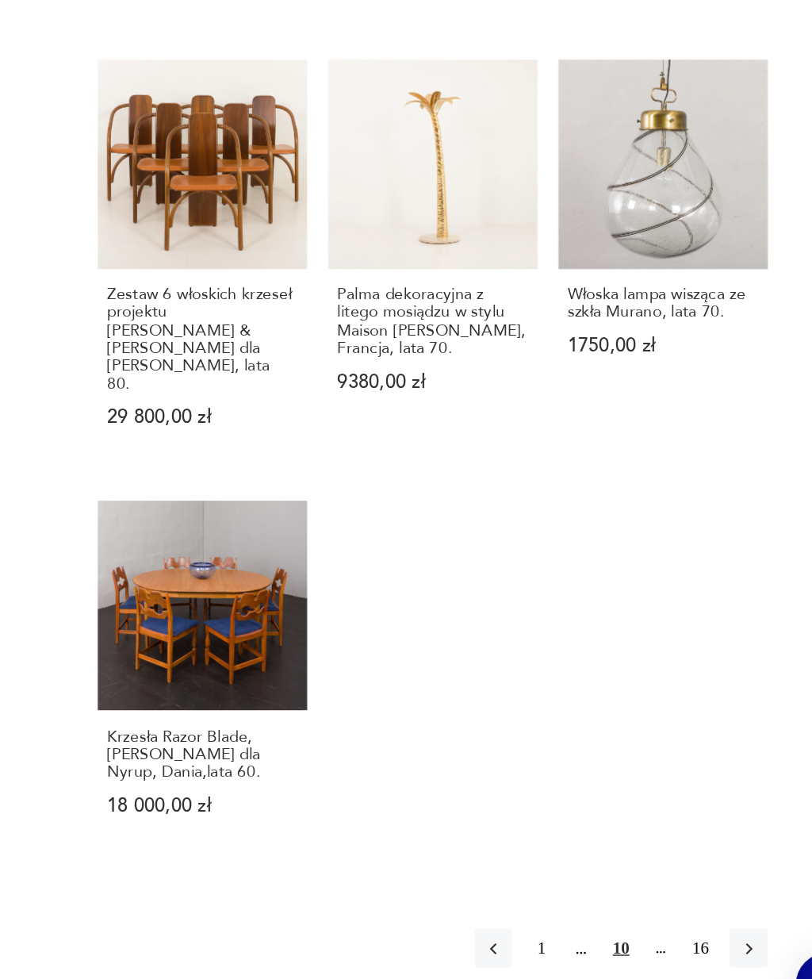
scroll to position [1539, 0]
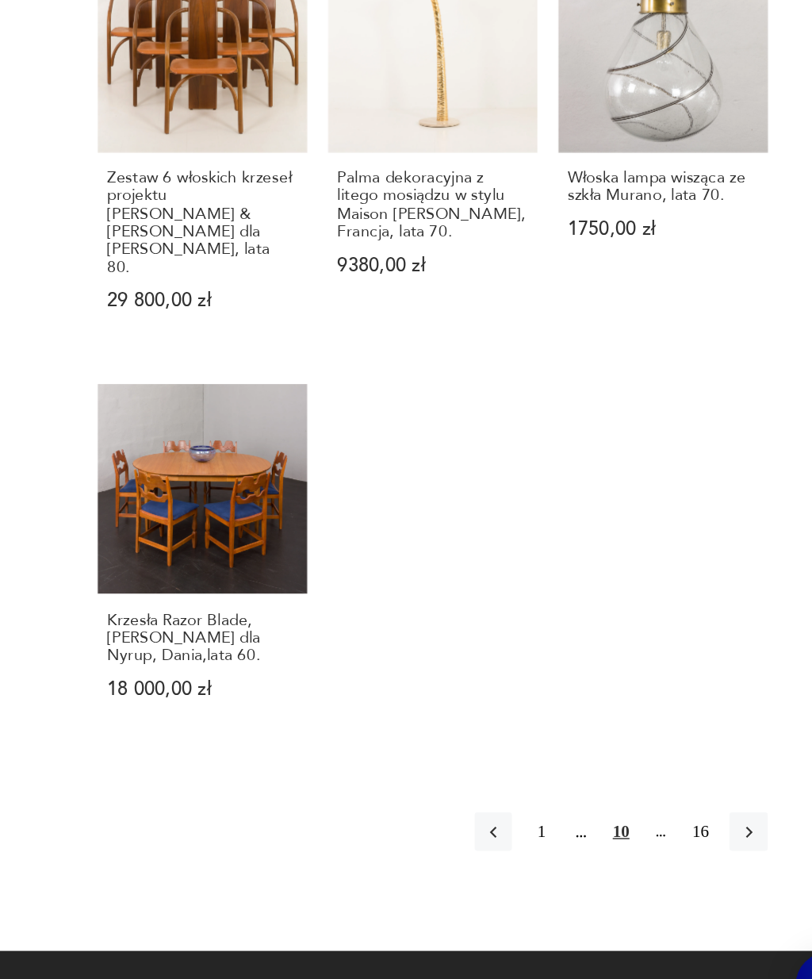
click at [719, 827] on icon "button" at bounding box center [726, 834] width 14 height 14
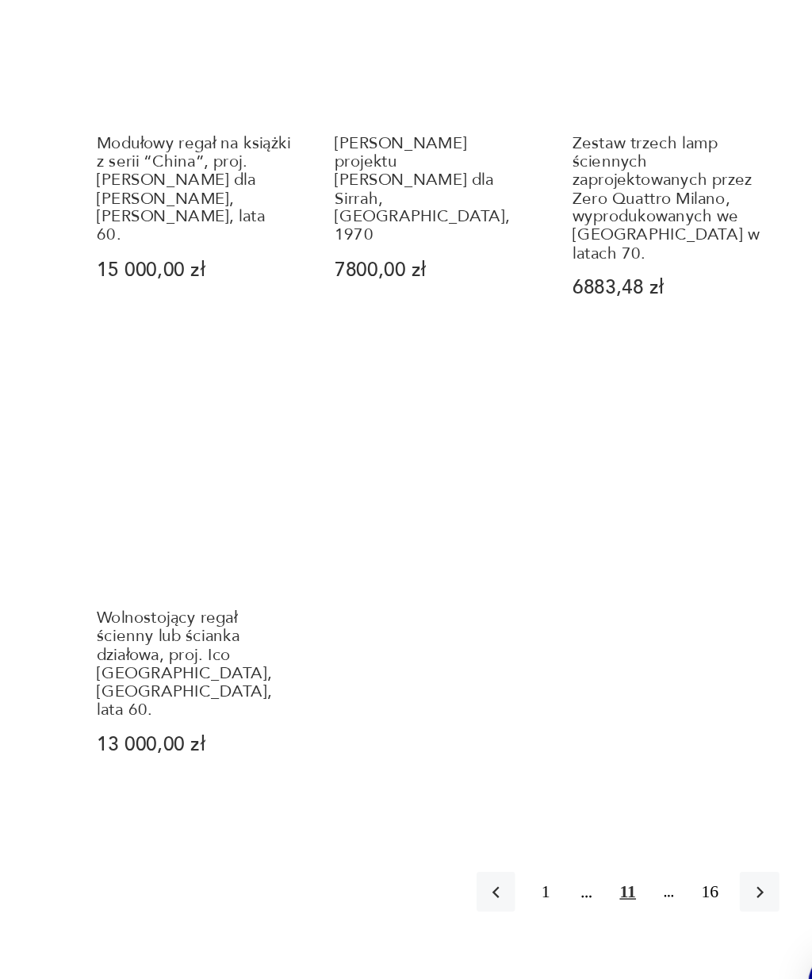
scroll to position [1495, 0]
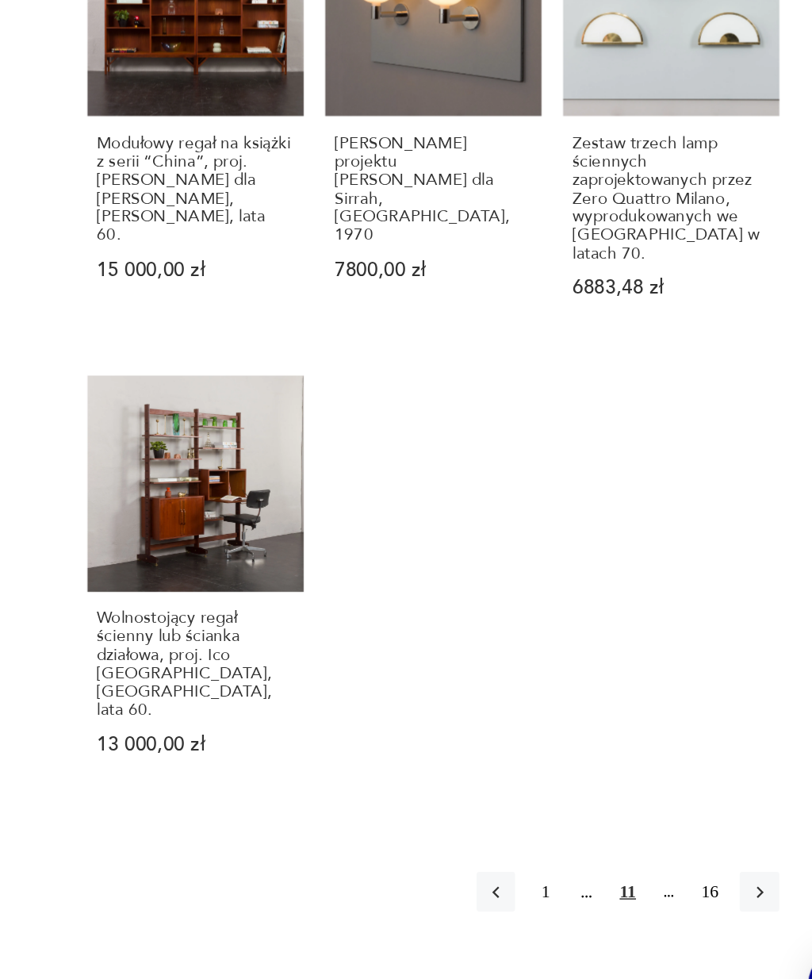
click at [724, 873] on icon "button" at bounding box center [726, 877] width 5 height 8
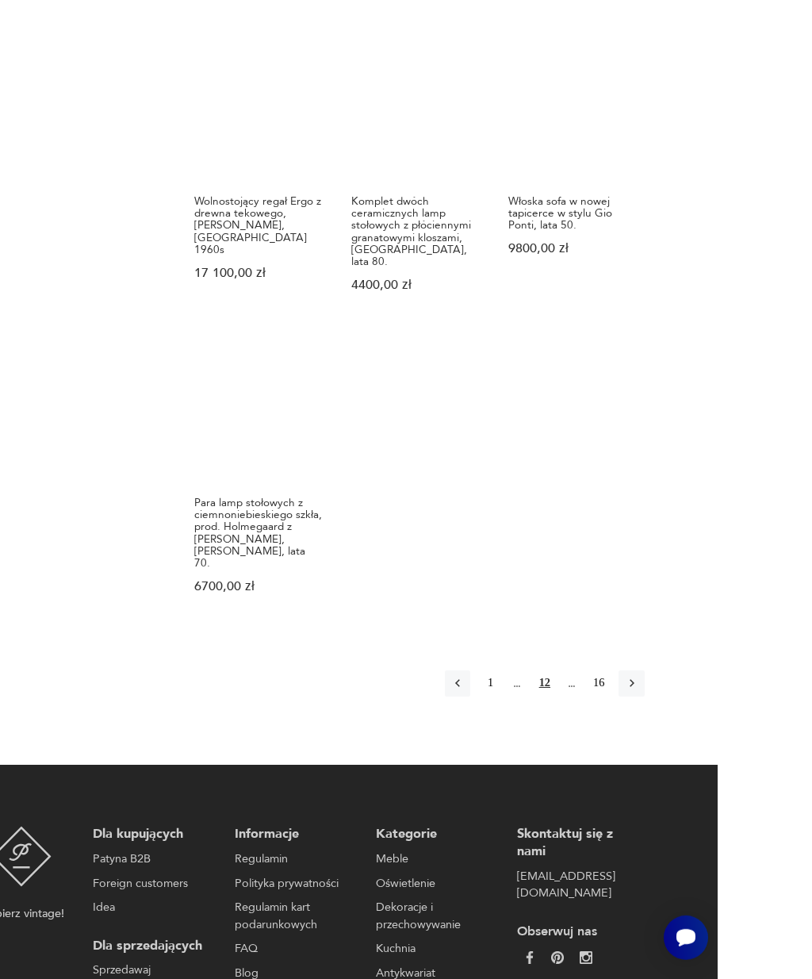
scroll to position [1678, 0]
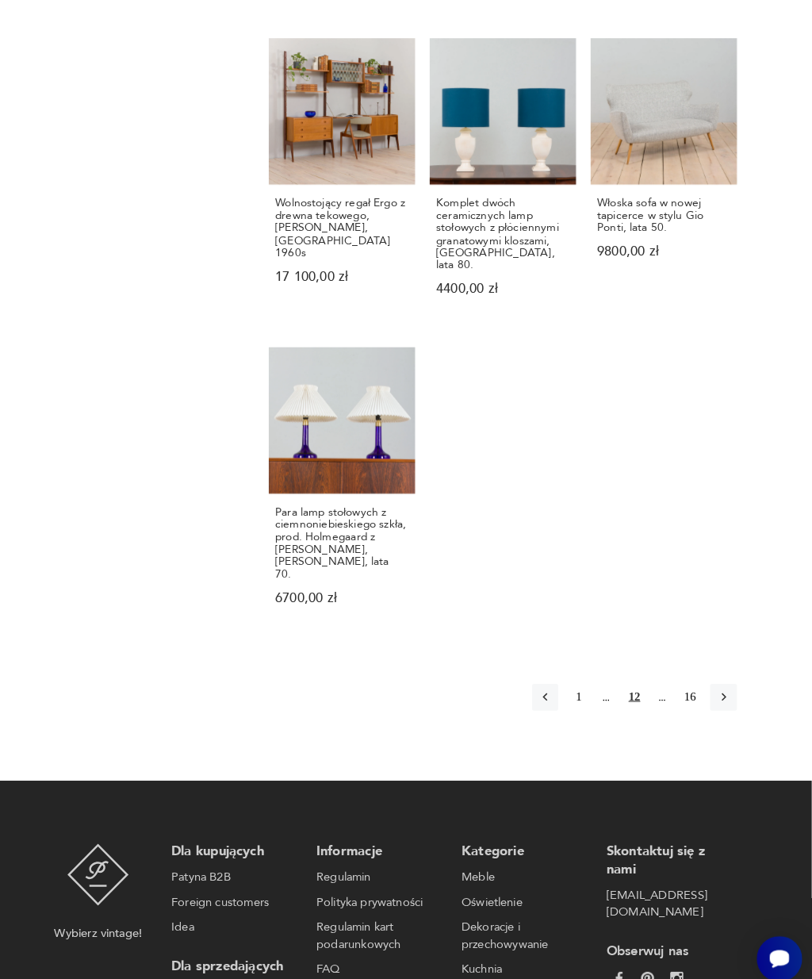
click at [719, 675] on icon "button" at bounding box center [726, 682] width 14 height 14
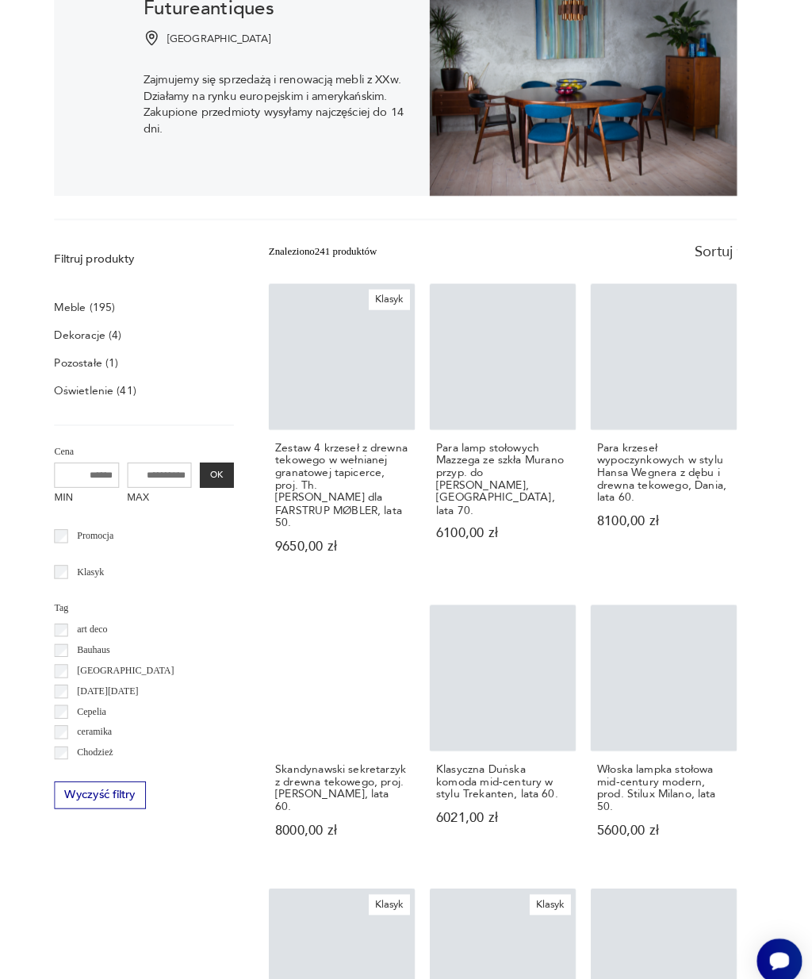
scroll to position [248, 0]
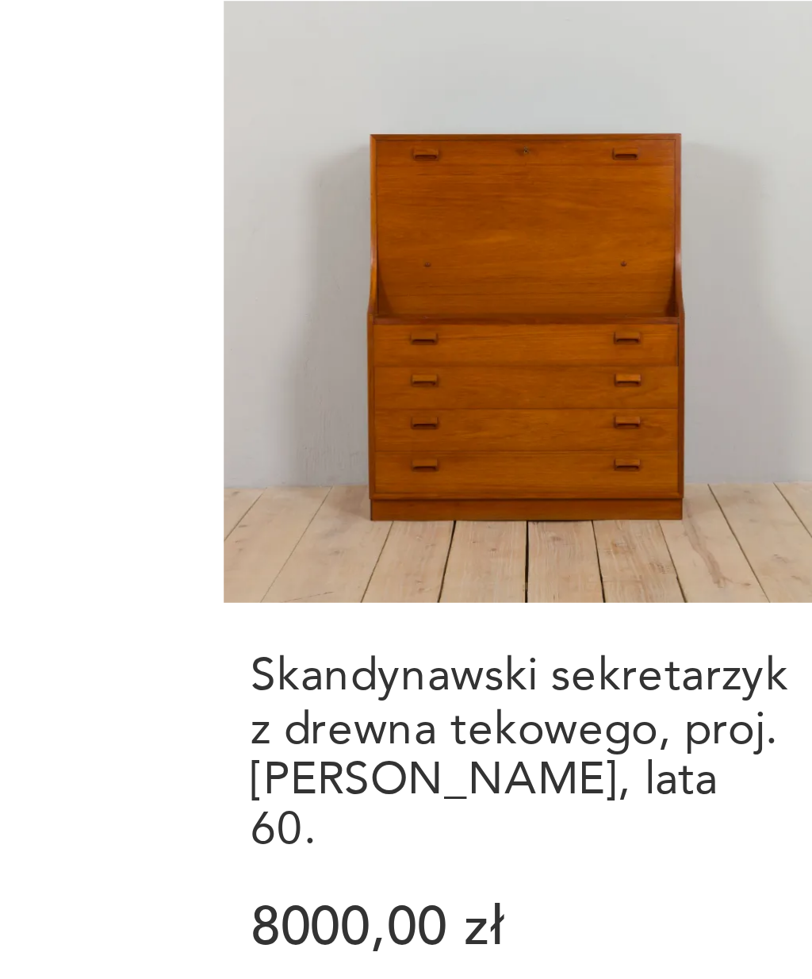
click at [289, 744] on h3 "Skandynawski sekretarzyk z drewna tekowego, proj. [PERSON_NAME], lata 60." at bounding box center [354, 768] width 130 height 48
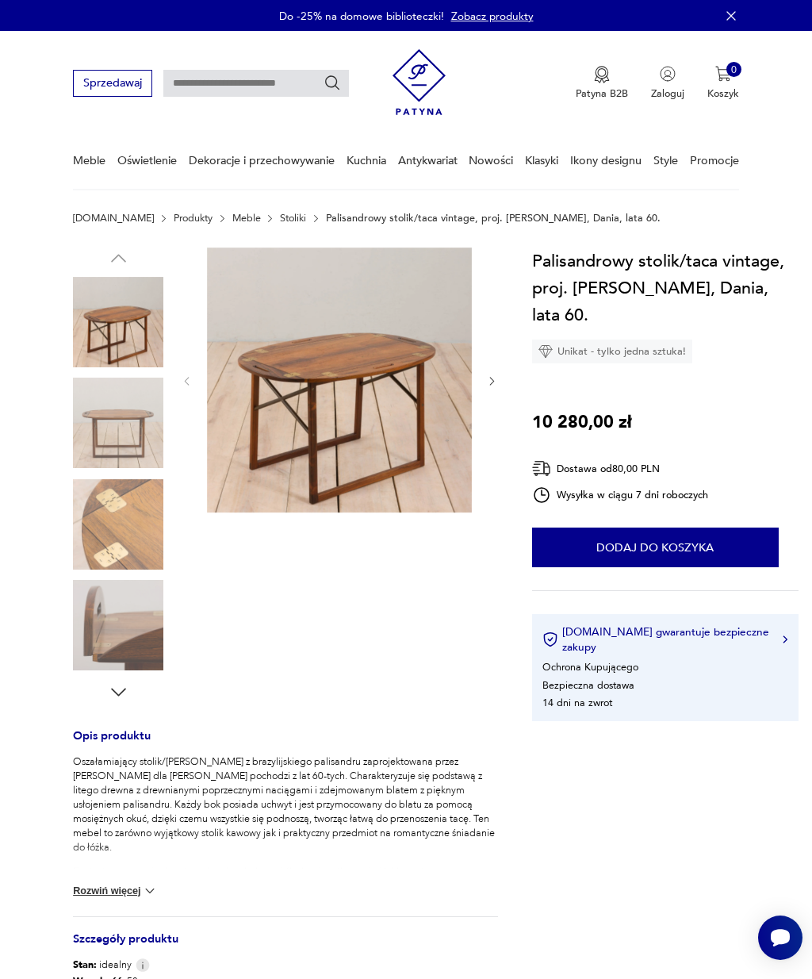
click at [288, 445] on img at bounding box center [339, 379] width 265 height 265
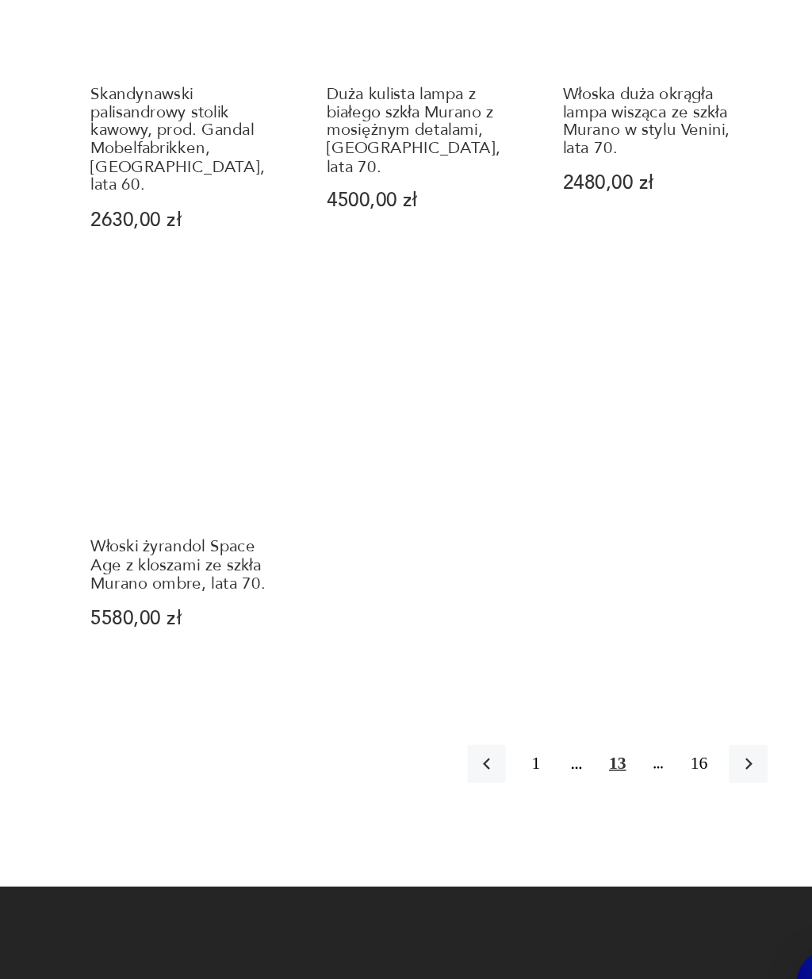
scroll to position [1529, 0]
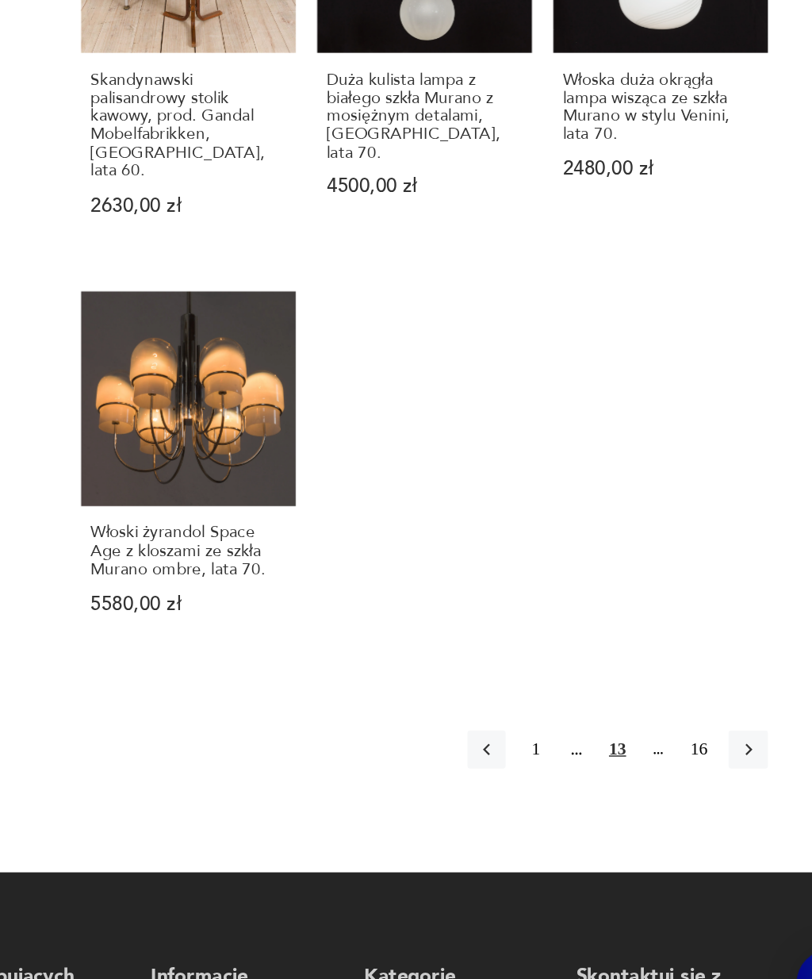
click at [713, 769] on button "button" at bounding box center [725, 781] width 25 height 25
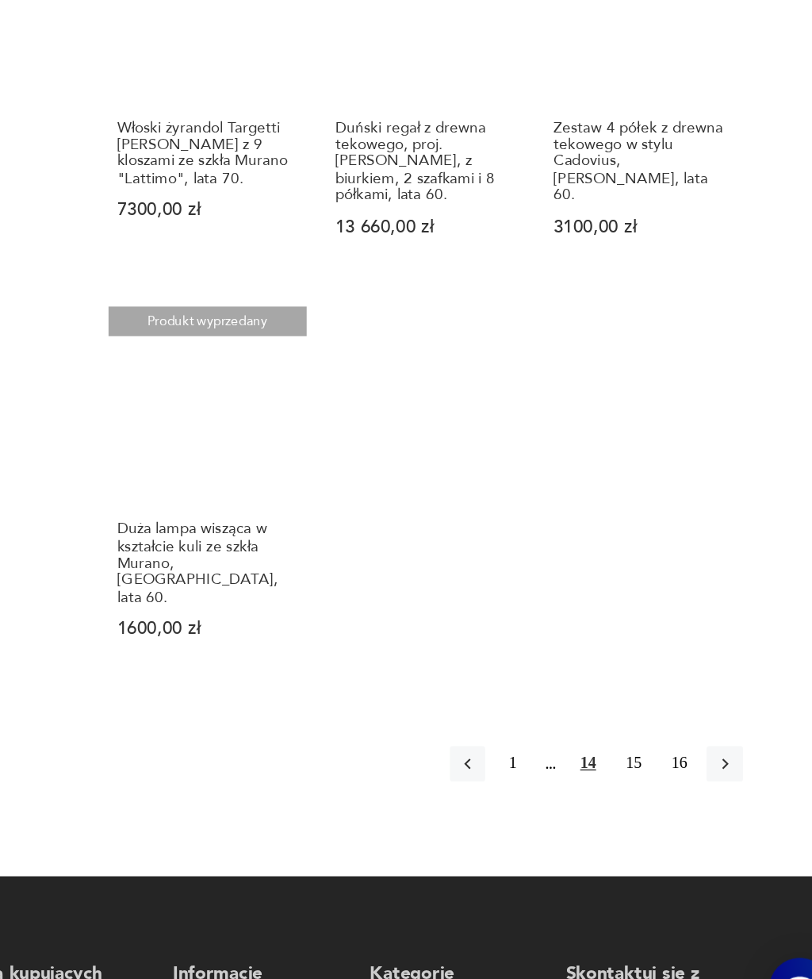
scroll to position [1600, 0]
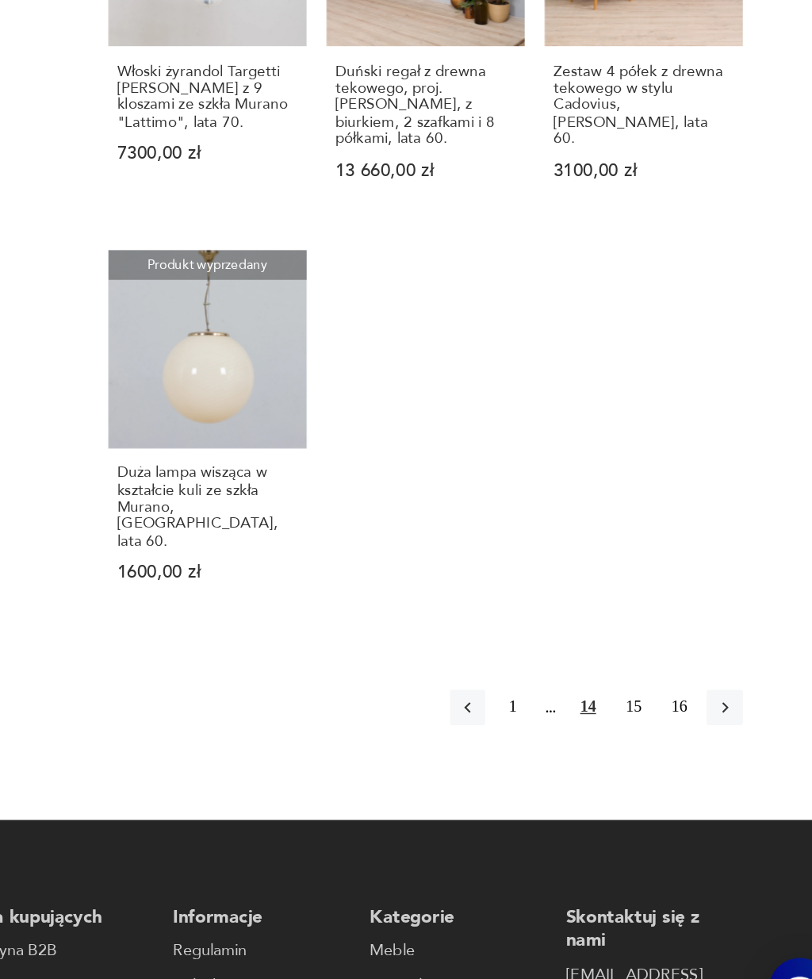
click at [719, 728] on icon "button" at bounding box center [726, 735] width 14 height 14
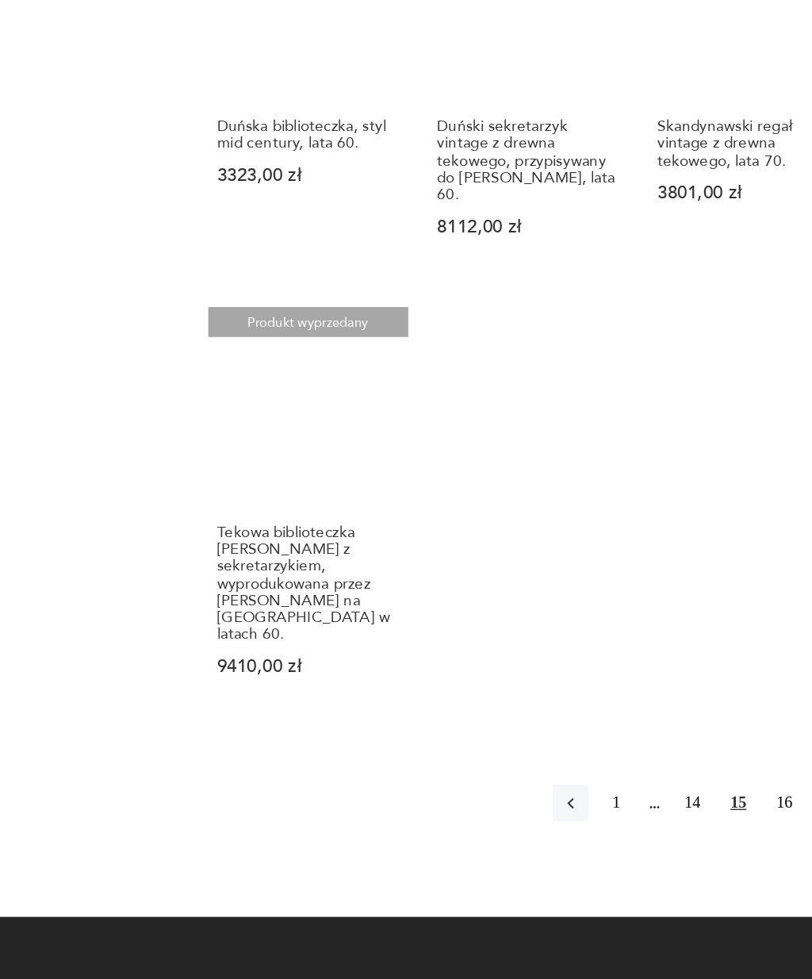
scroll to position [1525, 0]
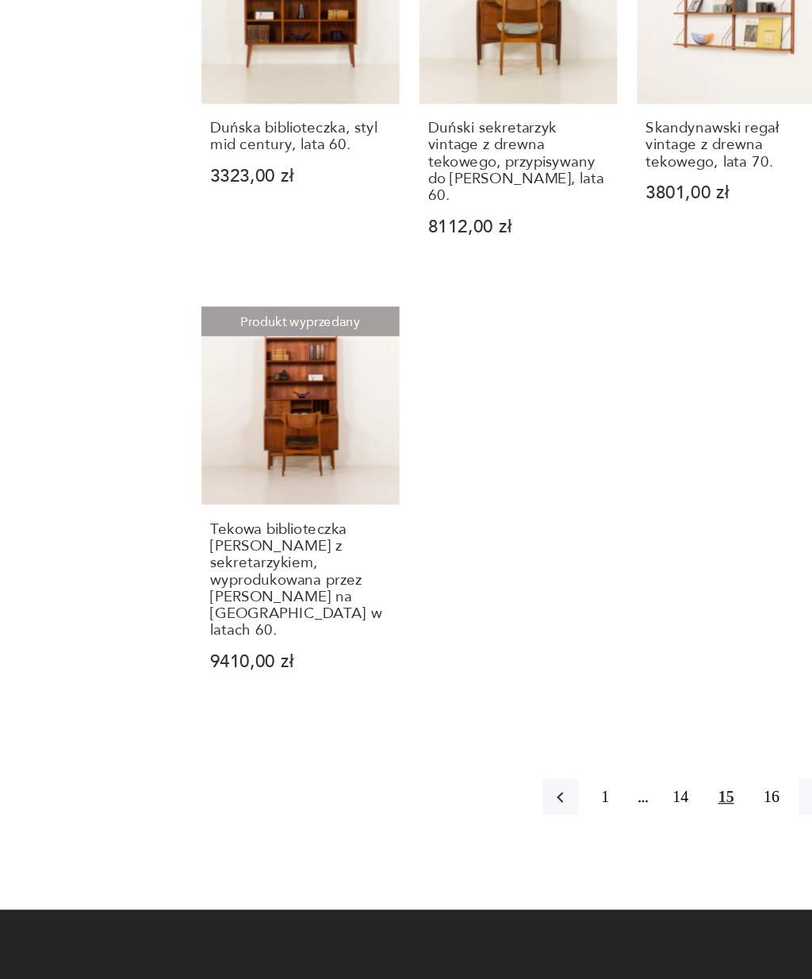
click at [289, 648] on h3 "Tekowa biblioteczka [PERSON_NAME] z sekretarzykiem, wyprodukowana przez [PERSON…" at bounding box center [354, 690] width 130 height 85
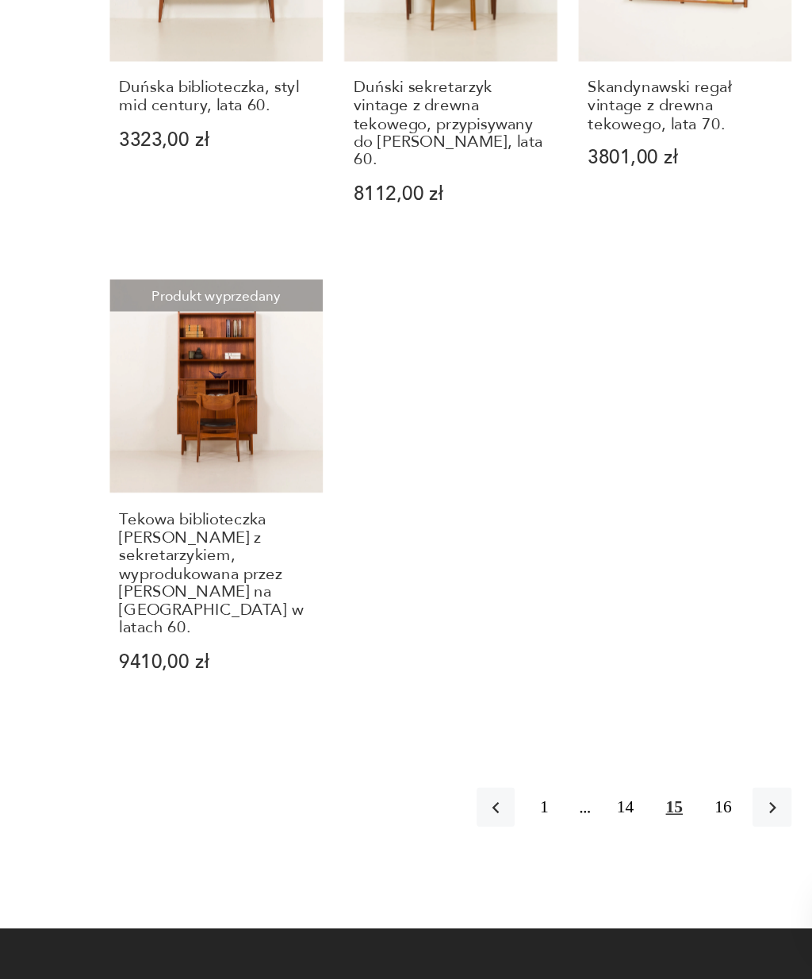
scroll to position [1510, 0]
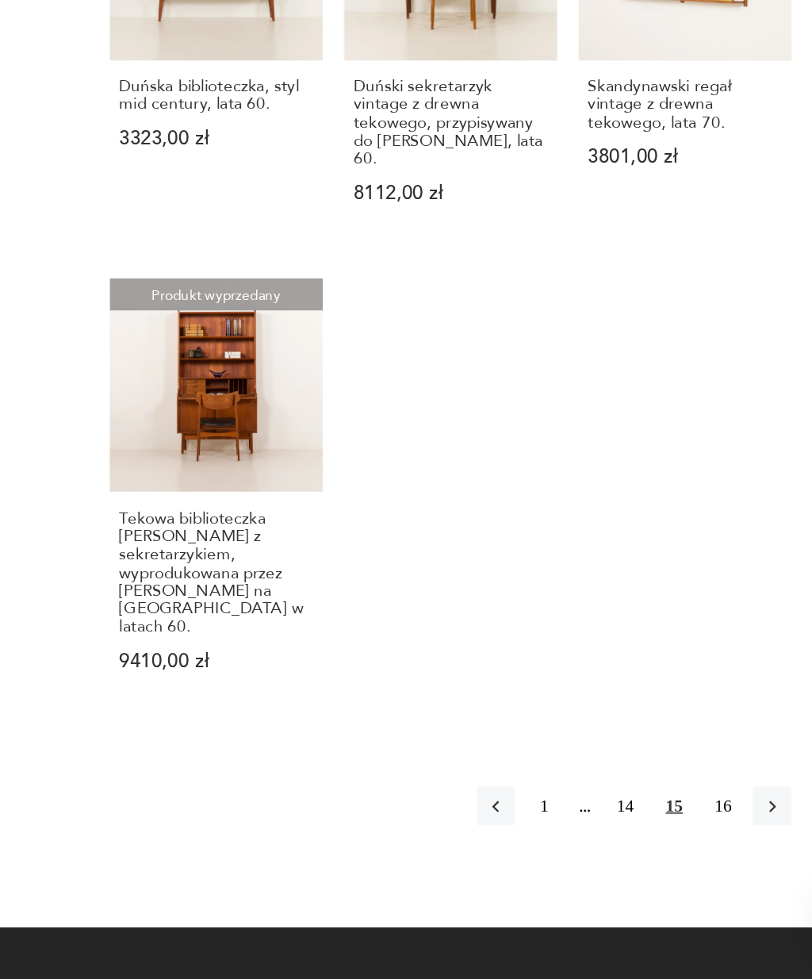
click at [719, 856] on icon "button" at bounding box center [726, 863] width 14 height 14
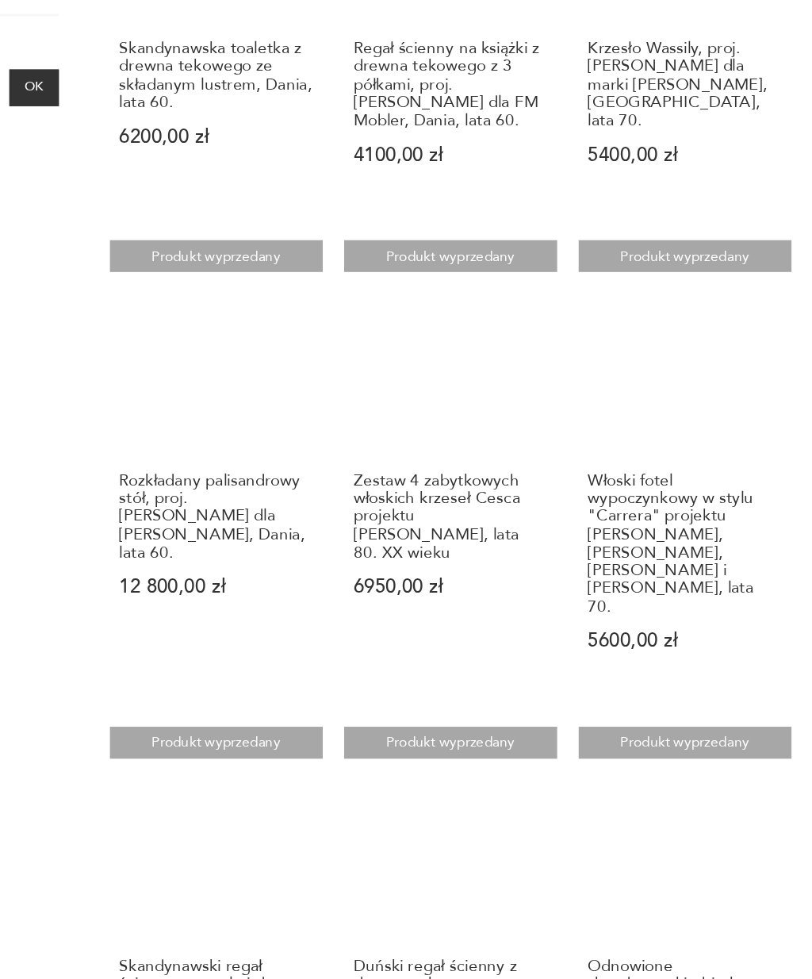
scroll to position [247, 0]
